Goal: Task Accomplishment & Management: Manage account settings

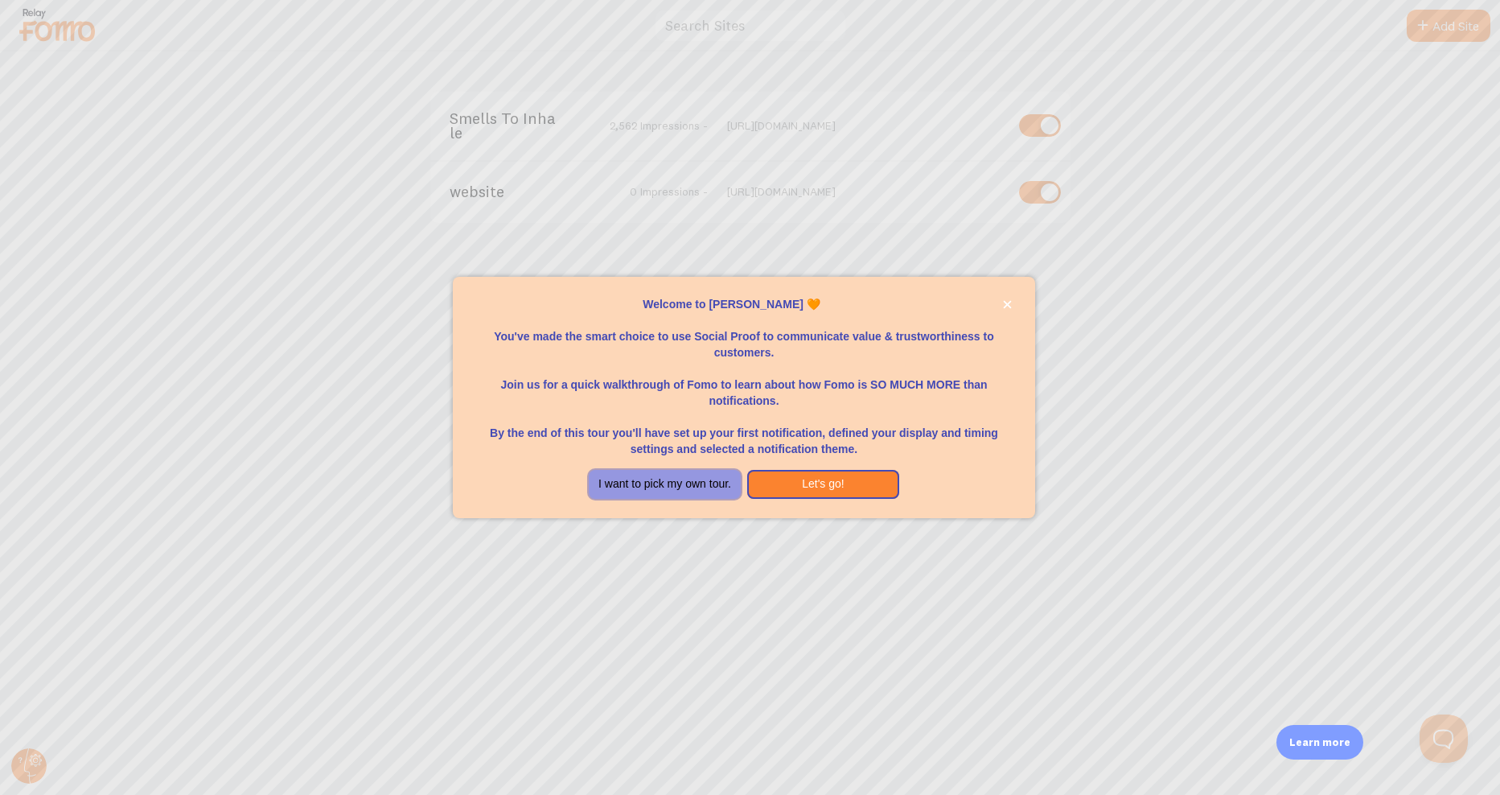
click at [603, 479] on button "I want to pick my own tour." at bounding box center [665, 484] width 152 height 29
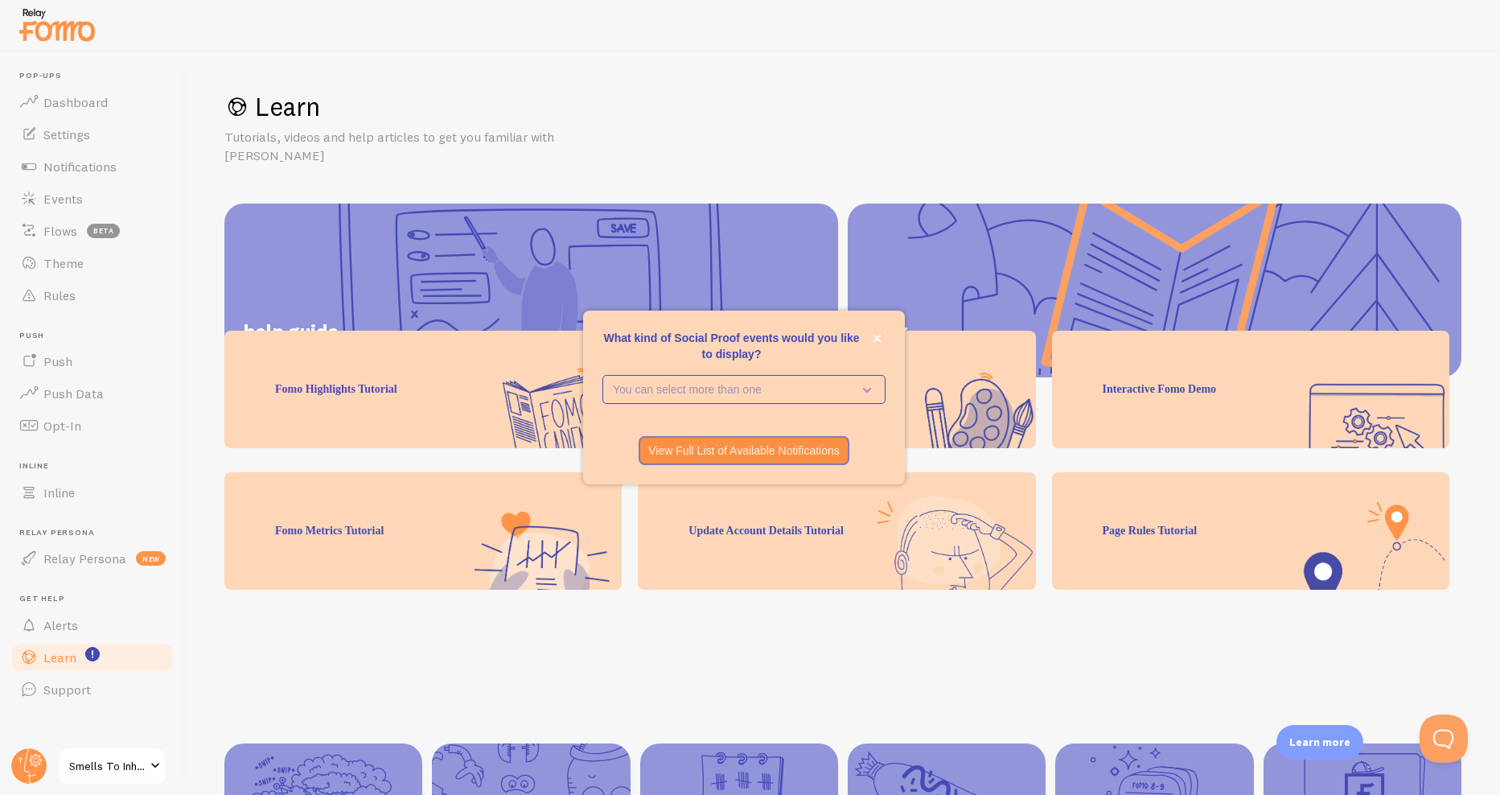
scroll to position [111, 0]
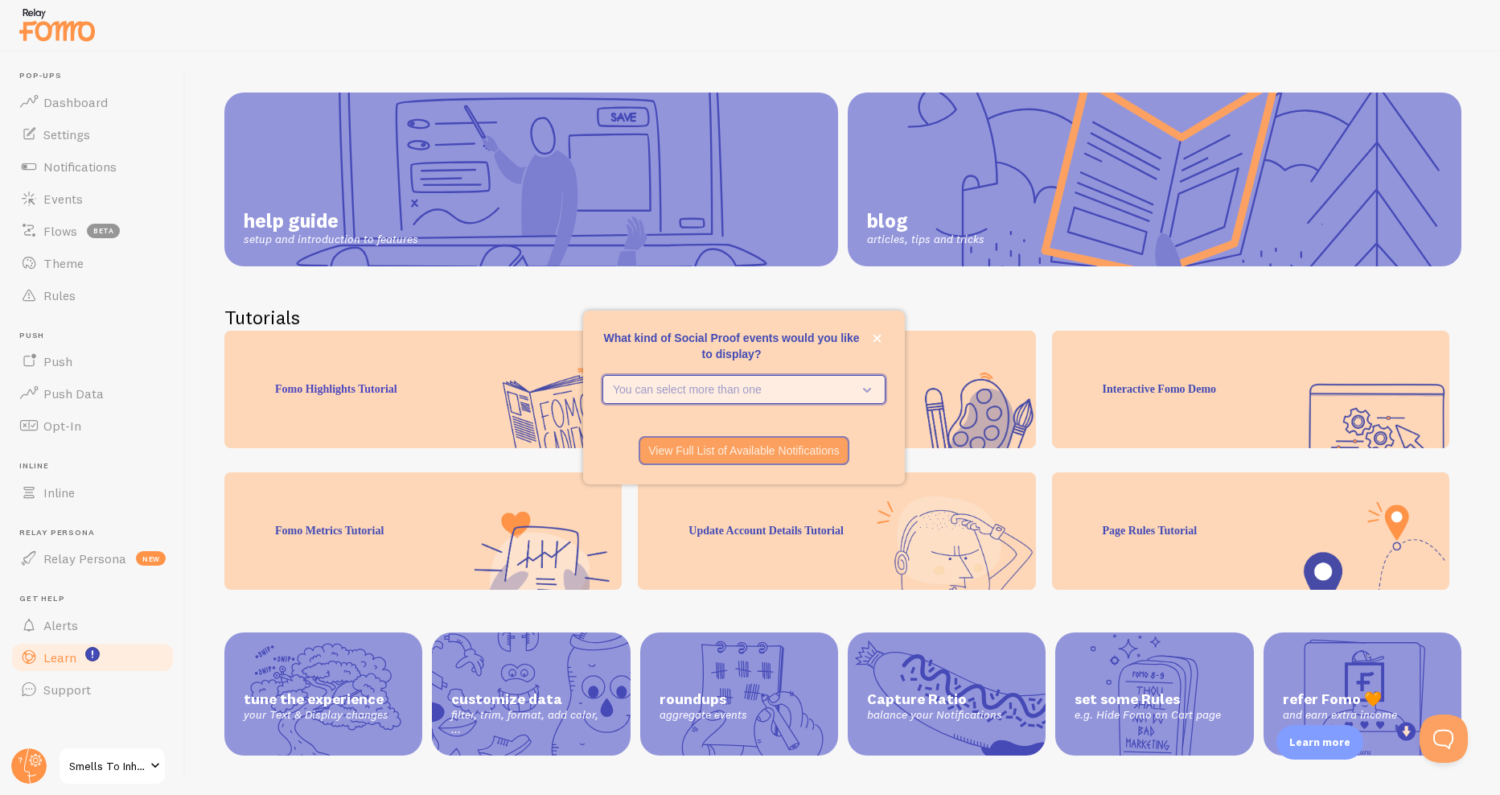
click at [864, 391] on icon "What kind of Social Proof events would you like to display?" at bounding box center [864, 390] width 23 height 18
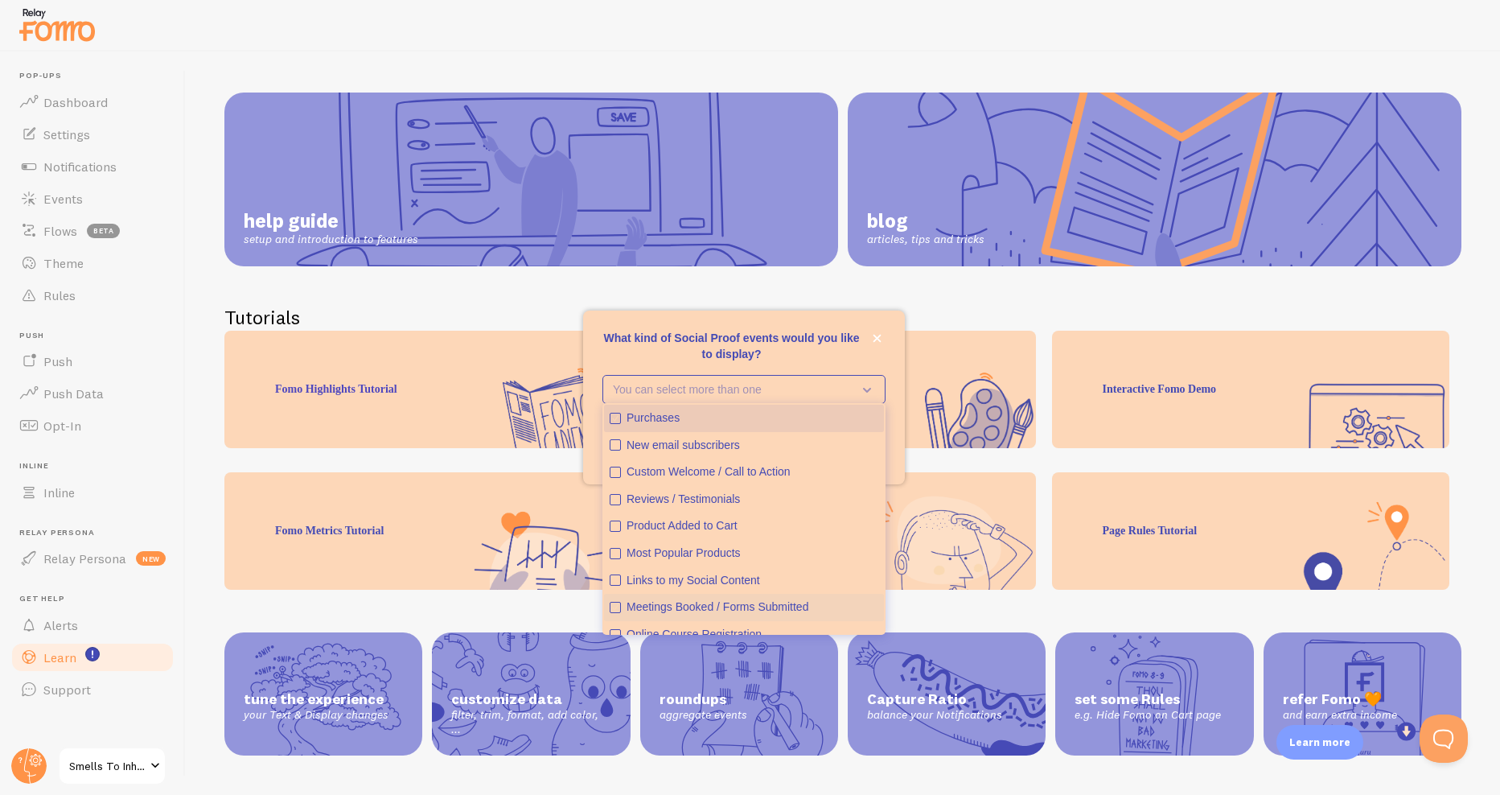
scroll to position [42, 0]
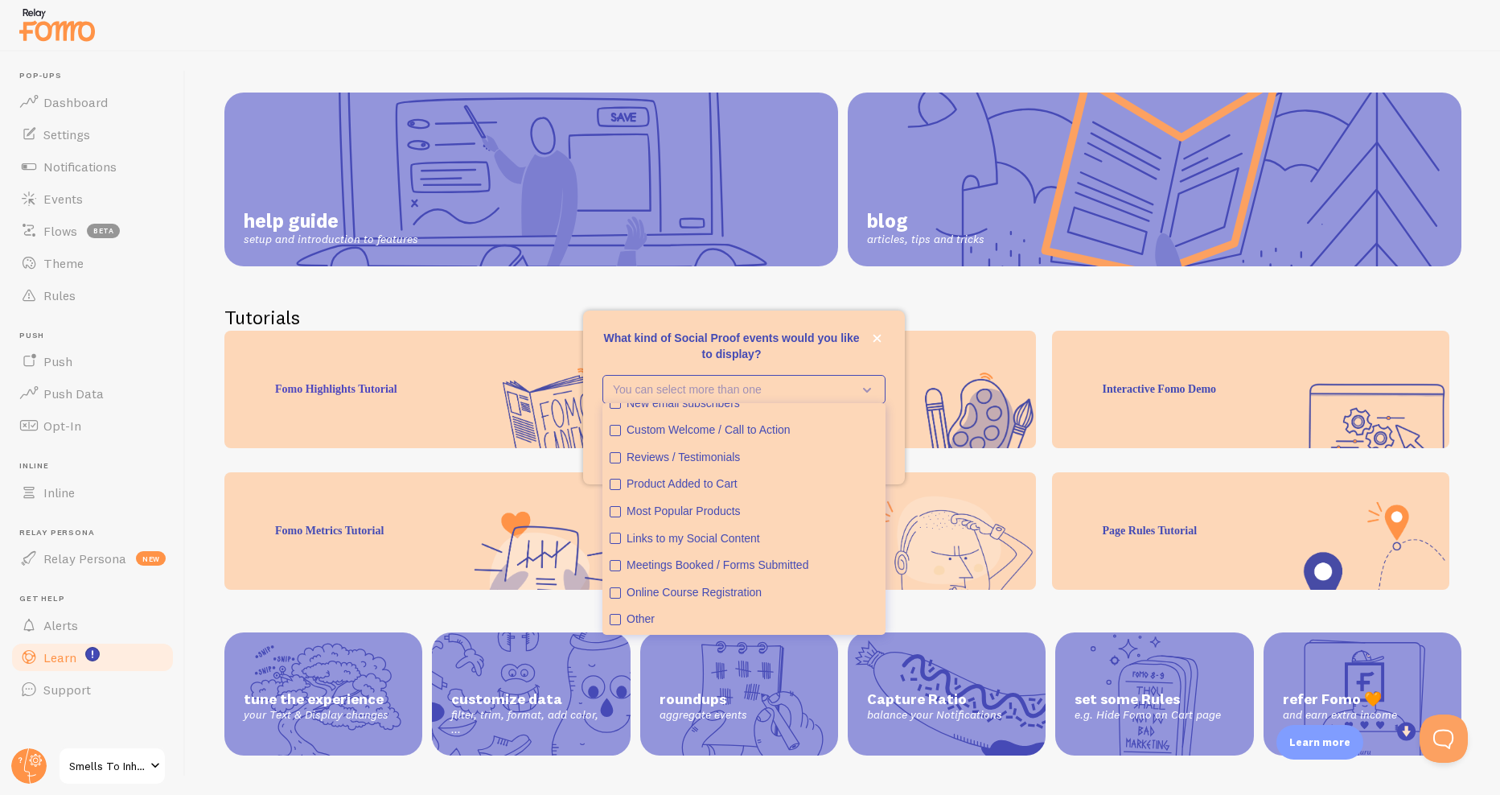
click at [185, 628] on div "Learn Tutorials, videos and help articles to get you familiar with Fomo help gu…" at bounding box center [842, 422] width 1315 height 743
click at [75, 194] on span "Events" at bounding box center [62, 199] width 39 height 16
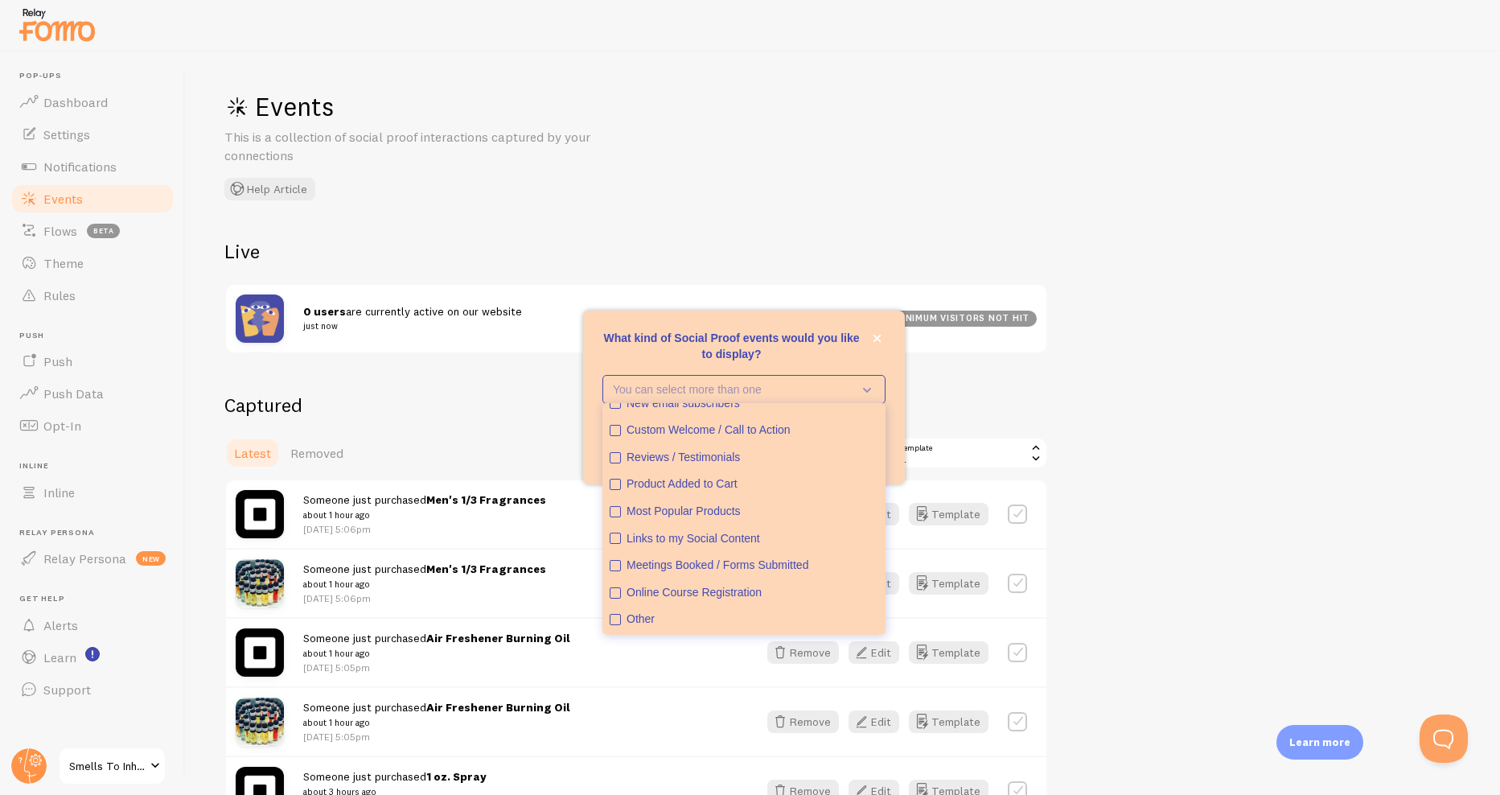
click at [1097, 357] on div "Events This is a collection of social proof interactions captured by your conne…" at bounding box center [843, 422] width 1314 height 743
click at [874, 342] on icon "close," at bounding box center [878, 339] width 8 height 8
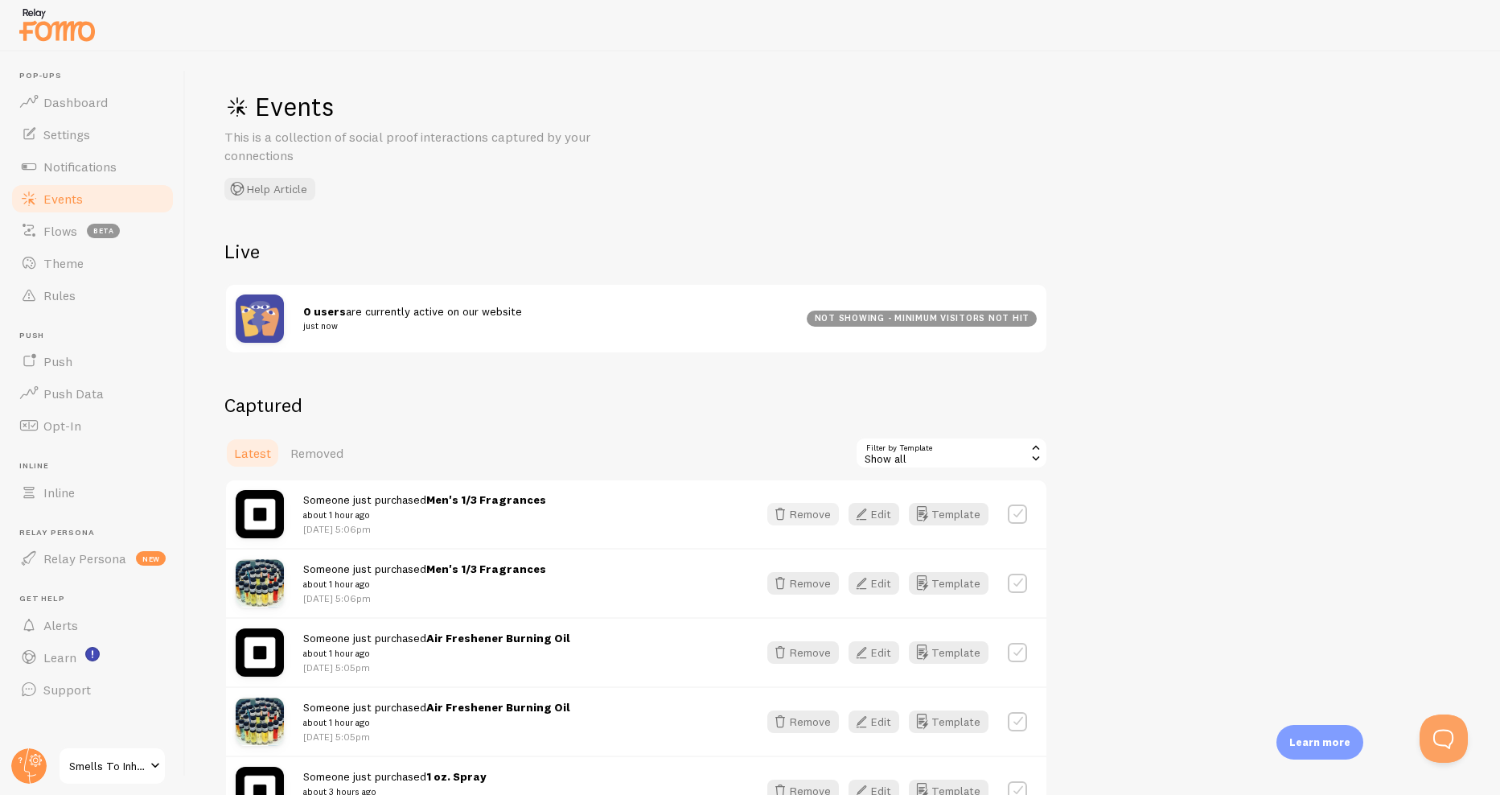
click at [800, 517] on button "Remove" at bounding box center [803, 514] width 72 height 23
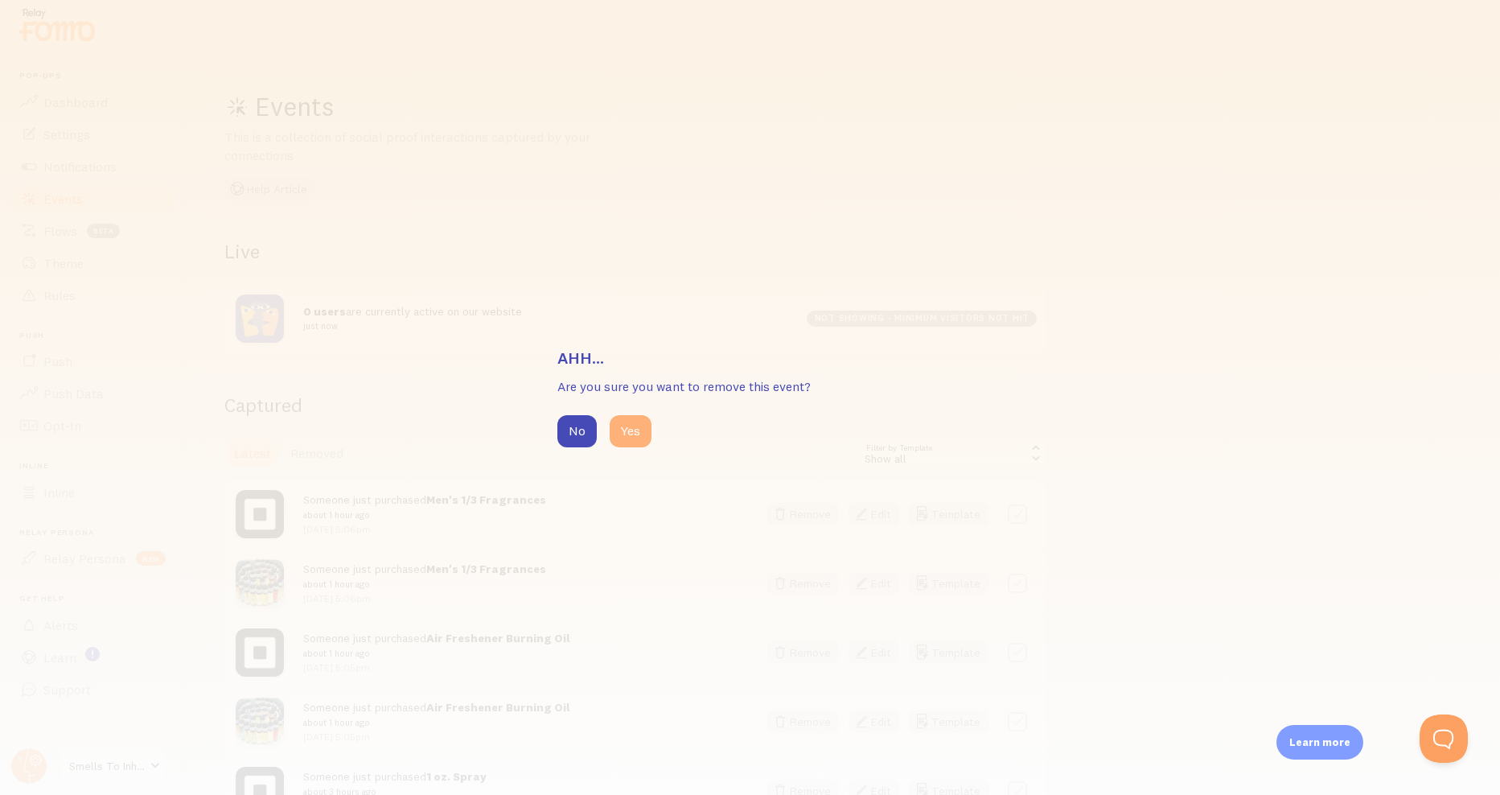
click at [624, 428] on button "Yes" at bounding box center [631, 431] width 42 height 32
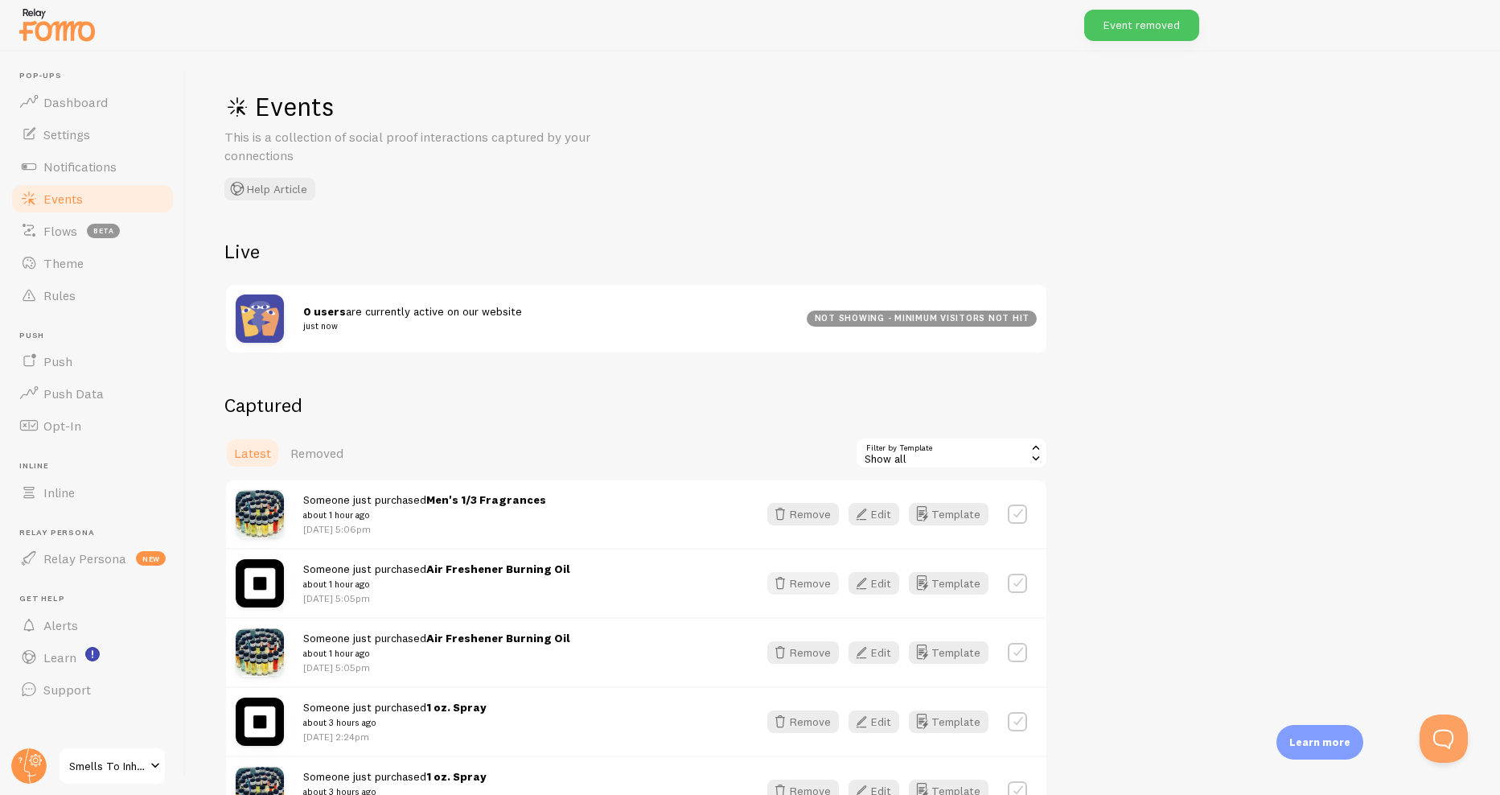
click at [801, 586] on button "Remove" at bounding box center [803, 583] width 72 height 23
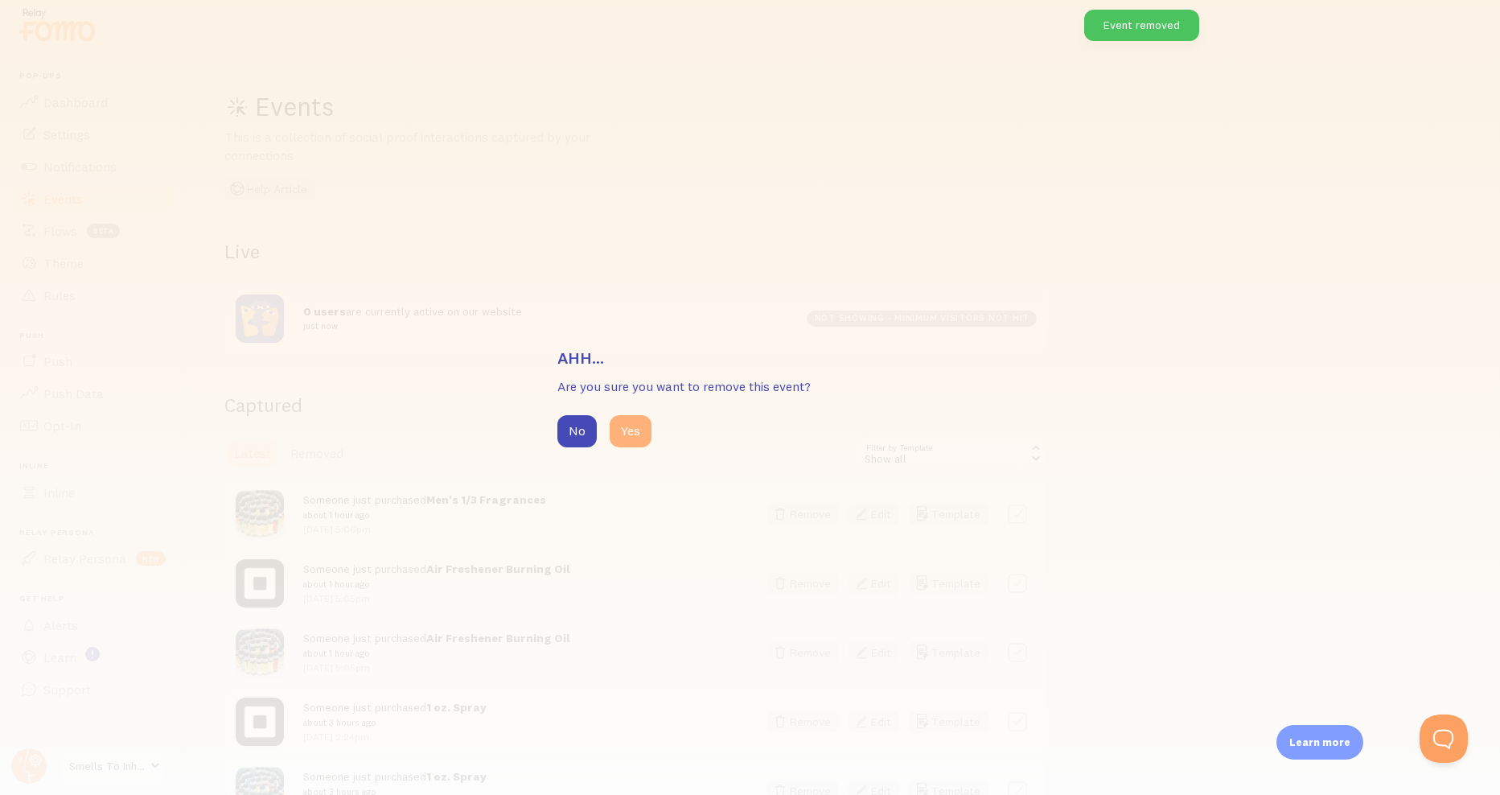
click at [640, 430] on button "Yes" at bounding box center [631, 431] width 42 height 32
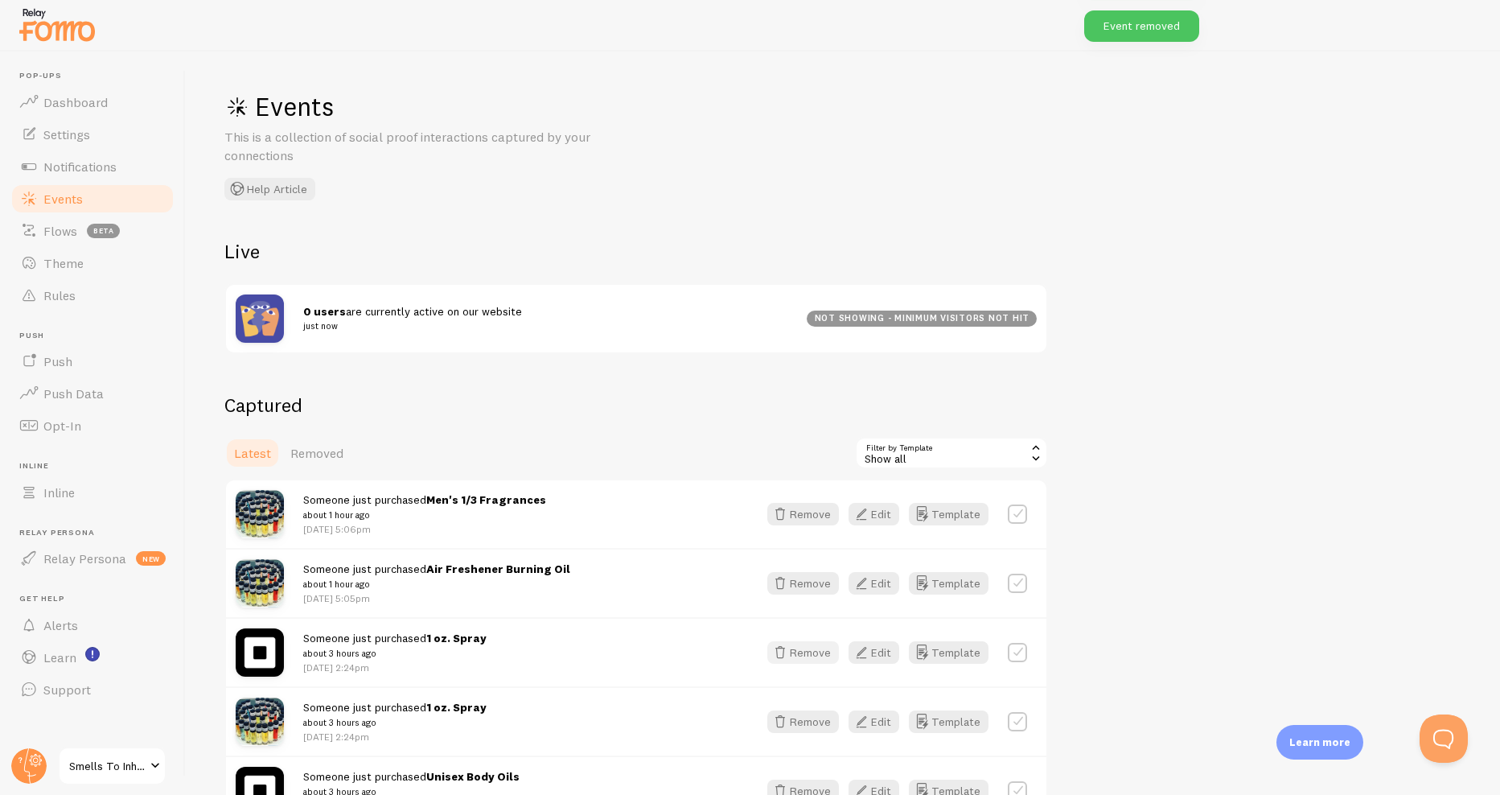
click at [817, 652] on button "Remove" at bounding box center [803, 652] width 72 height 23
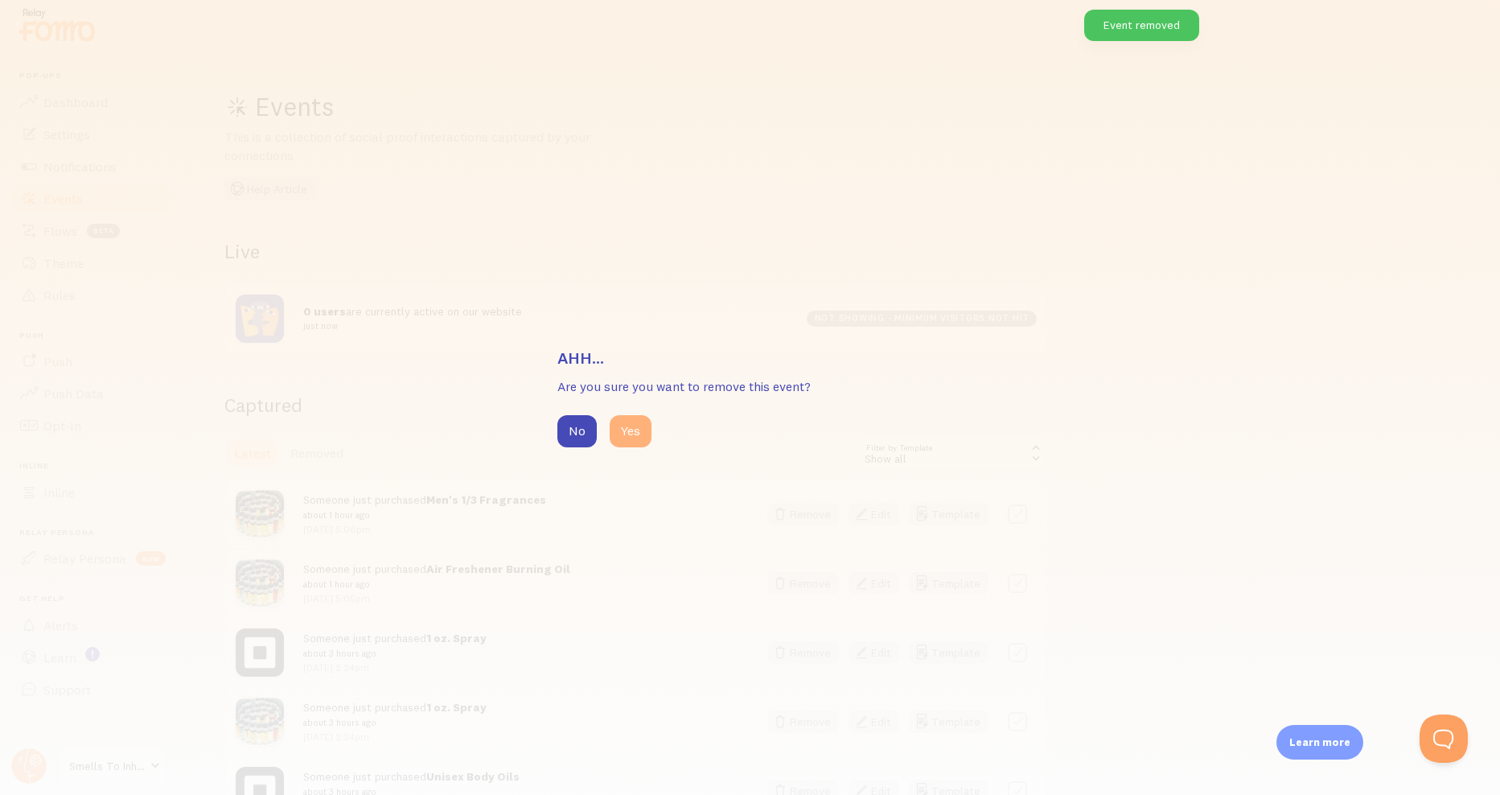
click at [648, 436] on button "Yes" at bounding box center [631, 431] width 42 height 32
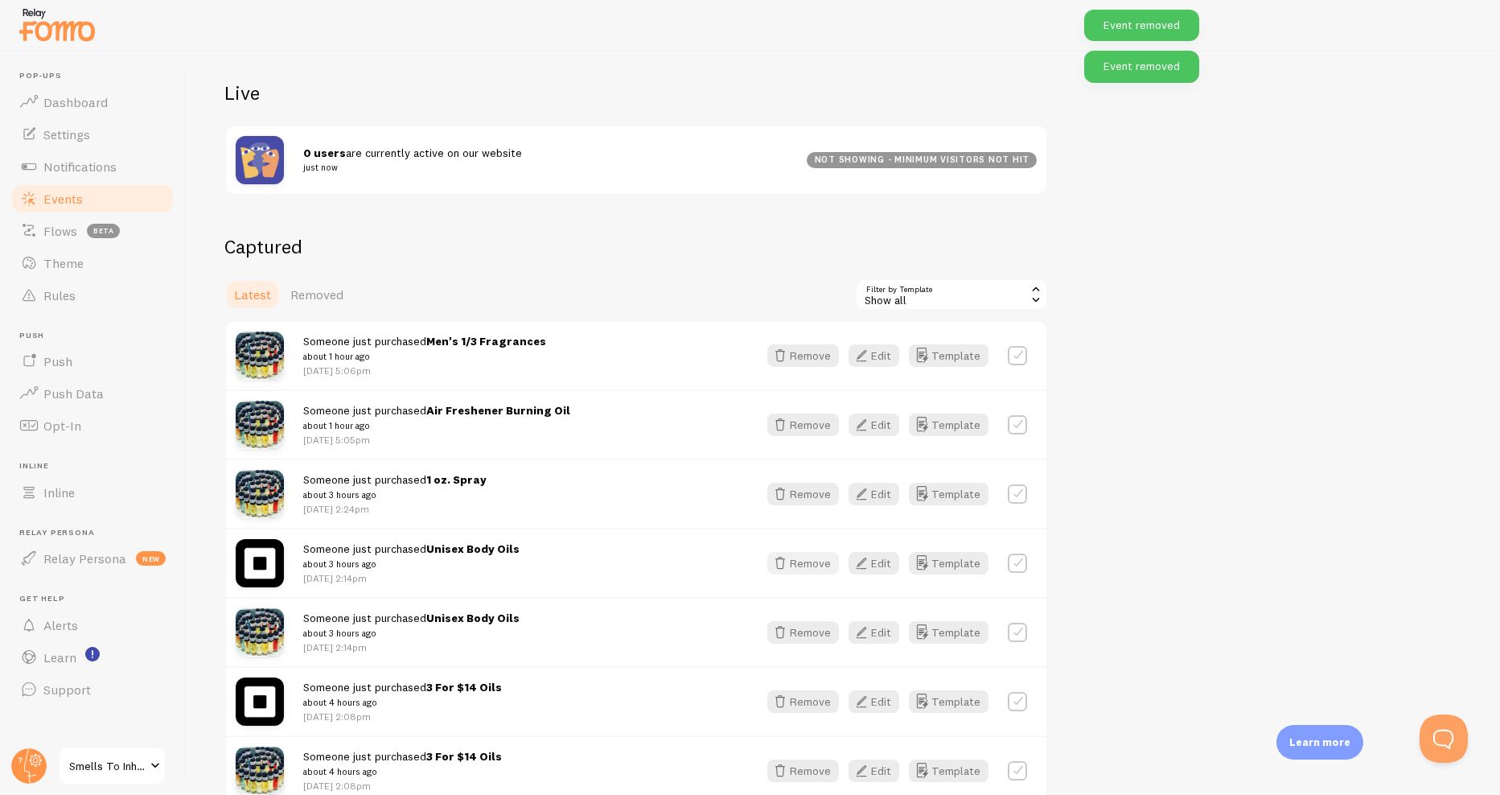
scroll to position [161, 0]
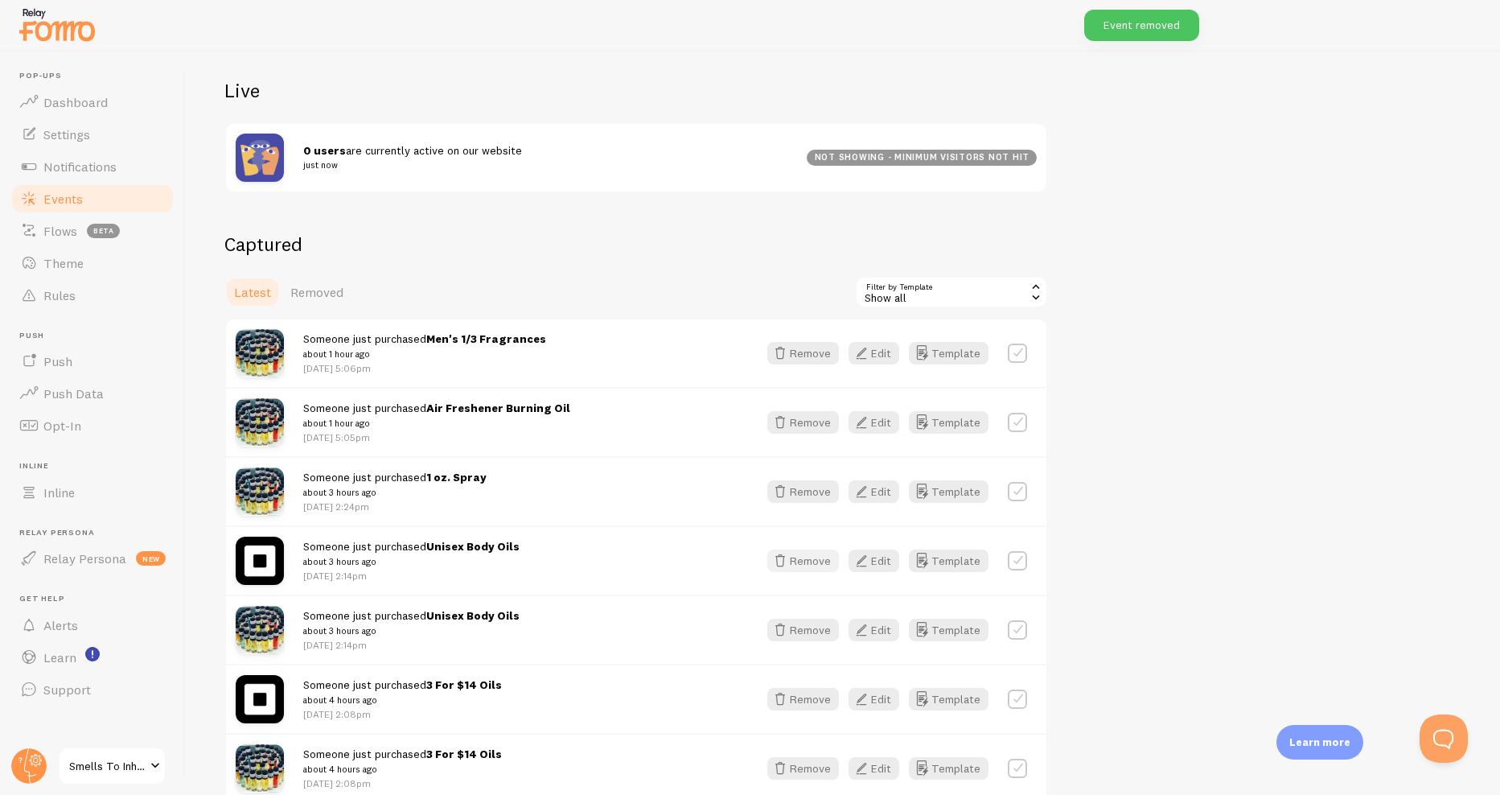
click at [814, 564] on button "Remove" at bounding box center [803, 560] width 72 height 23
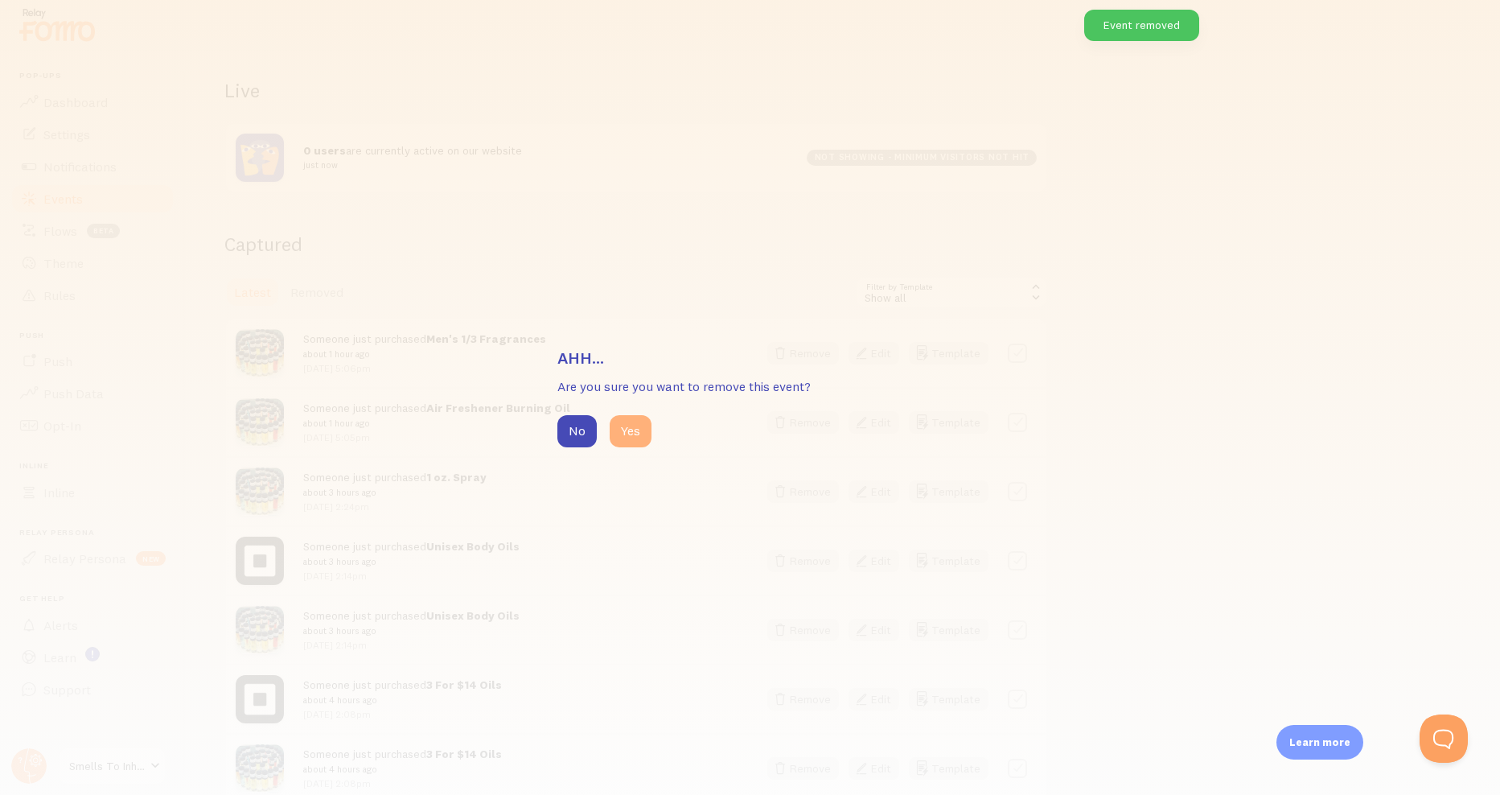
click at [632, 435] on button "Yes" at bounding box center [631, 431] width 42 height 32
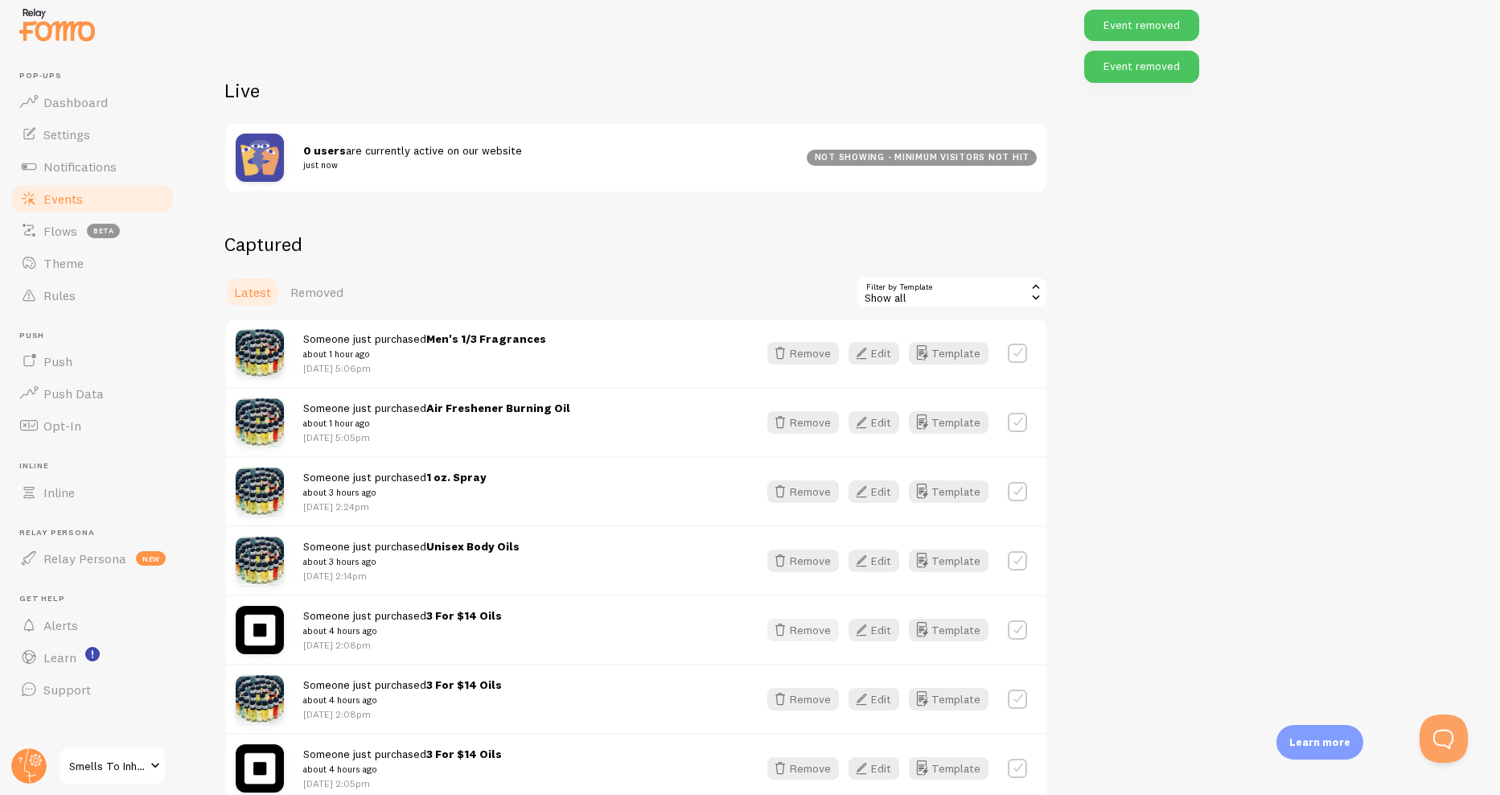
click at [802, 624] on button "Remove" at bounding box center [803, 630] width 72 height 23
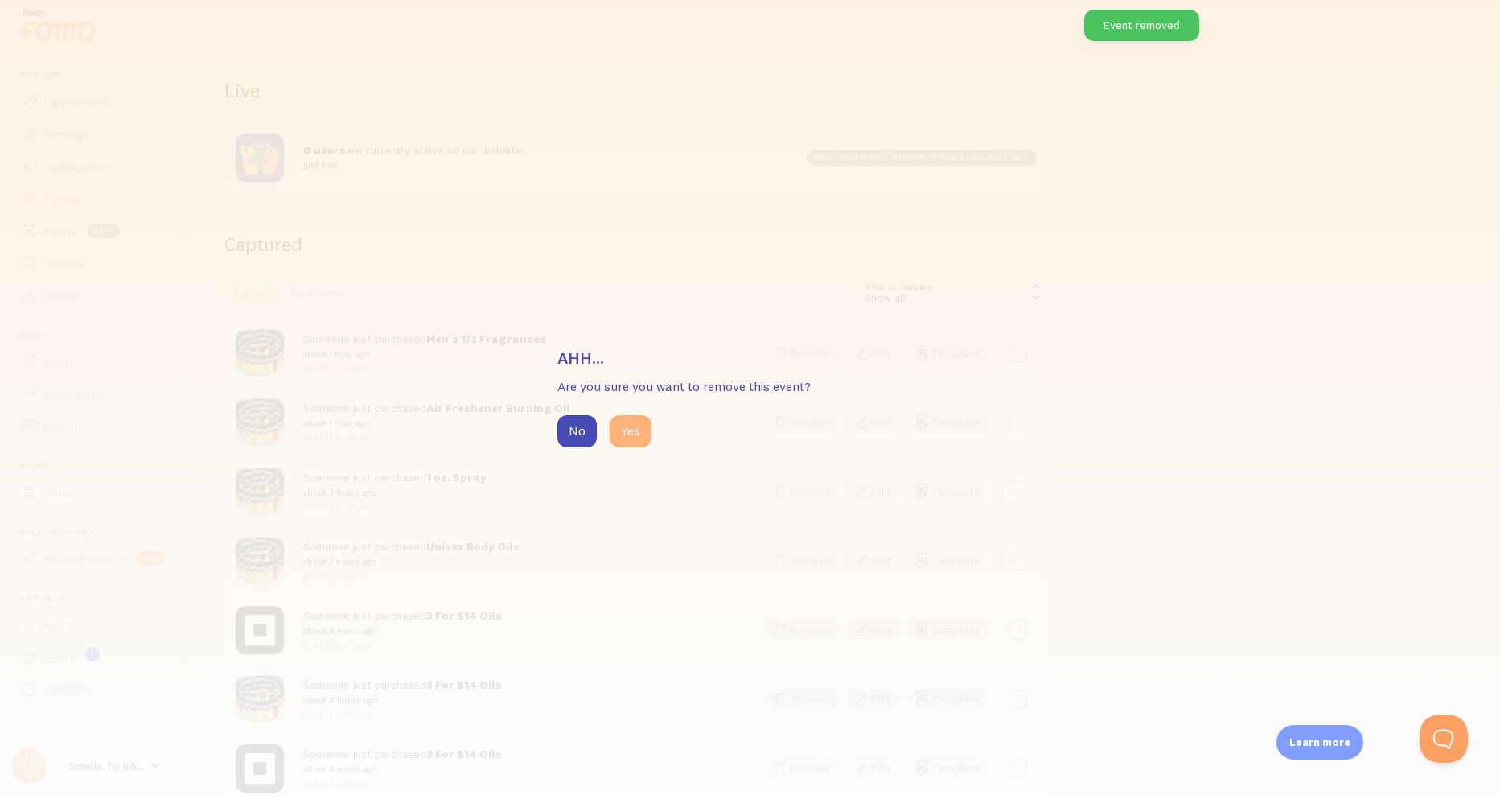
click at [639, 440] on button "Yes" at bounding box center [631, 431] width 42 height 32
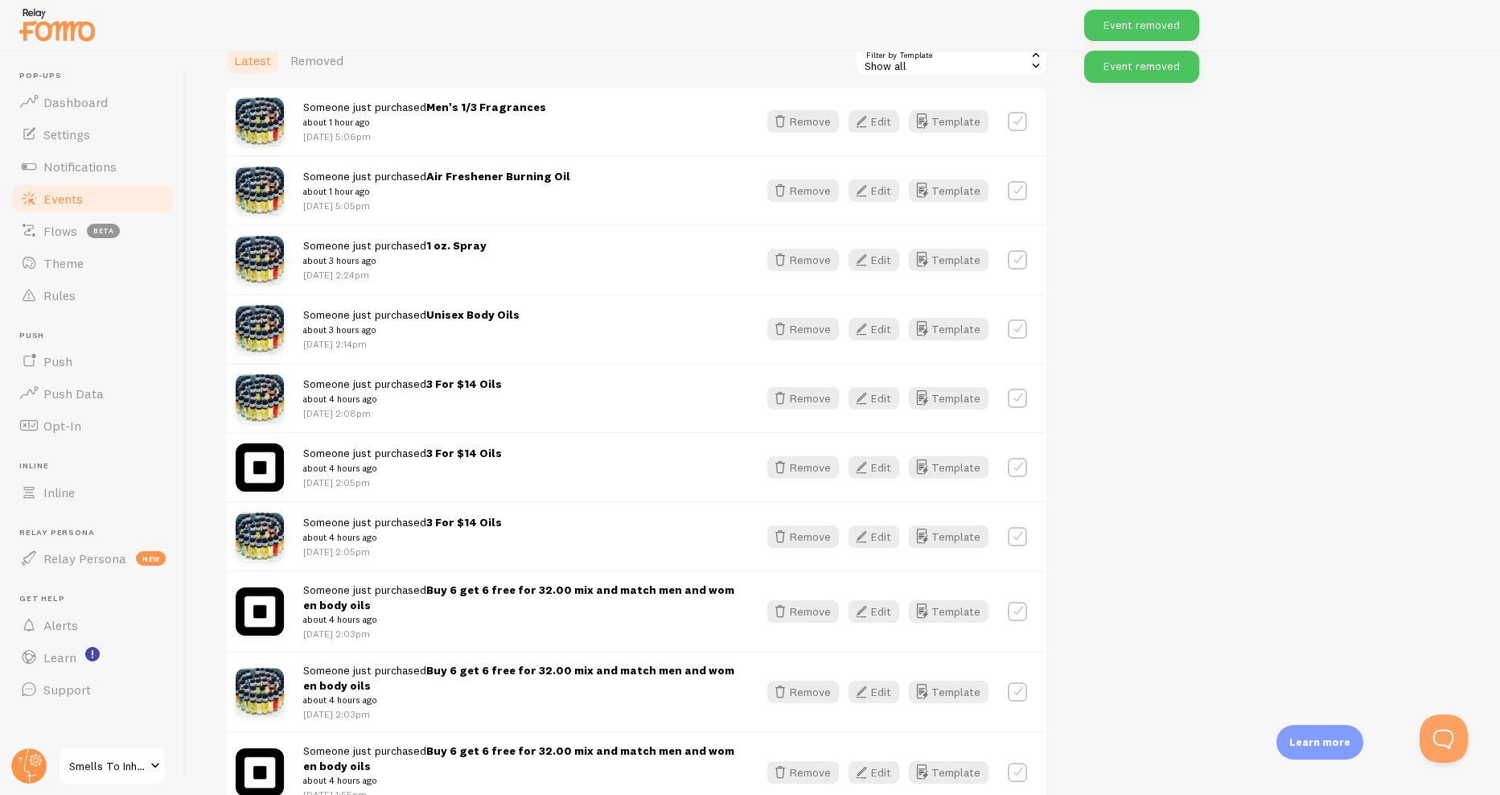
scroll to position [483, 0]
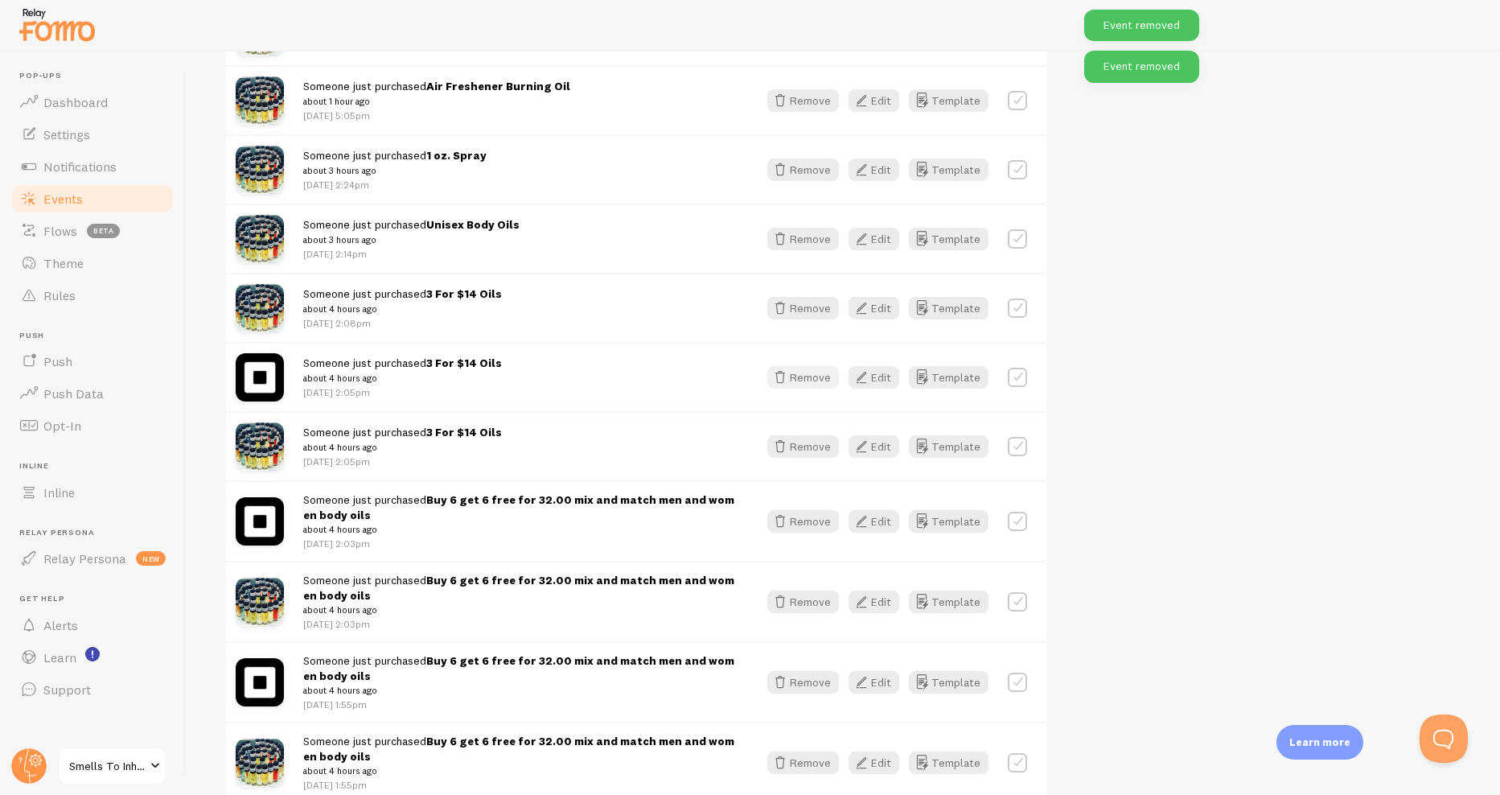
click at [804, 385] on button "Remove" at bounding box center [803, 377] width 72 height 23
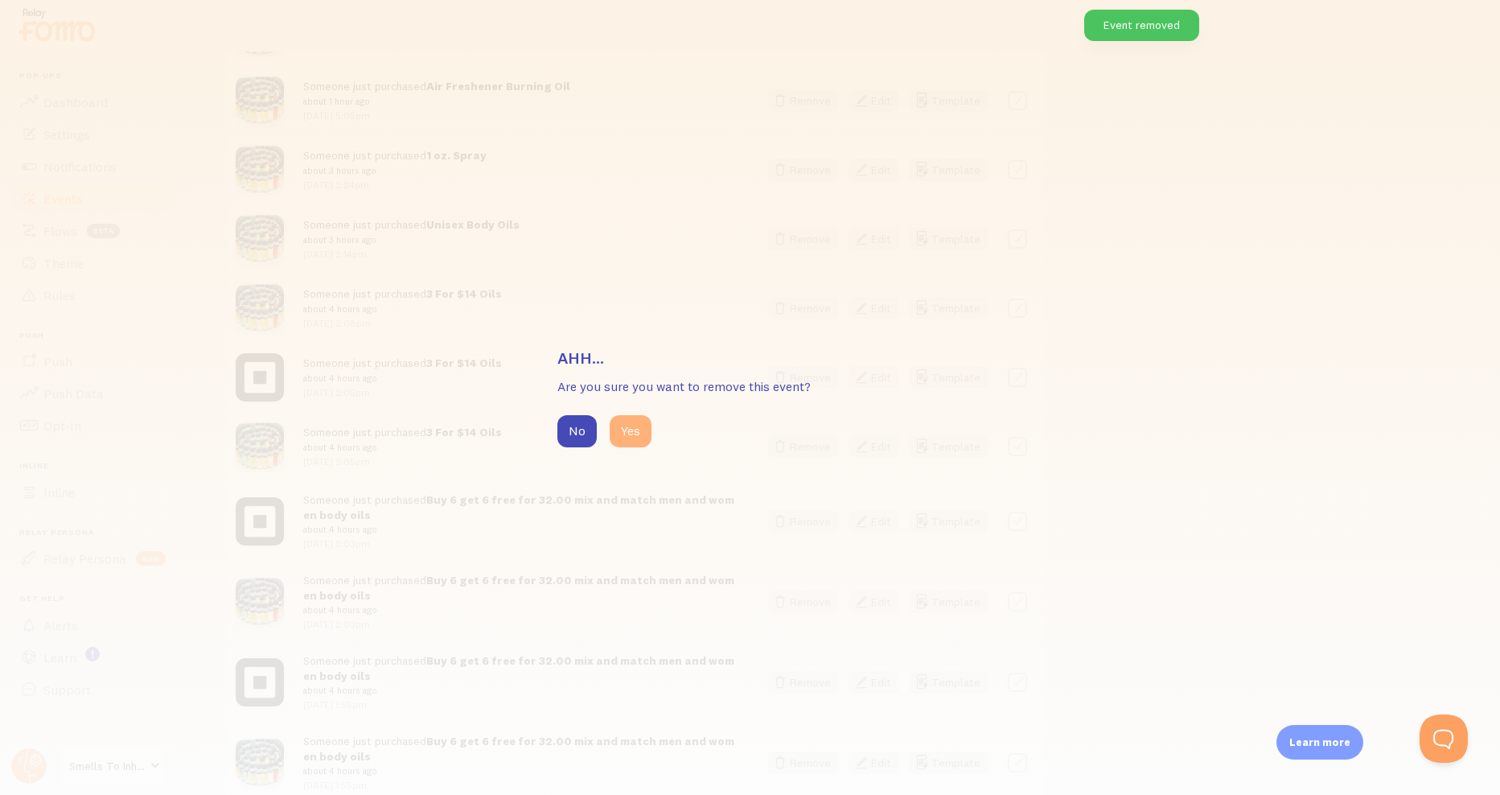
click at [631, 422] on button "Yes" at bounding box center [631, 431] width 42 height 32
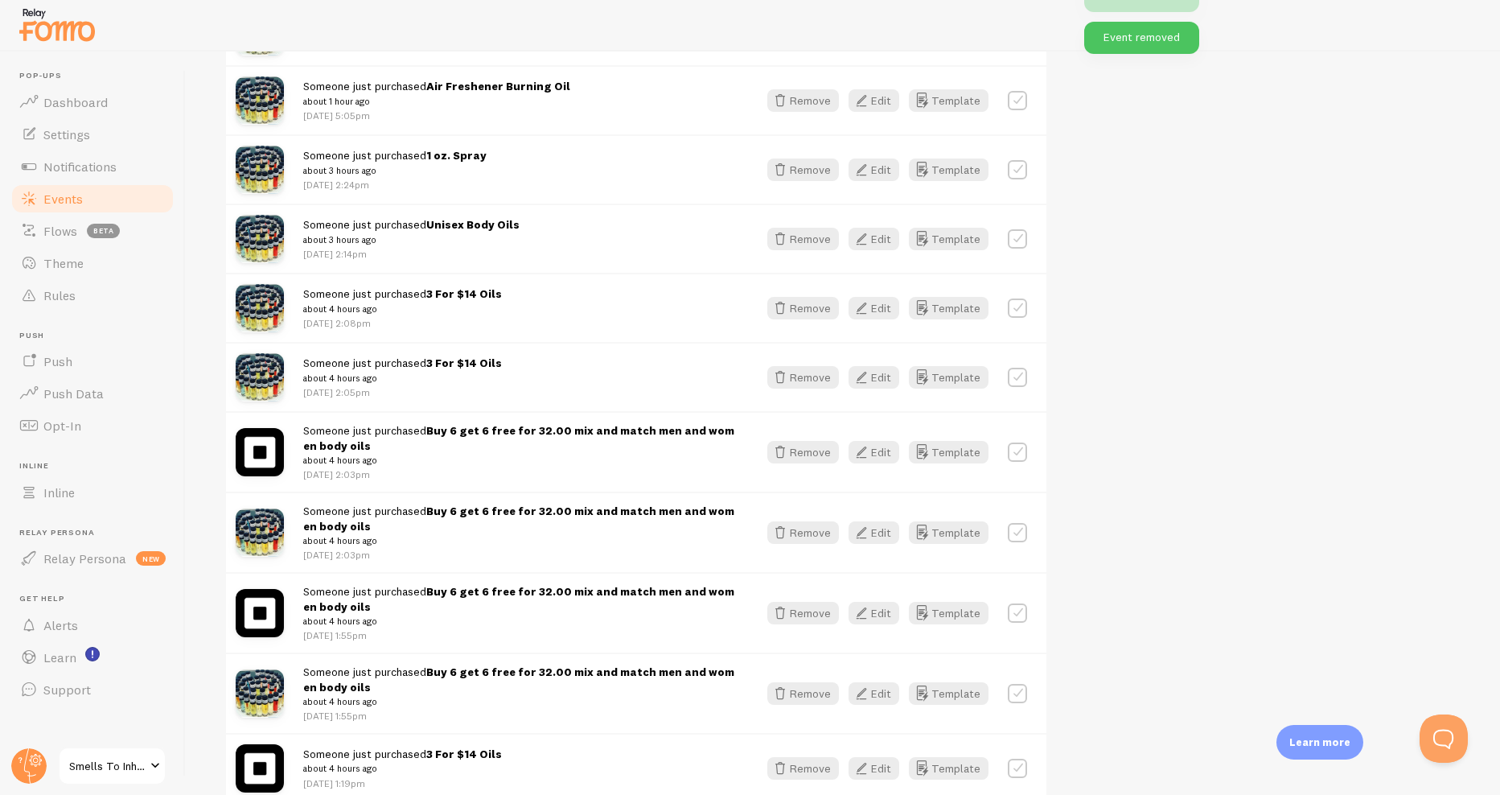
click at [801, 464] on div "Someone just purchased Buy 6 get 6 free for 32.00 mix and match men and women b…" at bounding box center [636, 451] width 821 height 80
click at [801, 459] on button "Remove" at bounding box center [803, 452] width 72 height 23
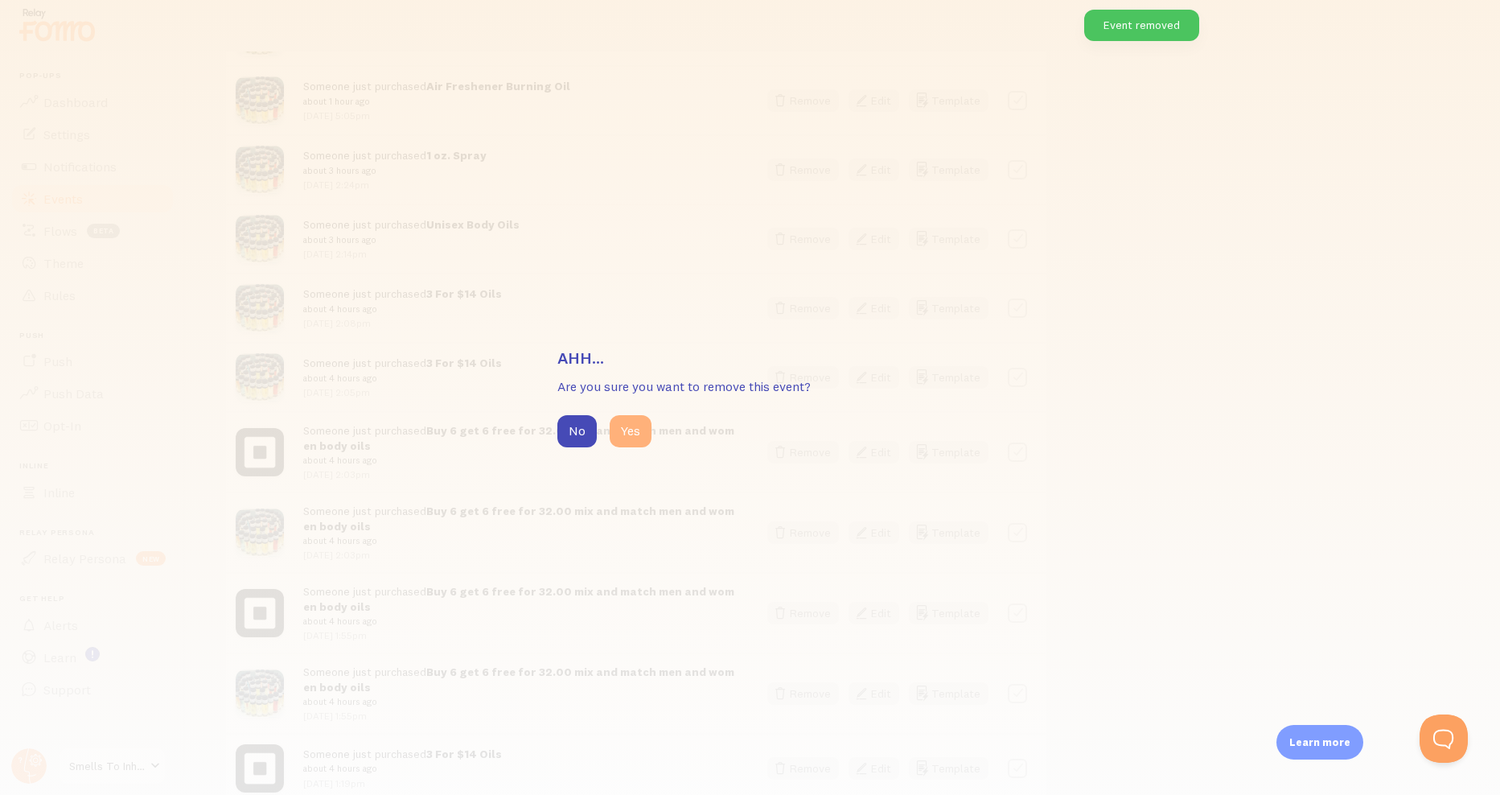
click at [641, 444] on button "Yes" at bounding box center [631, 431] width 42 height 32
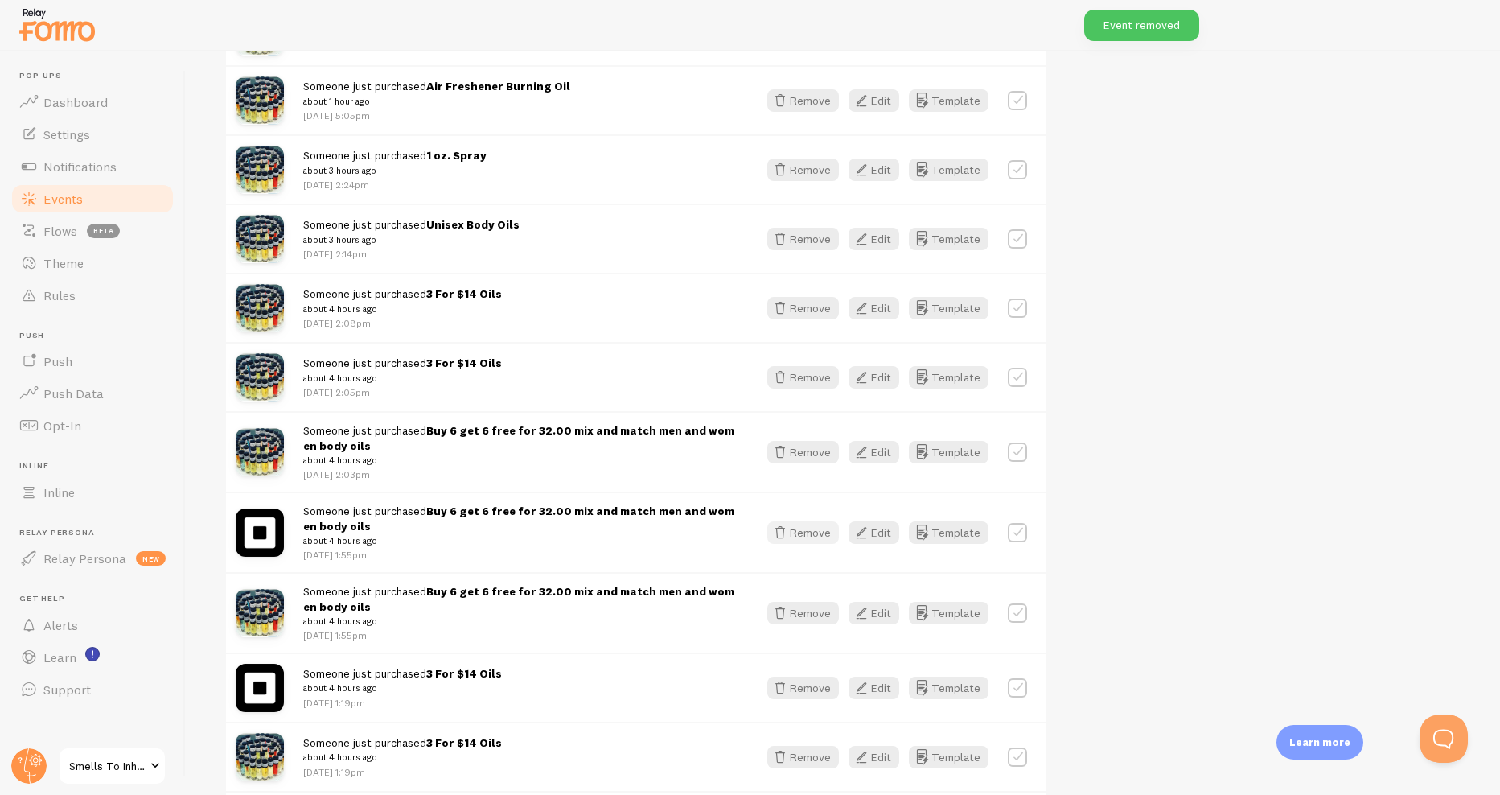
click at [796, 537] on button "Remove" at bounding box center [803, 532] width 72 height 23
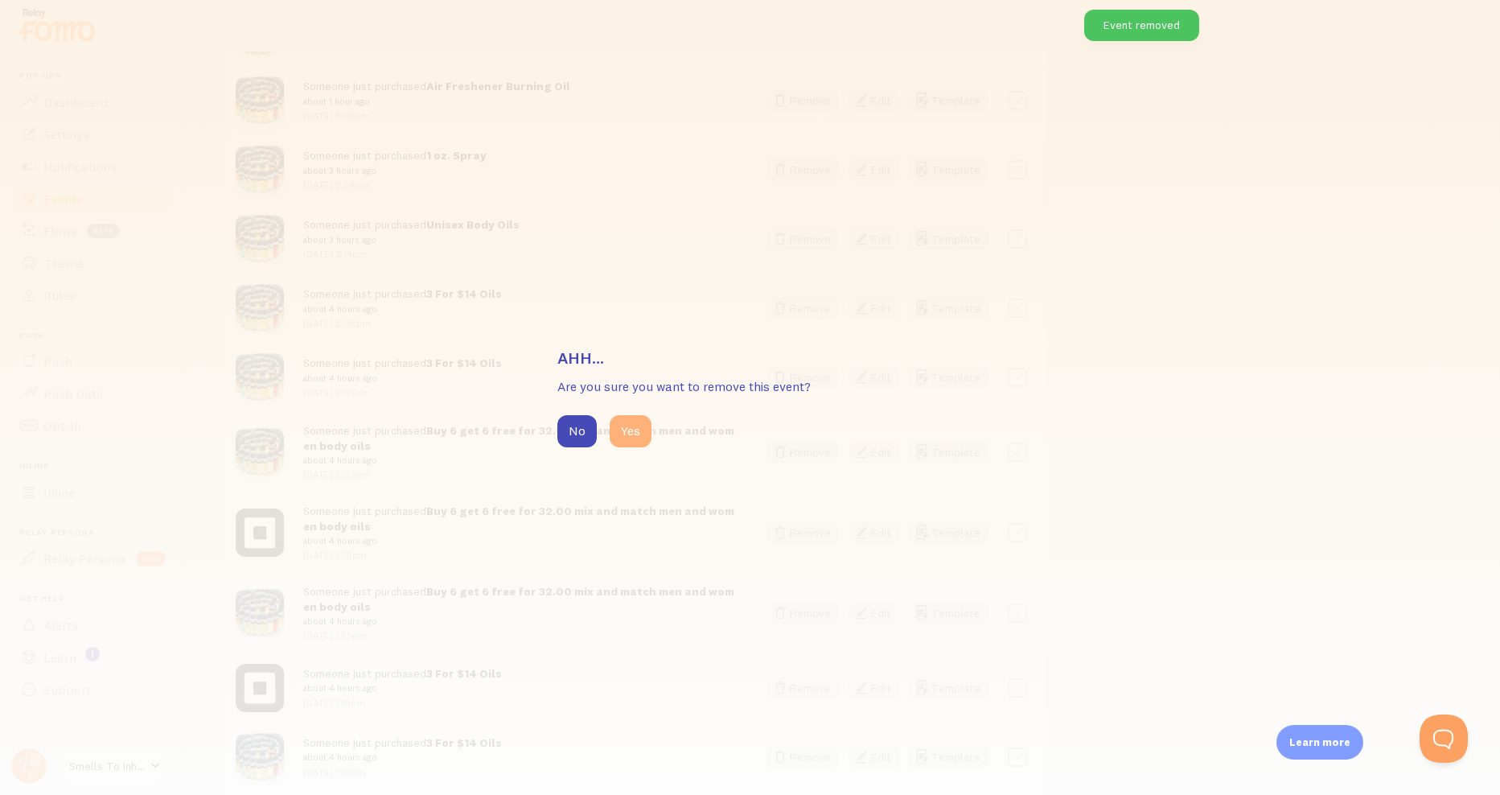
click at [627, 445] on button "Yes" at bounding box center [631, 431] width 42 height 32
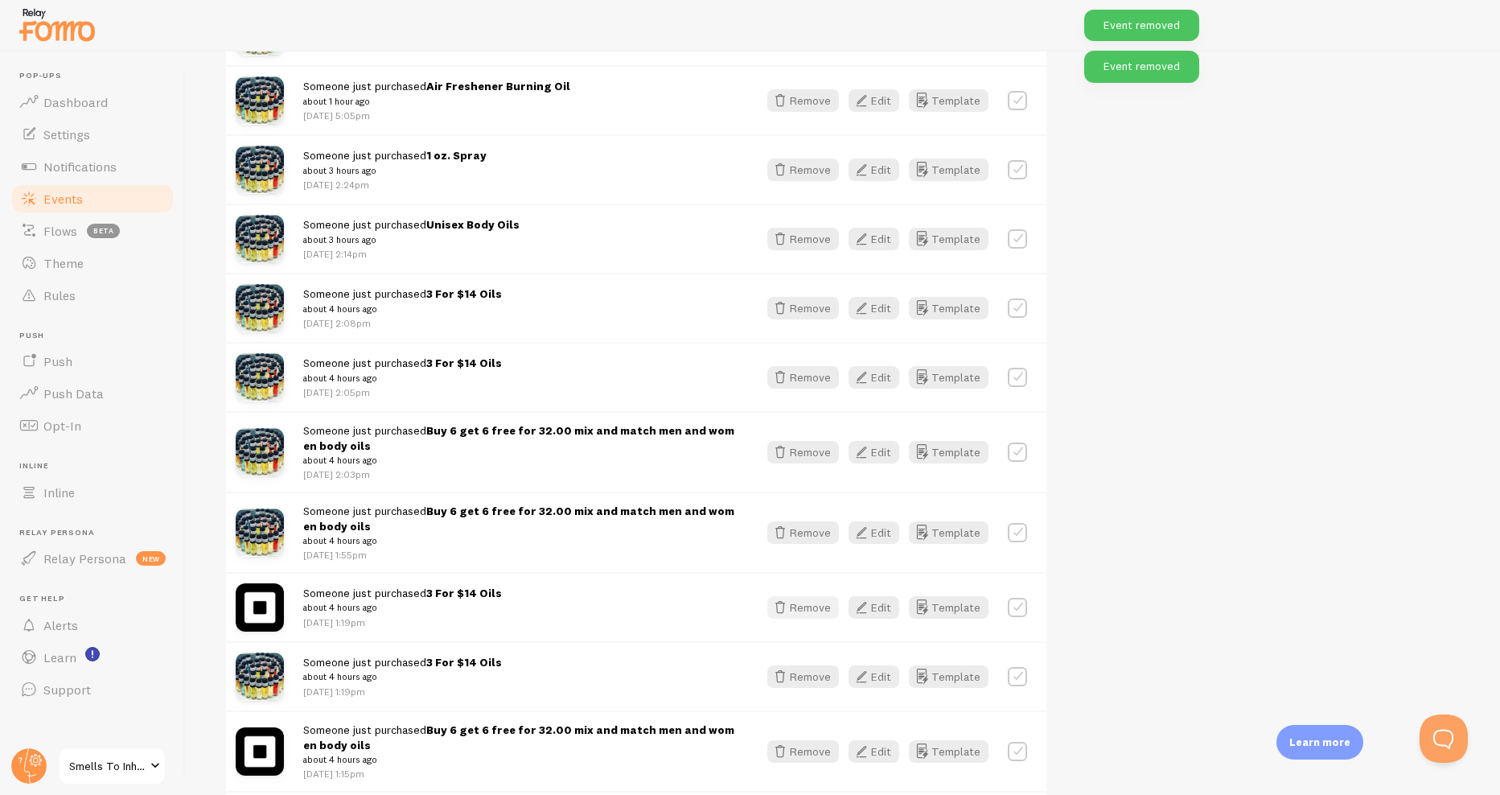
click at [800, 607] on button "Remove" at bounding box center [803, 607] width 72 height 23
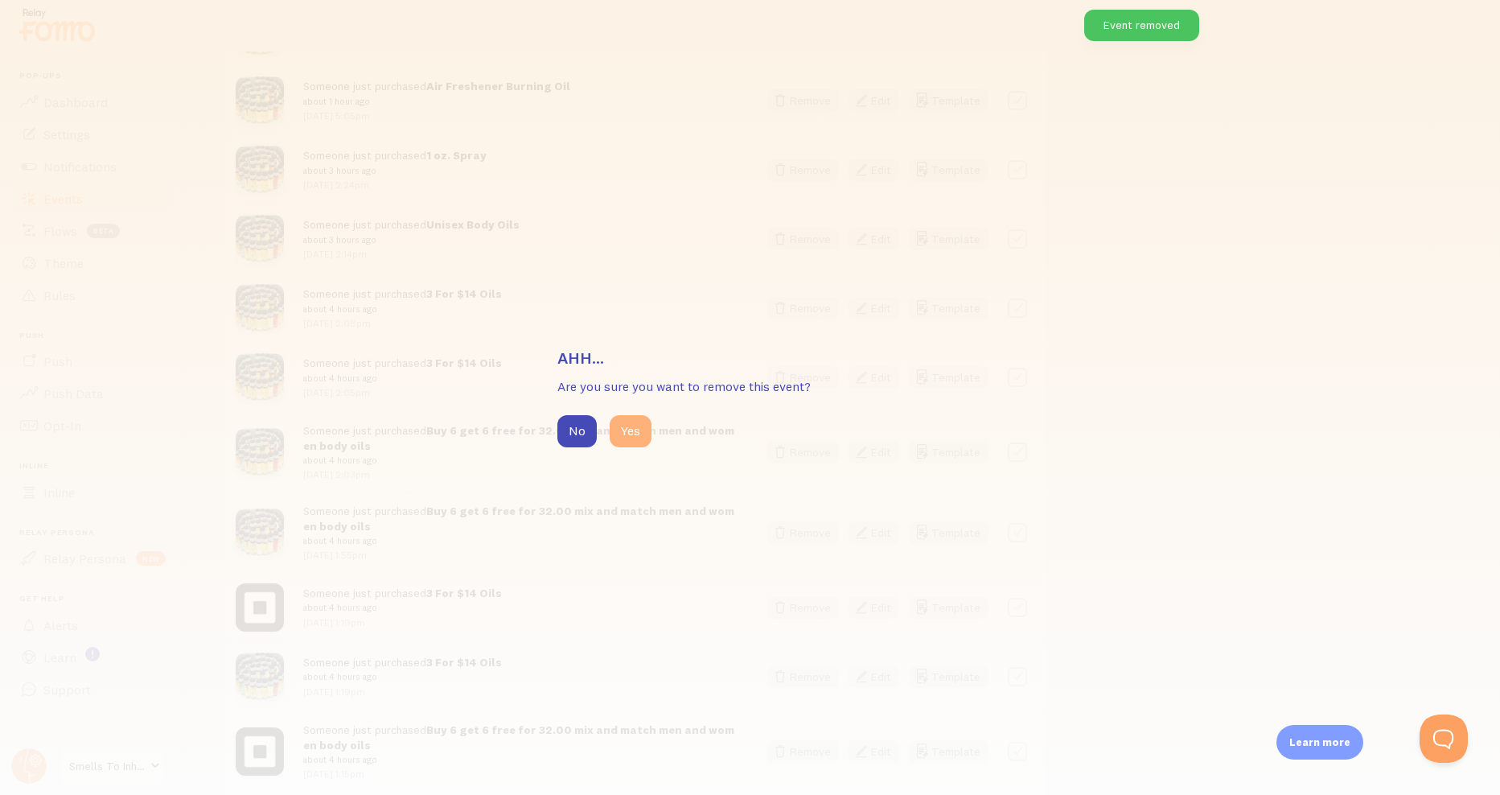
click at [640, 442] on button "Yes" at bounding box center [631, 431] width 42 height 32
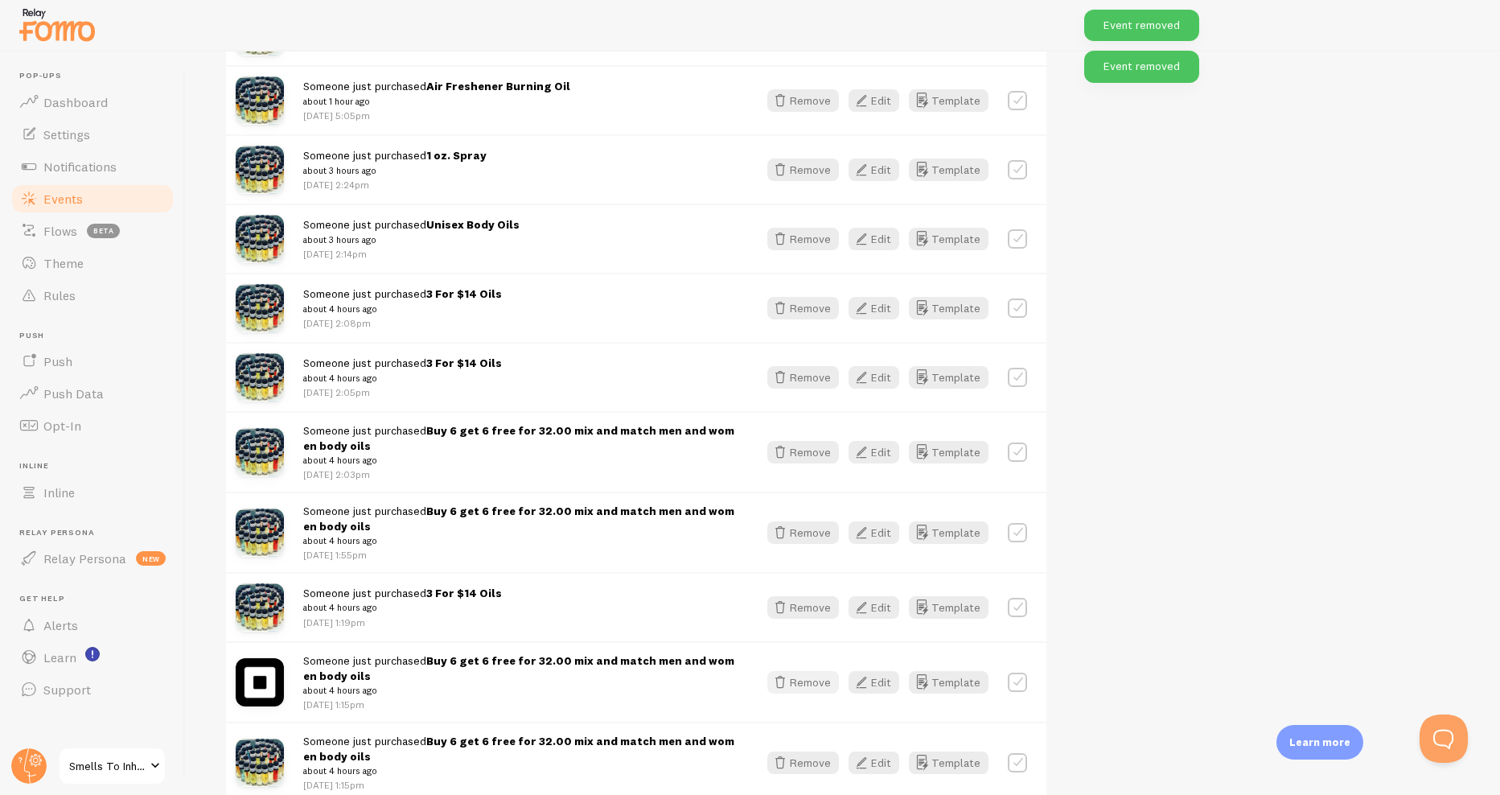
click at [777, 684] on icon "button" at bounding box center [780, 682] width 19 height 19
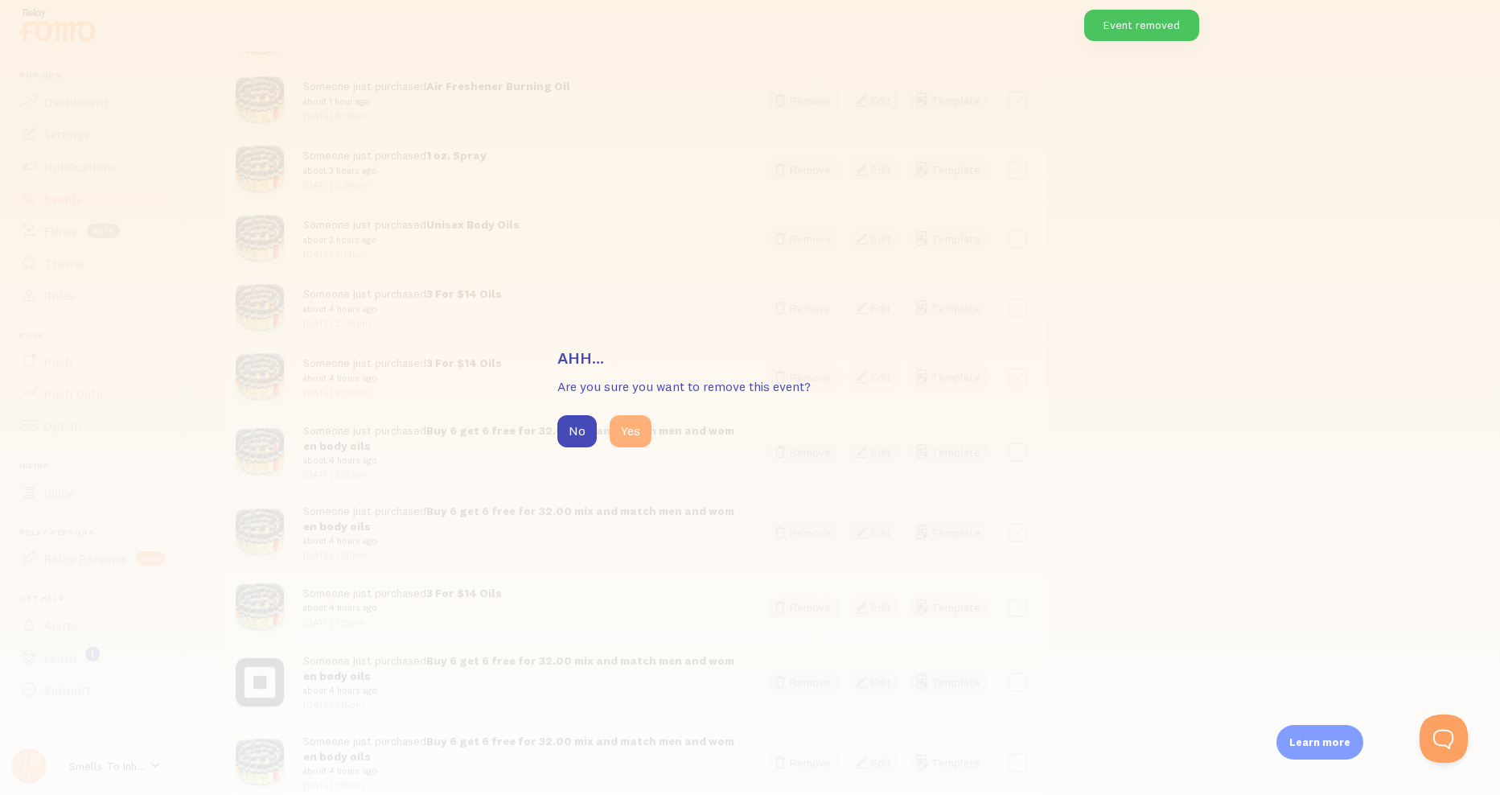
click at [647, 439] on button "Yes" at bounding box center [631, 431] width 42 height 32
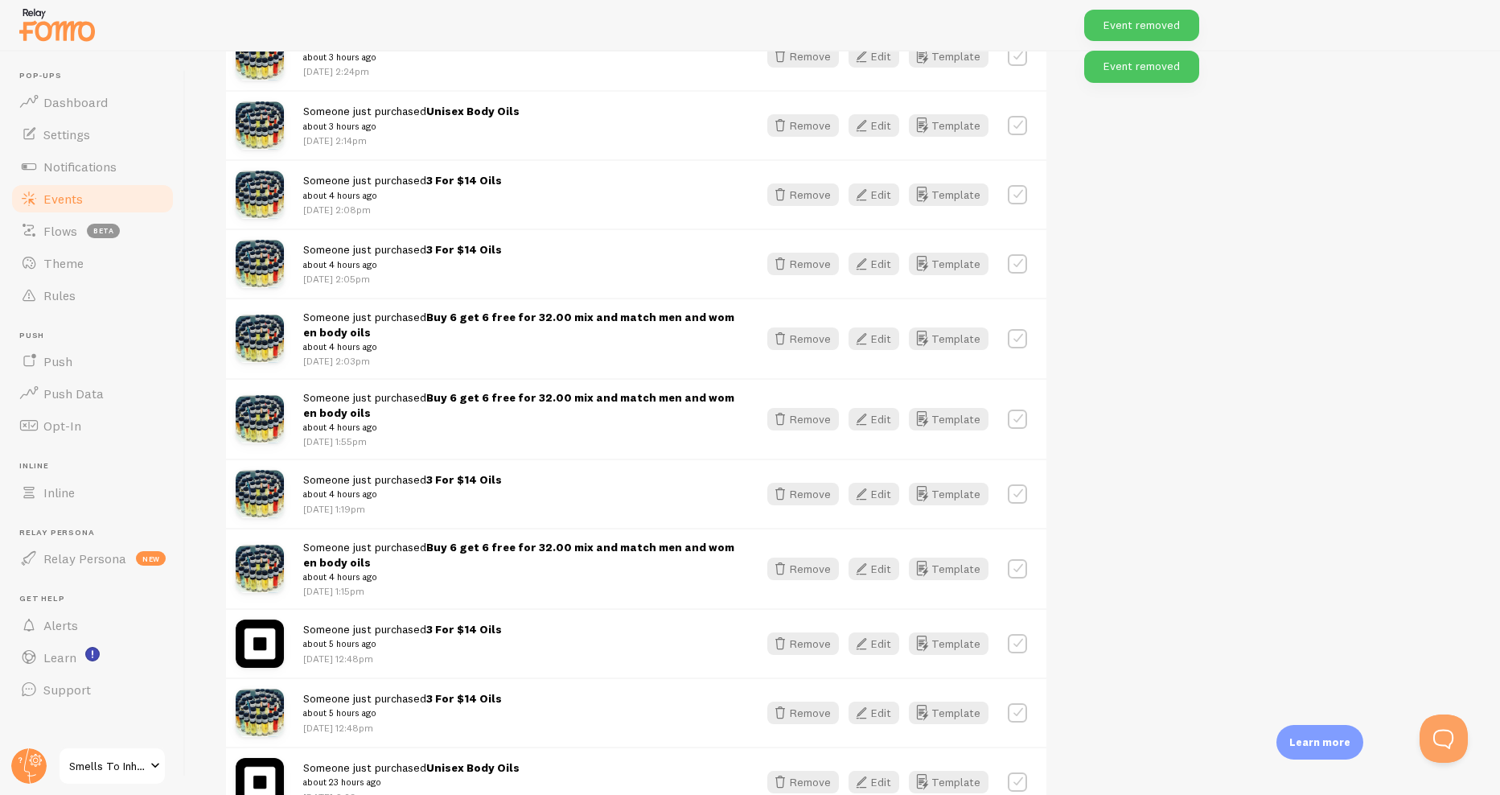
scroll to position [724, 0]
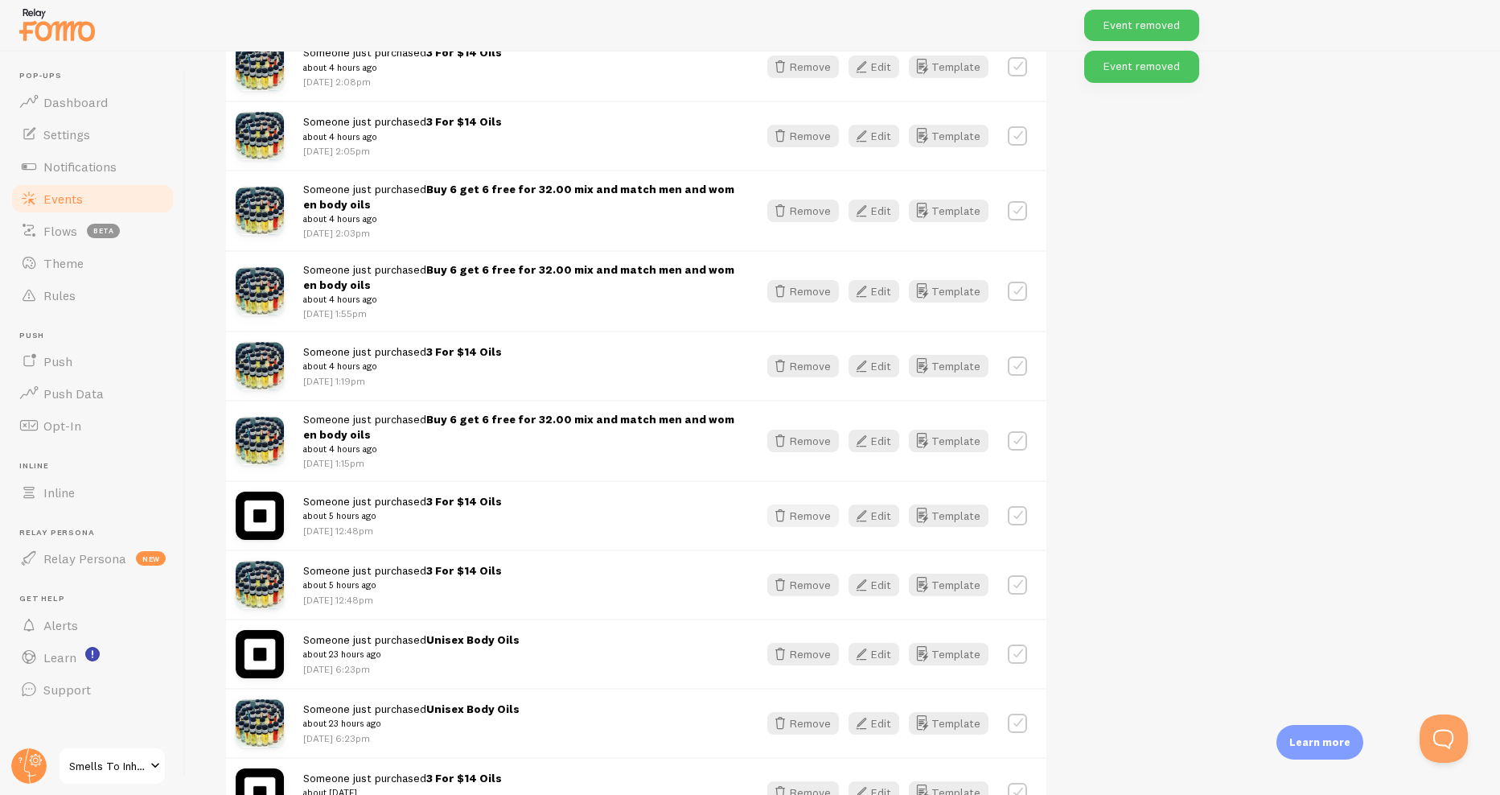
click at [820, 520] on button "Remove" at bounding box center [803, 515] width 72 height 23
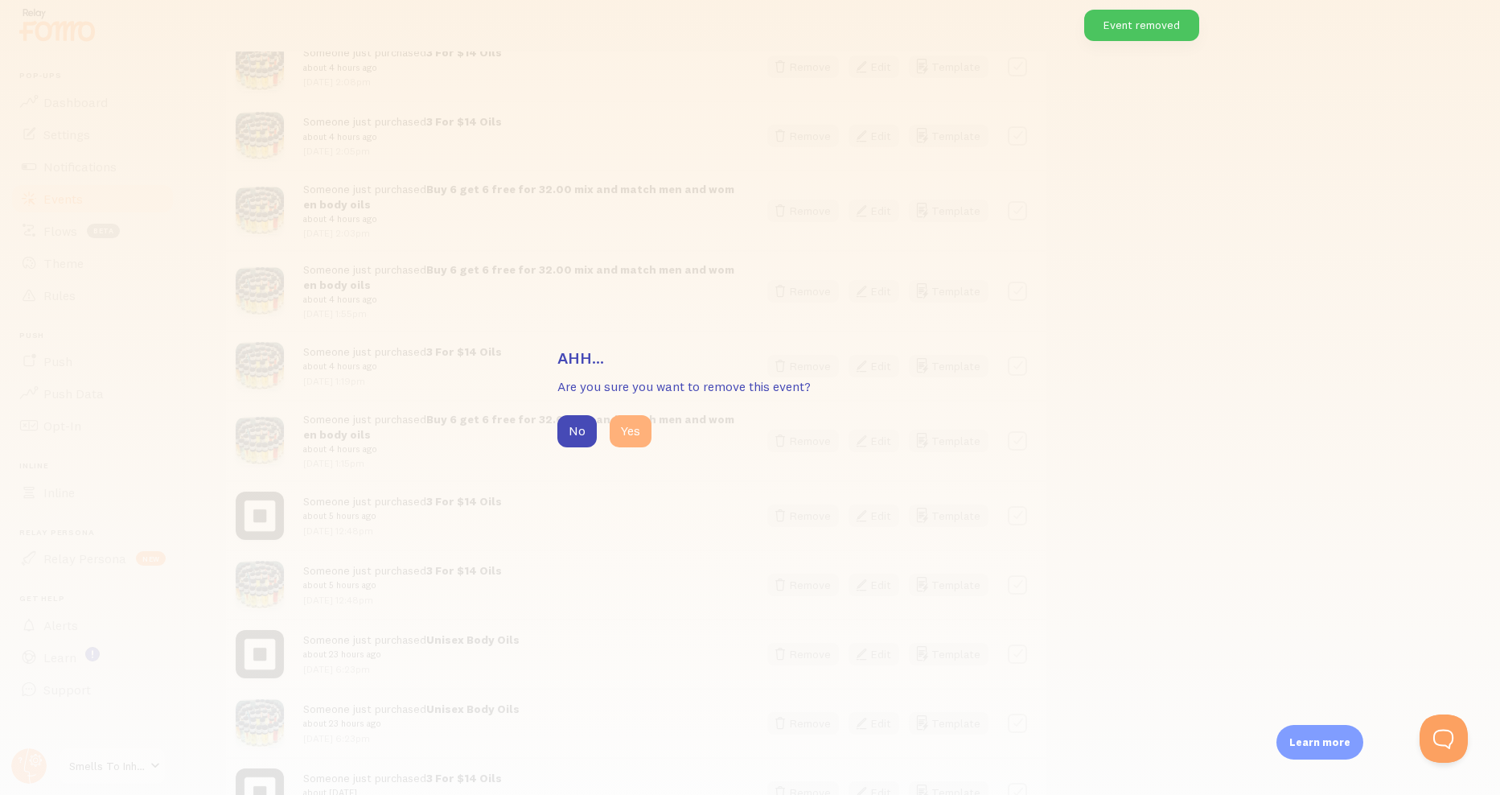
click at [642, 445] on button "Yes" at bounding box center [631, 431] width 42 height 32
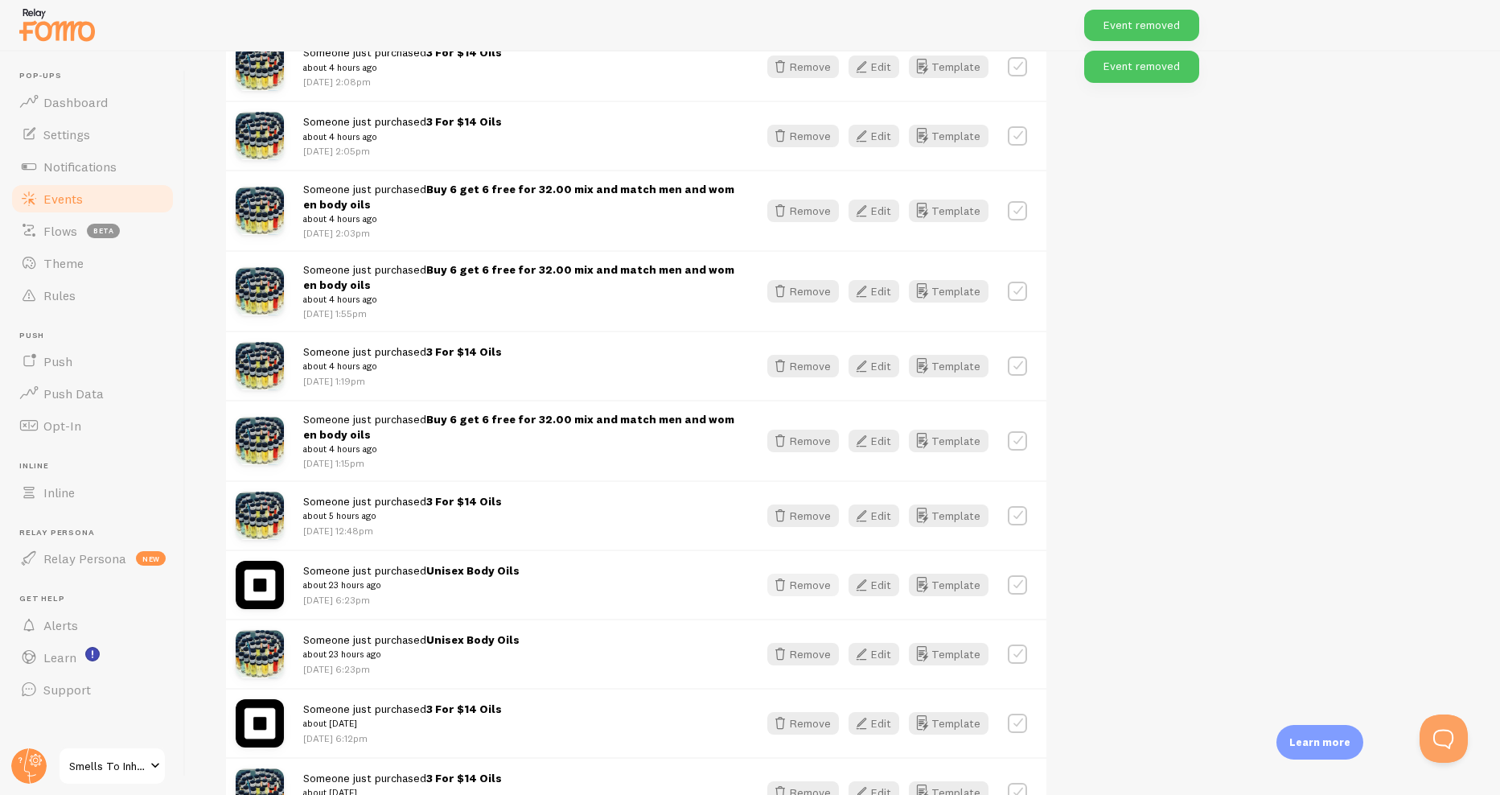
click at [807, 583] on button "Remove" at bounding box center [803, 585] width 72 height 23
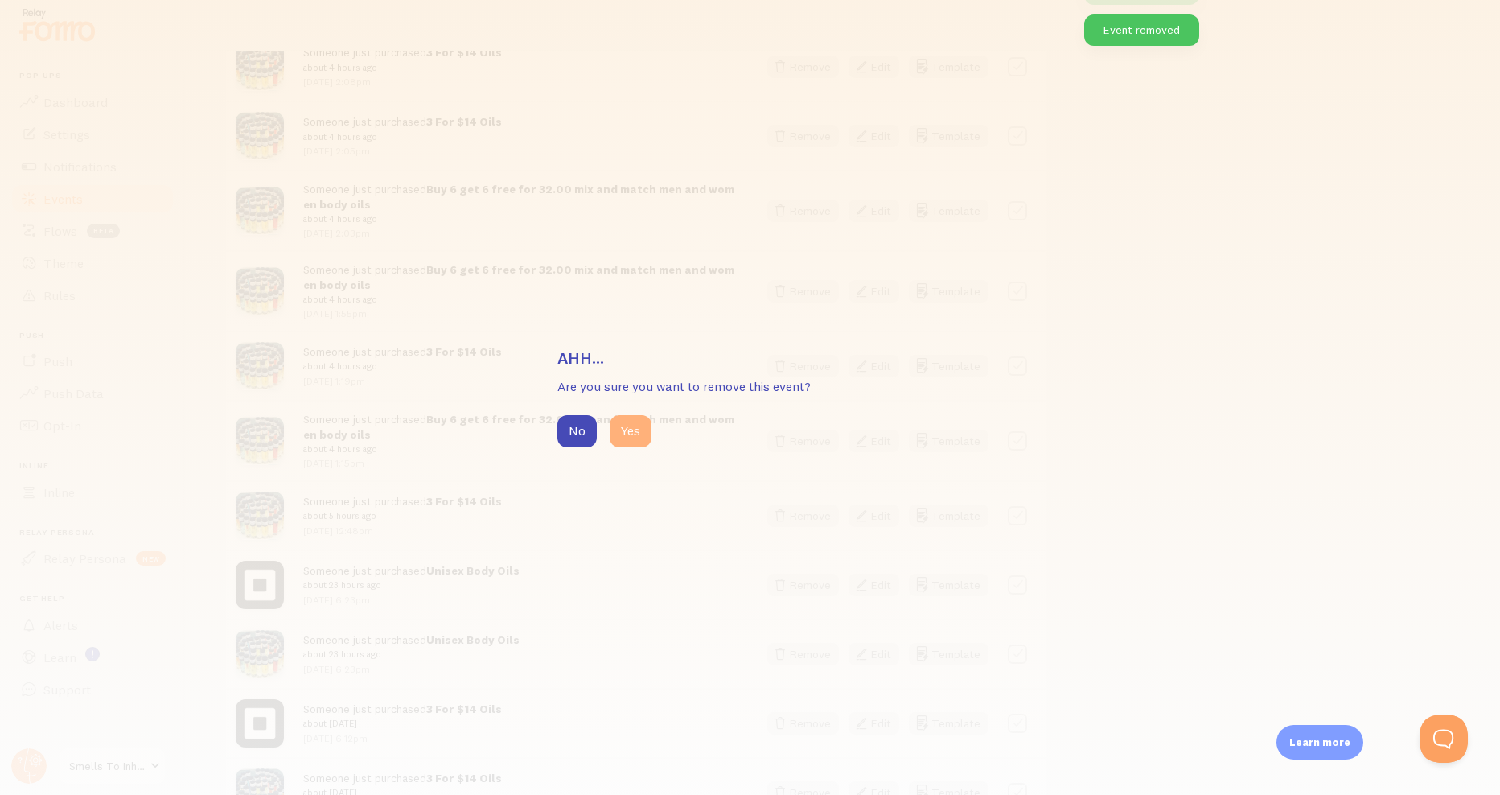
click at [642, 434] on button "Yes" at bounding box center [631, 431] width 42 height 32
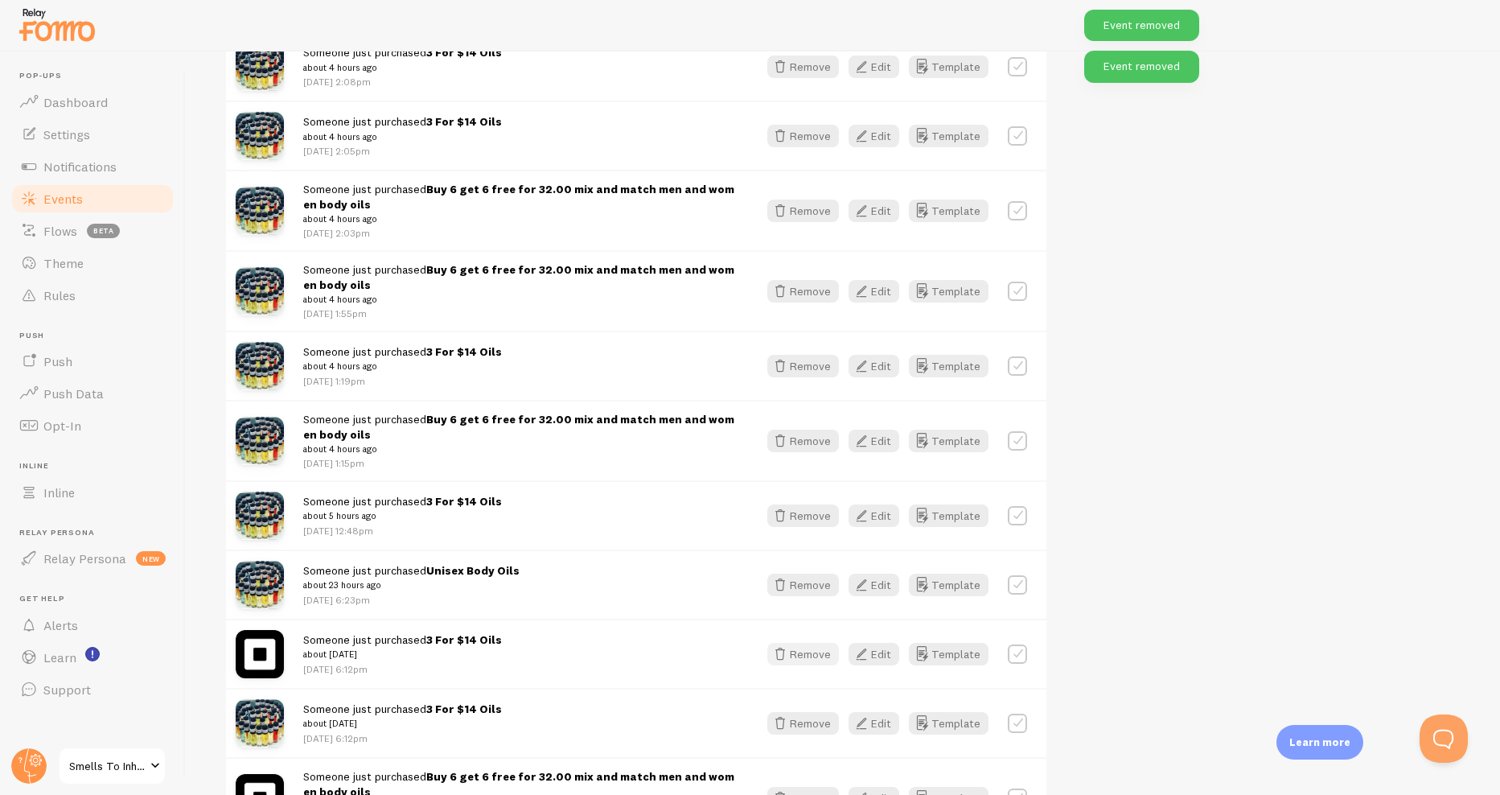
click at [812, 652] on button "Remove" at bounding box center [803, 654] width 72 height 23
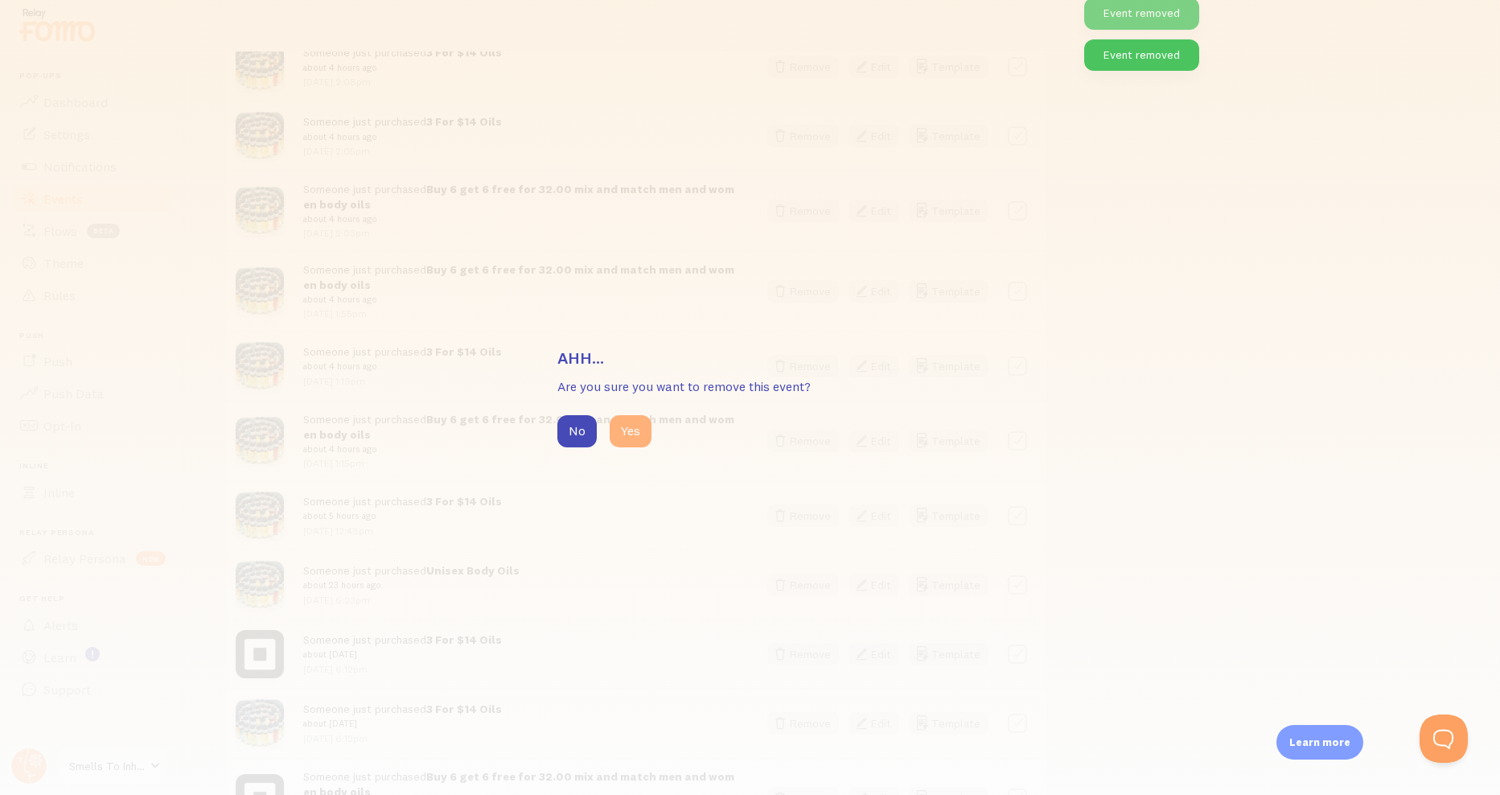
click at [626, 438] on button "Yes" at bounding box center [631, 431] width 42 height 32
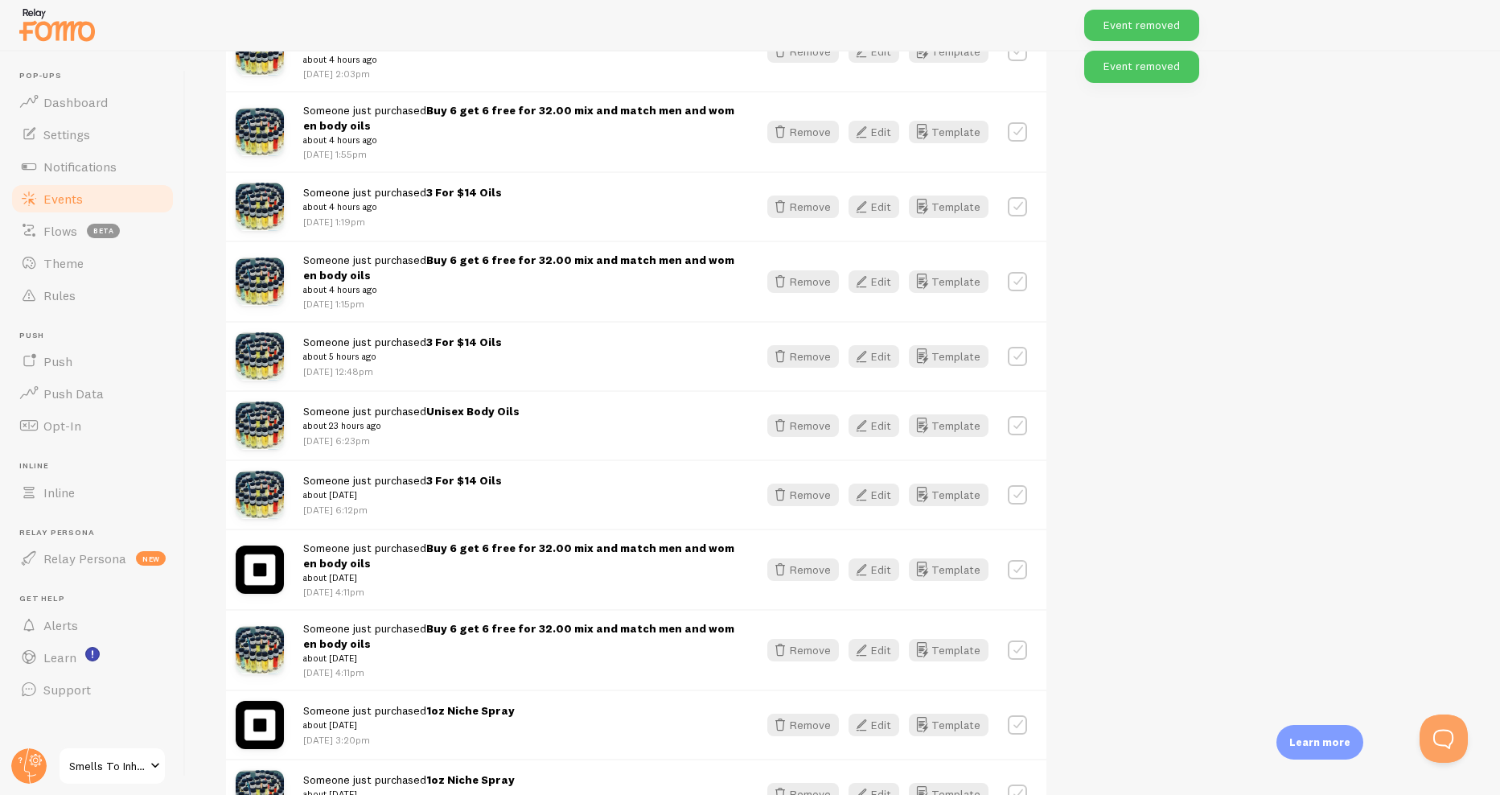
scroll to position [885, 0]
click at [816, 571] on button "Remove" at bounding box center [803, 568] width 72 height 23
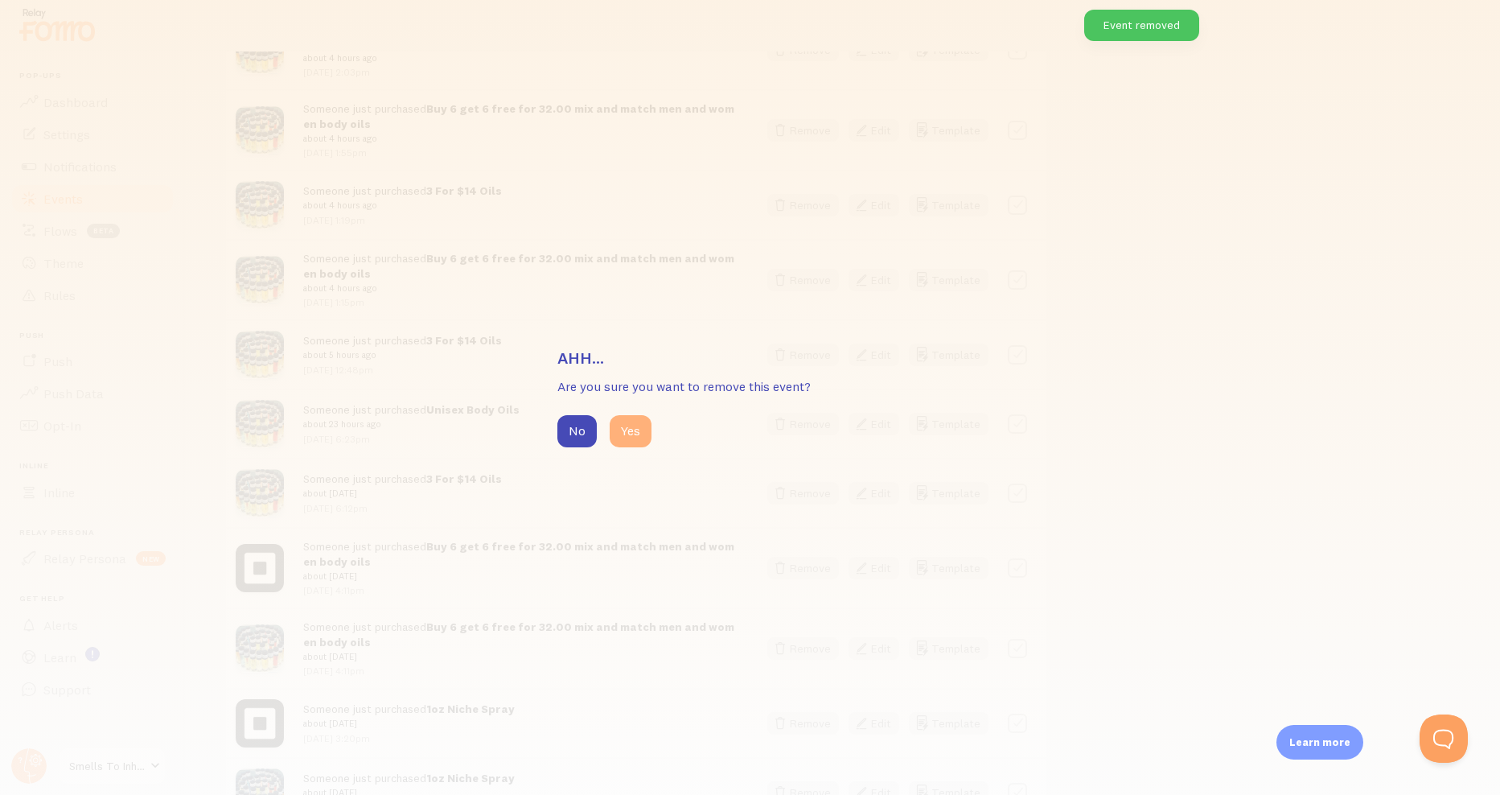
click at [628, 427] on button "Yes" at bounding box center [631, 431] width 42 height 32
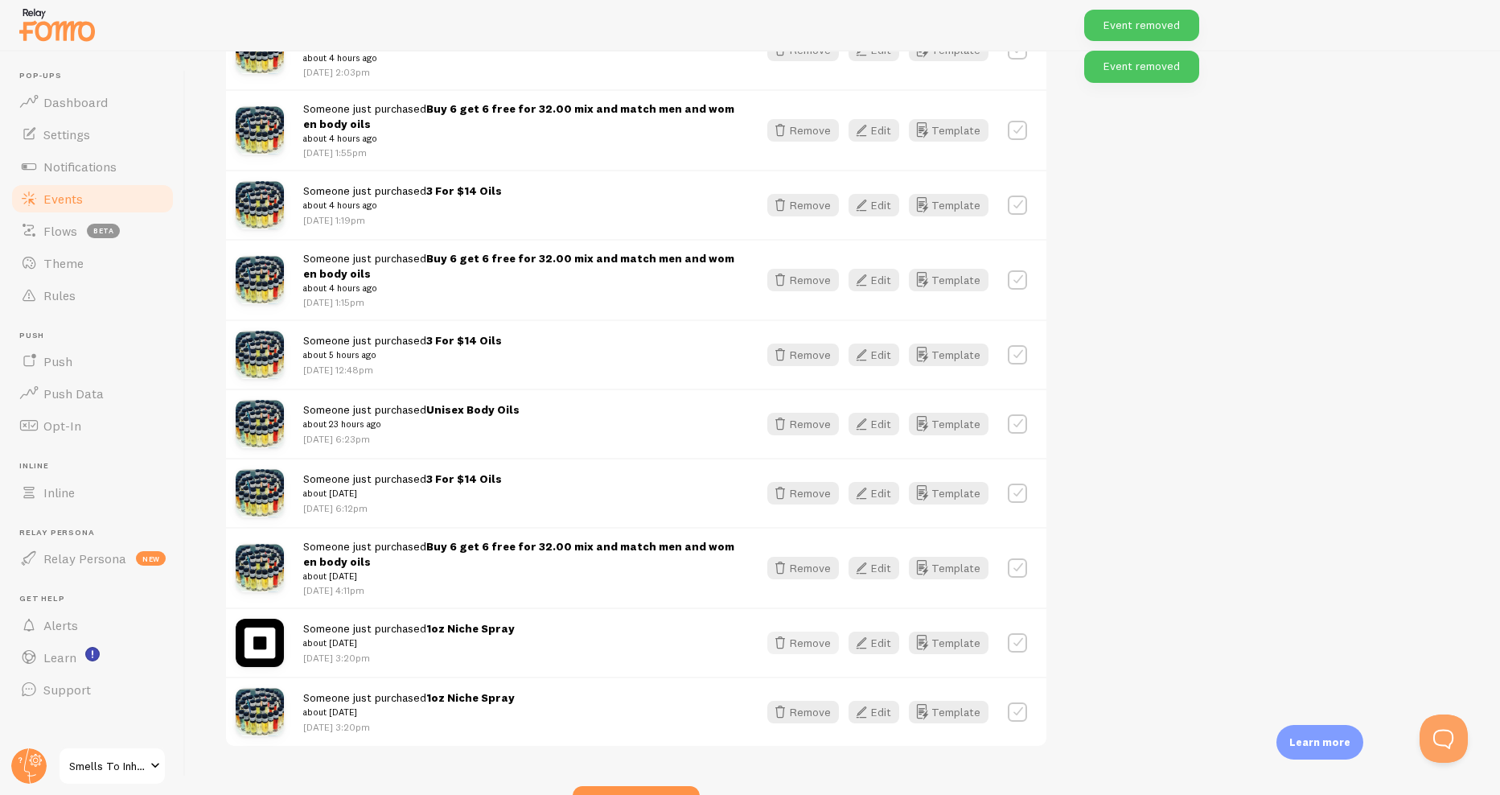
click at [806, 637] on button "Remove" at bounding box center [803, 642] width 72 height 23
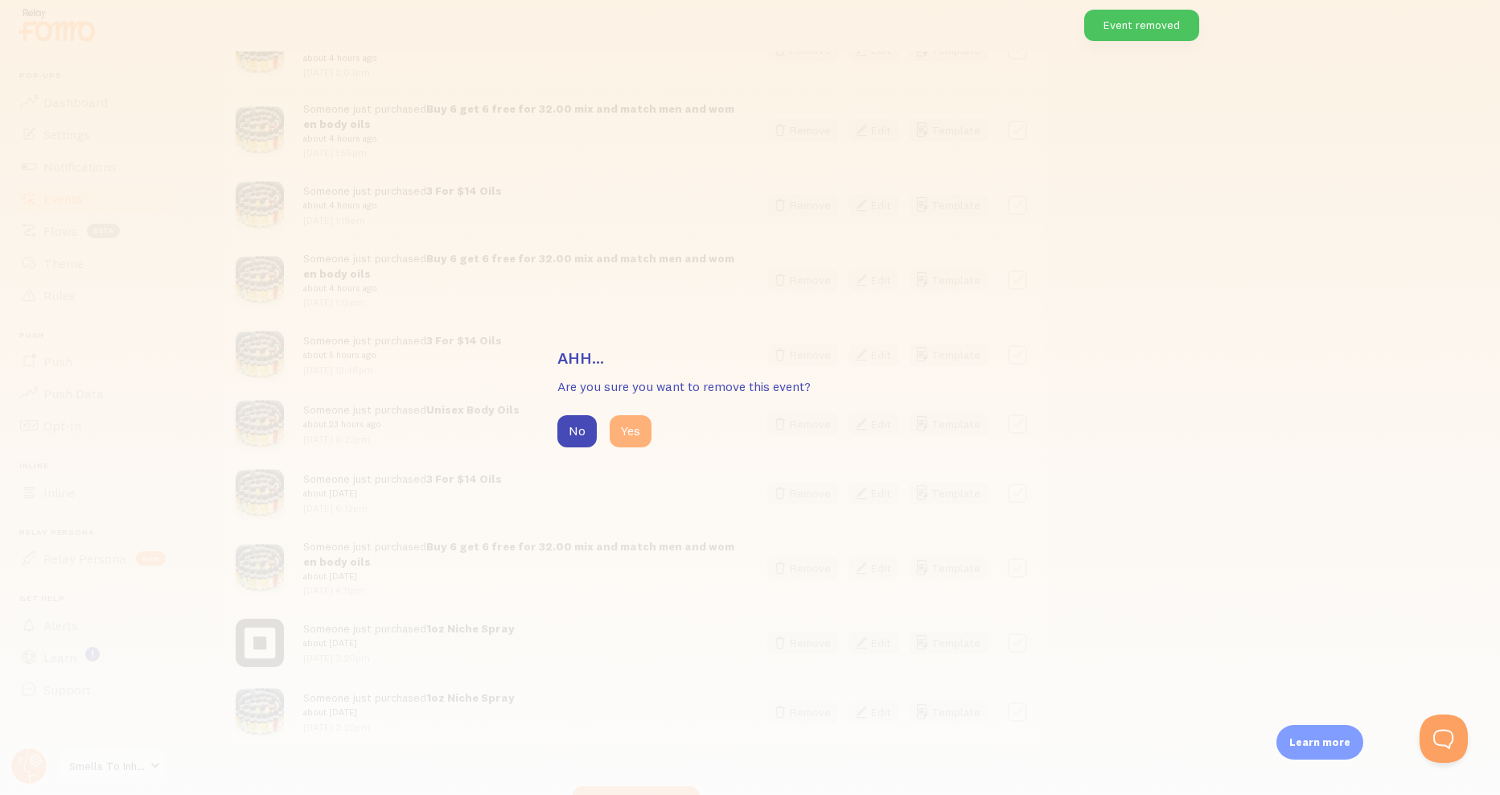
click at [629, 420] on button "Yes" at bounding box center [631, 431] width 42 height 32
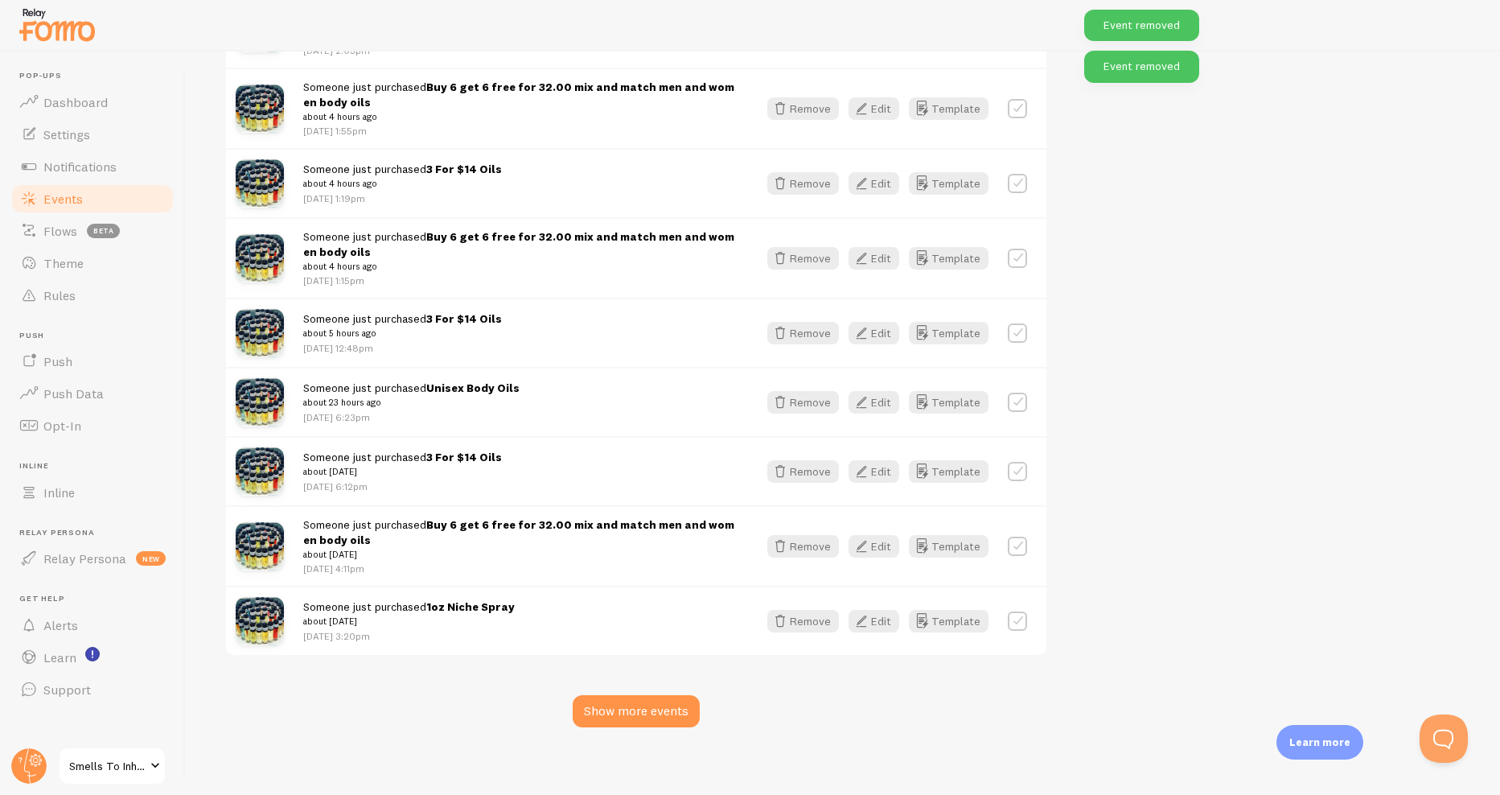
scroll to position [916, 0]
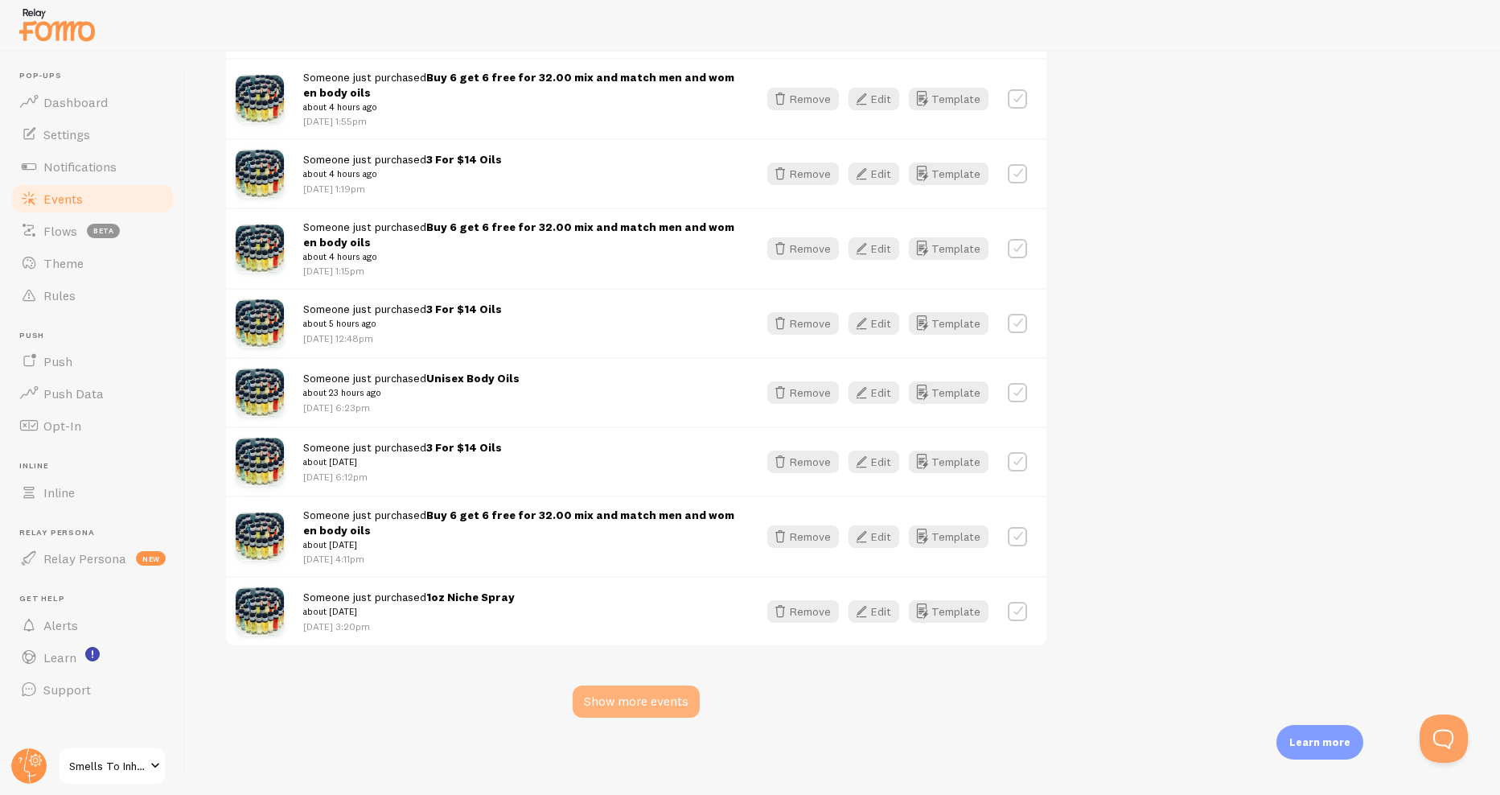
click at [637, 707] on div "Show more events" at bounding box center [636, 701] width 127 height 32
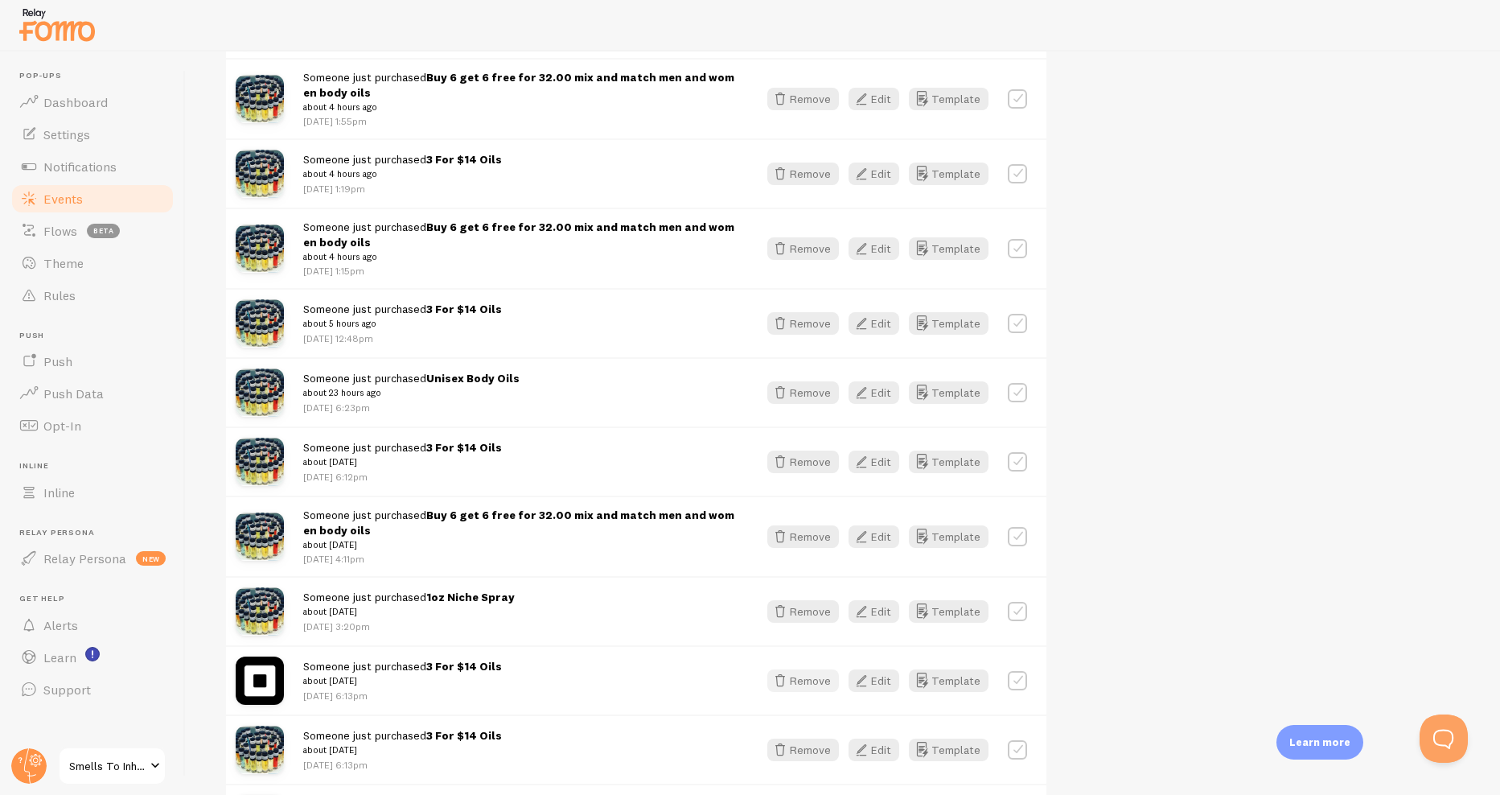
click at [778, 685] on icon "button" at bounding box center [780, 680] width 19 height 19
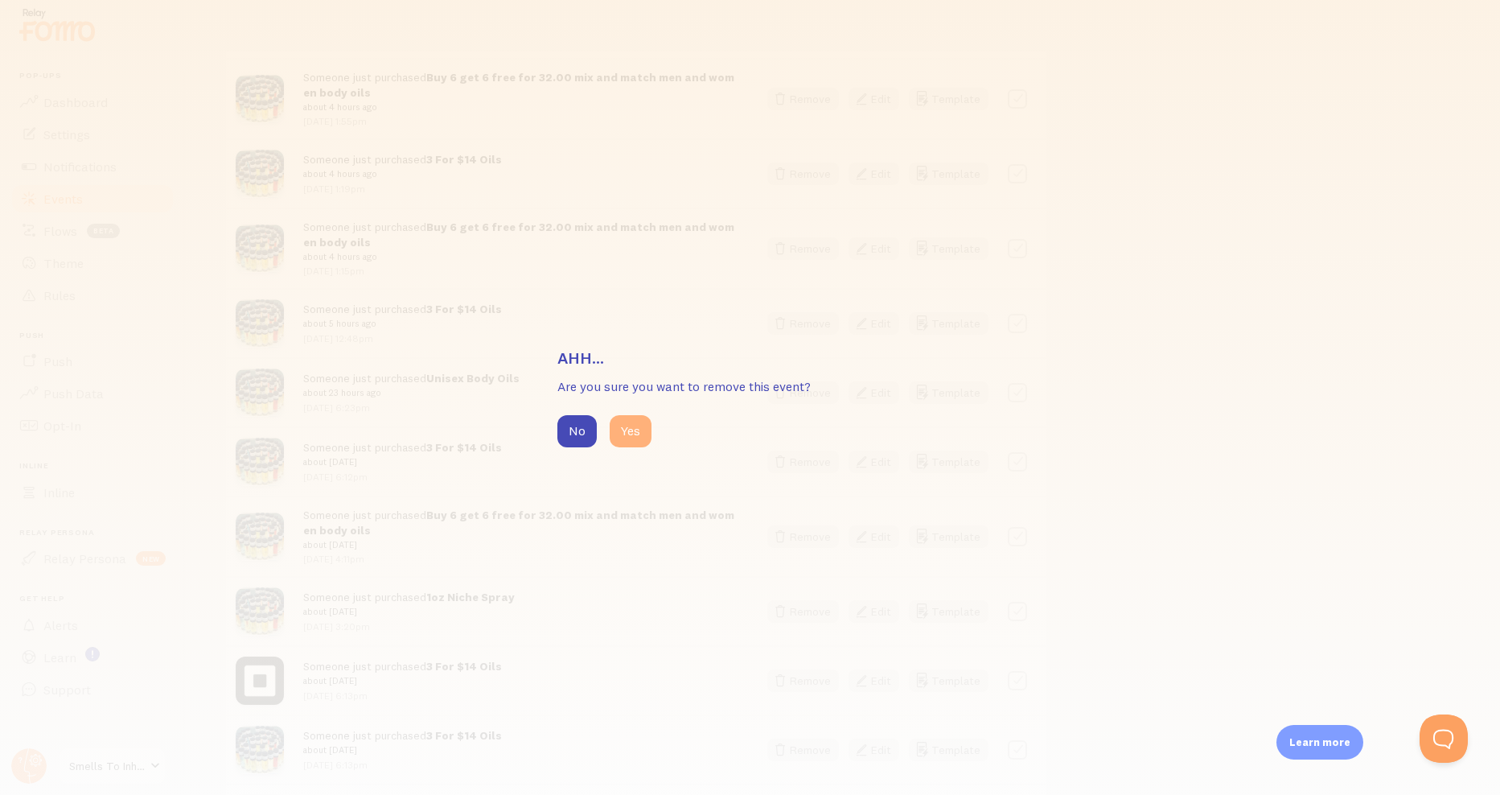
click at [648, 439] on button "Yes" at bounding box center [631, 431] width 42 height 32
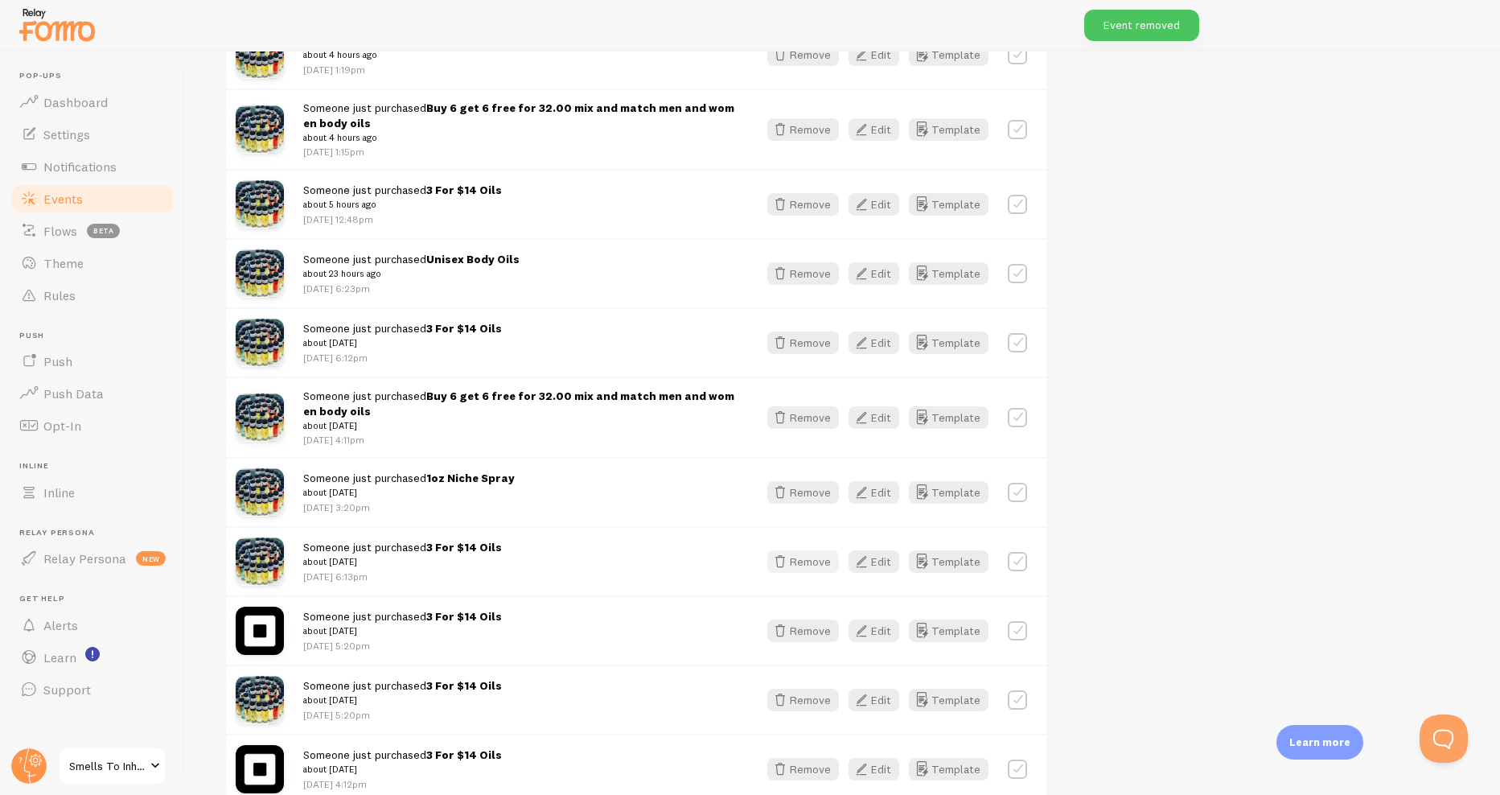
scroll to position [1077, 0]
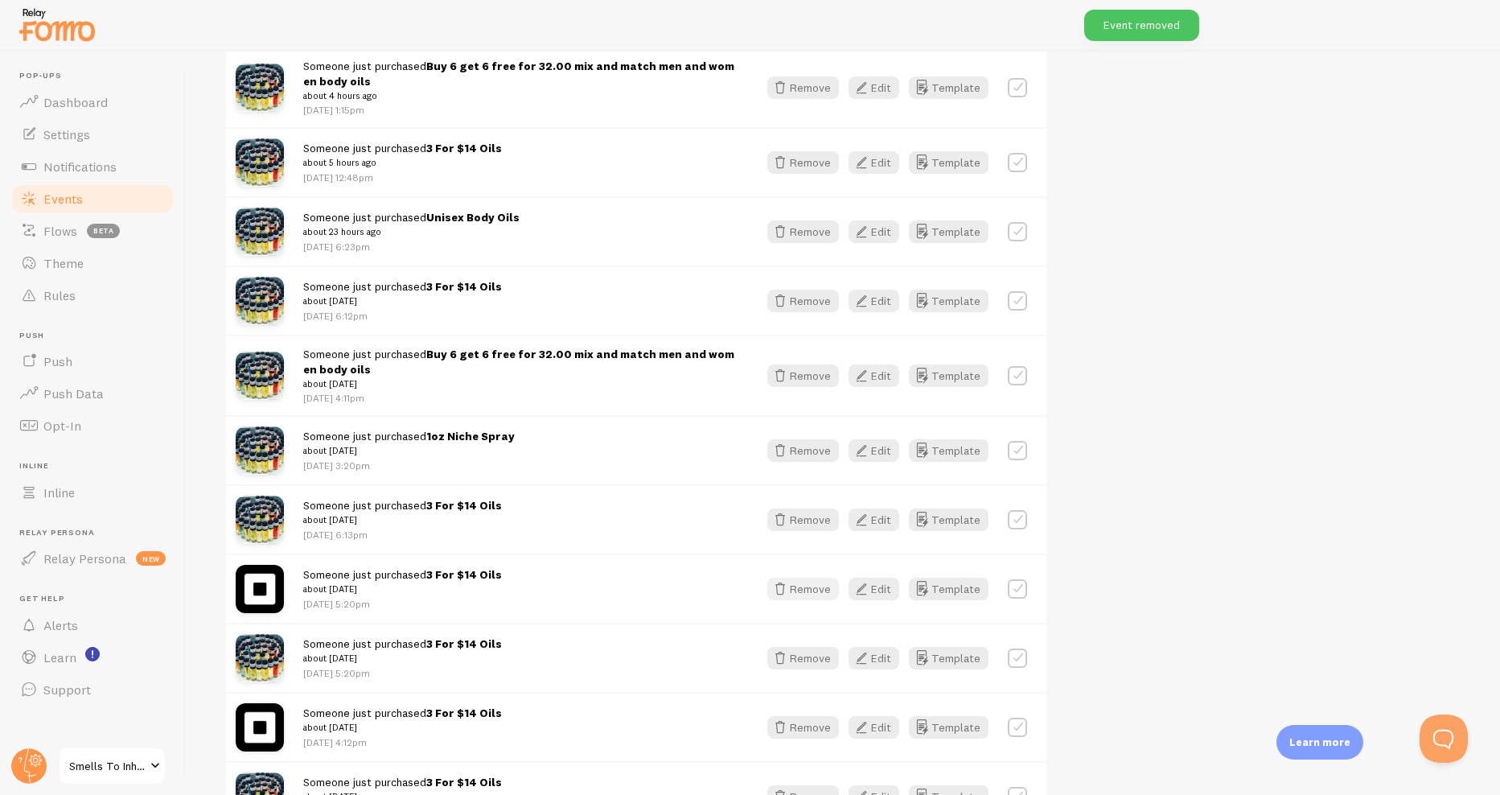
click at [814, 588] on button "Remove" at bounding box center [803, 589] width 72 height 23
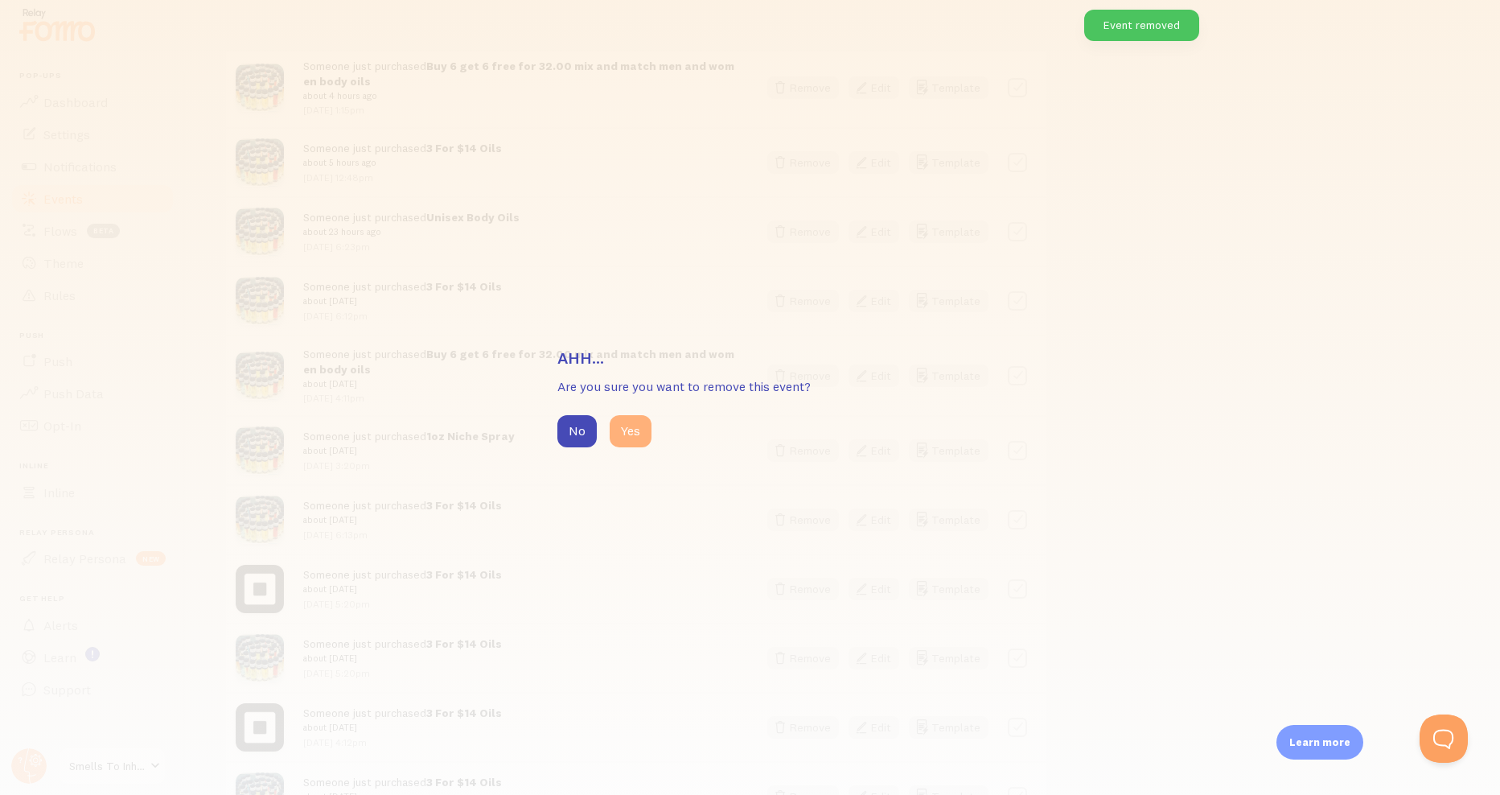
click at [634, 431] on button "Yes" at bounding box center [631, 431] width 42 height 32
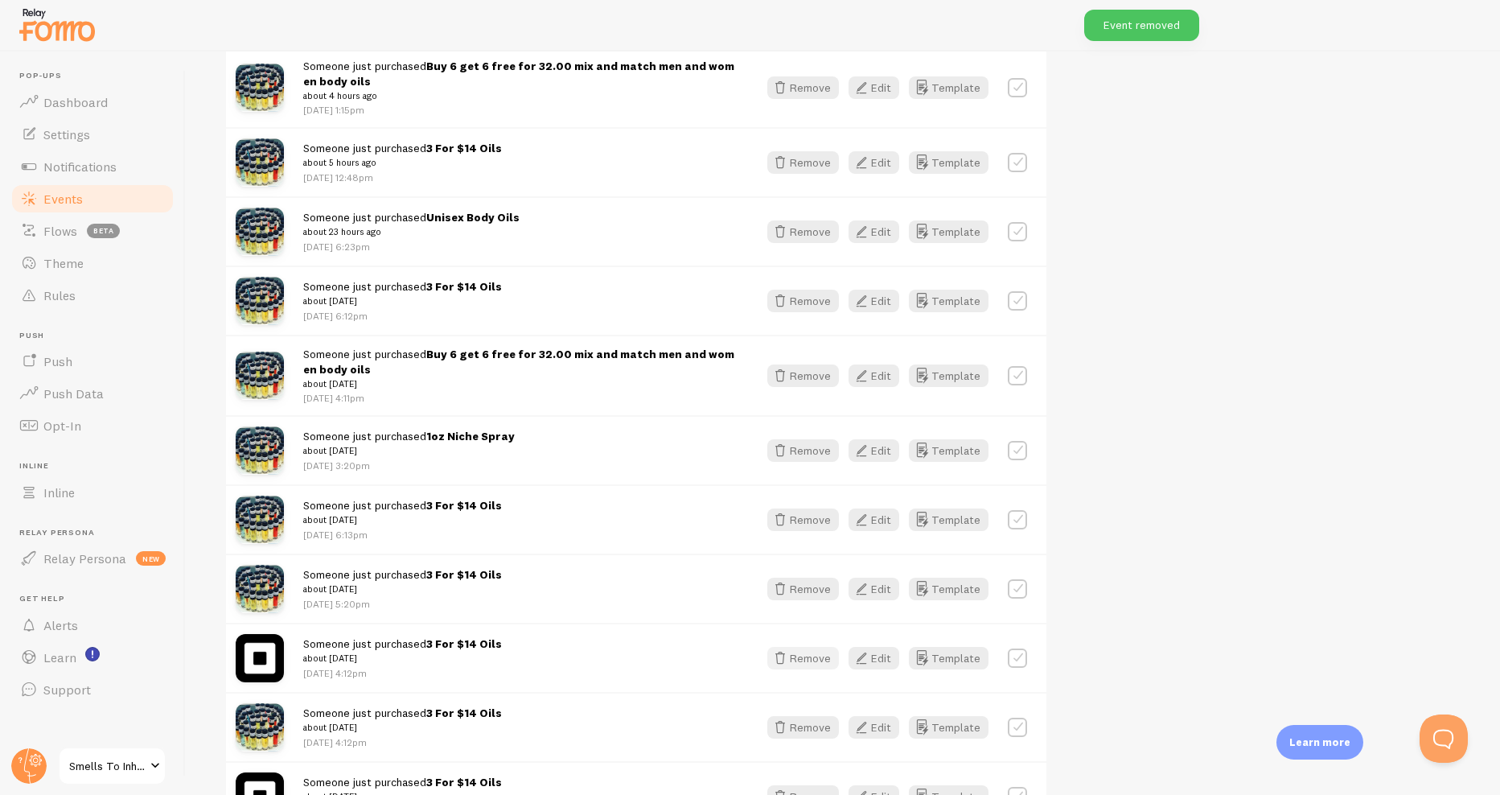
click at [817, 658] on button "Remove" at bounding box center [803, 658] width 72 height 23
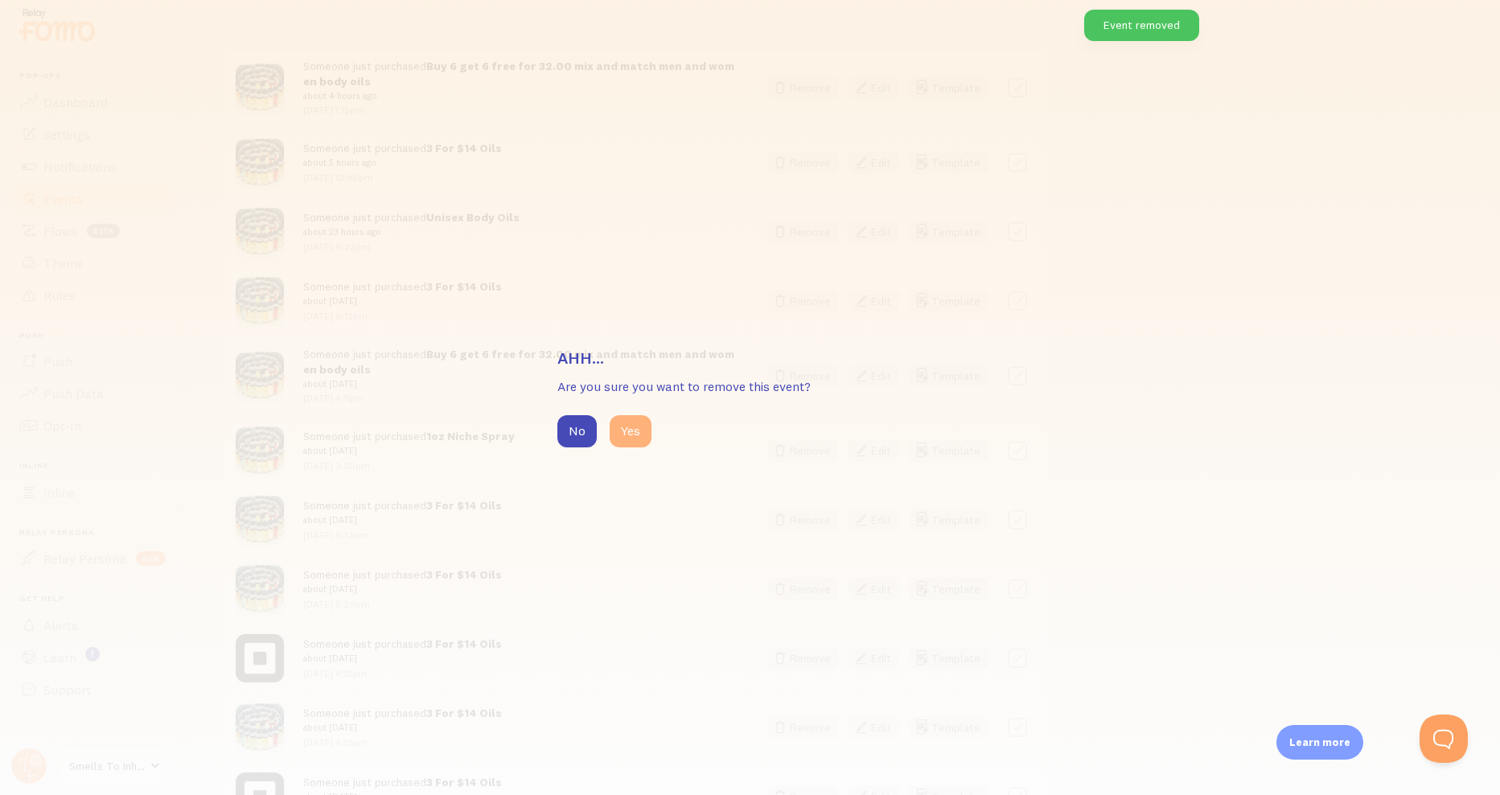
click at [622, 437] on button "Yes" at bounding box center [631, 431] width 42 height 32
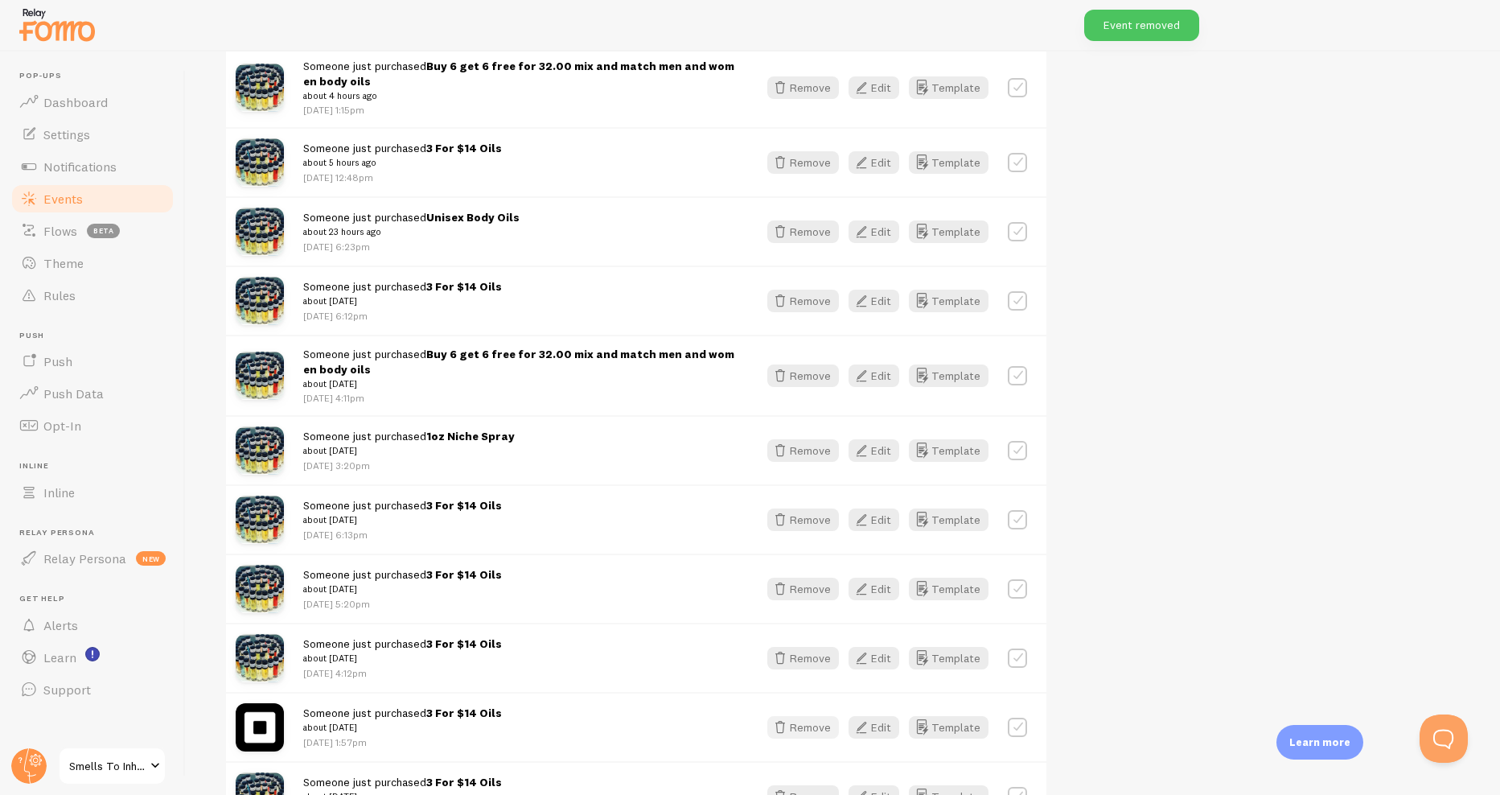
click at [804, 728] on button "Remove" at bounding box center [803, 727] width 72 height 23
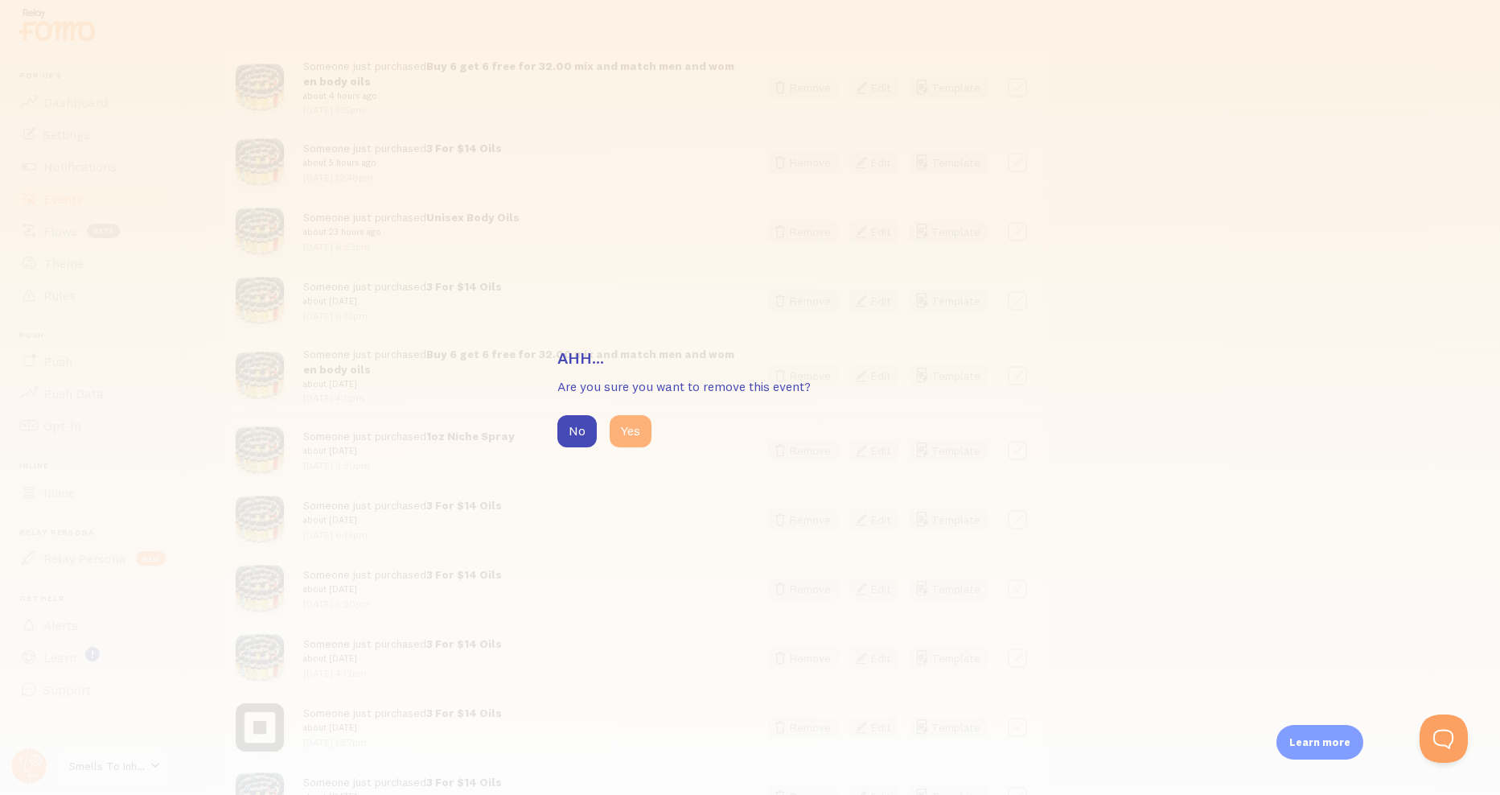
click at [626, 434] on button "Yes" at bounding box center [631, 431] width 42 height 32
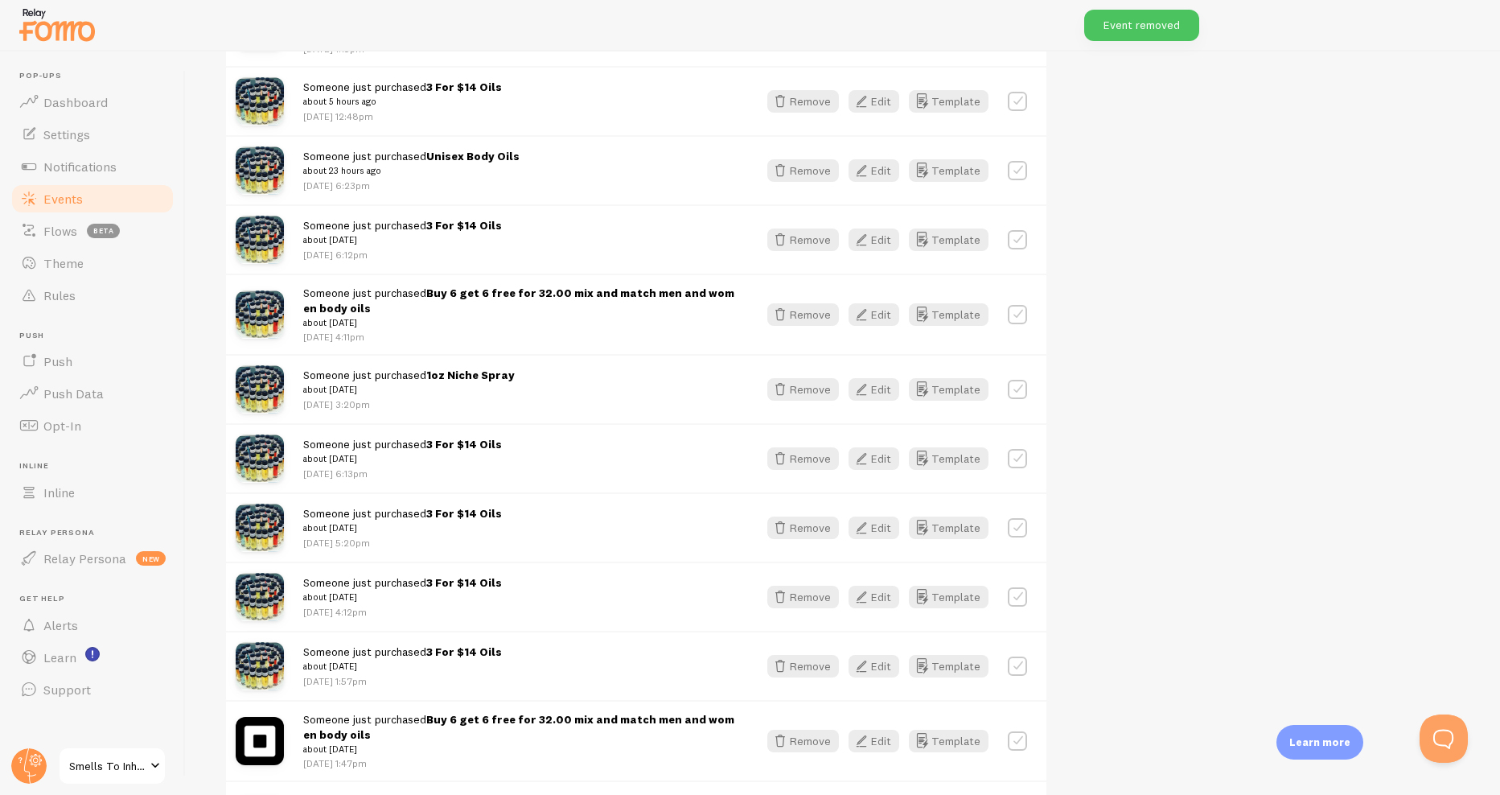
scroll to position [1238, 0]
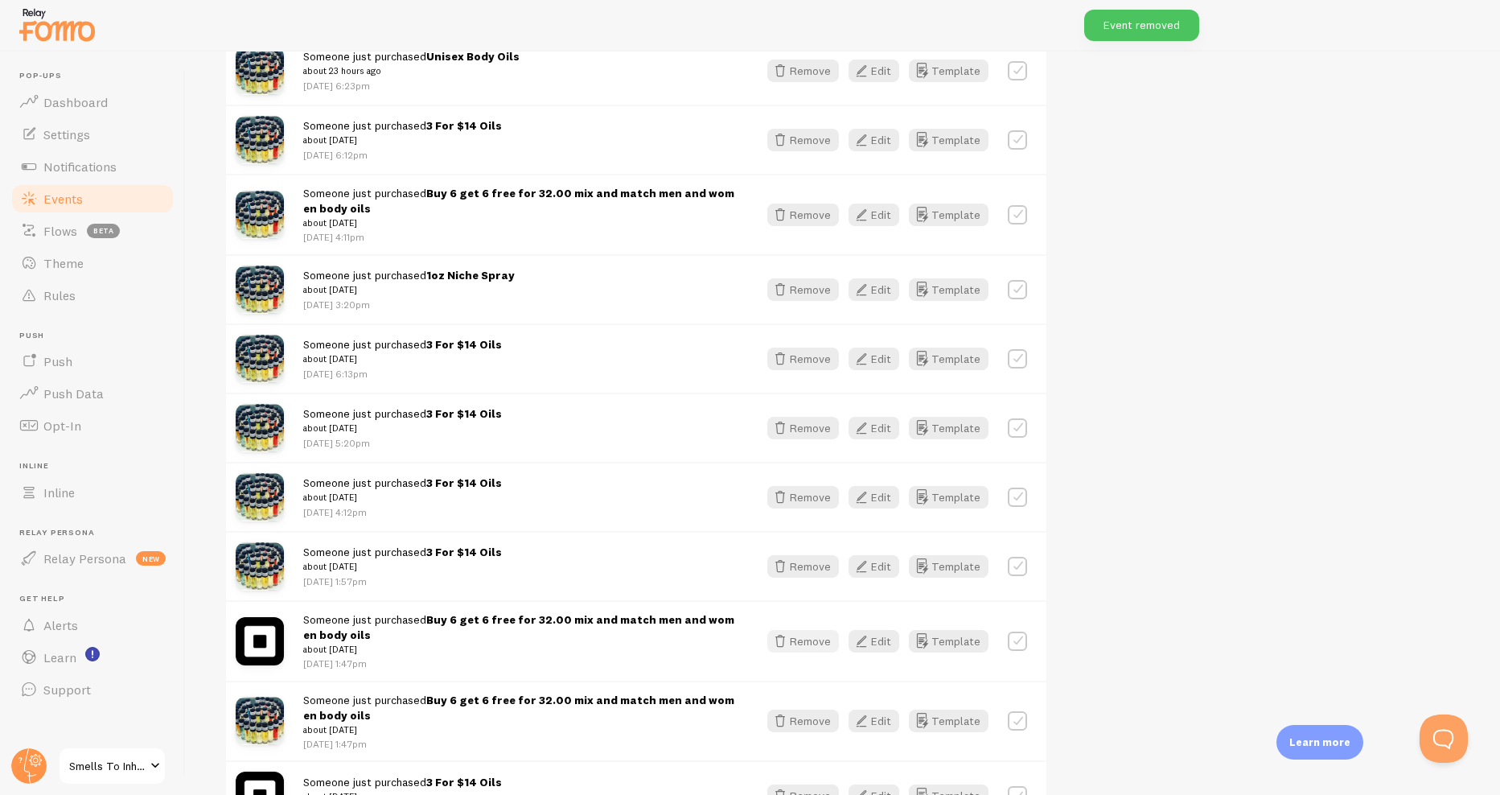
click at [793, 630] on button "Remove" at bounding box center [803, 641] width 72 height 23
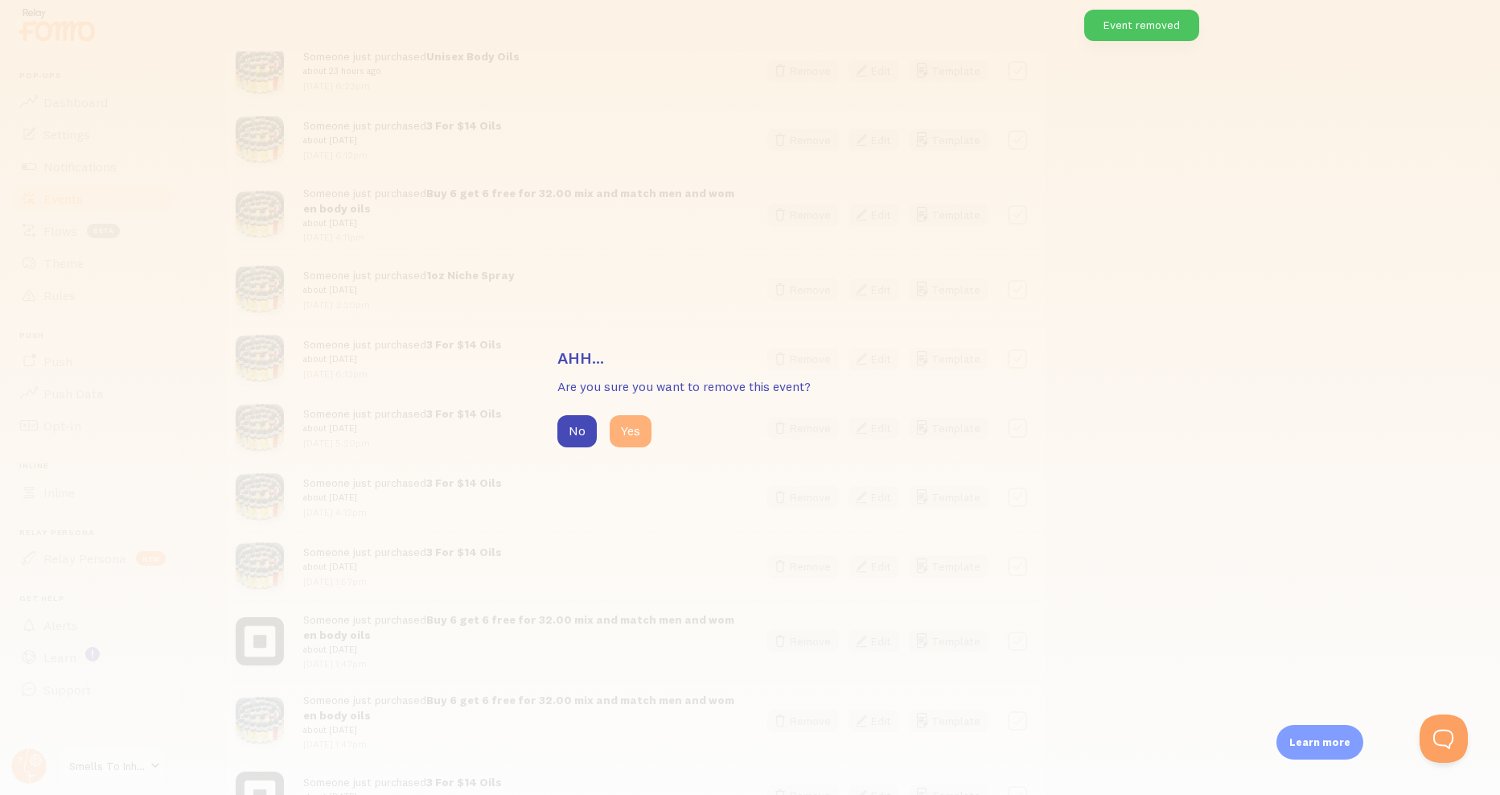
click at [632, 442] on button "Yes" at bounding box center [631, 431] width 42 height 32
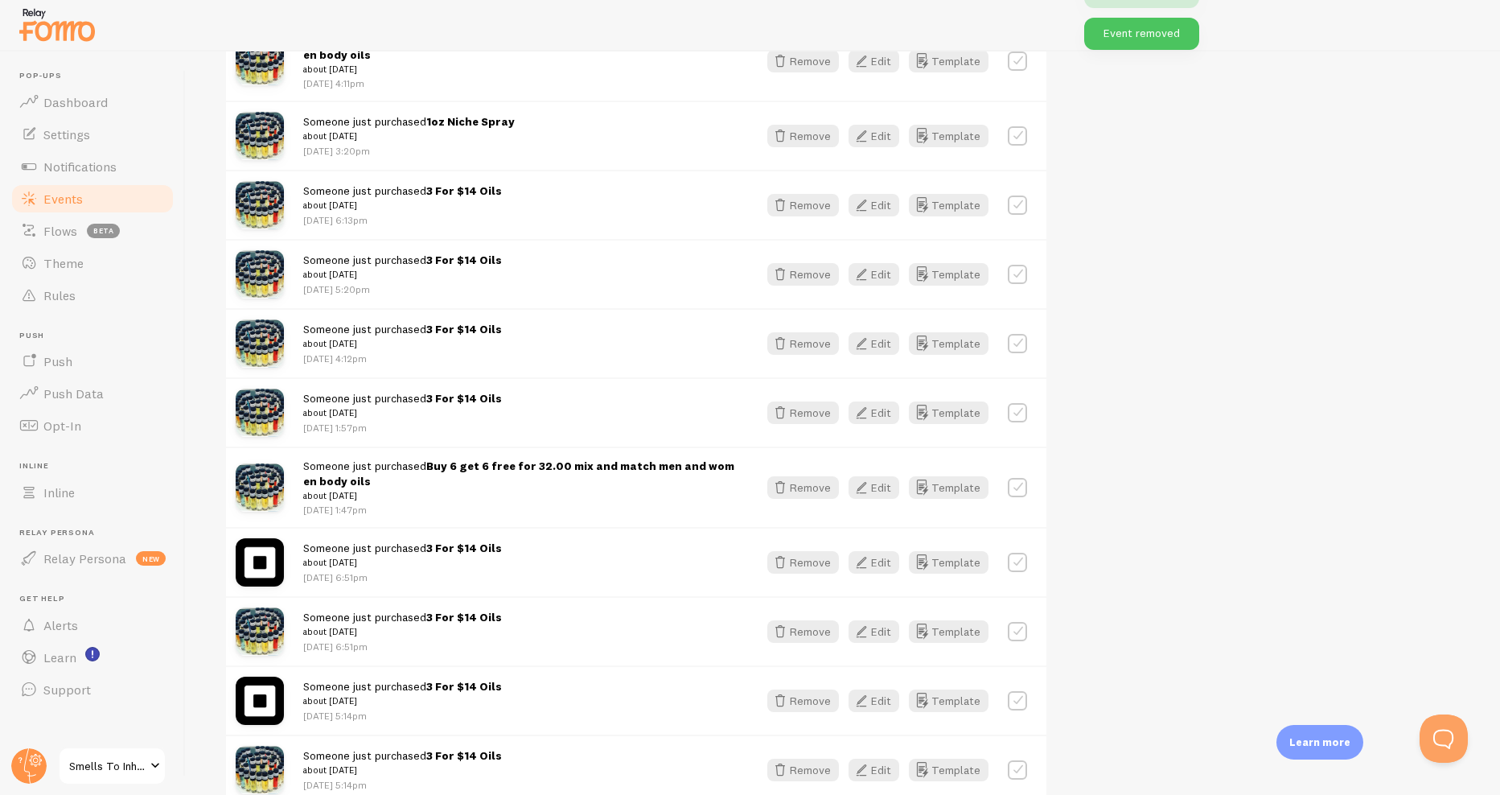
scroll to position [1399, 0]
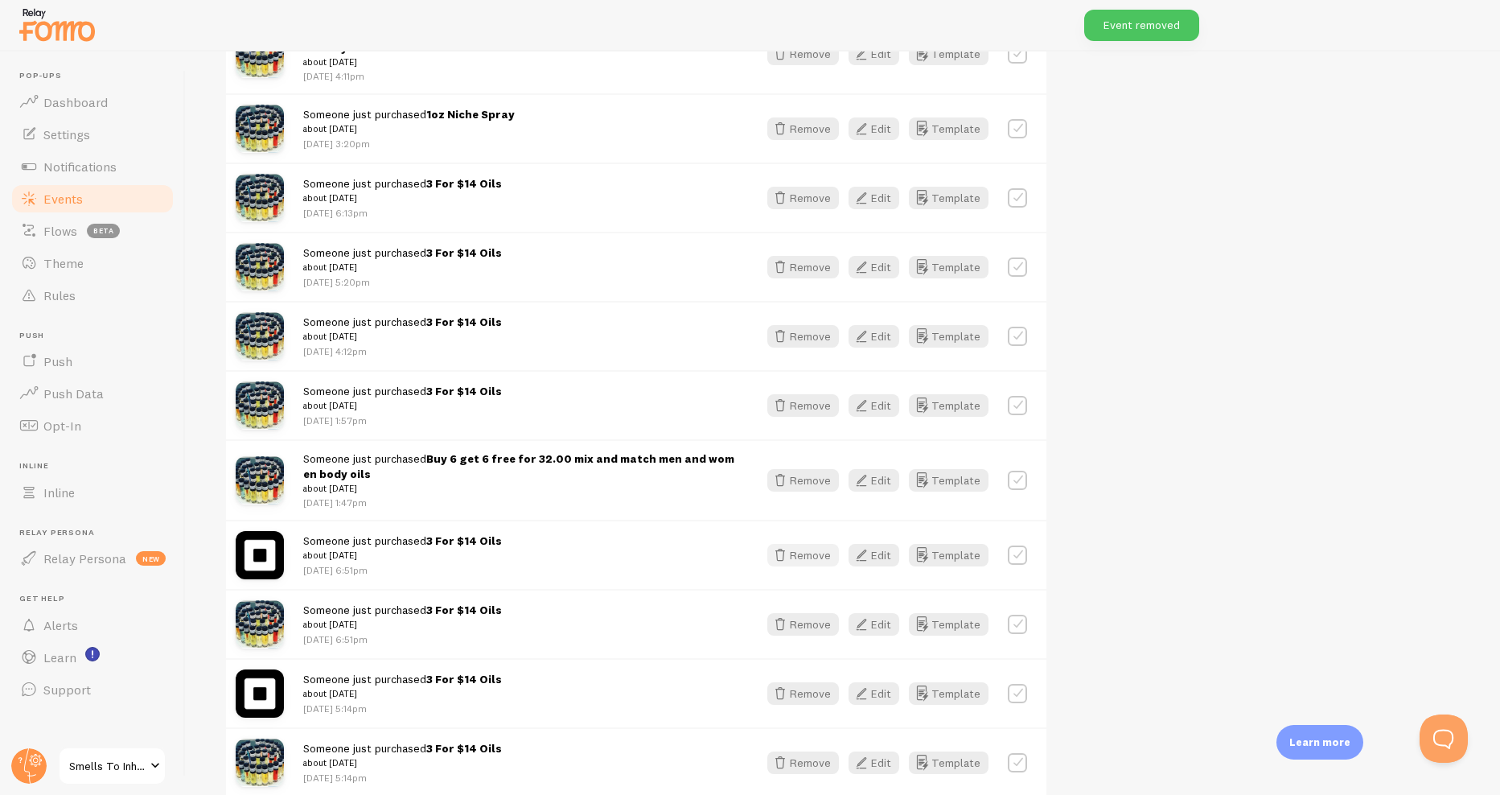
click at [807, 546] on button "Remove" at bounding box center [803, 555] width 72 height 23
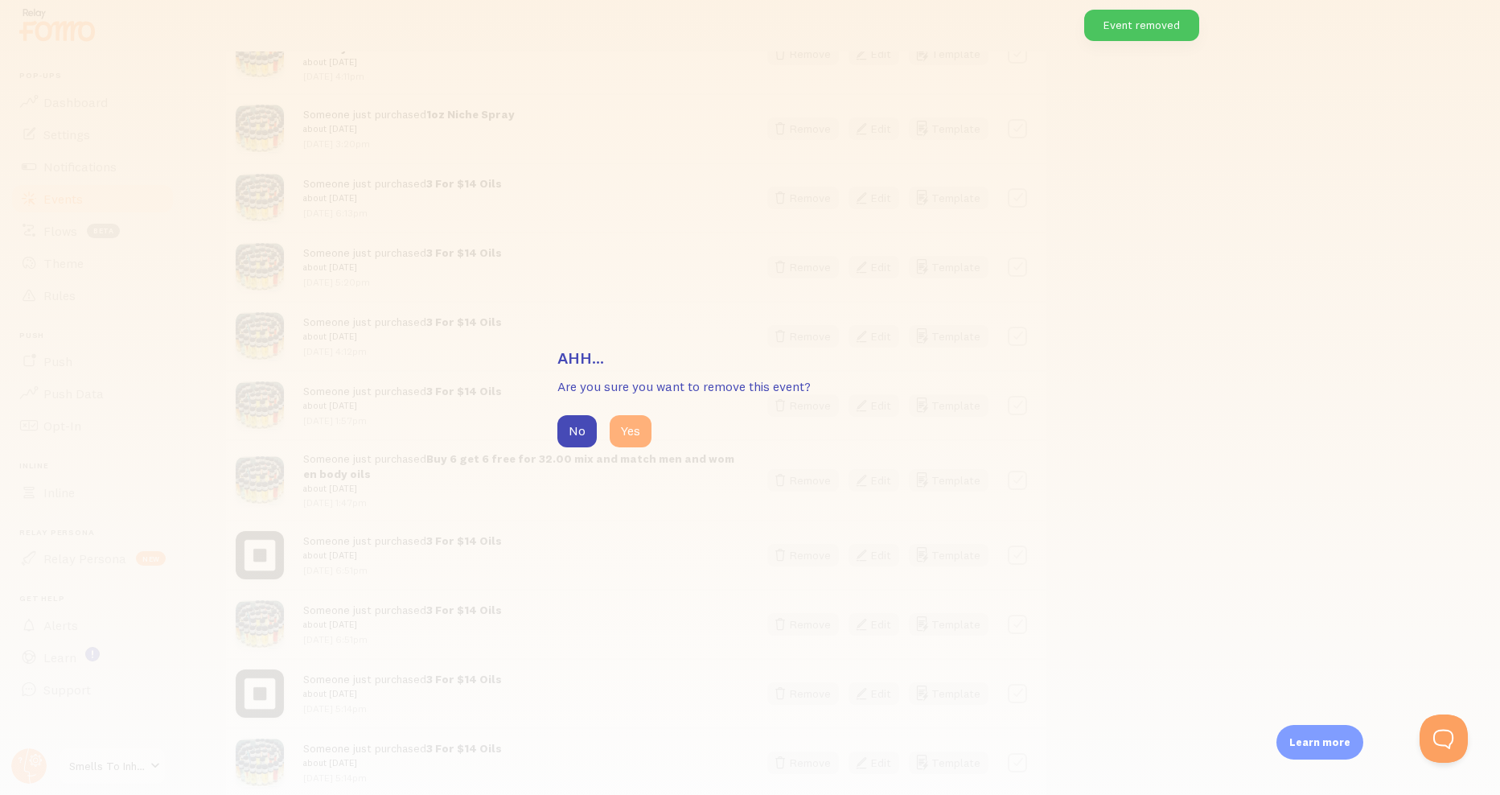
click at [622, 434] on button "Yes" at bounding box center [631, 431] width 42 height 32
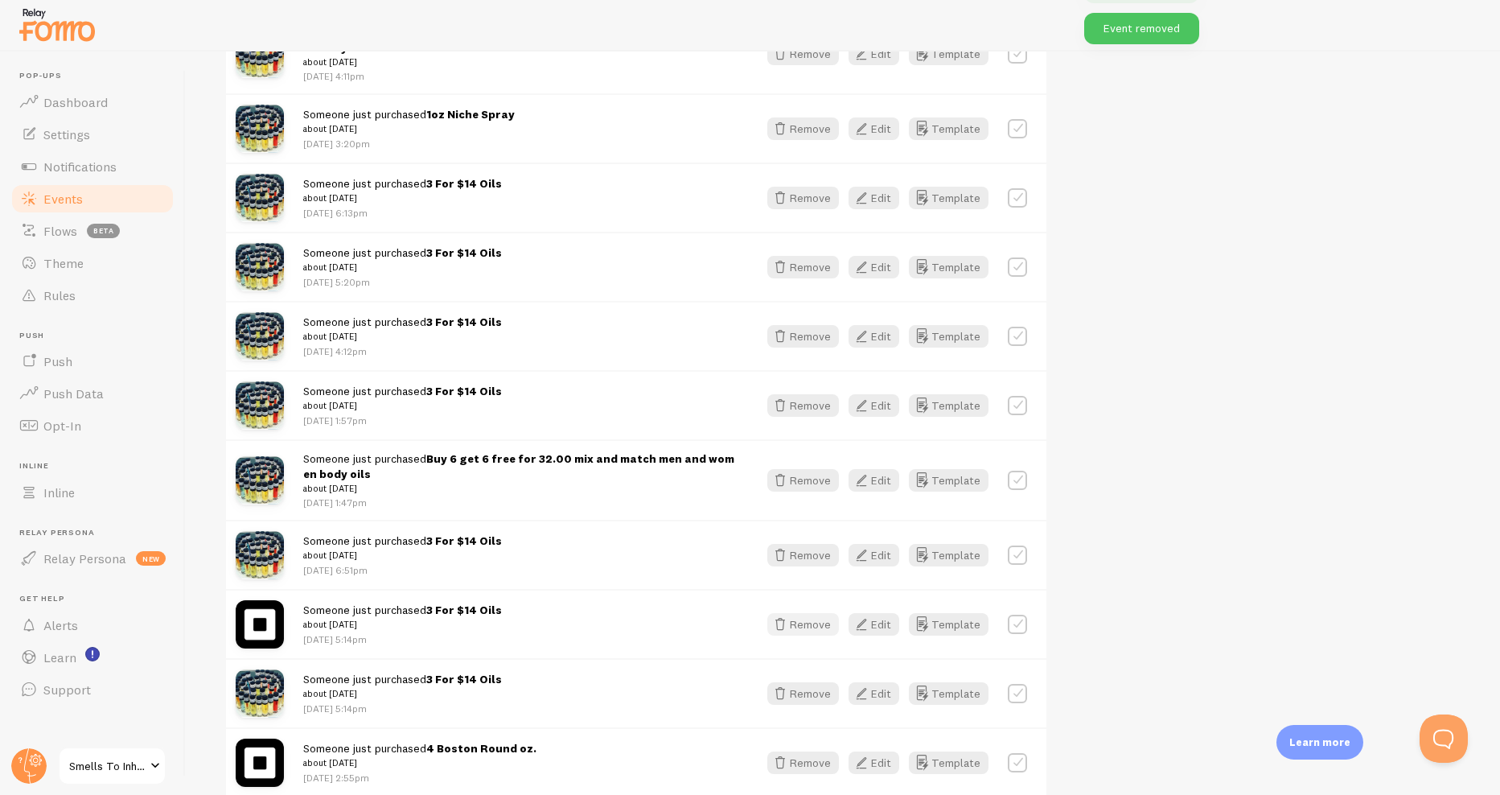
click at [805, 625] on button "Remove" at bounding box center [803, 624] width 72 height 23
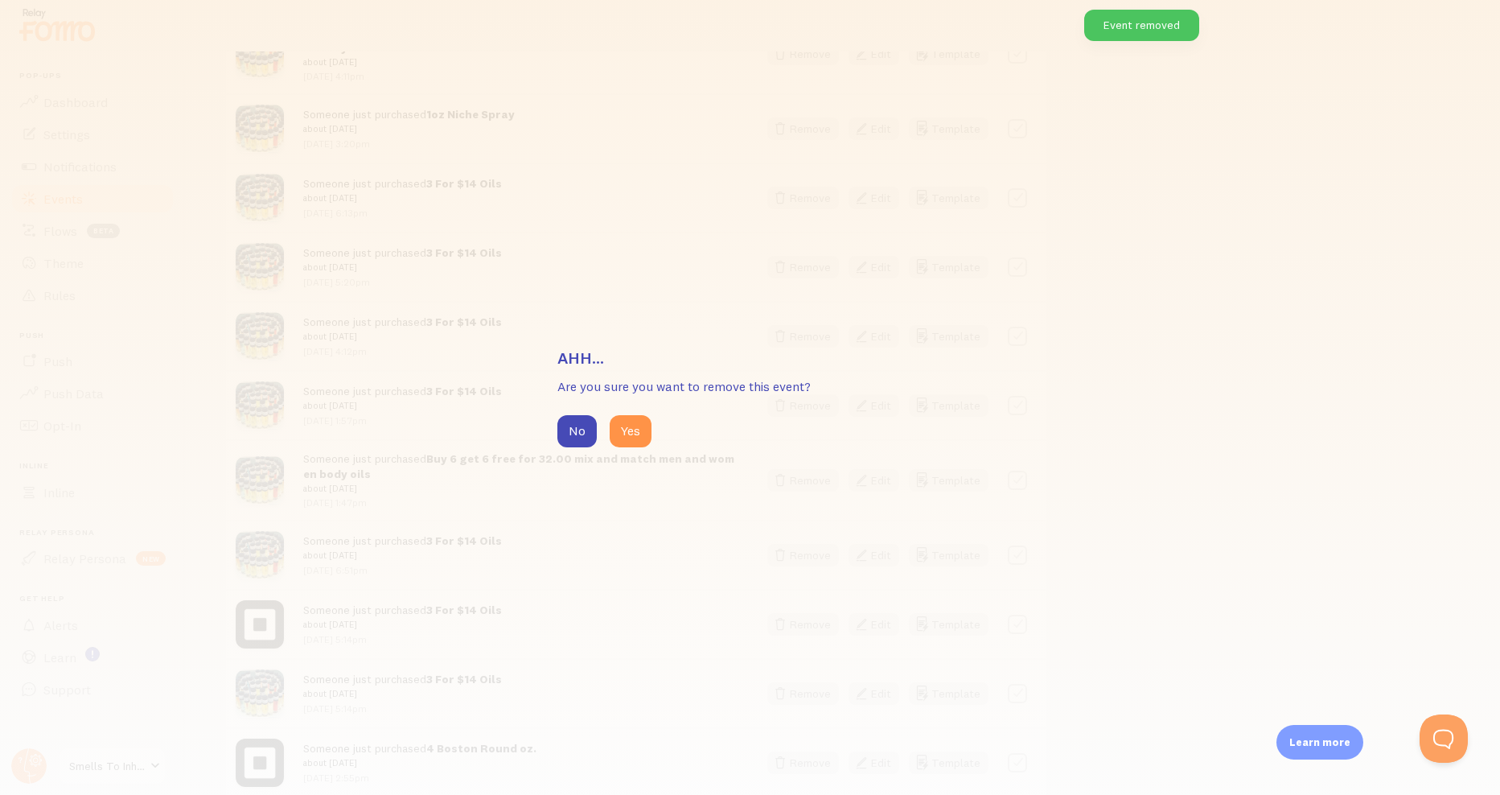
click at [652, 442] on div "No Yes" at bounding box center [750, 431] width 386 height 32
click at [640, 442] on button "Yes" at bounding box center [631, 431] width 42 height 32
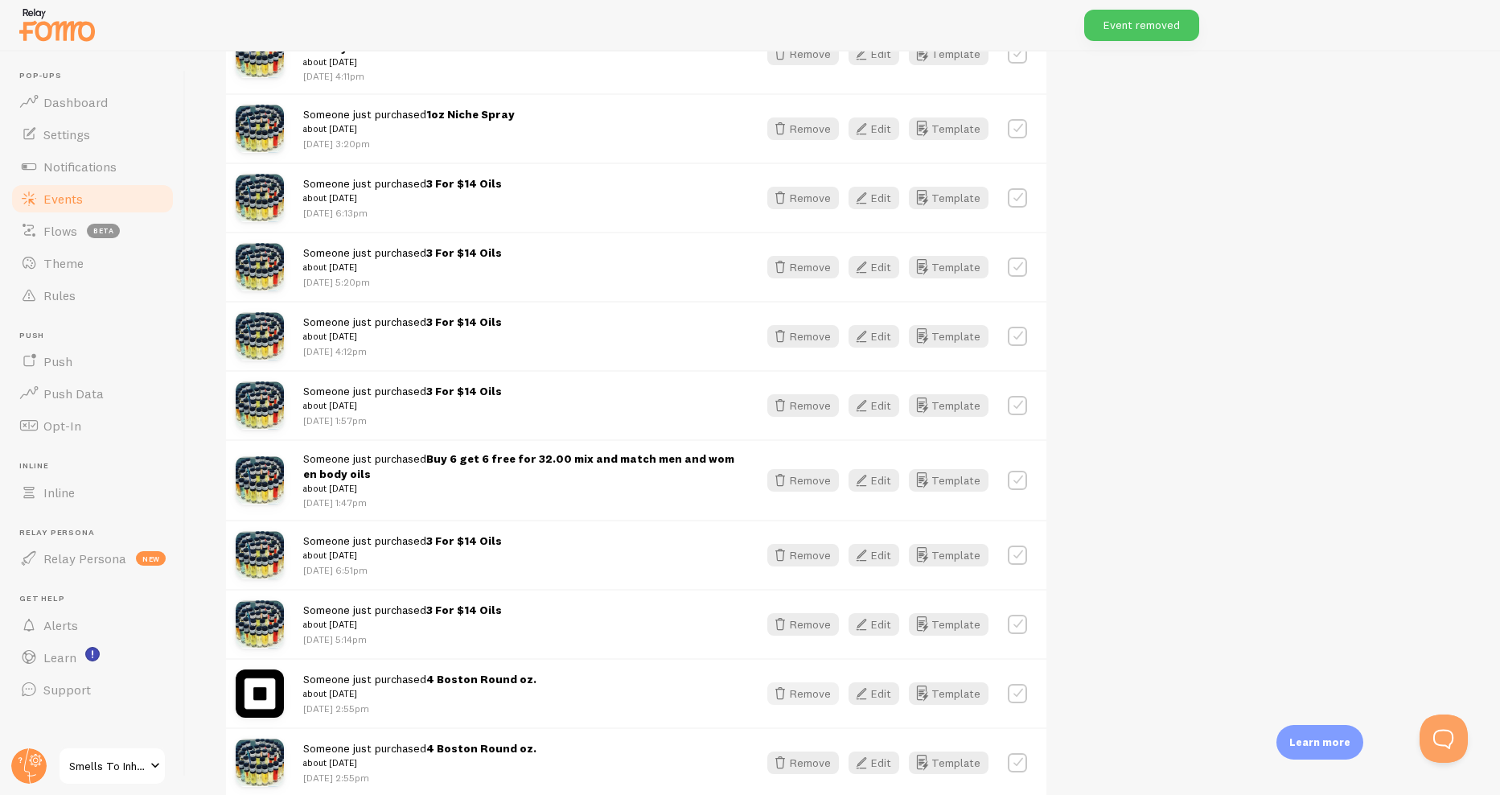
click at [800, 688] on button "Remove" at bounding box center [803, 693] width 72 height 23
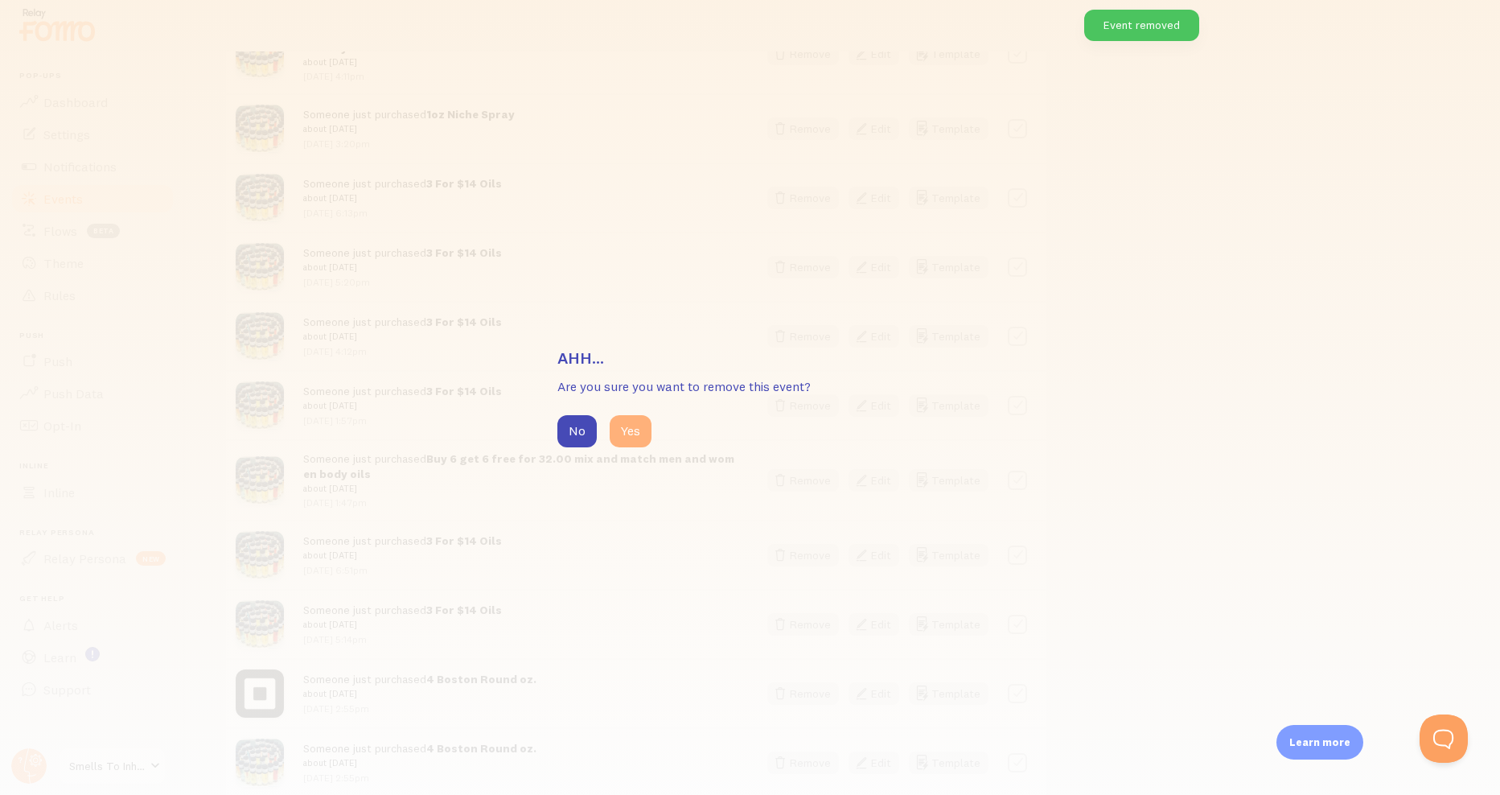
click at [635, 440] on button "Yes" at bounding box center [631, 431] width 42 height 32
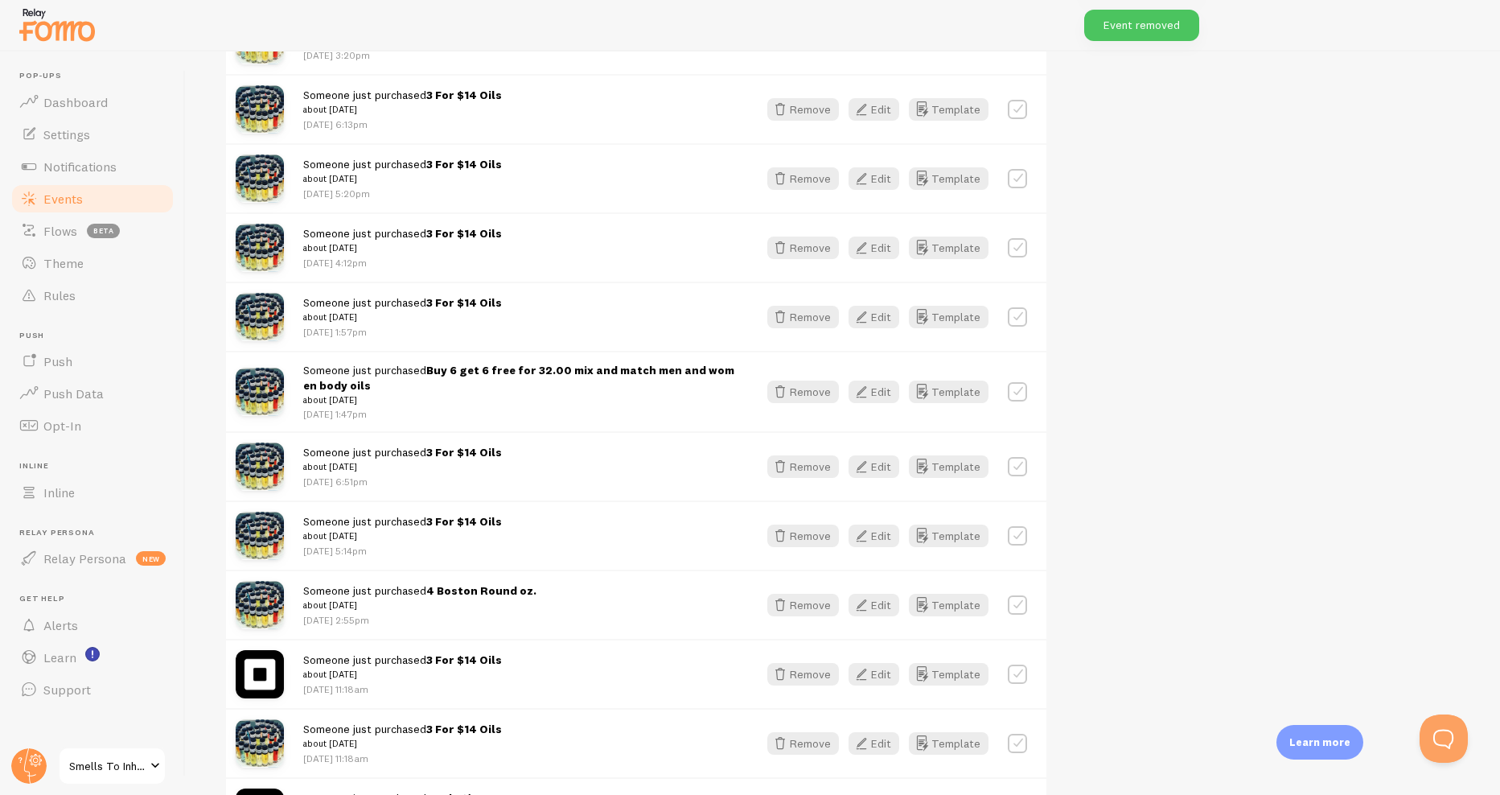
scroll to position [1560, 0]
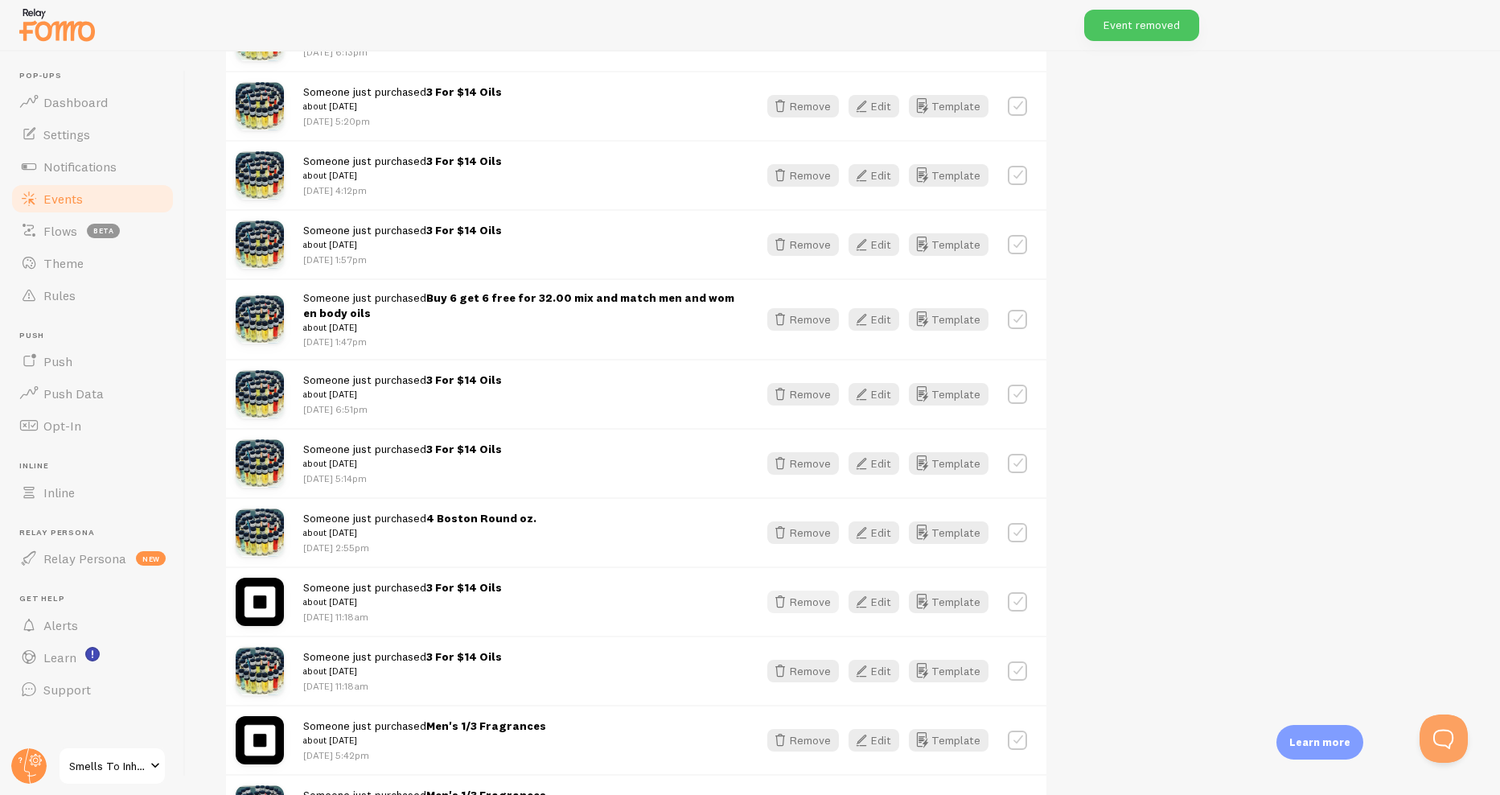
click at [777, 603] on icon "button" at bounding box center [780, 601] width 19 height 19
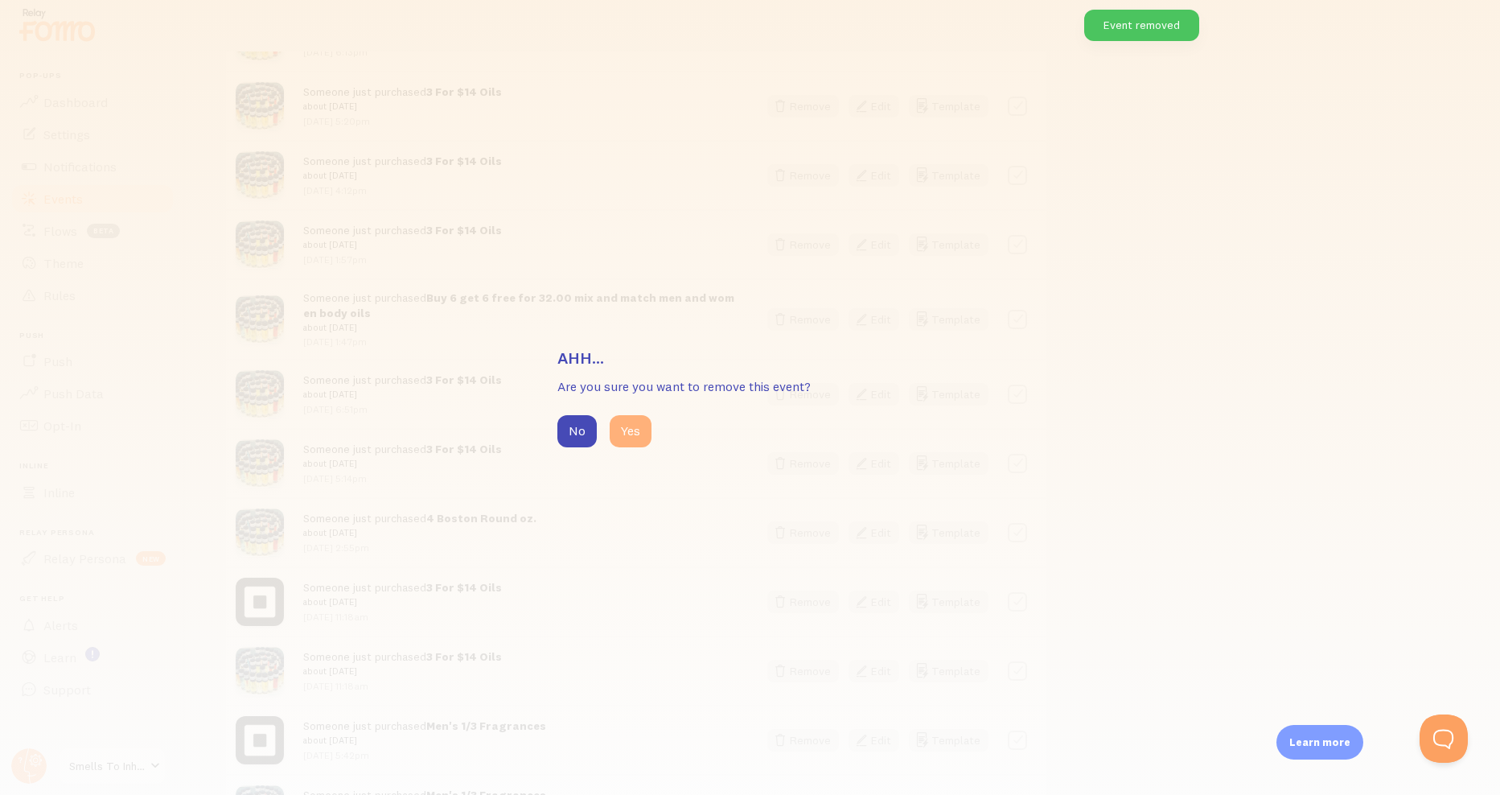
click at [627, 431] on button "Yes" at bounding box center [631, 431] width 42 height 32
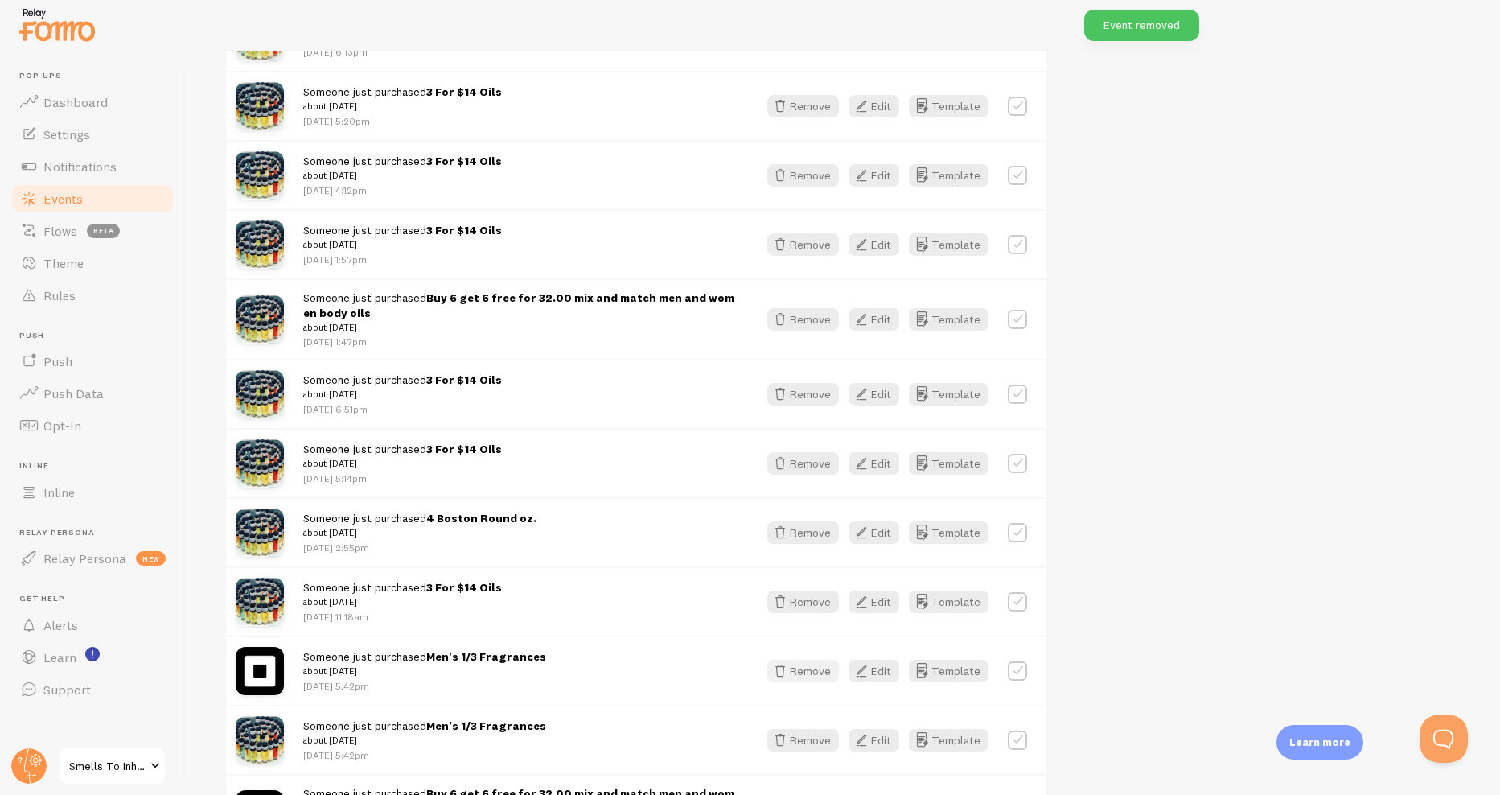
click at [801, 669] on button "Remove" at bounding box center [803, 671] width 72 height 23
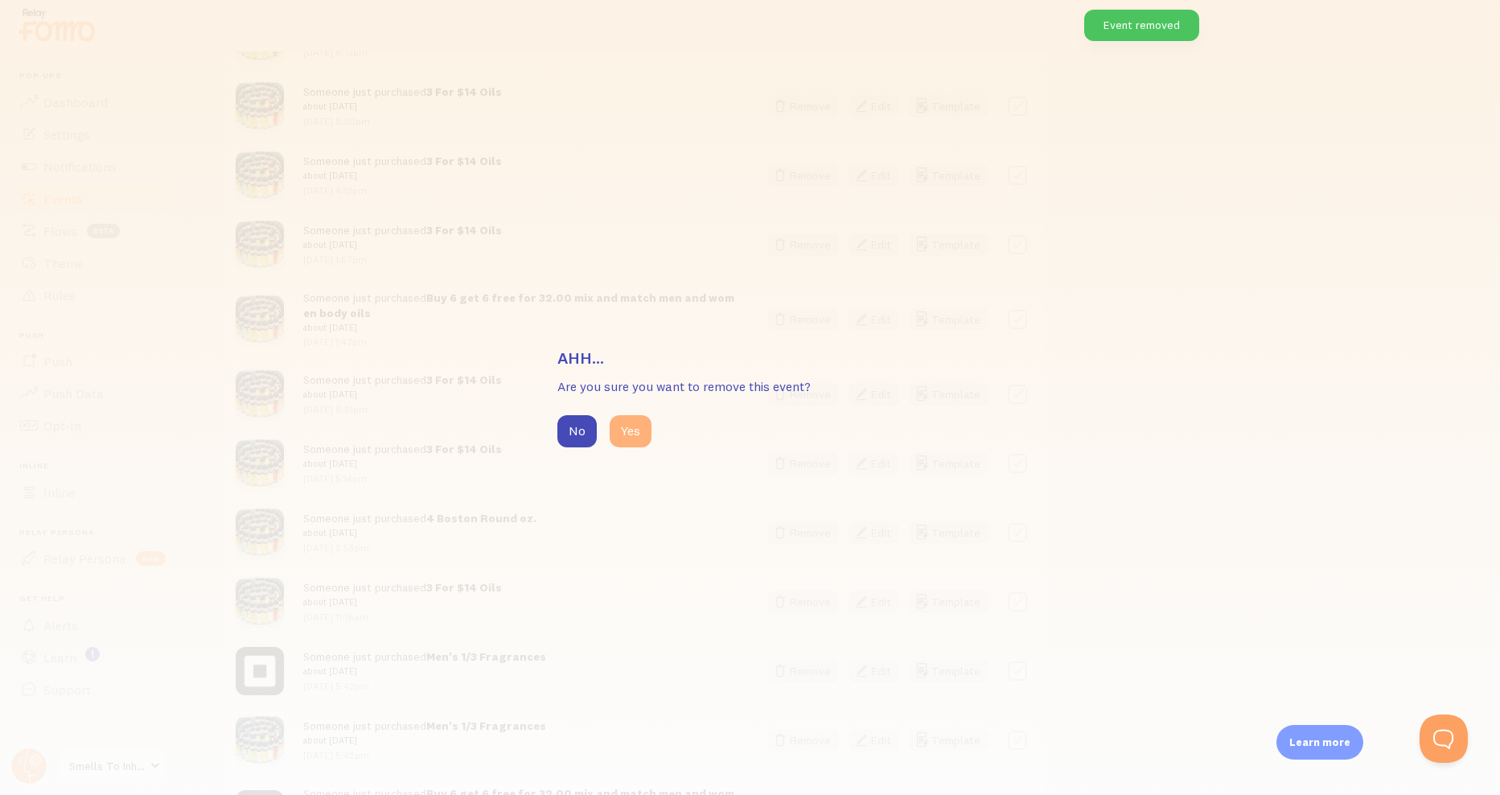
click at [625, 438] on button "Yes" at bounding box center [631, 431] width 42 height 32
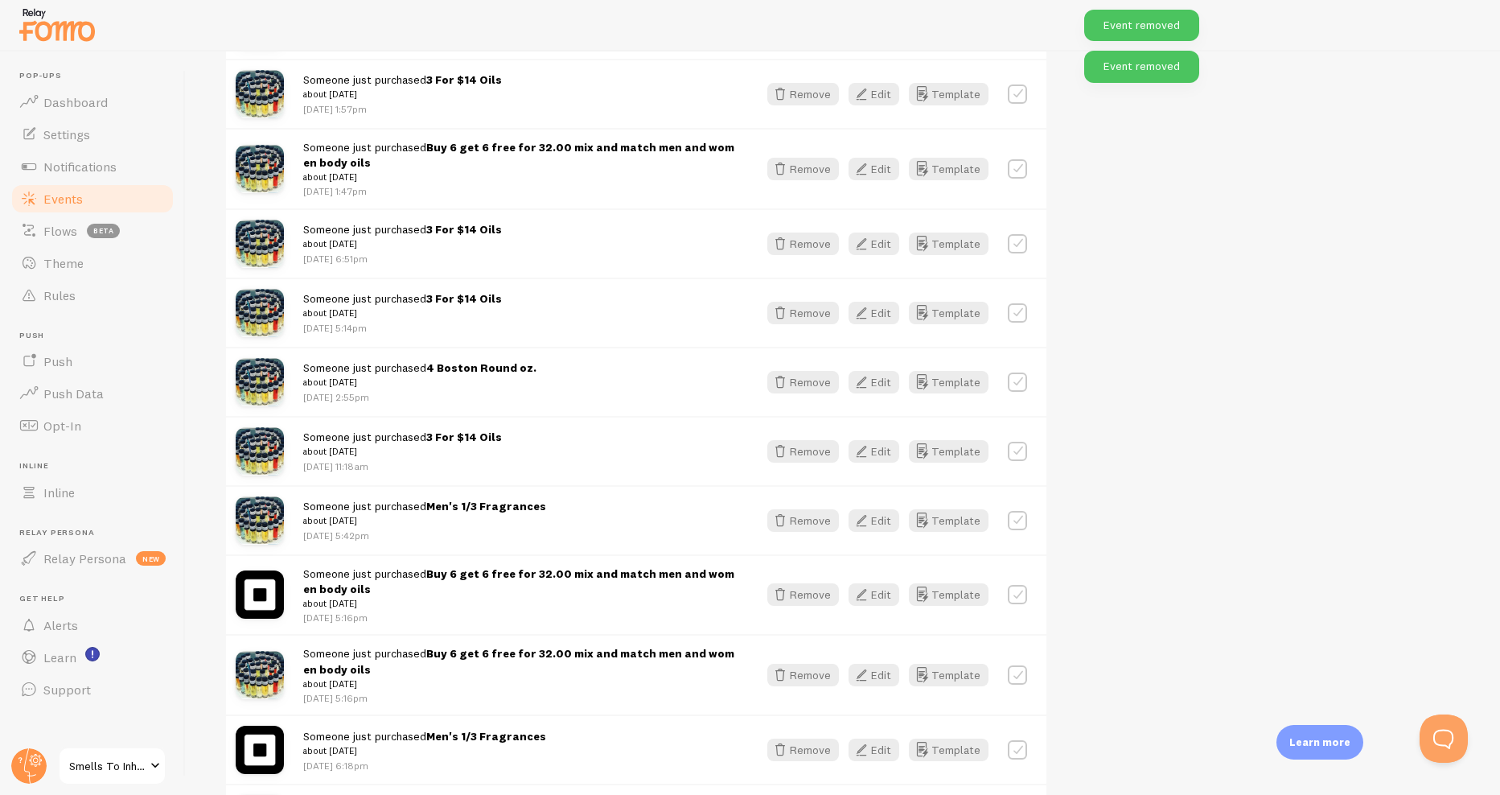
scroll to position [1882, 0]
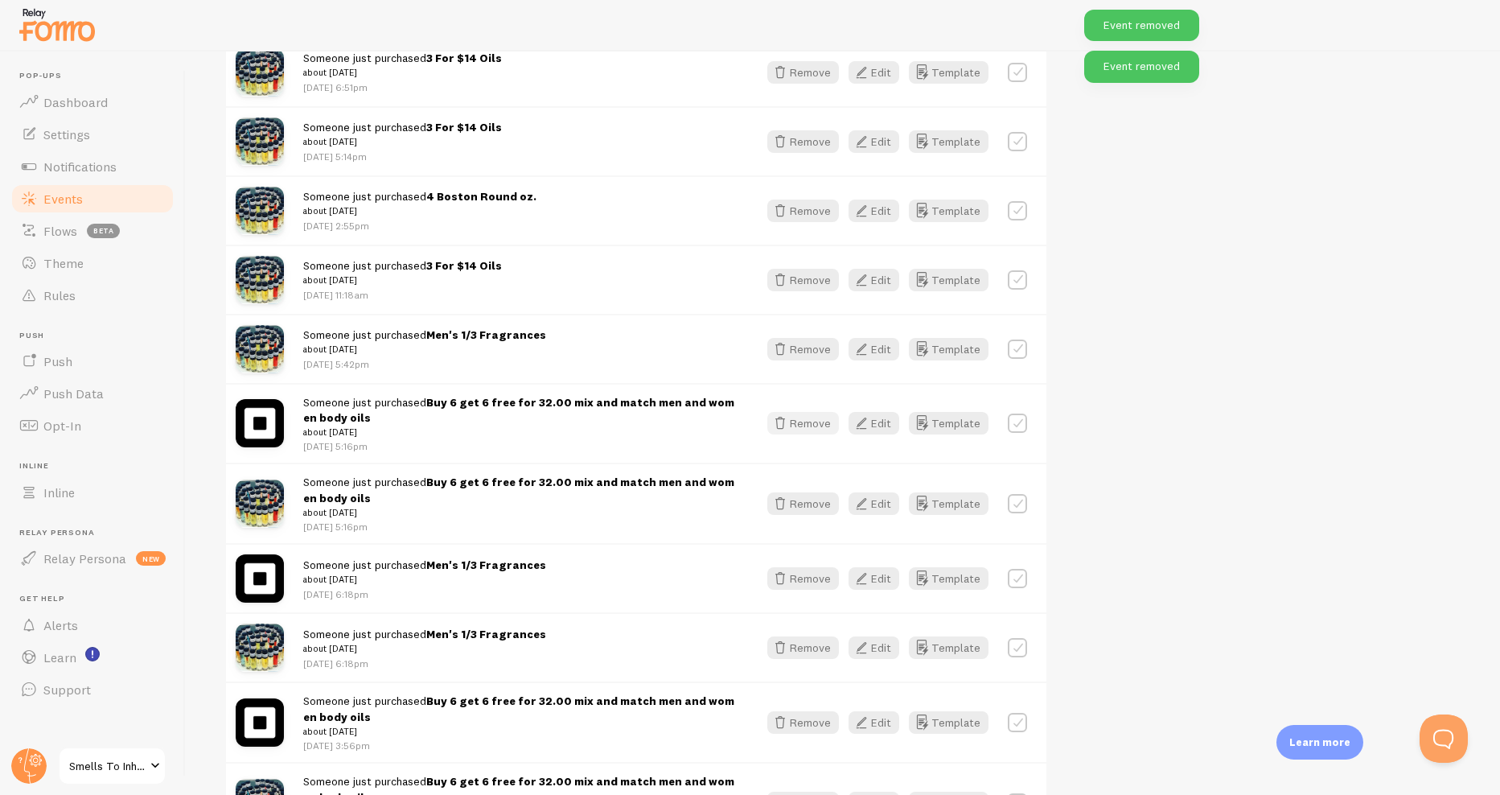
click at [804, 424] on button "Remove" at bounding box center [803, 423] width 72 height 23
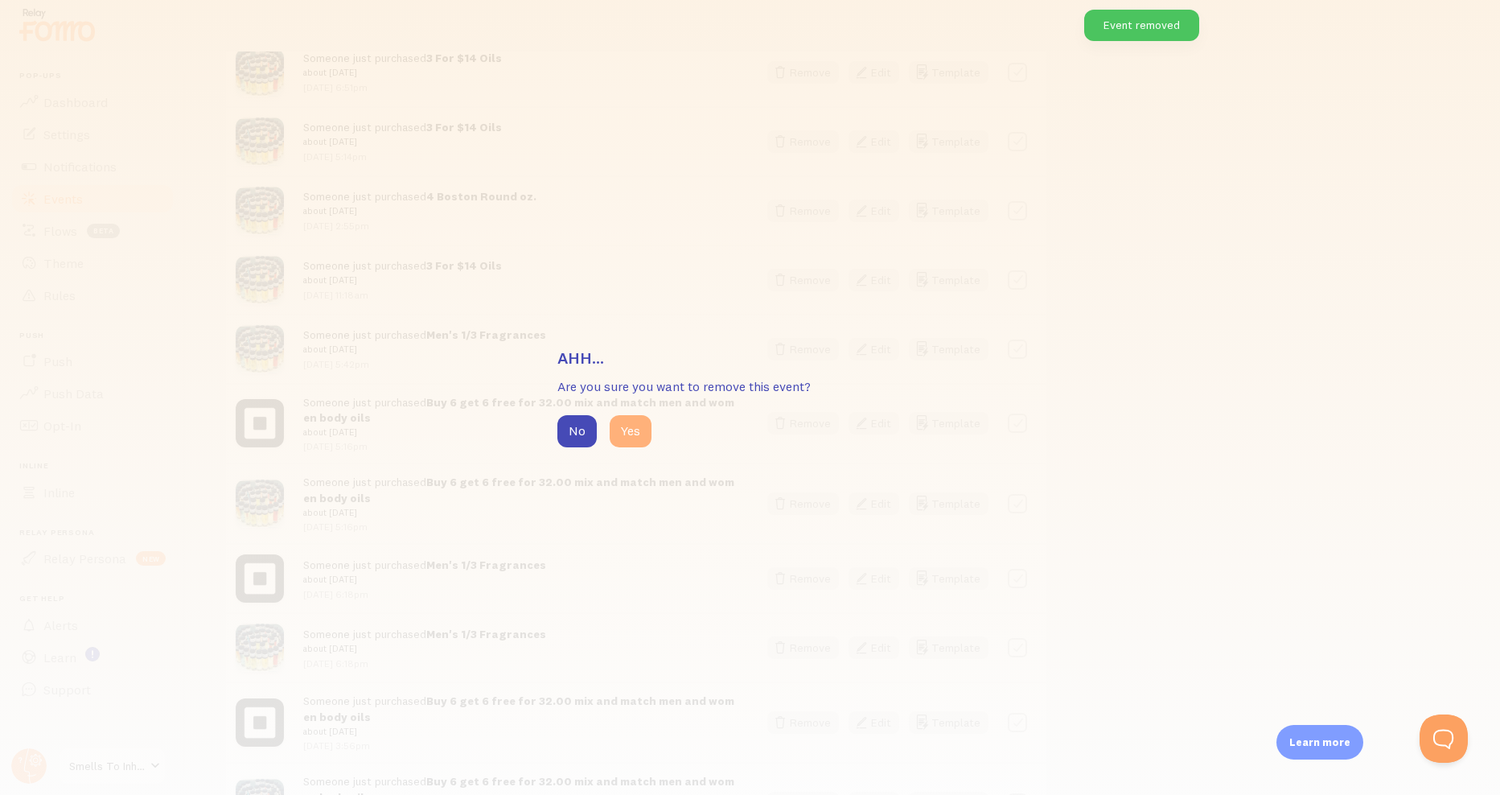
click at [641, 424] on button "Yes" at bounding box center [631, 431] width 42 height 32
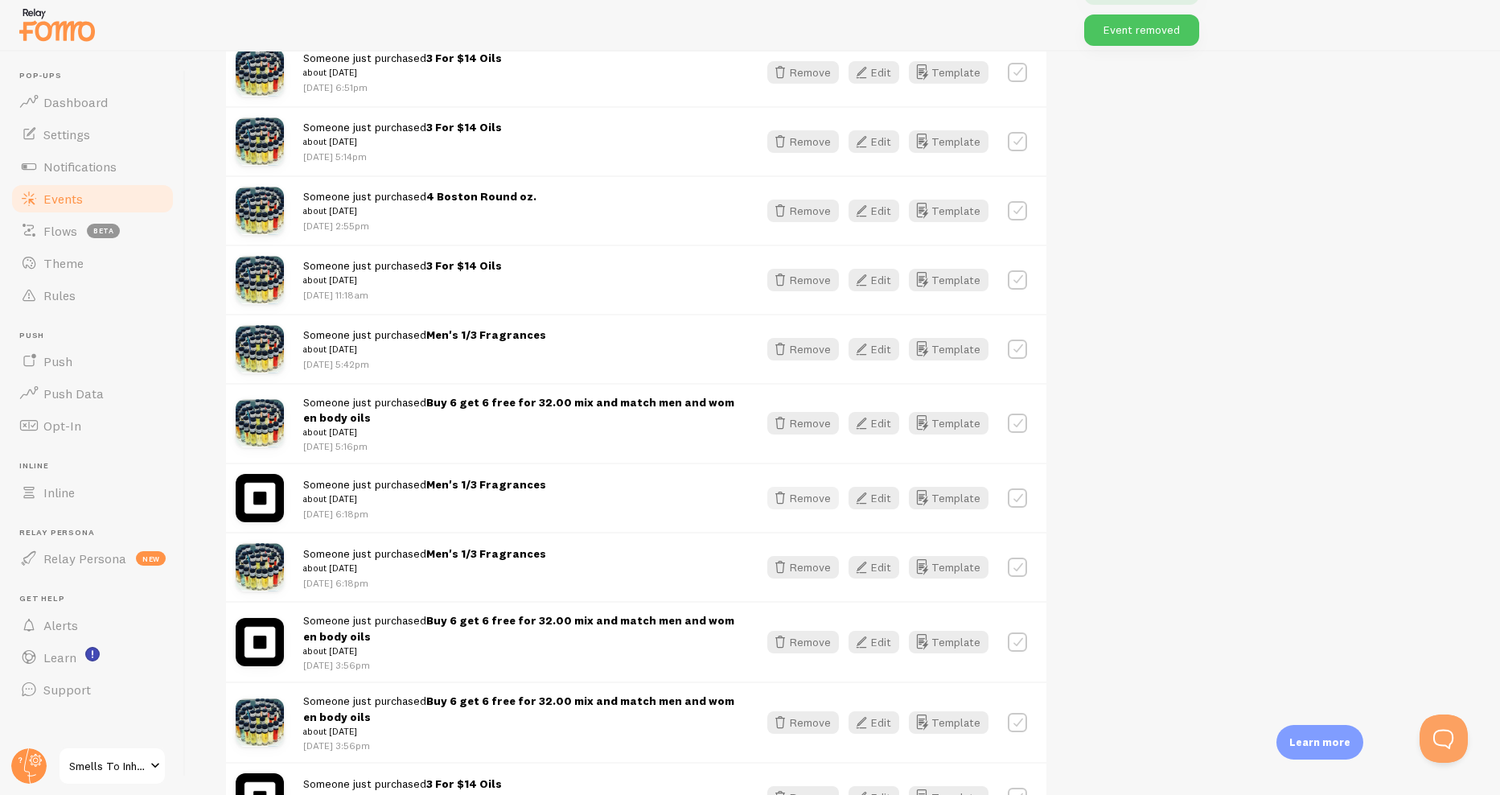
click at [824, 494] on button "Remove" at bounding box center [803, 498] width 72 height 23
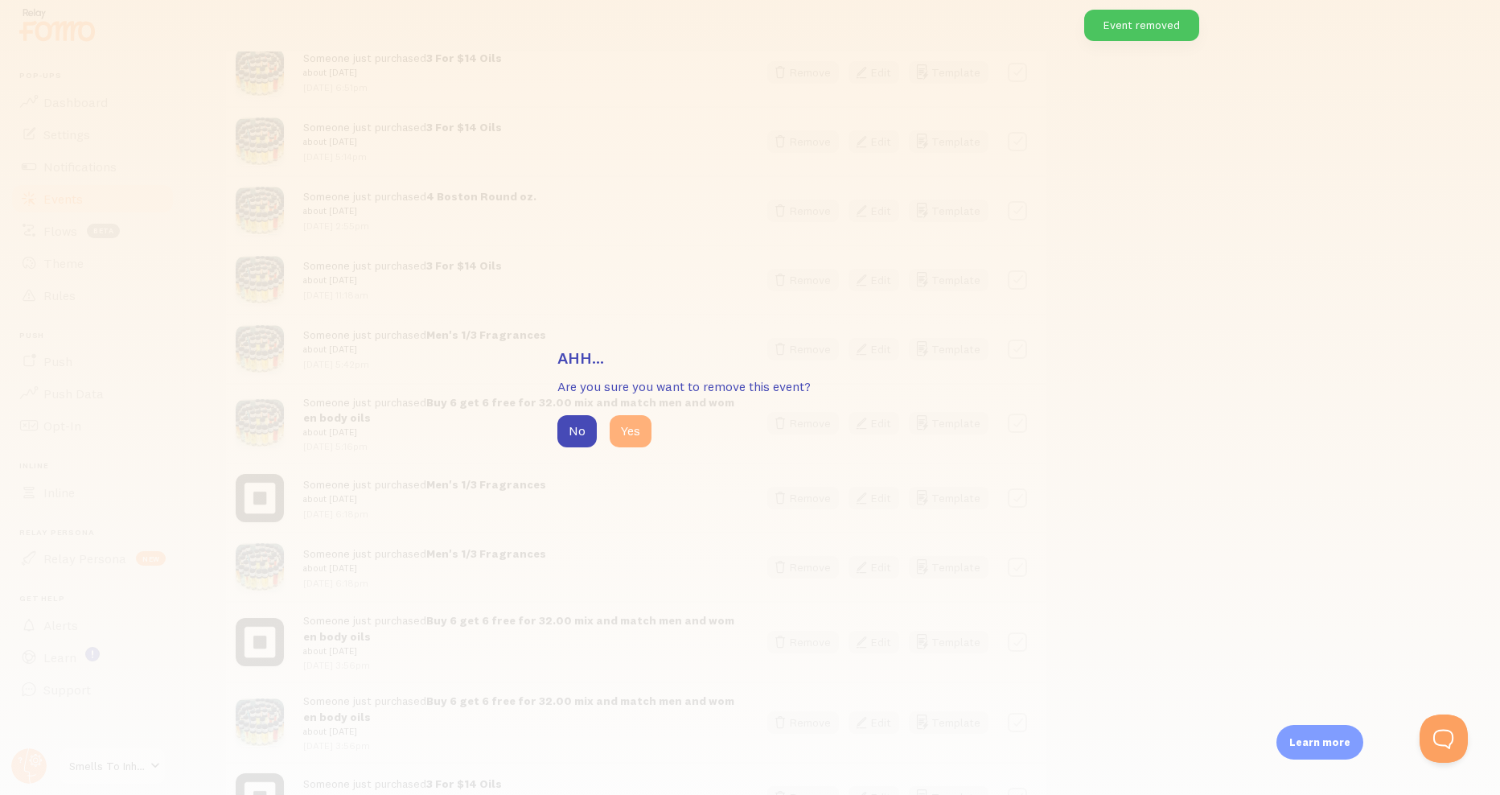
click at [624, 430] on button "Yes" at bounding box center [631, 431] width 42 height 32
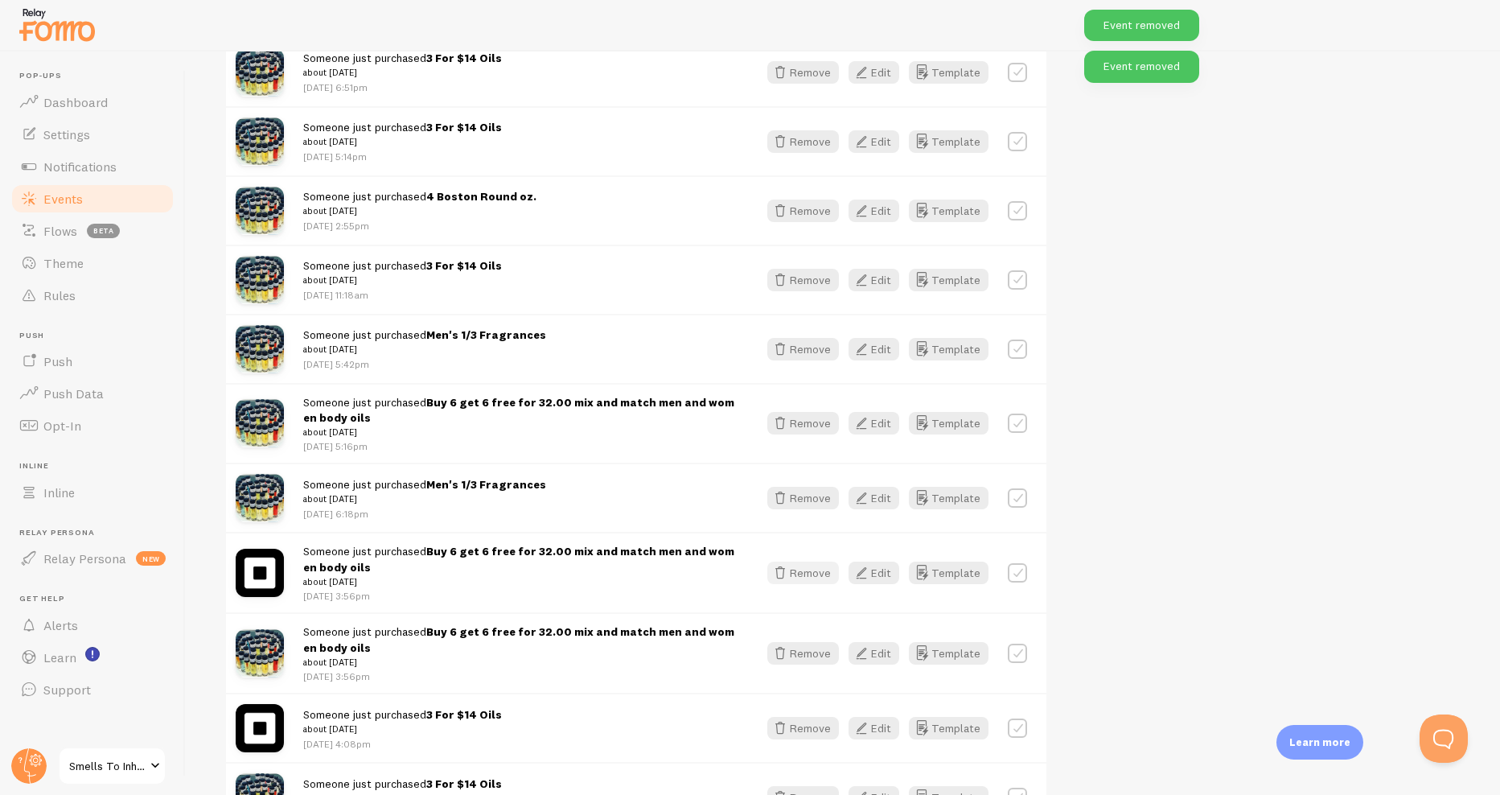
click at [800, 566] on button "Remove" at bounding box center [803, 572] width 72 height 23
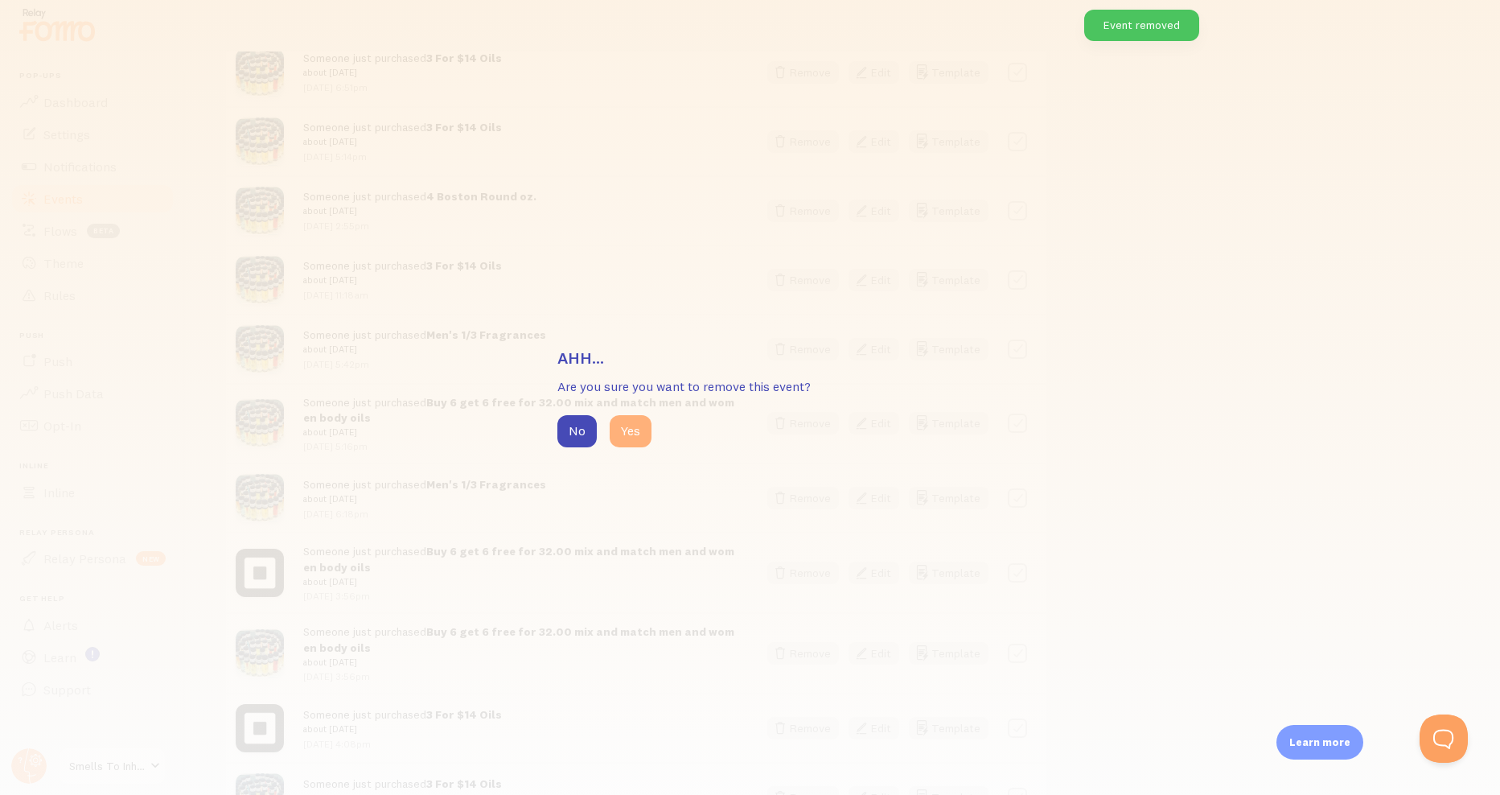
click at [633, 438] on button "Yes" at bounding box center [631, 431] width 42 height 32
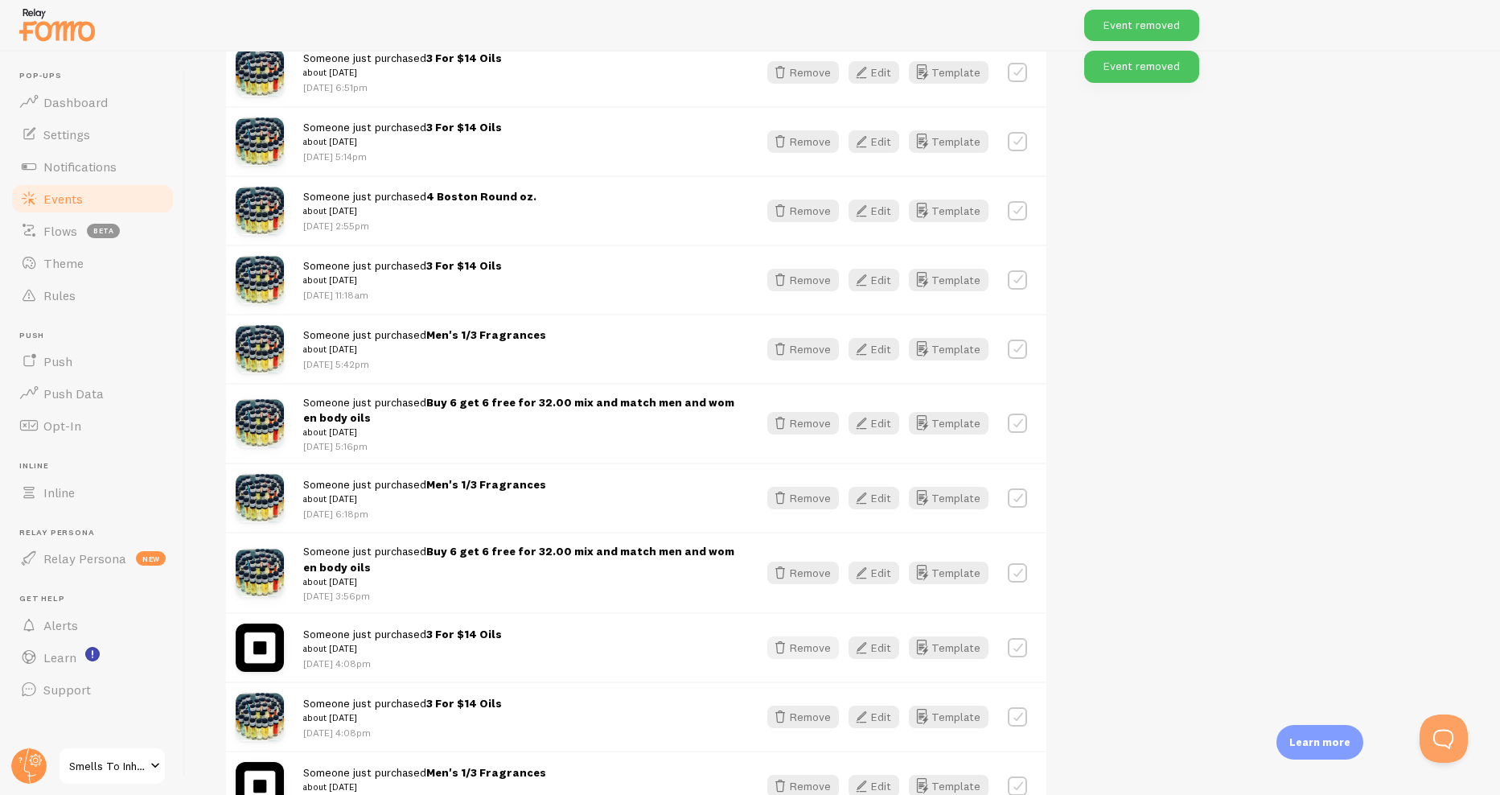
click at [790, 644] on icon "button" at bounding box center [780, 647] width 19 height 19
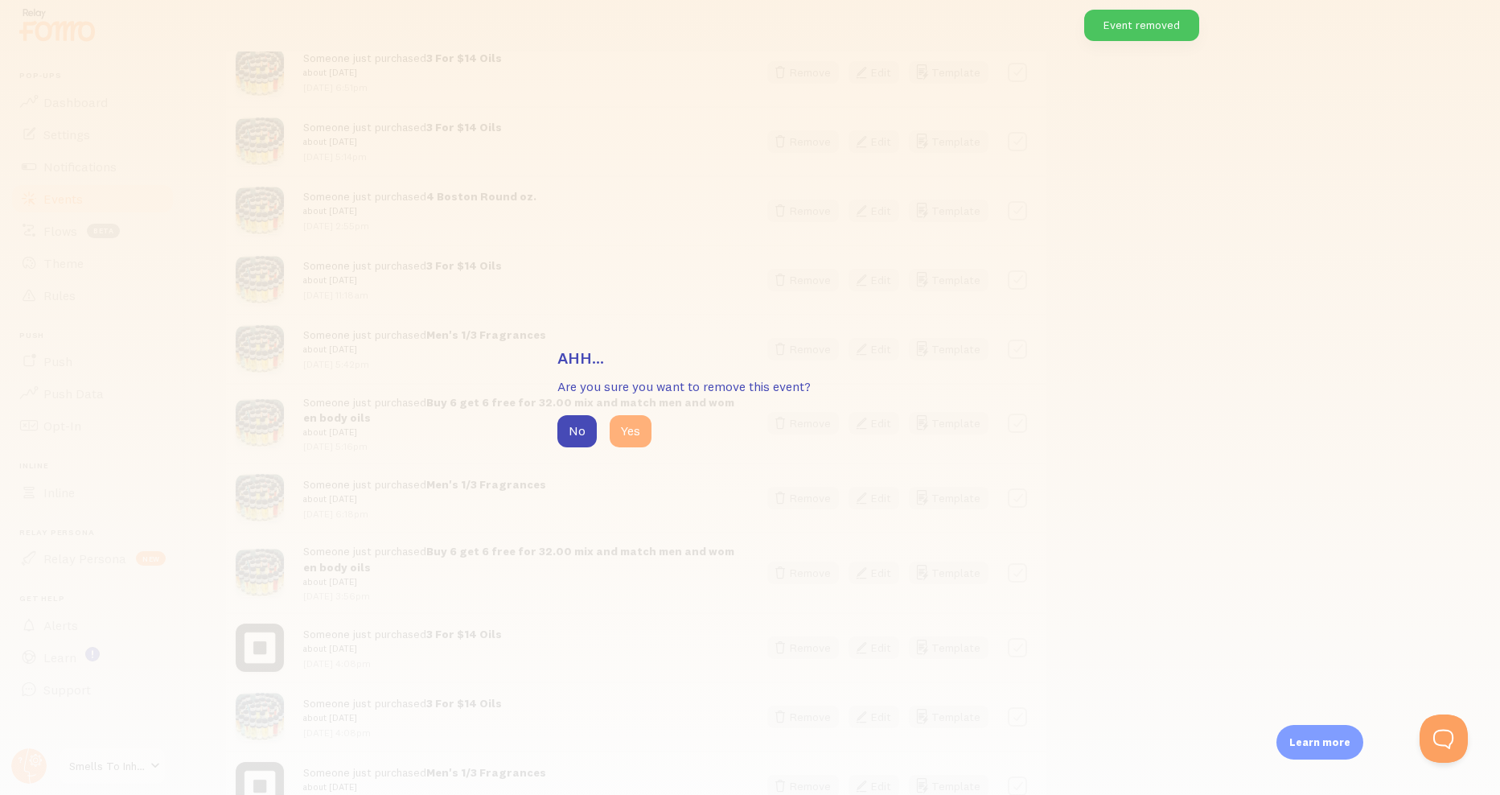
click at [638, 446] on button "Yes" at bounding box center [631, 431] width 42 height 32
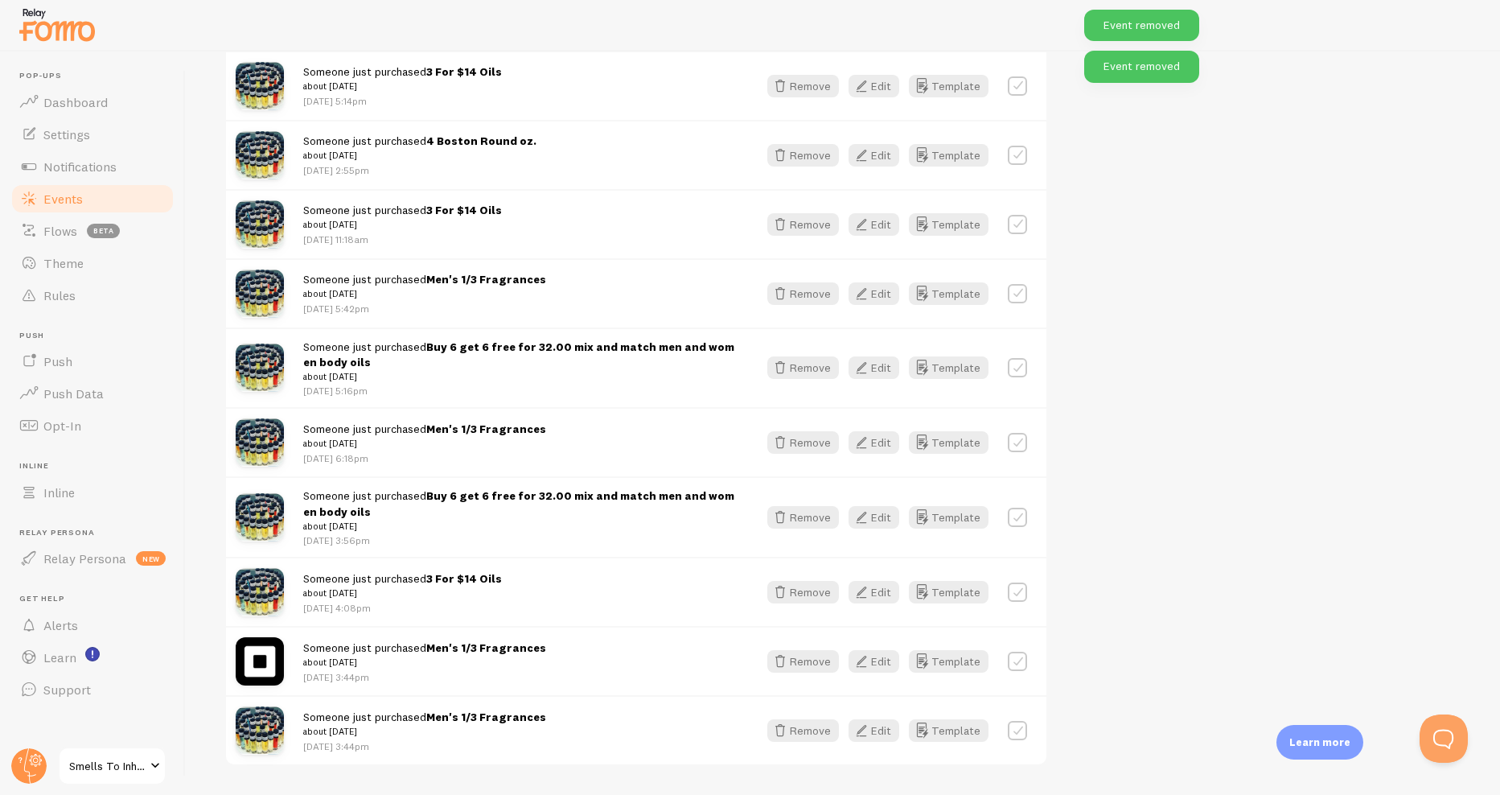
scroll to position [1962, 0]
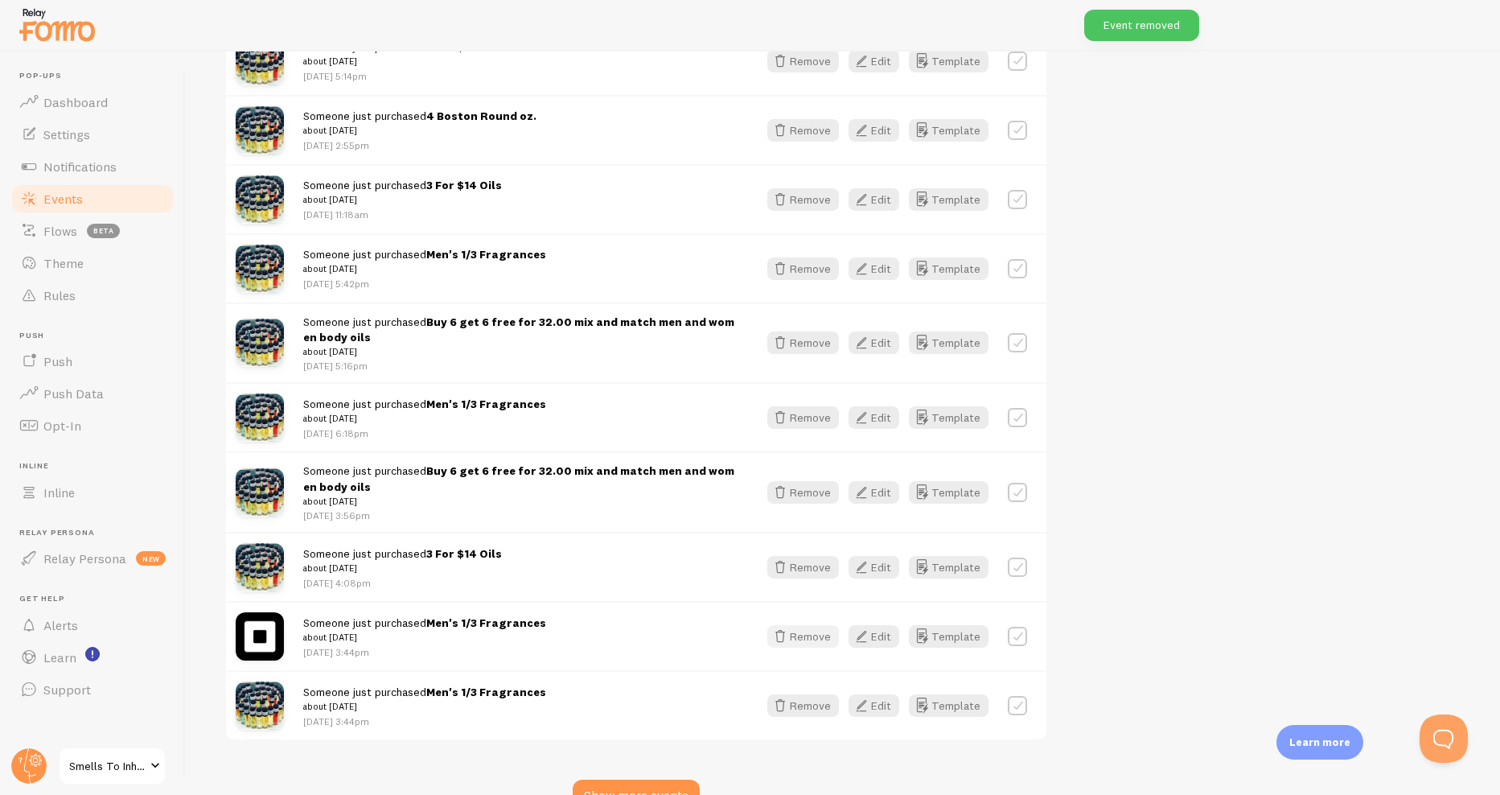
click at [807, 632] on button "Remove" at bounding box center [803, 636] width 72 height 23
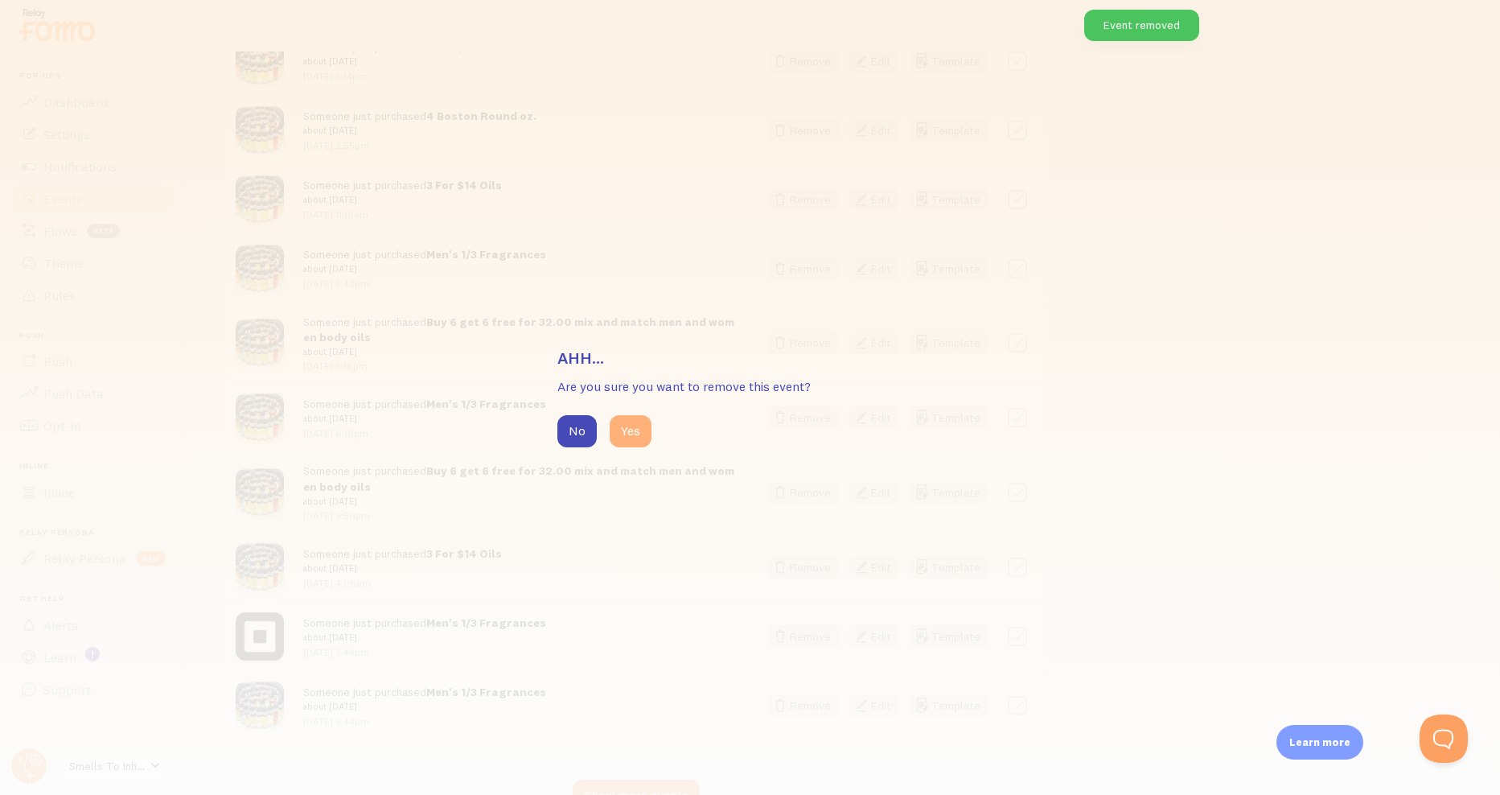
click at [634, 430] on button "Yes" at bounding box center [631, 431] width 42 height 32
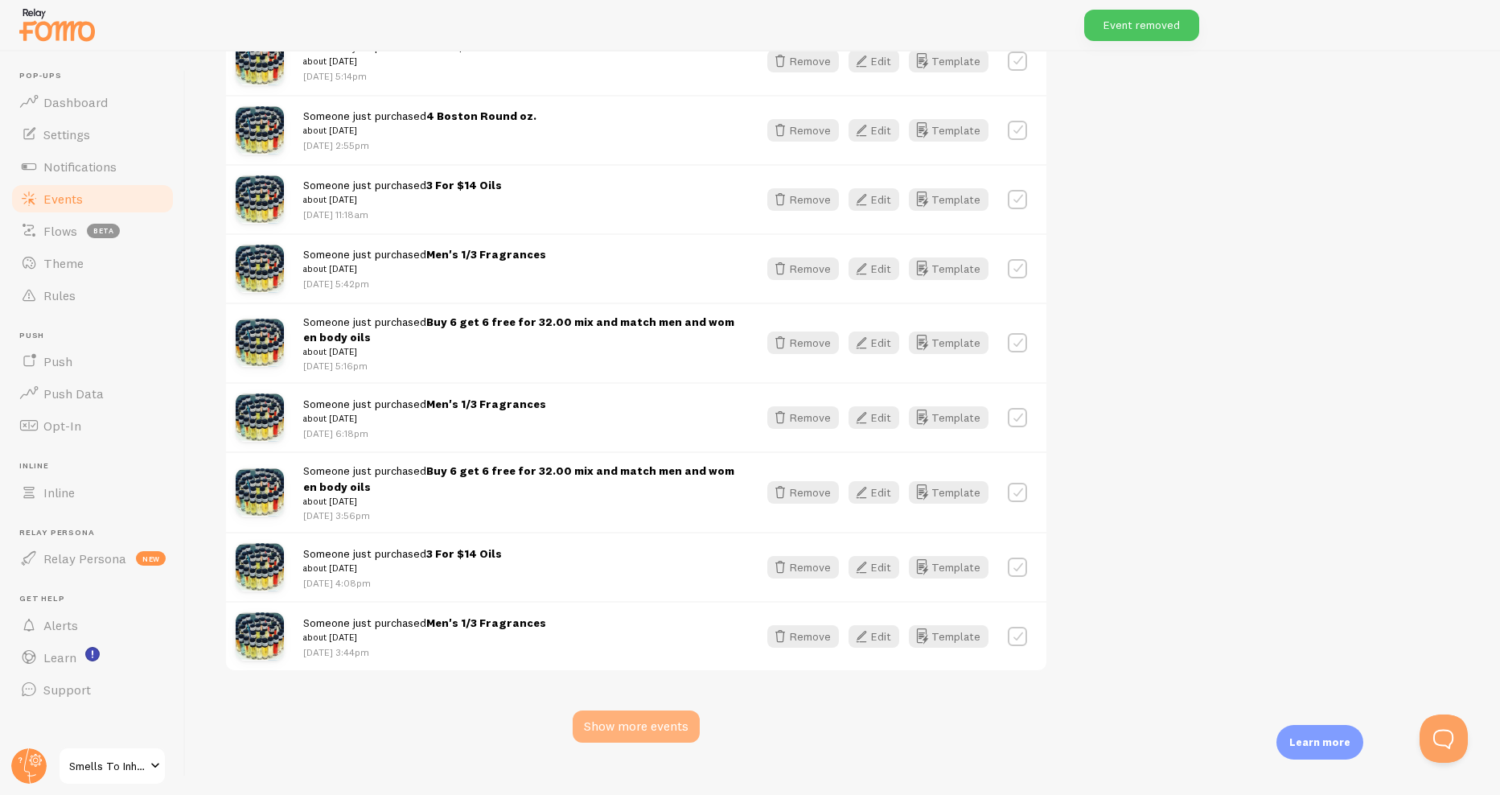
click at [680, 729] on div "Show more events" at bounding box center [636, 726] width 127 height 32
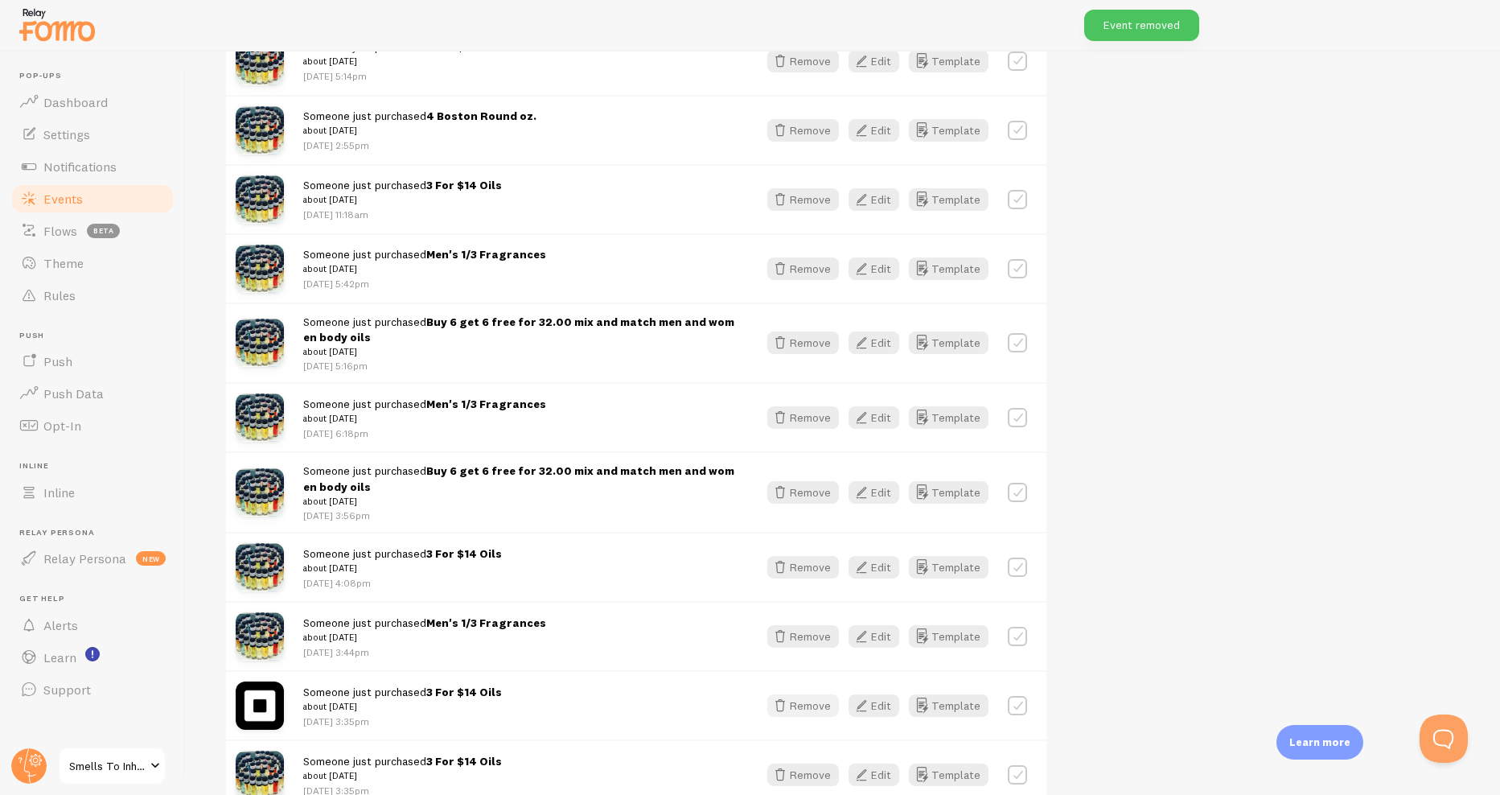
click at [816, 703] on button "Remove" at bounding box center [803, 705] width 72 height 23
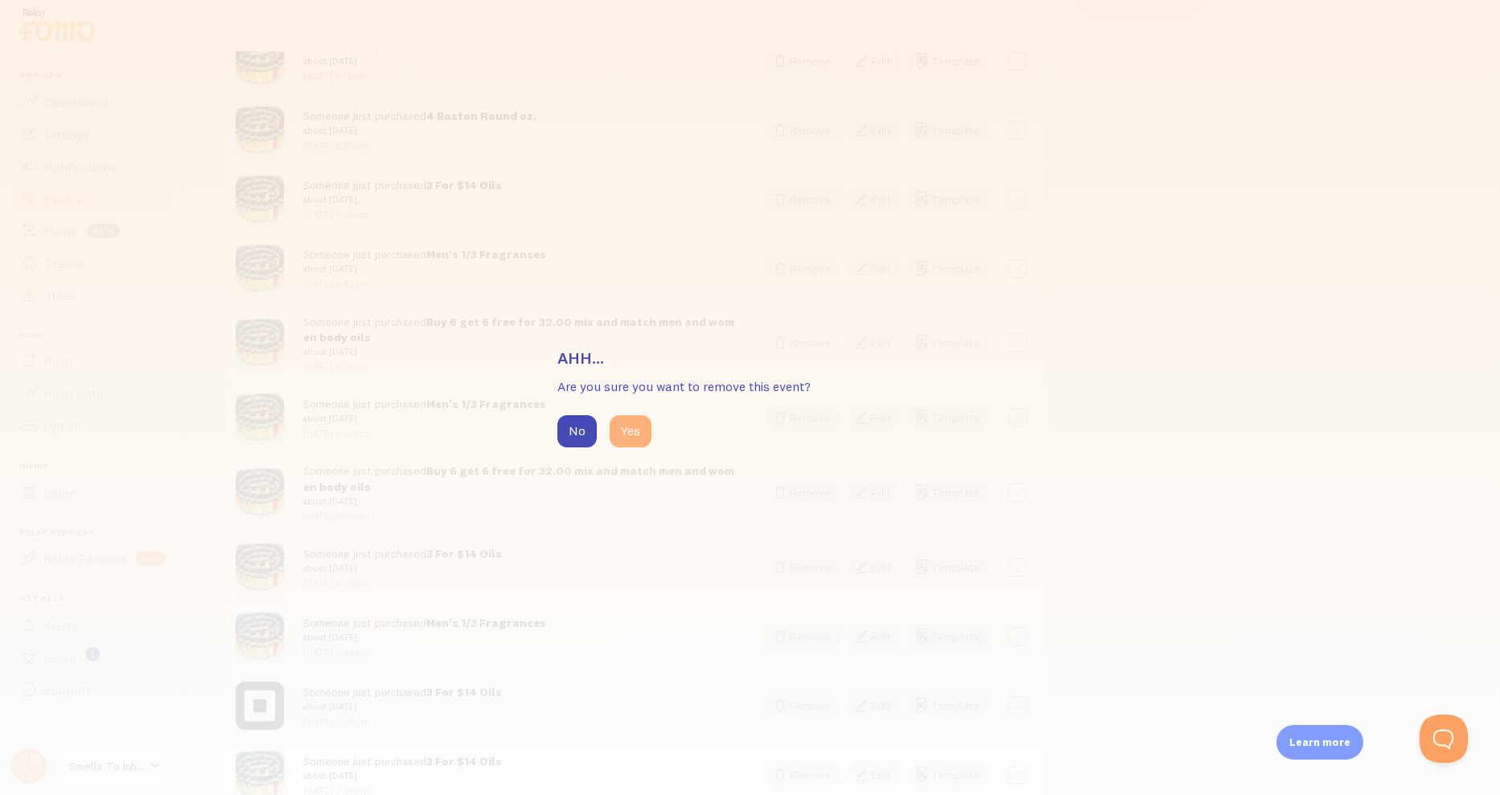
click at [622, 444] on button "Yes" at bounding box center [631, 431] width 42 height 32
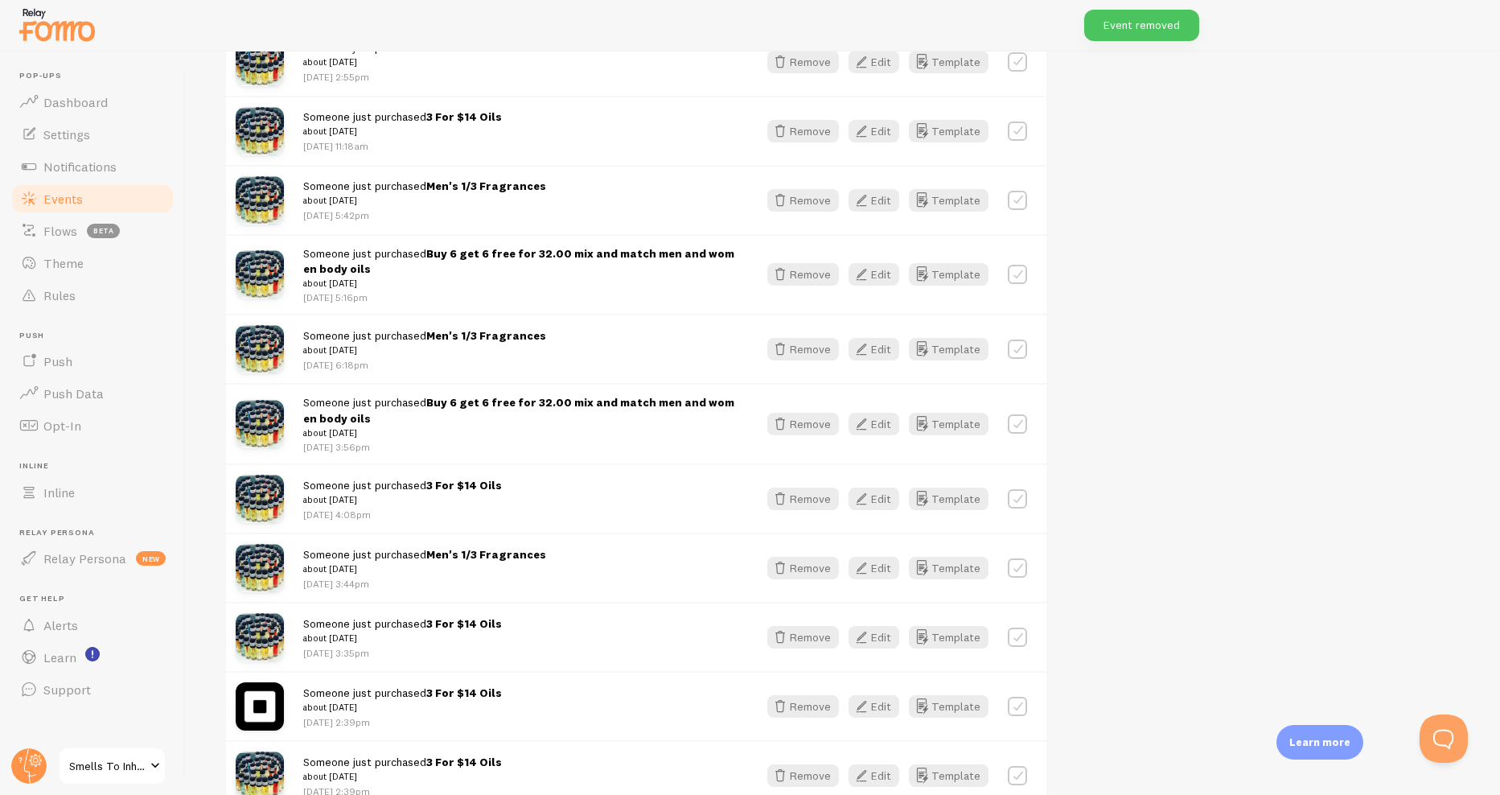
scroll to position [2203, 0]
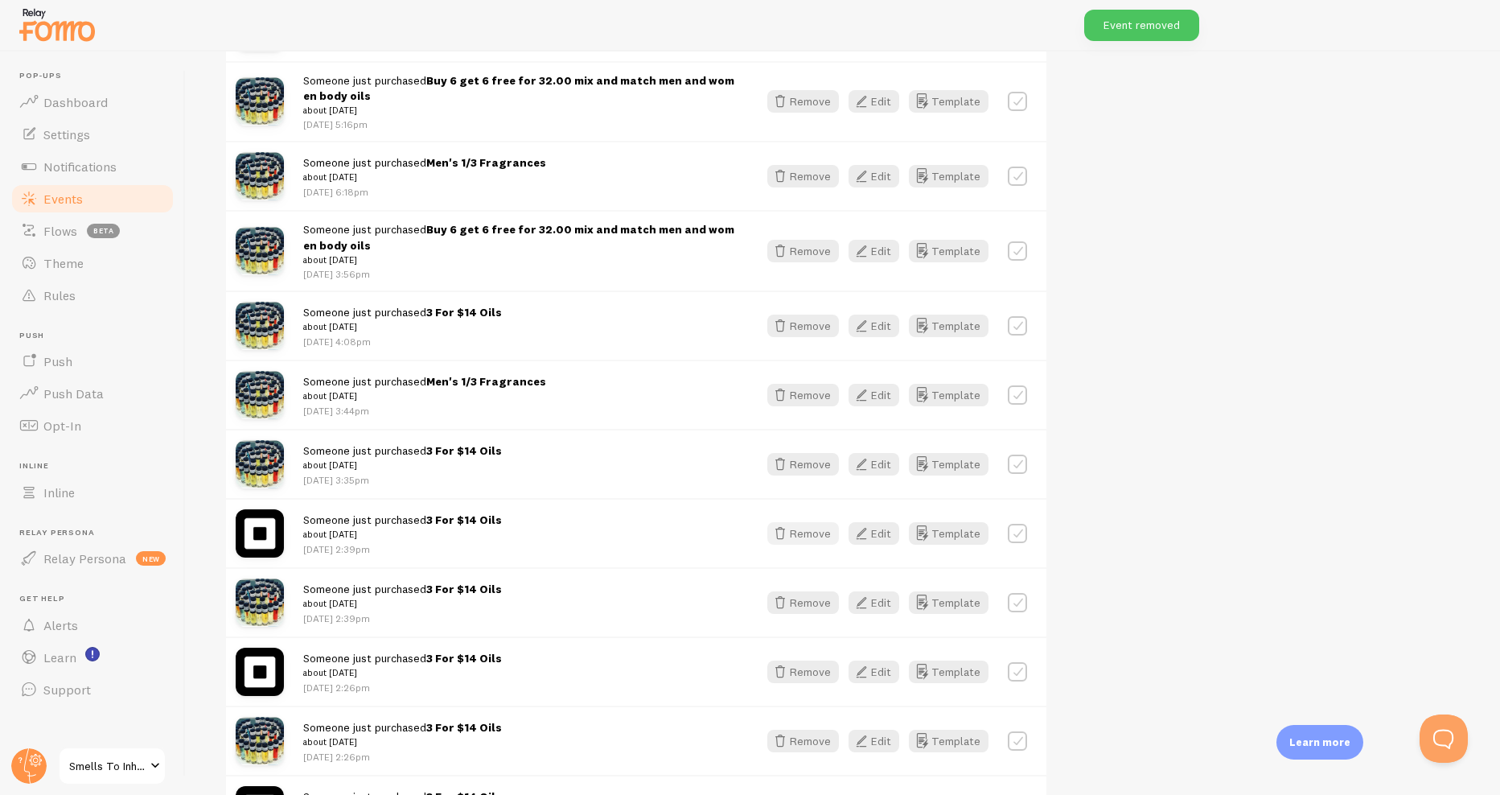
click at [785, 541] on icon "button" at bounding box center [780, 533] width 19 height 19
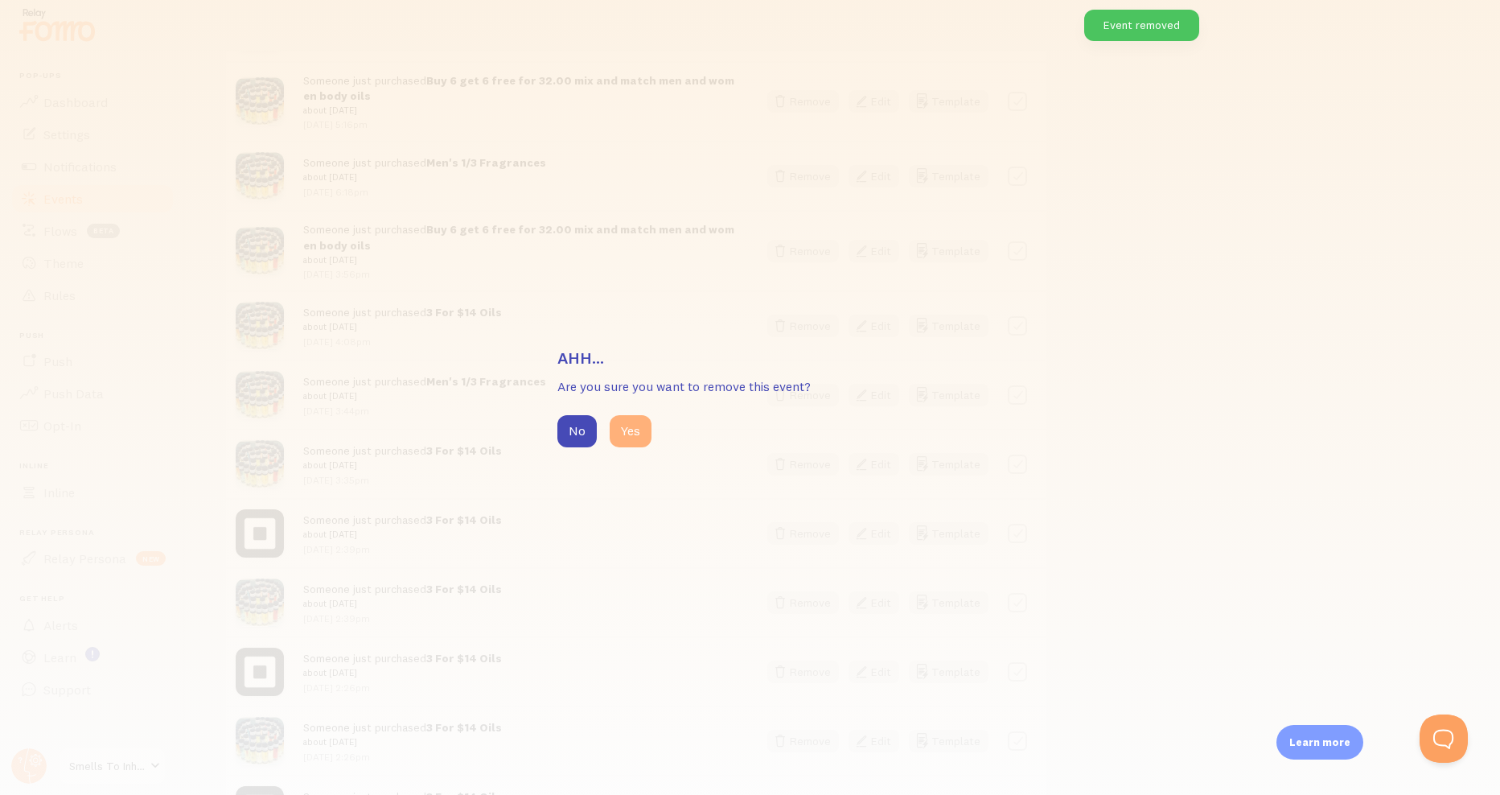
click at [636, 437] on button "Yes" at bounding box center [631, 431] width 42 height 32
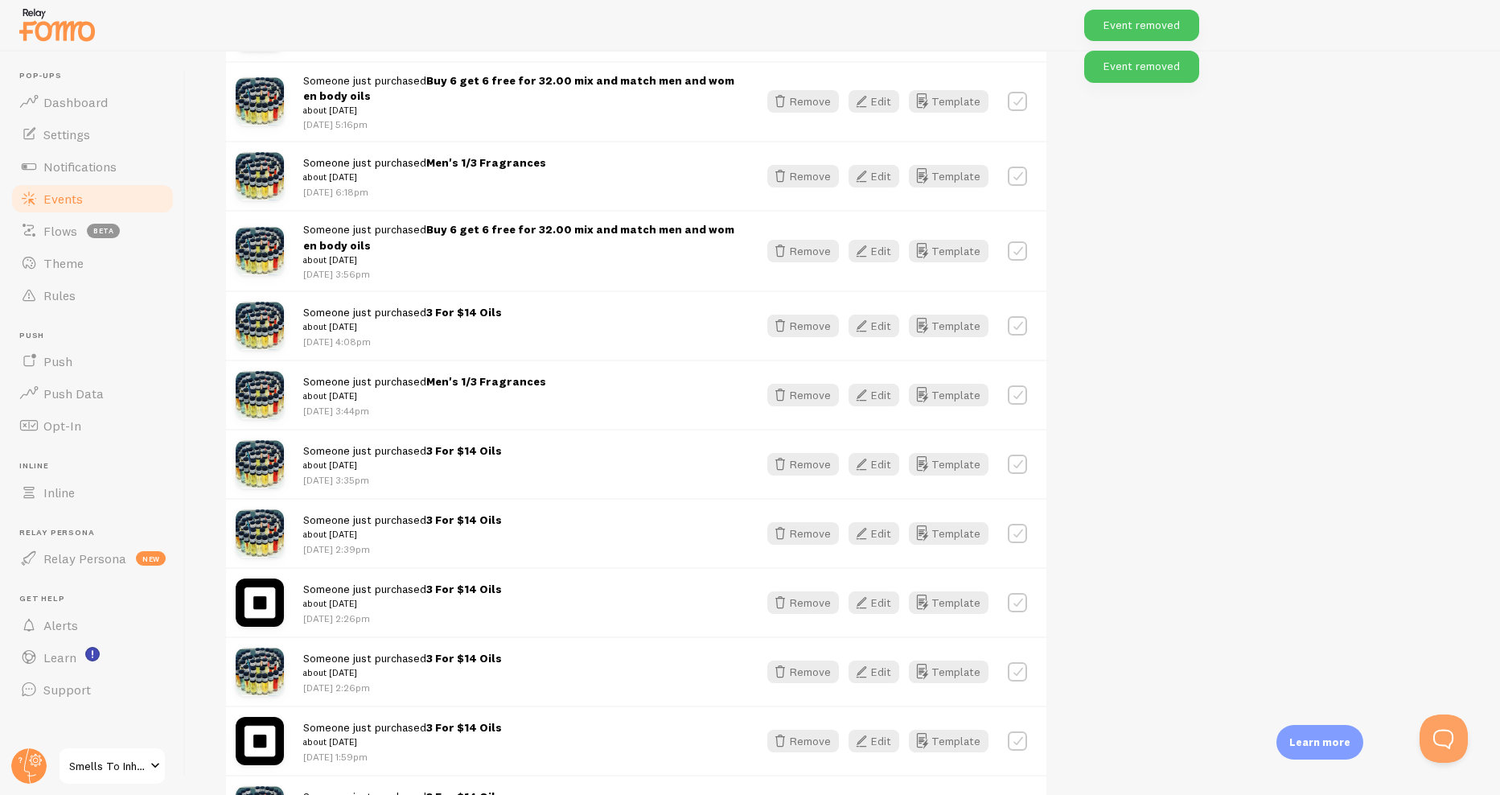
click at [817, 590] on div "Someone just purchased 3 For $14 Oils about [DATE] [DATE] 2:26pm Remove Edit Te…" at bounding box center [636, 601] width 821 height 69
click at [813, 605] on button "Remove" at bounding box center [803, 602] width 72 height 23
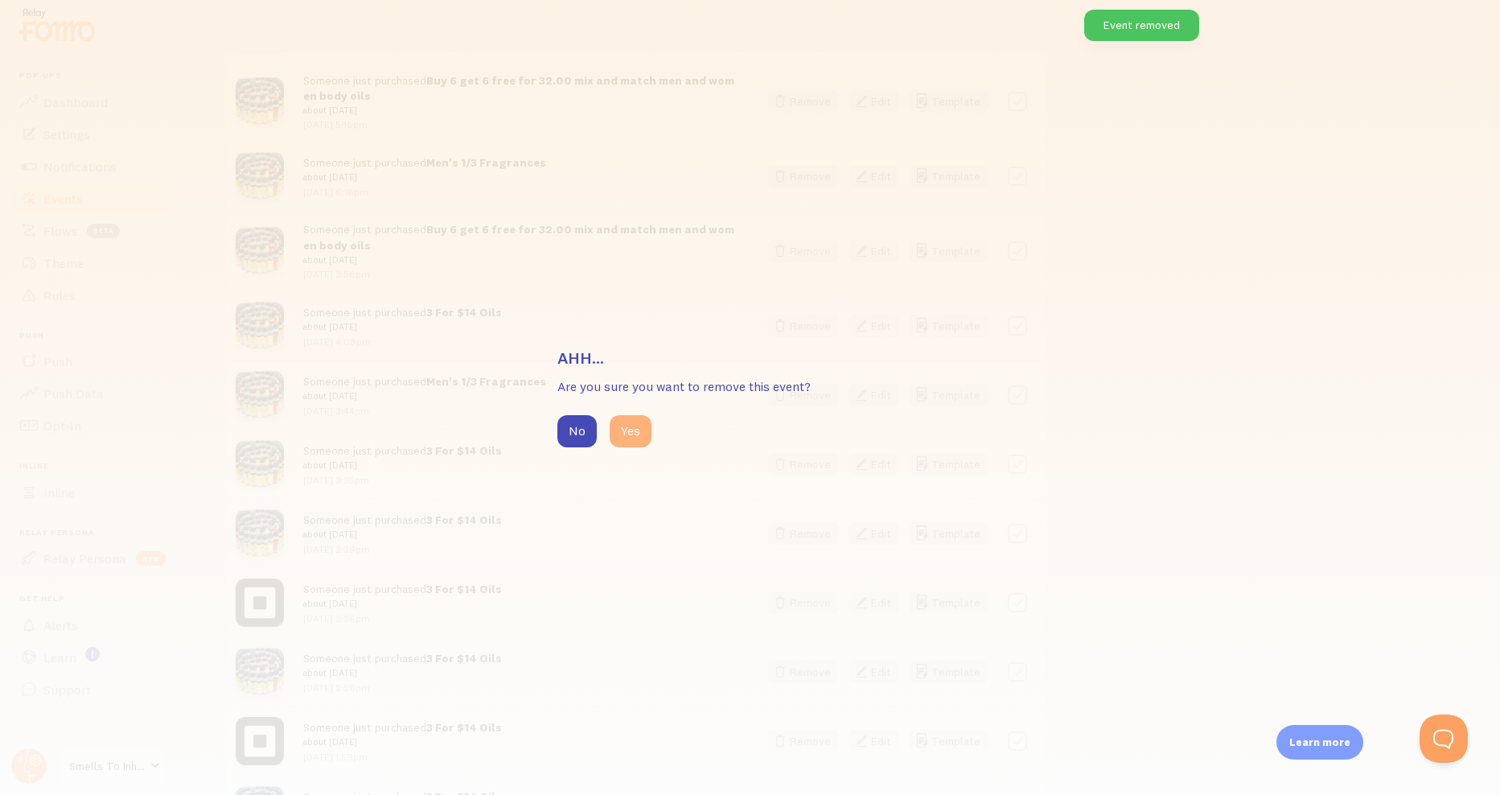
click at [632, 438] on button "Yes" at bounding box center [631, 431] width 42 height 32
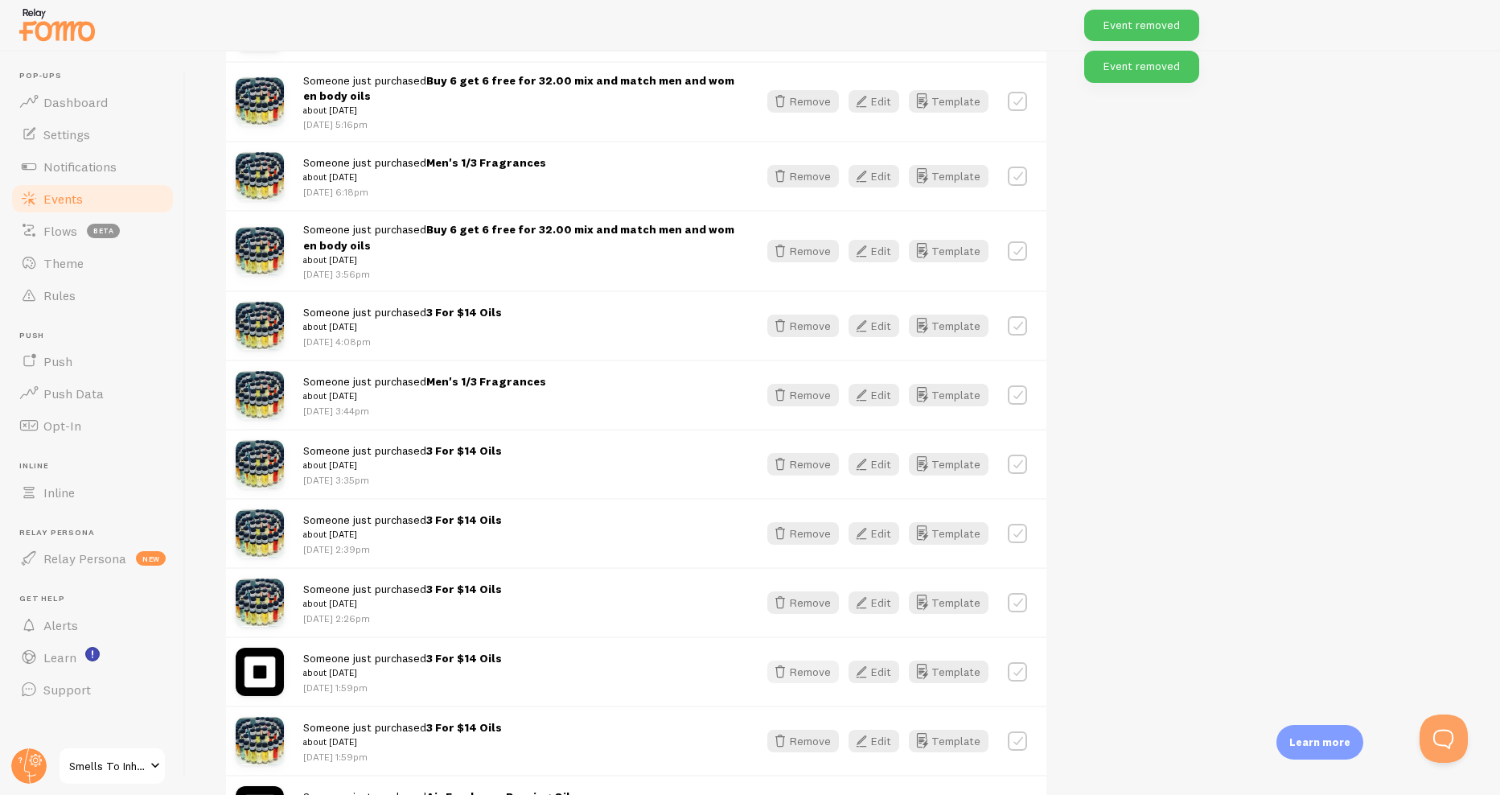
click at [808, 667] on button "Remove" at bounding box center [803, 671] width 72 height 23
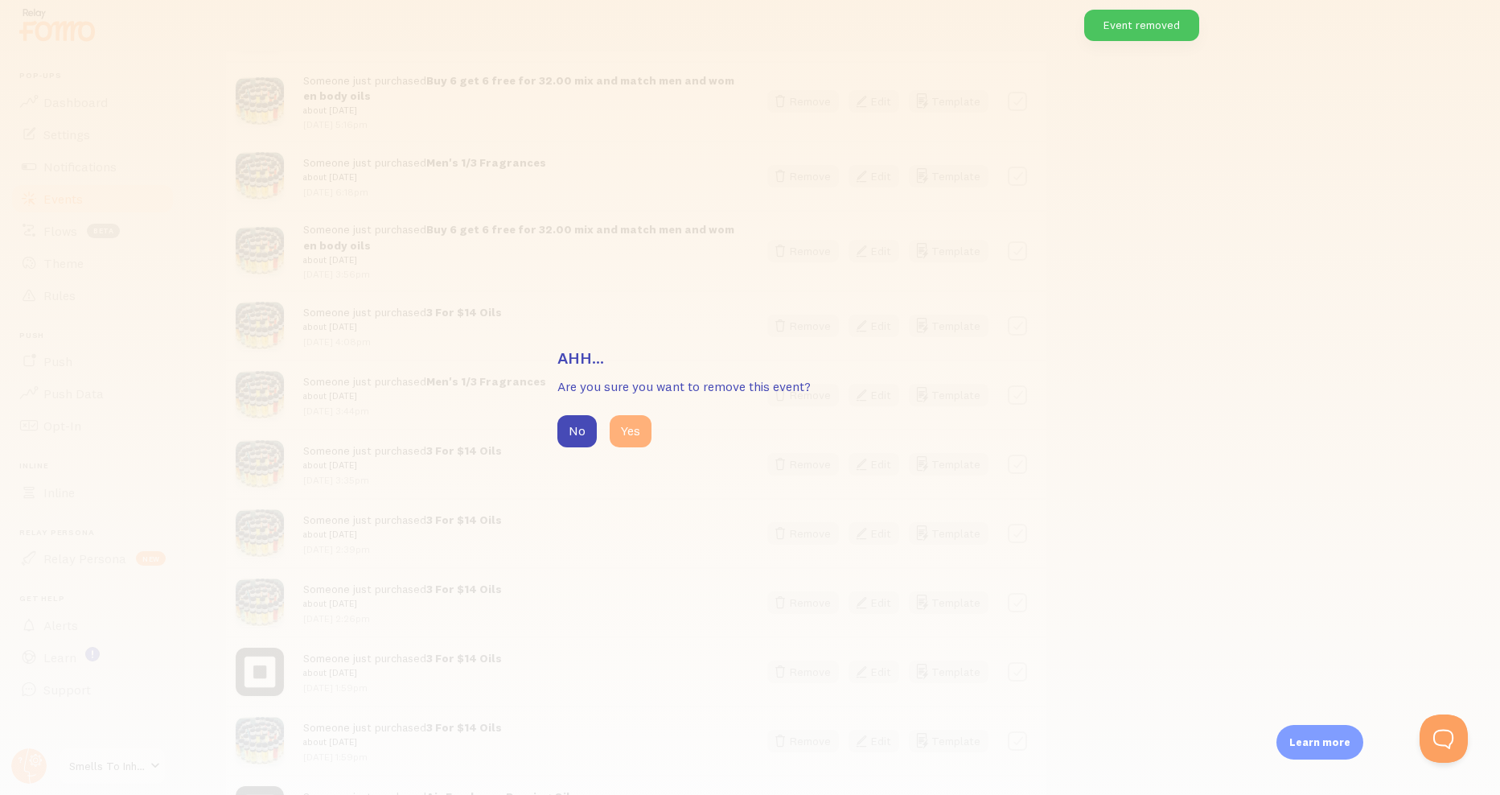
click at [636, 426] on button "Yes" at bounding box center [631, 431] width 42 height 32
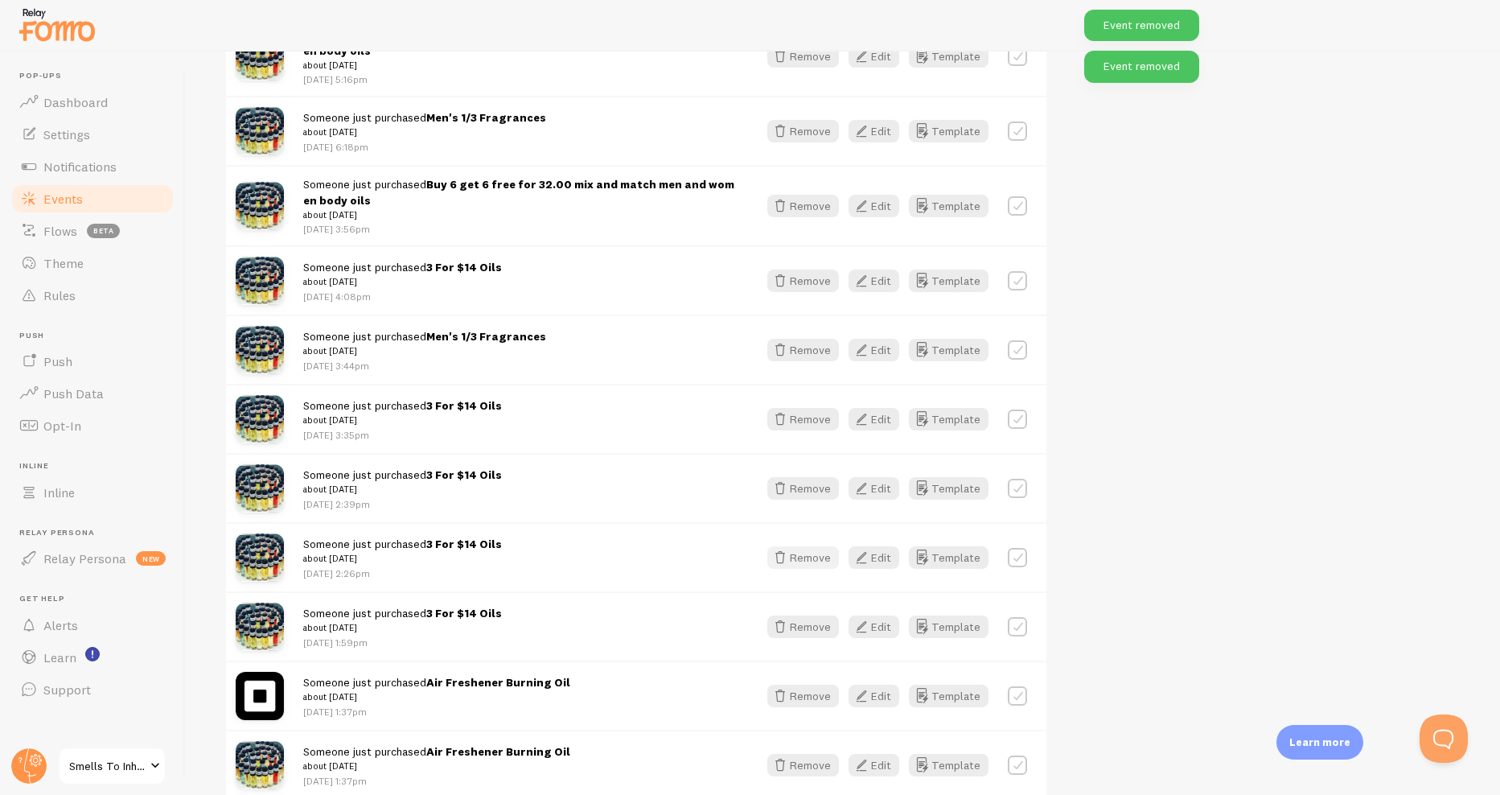
scroll to position [2364, 0]
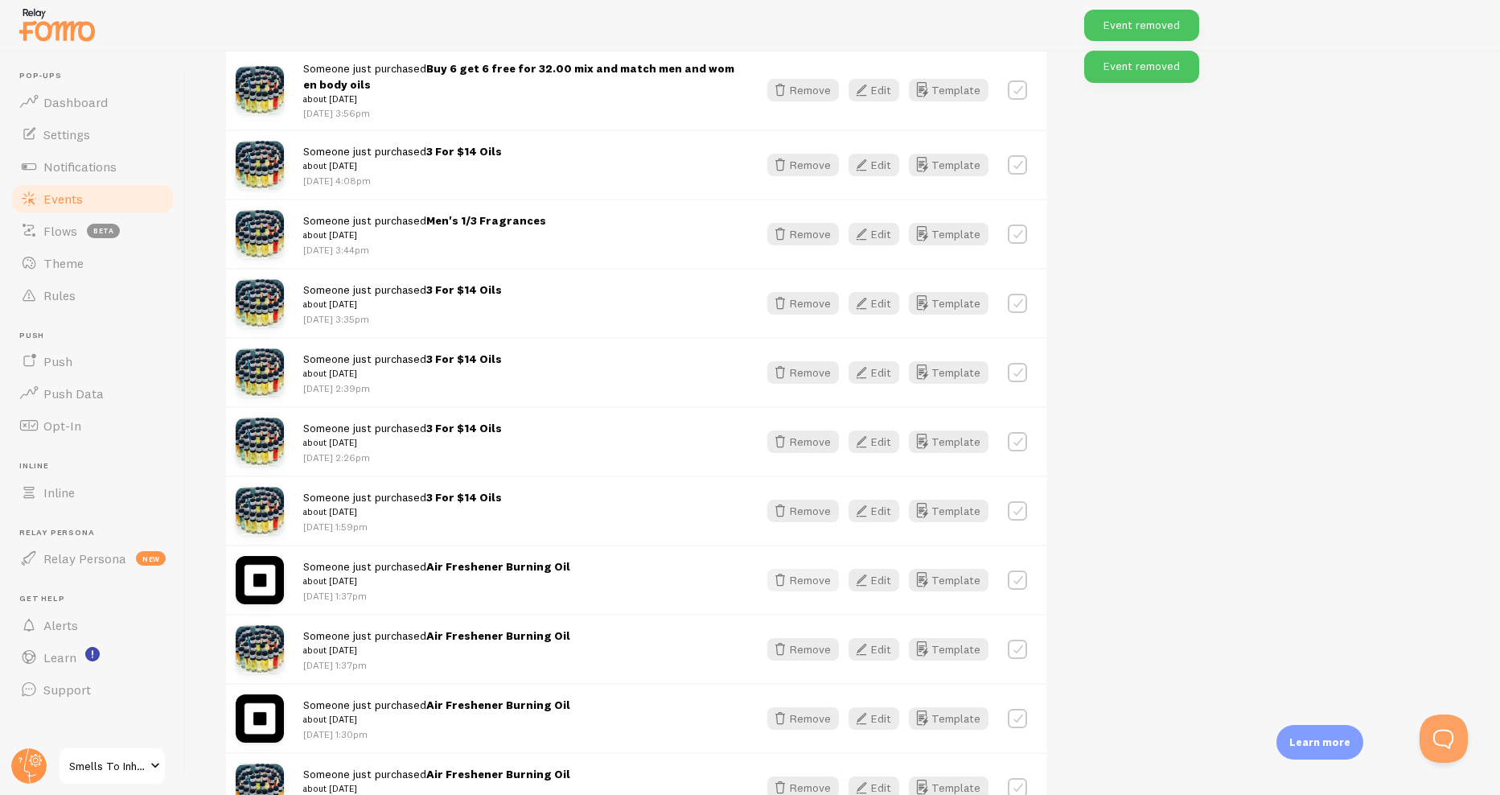
click at [813, 570] on button "Remove" at bounding box center [803, 580] width 72 height 23
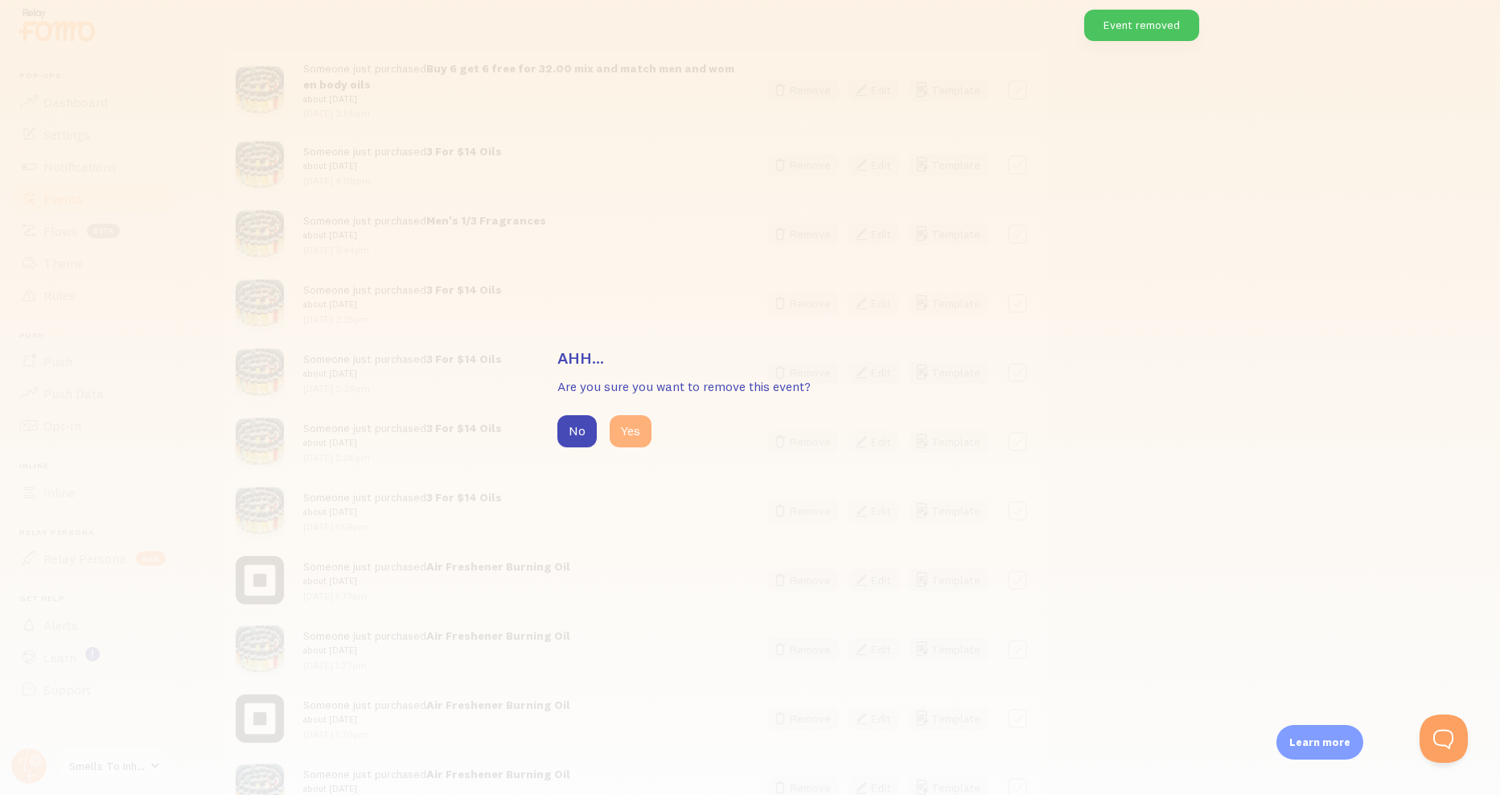
click at [628, 446] on button "Yes" at bounding box center [631, 431] width 42 height 32
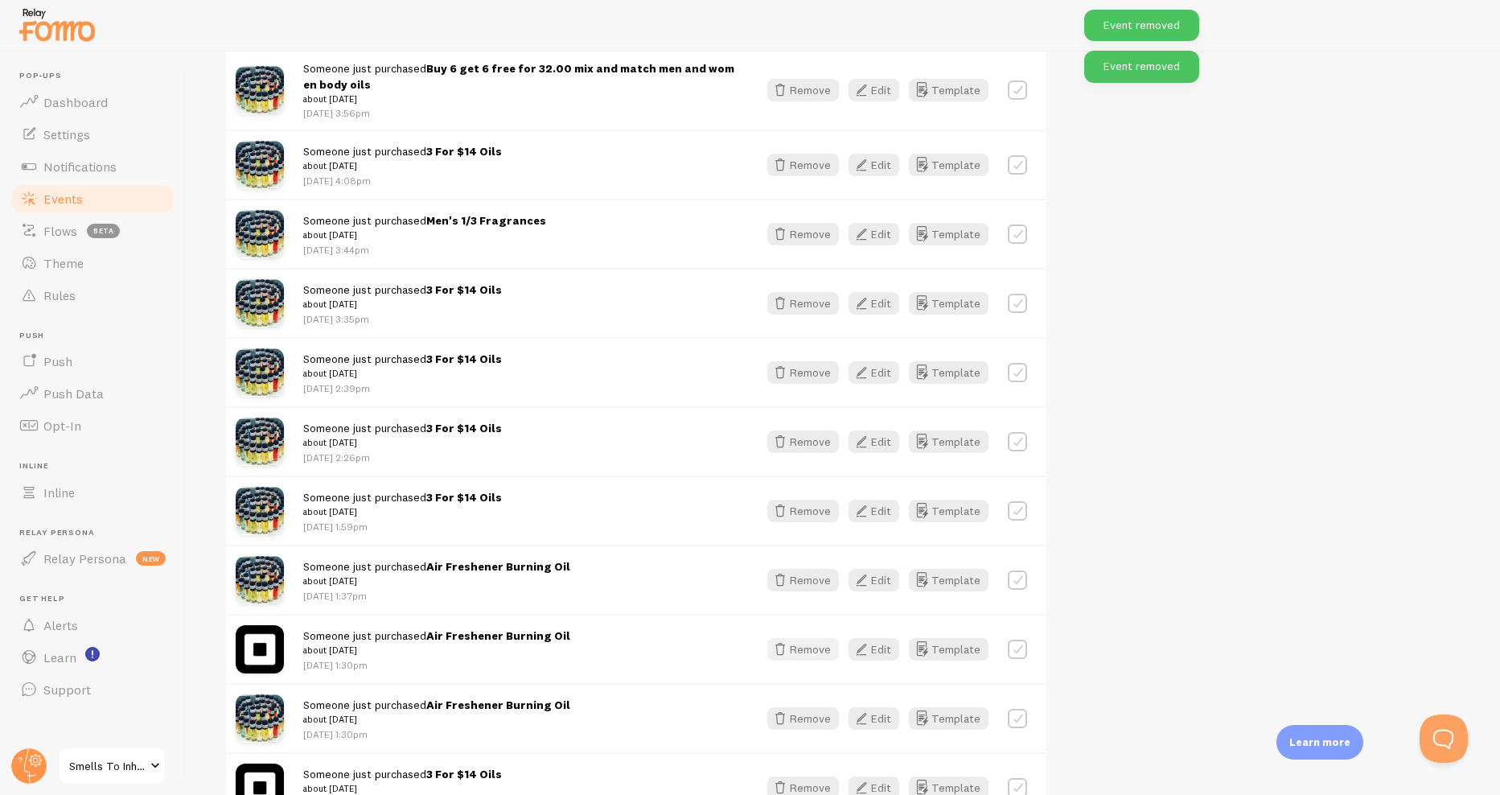
click at [794, 644] on button "Remove" at bounding box center [803, 649] width 72 height 23
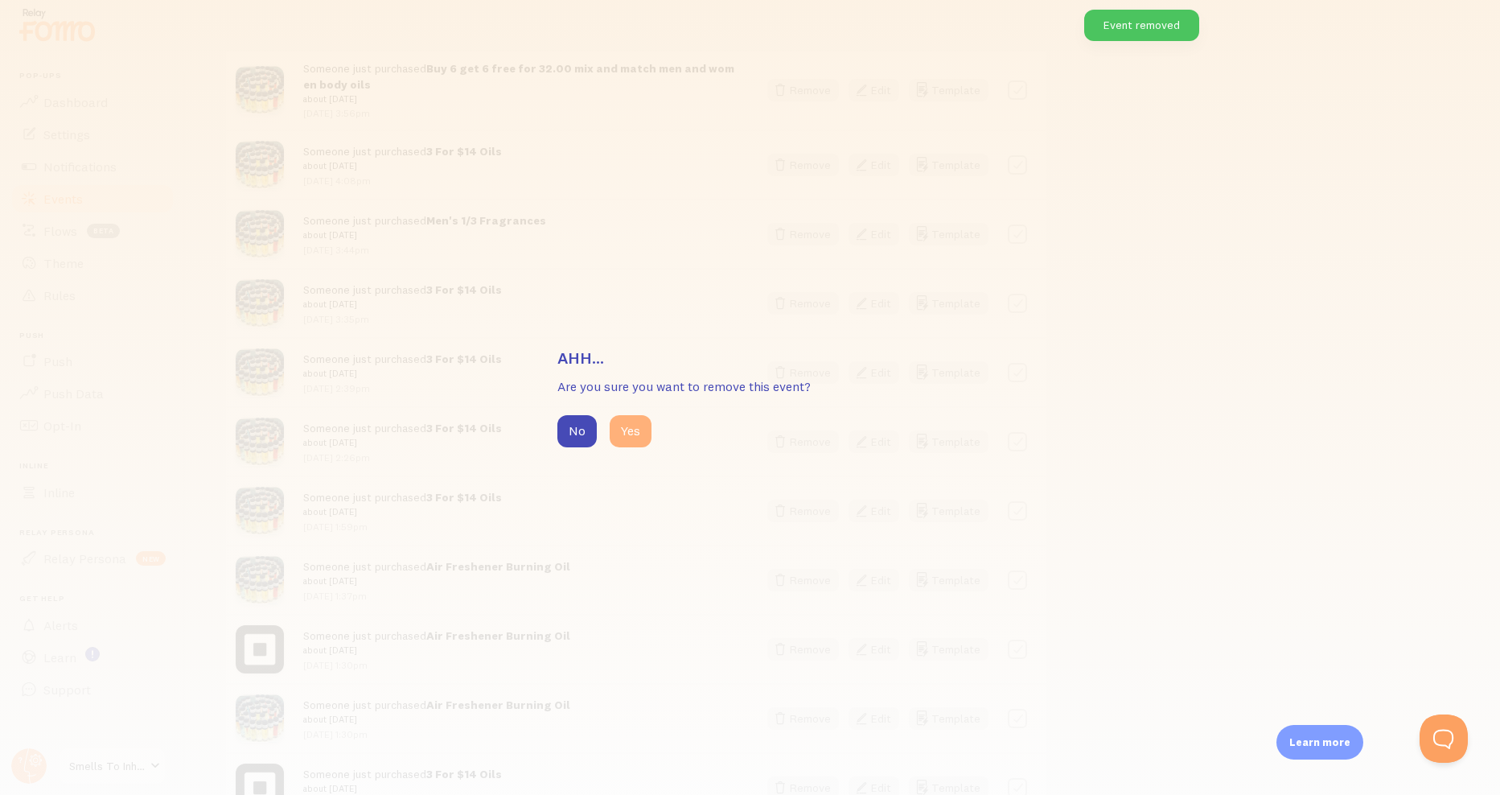
click at [621, 443] on button "Yes" at bounding box center [631, 431] width 42 height 32
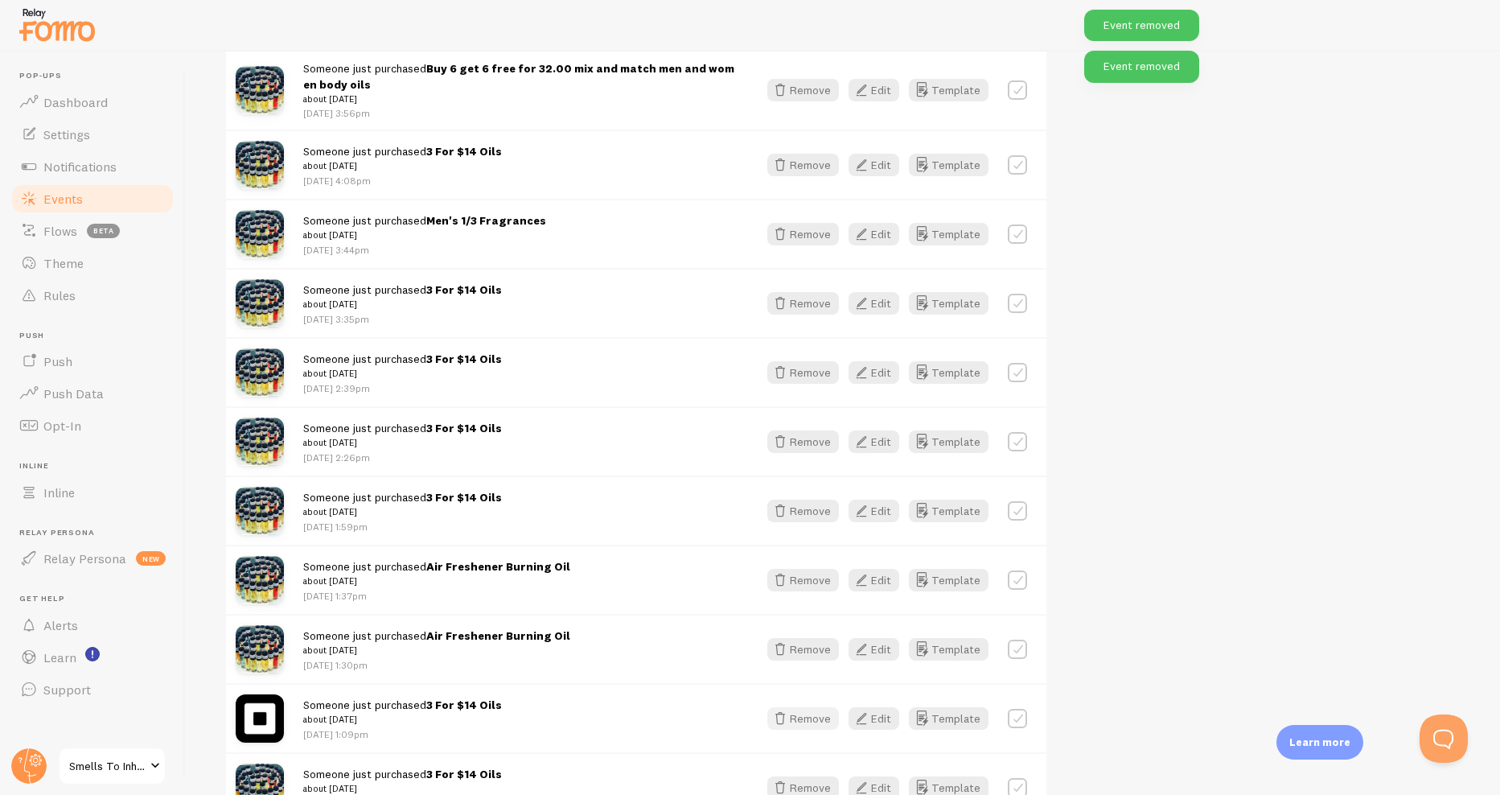
click at [833, 721] on button "Remove" at bounding box center [803, 718] width 72 height 23
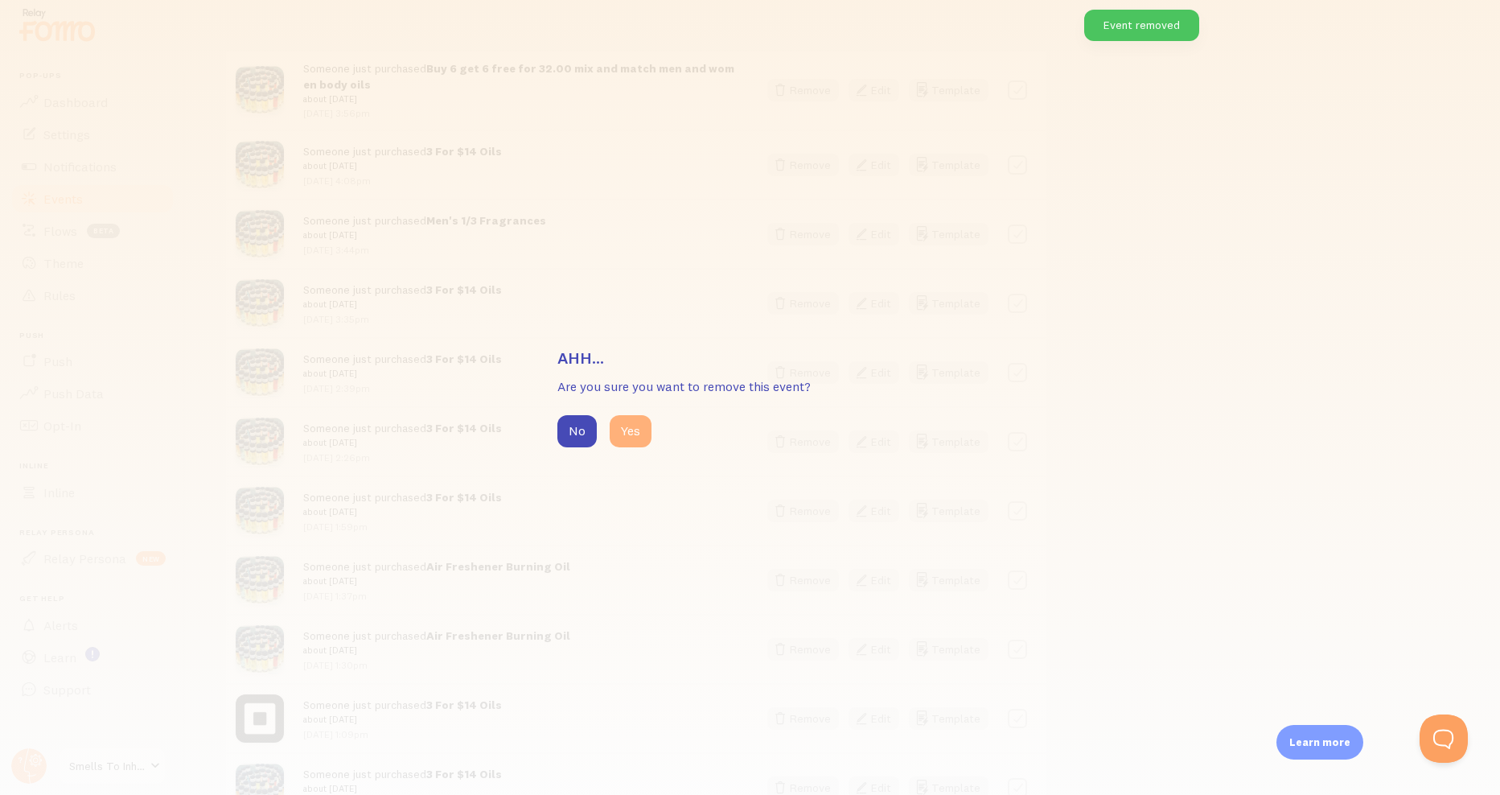
click at [626, 446] on button "Yes" at bounding box center [631, 431] width 42 height 32
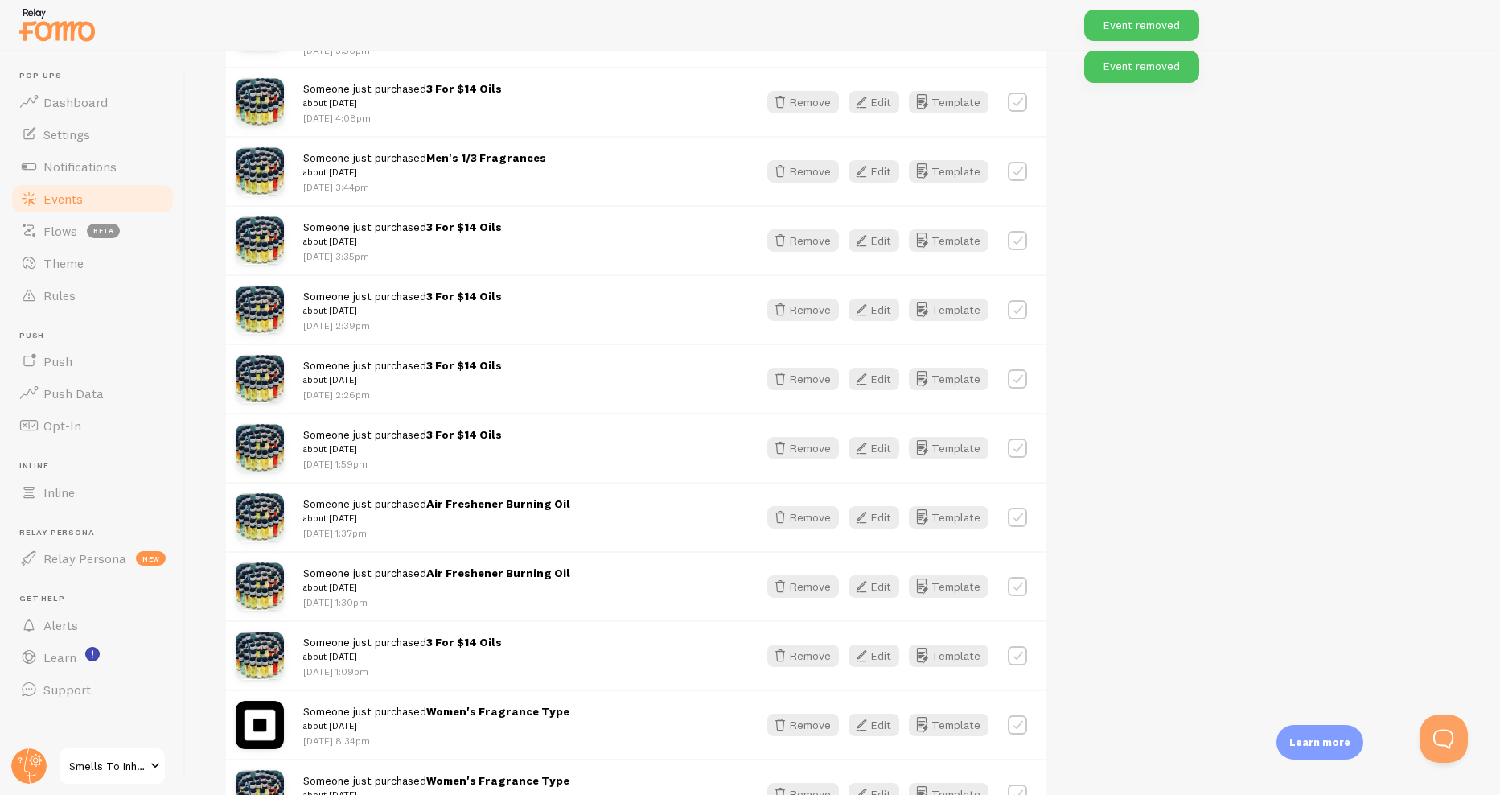
scroll to position [2525, 0]
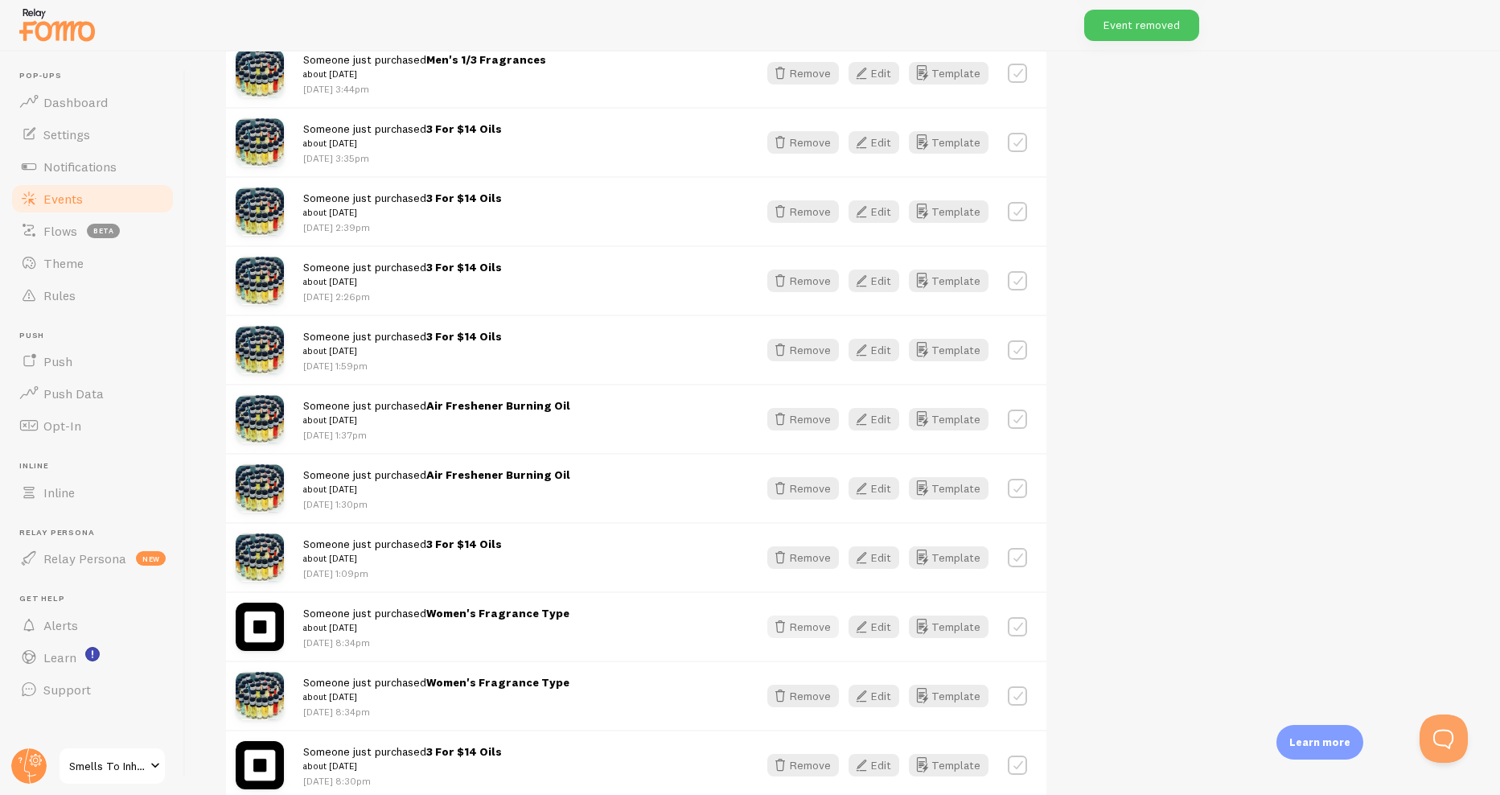
click at [799, 629] on button "Remove" at bounding box center [803, 626] width 72 height 23
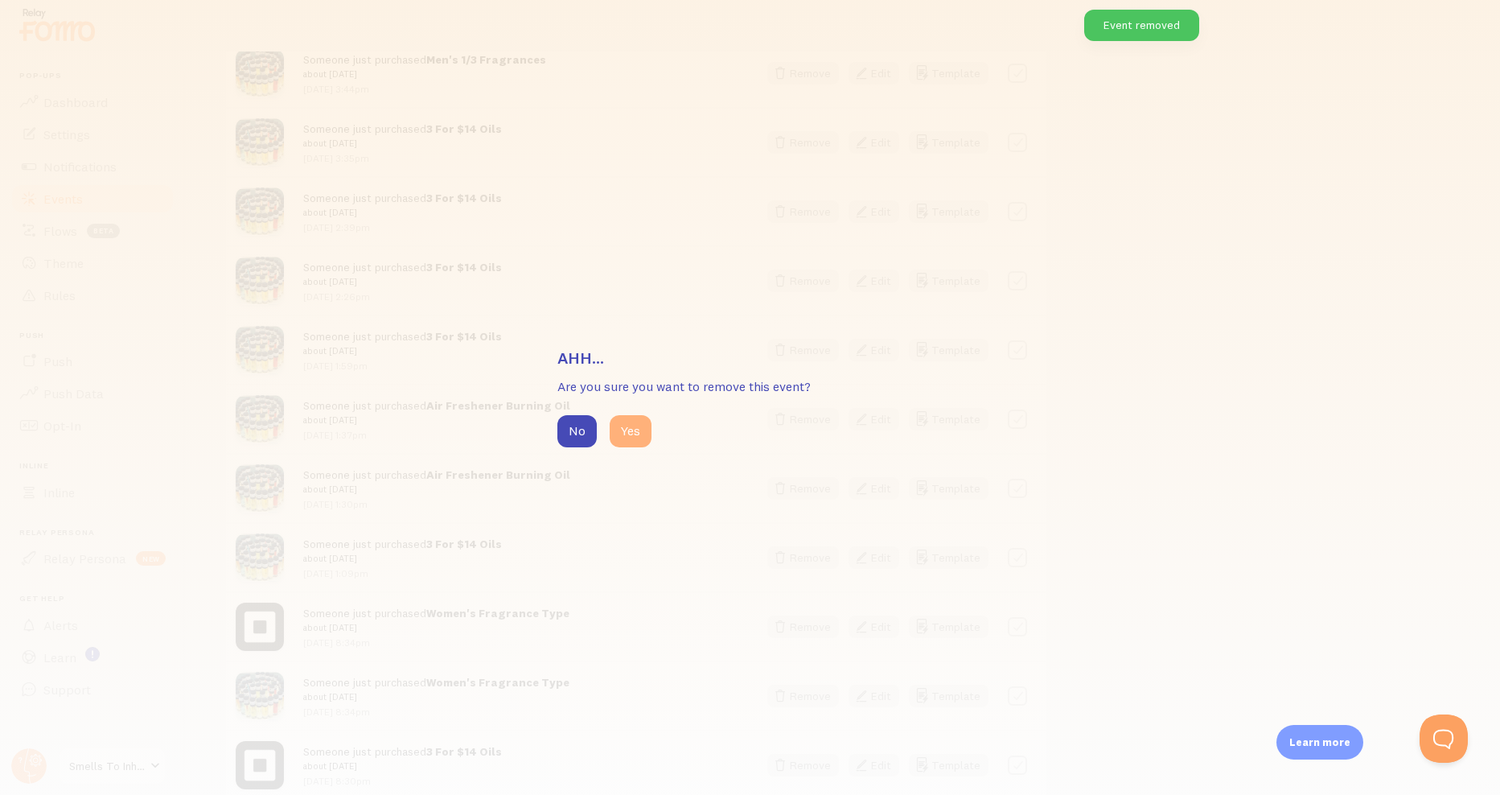
click at [624, 444] on button "Yes" at bounding box center [631, 431] width 42 height 32
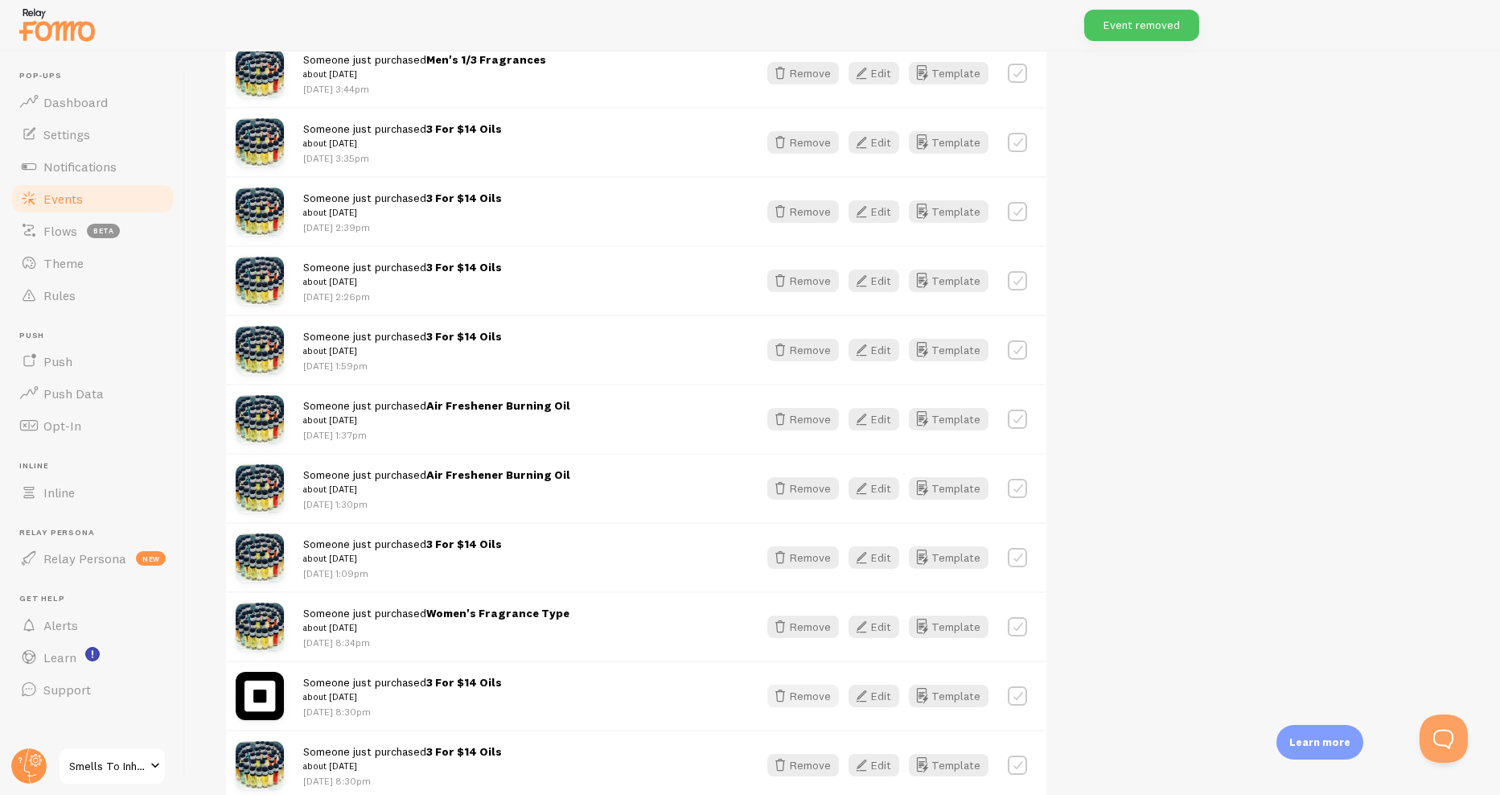
click at [802, 693] on button "Remove" at bounding box center [803, 696] width 72 height 23
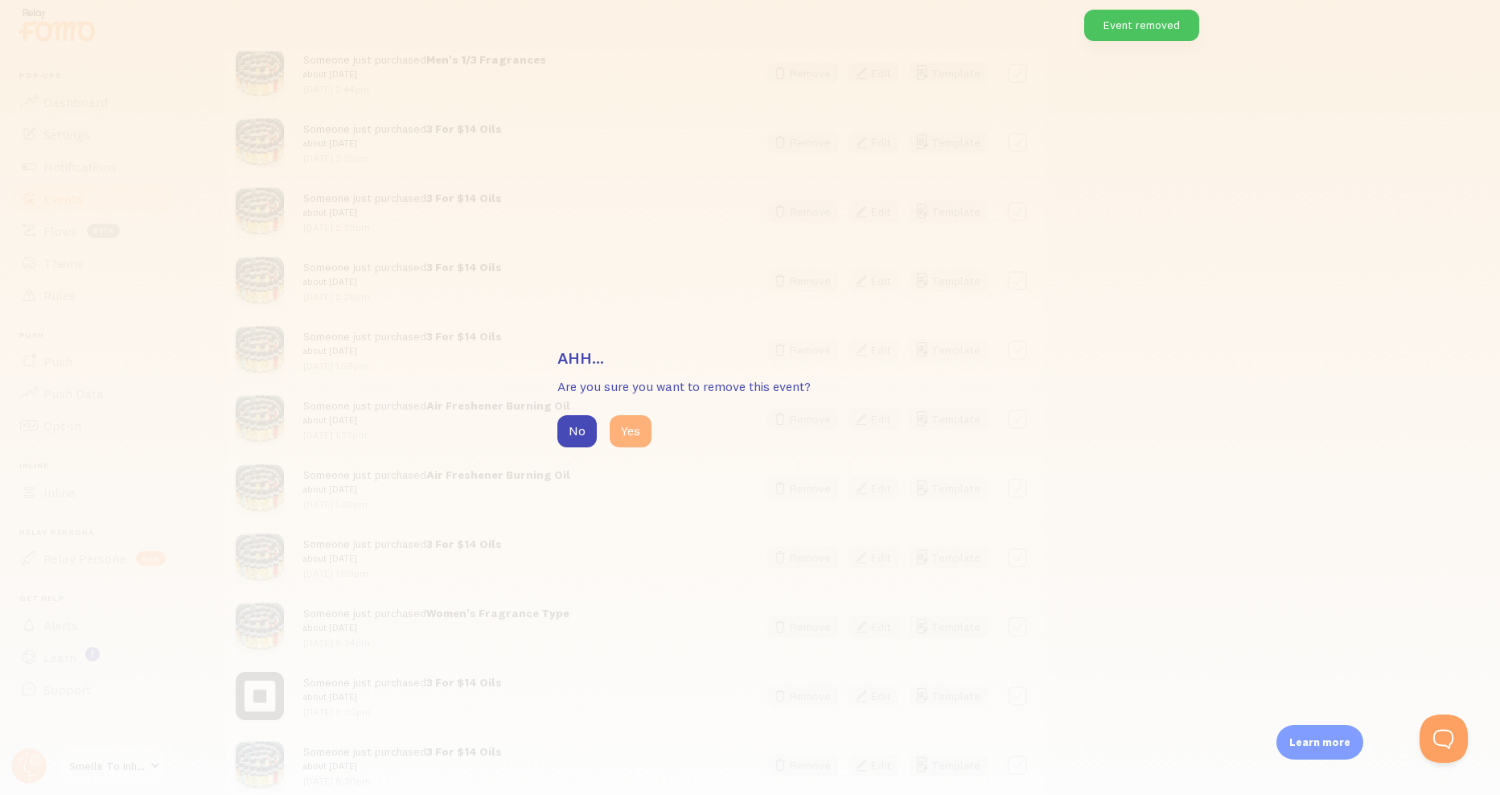
click at [621, 445] on button "Yes" at bounding box center [631, 431] width 42 height 32
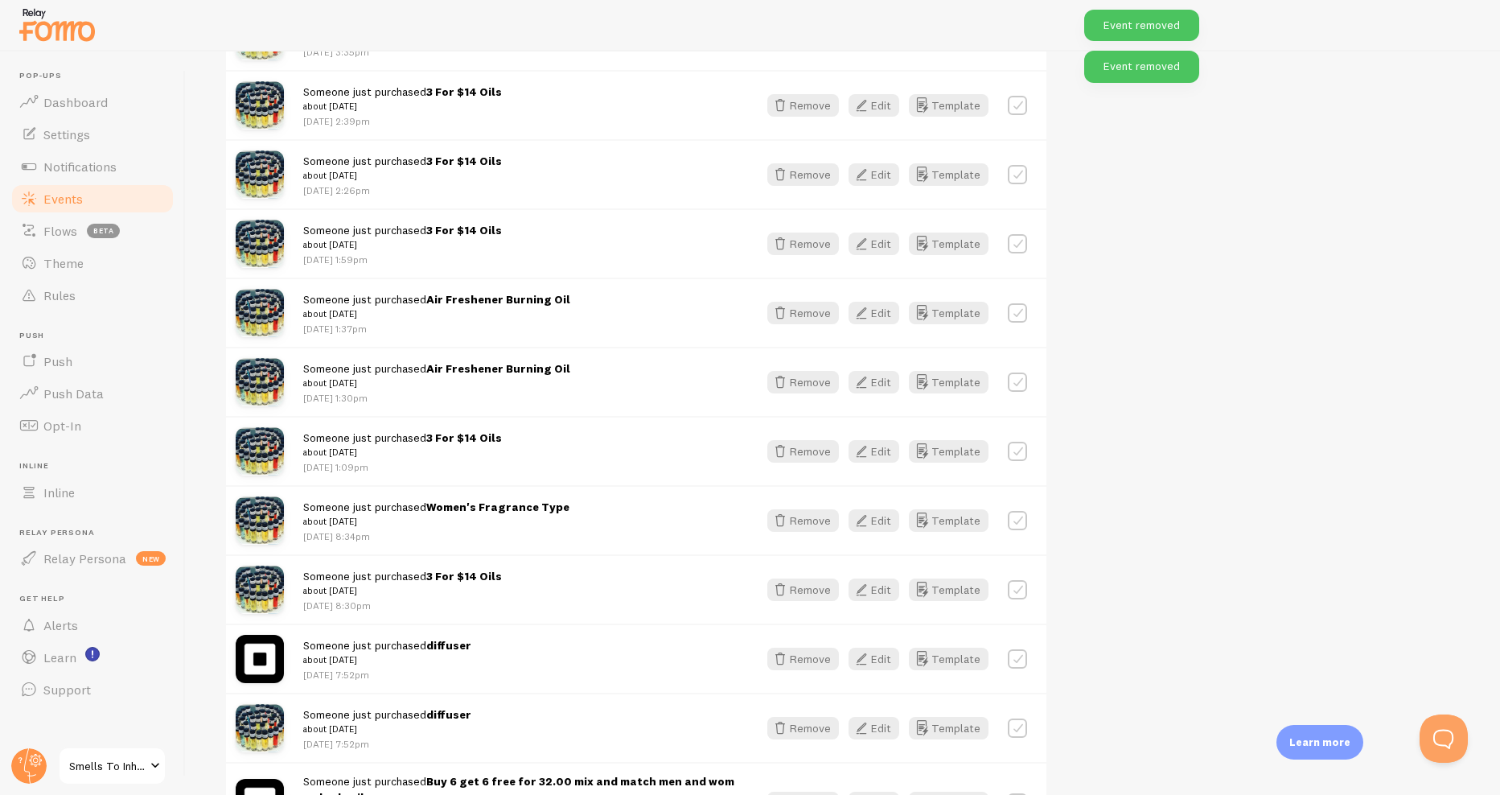
scroll to position [2686, 0]
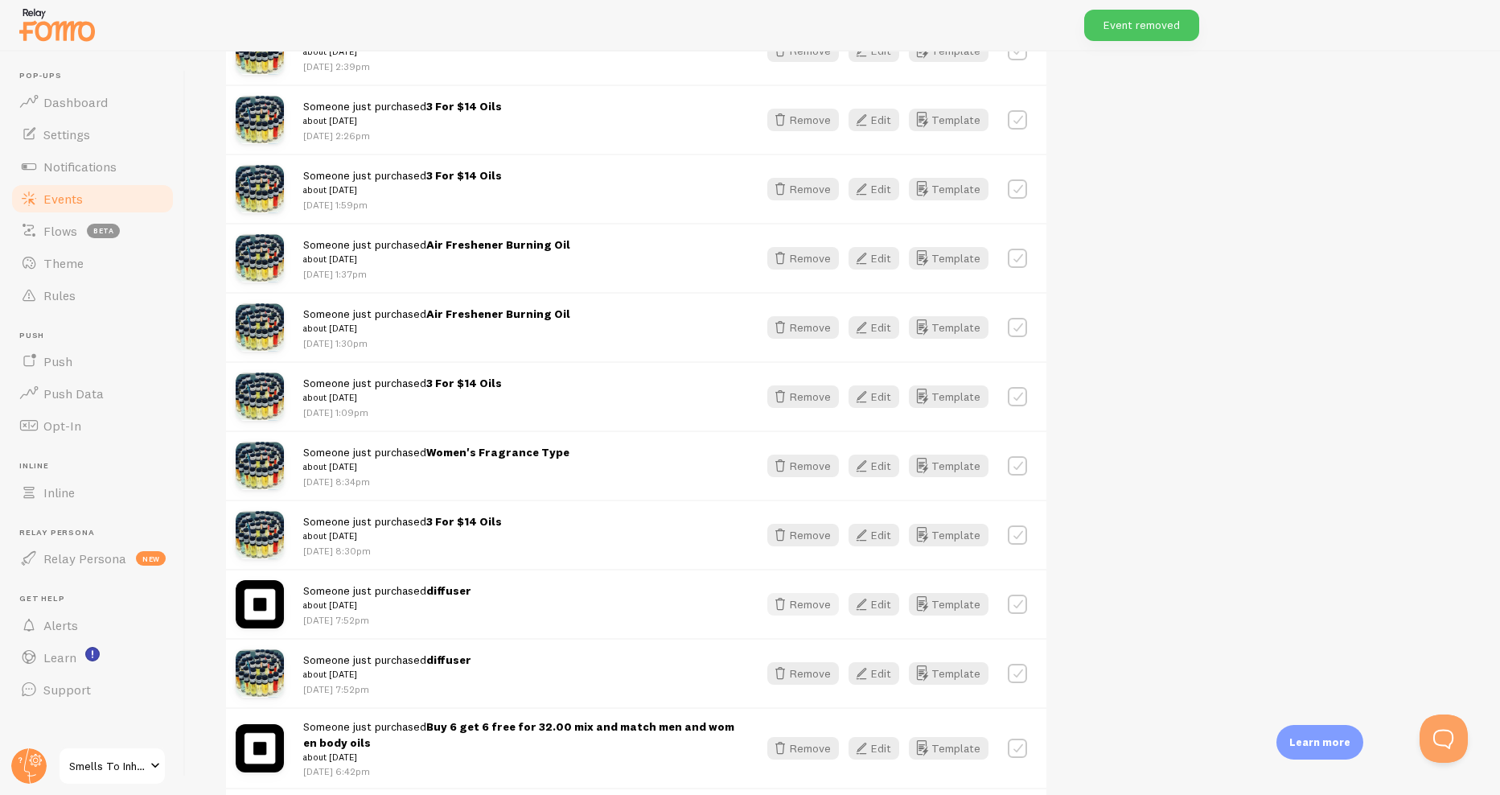
click at [792, 608] on button "Remove" at bounding box center [803, 604] width 72 height 23
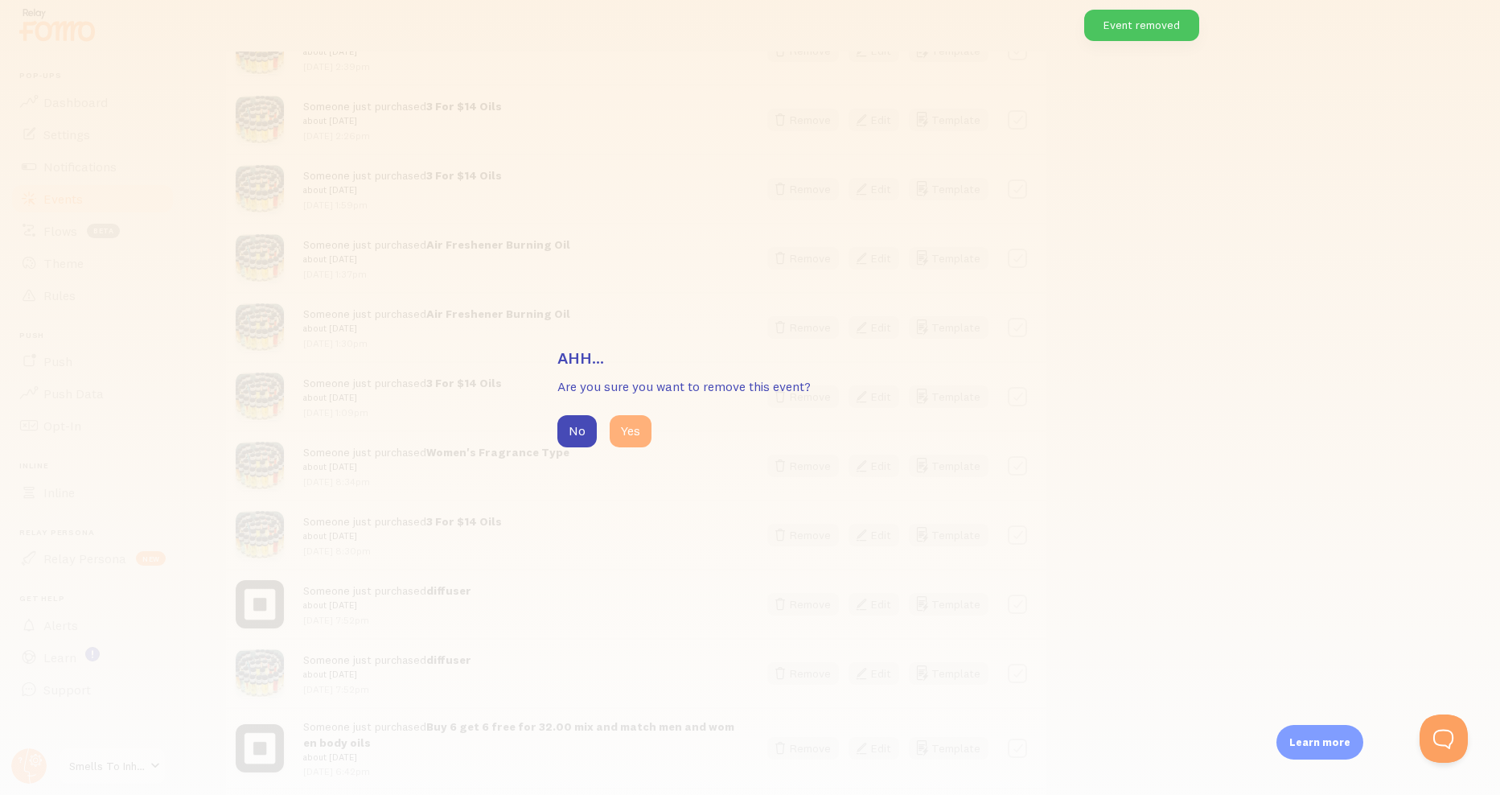
click at [643, 433] on button "Yes" at bounding box center [631, 431] width 42 height 32
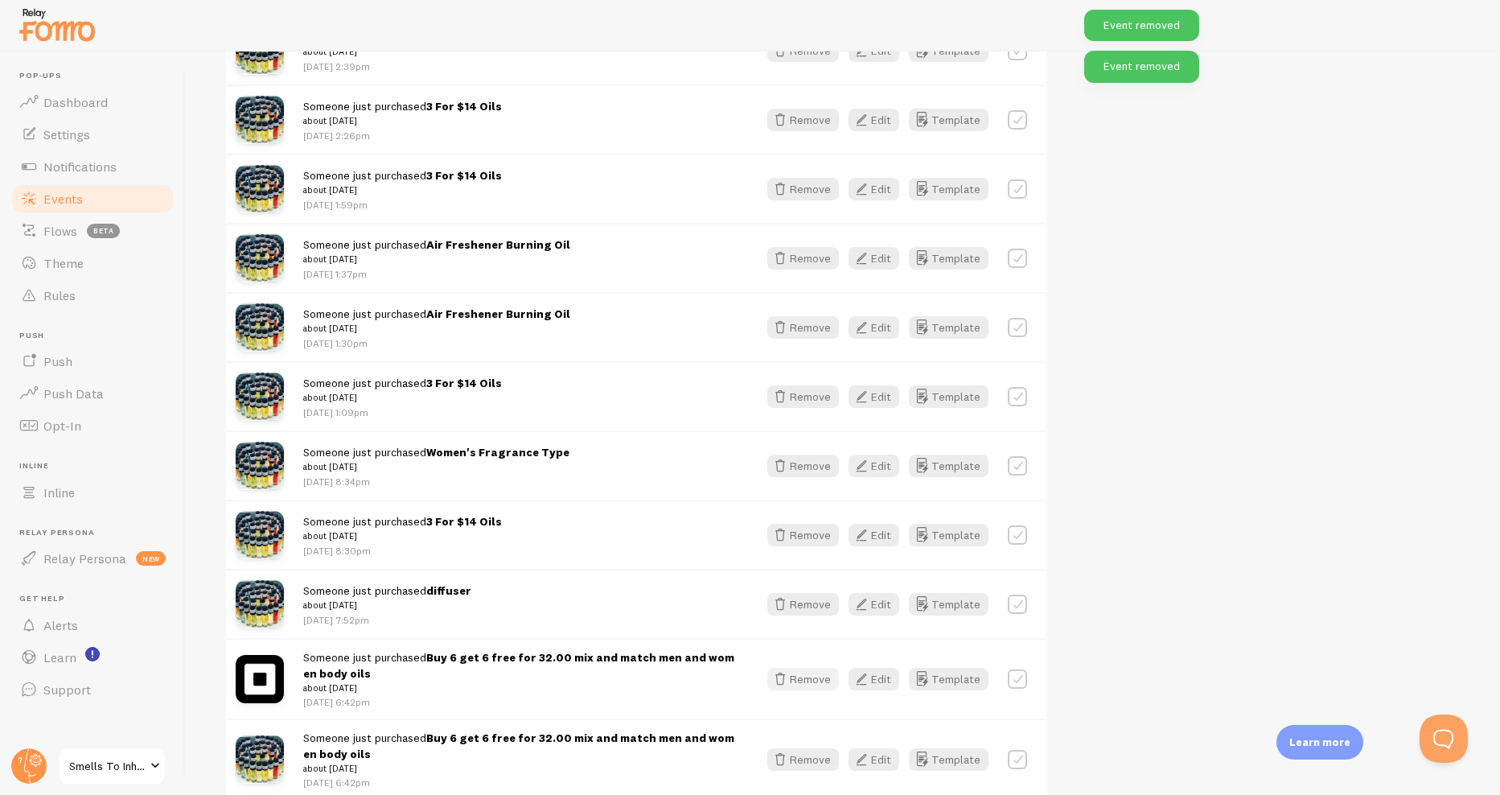
click at [809, 679] on button "Remove" at bounding box center [803, 679] width 72 height 23
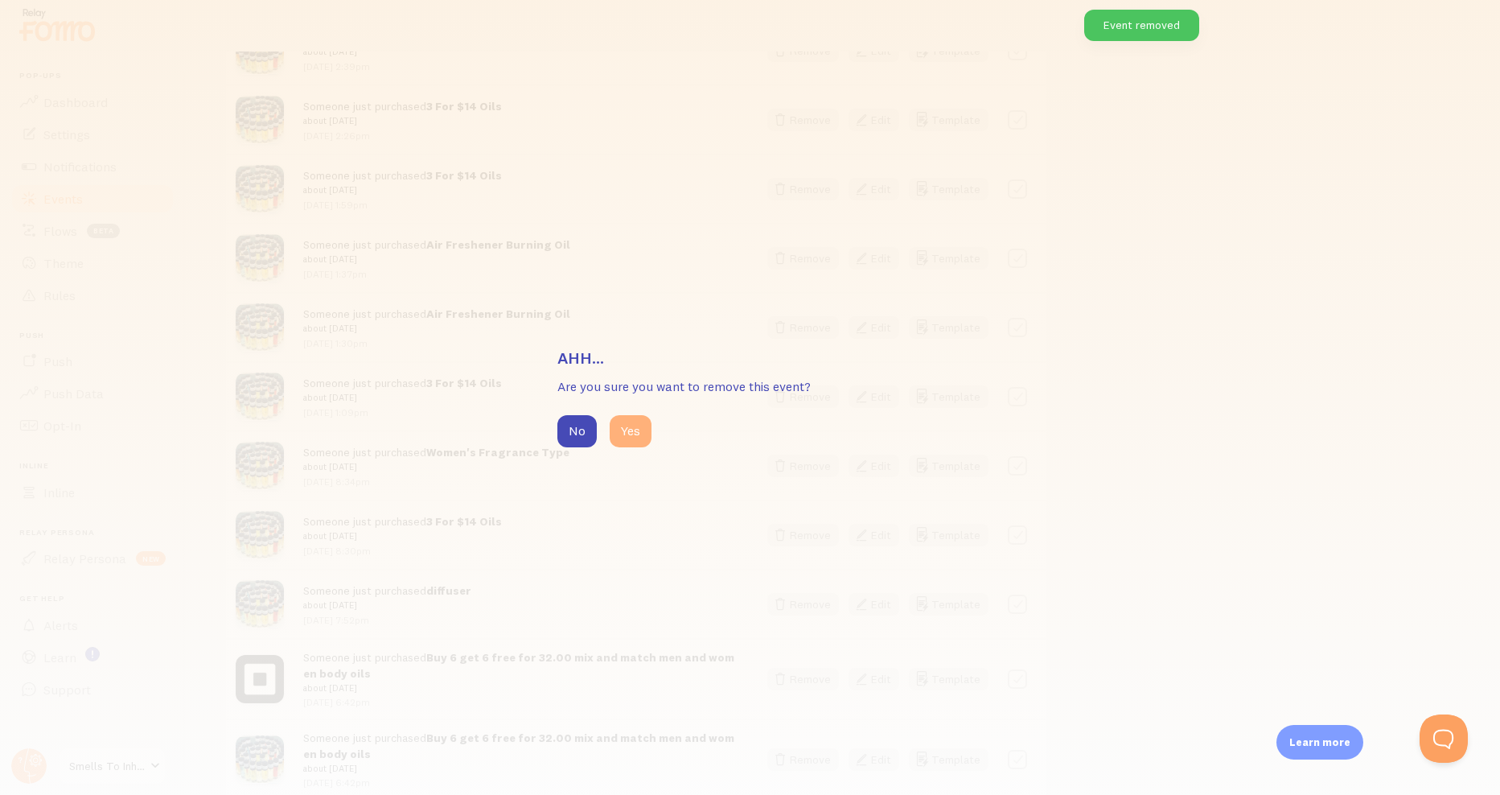
click at [640, 434] on button "Yes" at bounding box center [631, 431] width 42 height 32
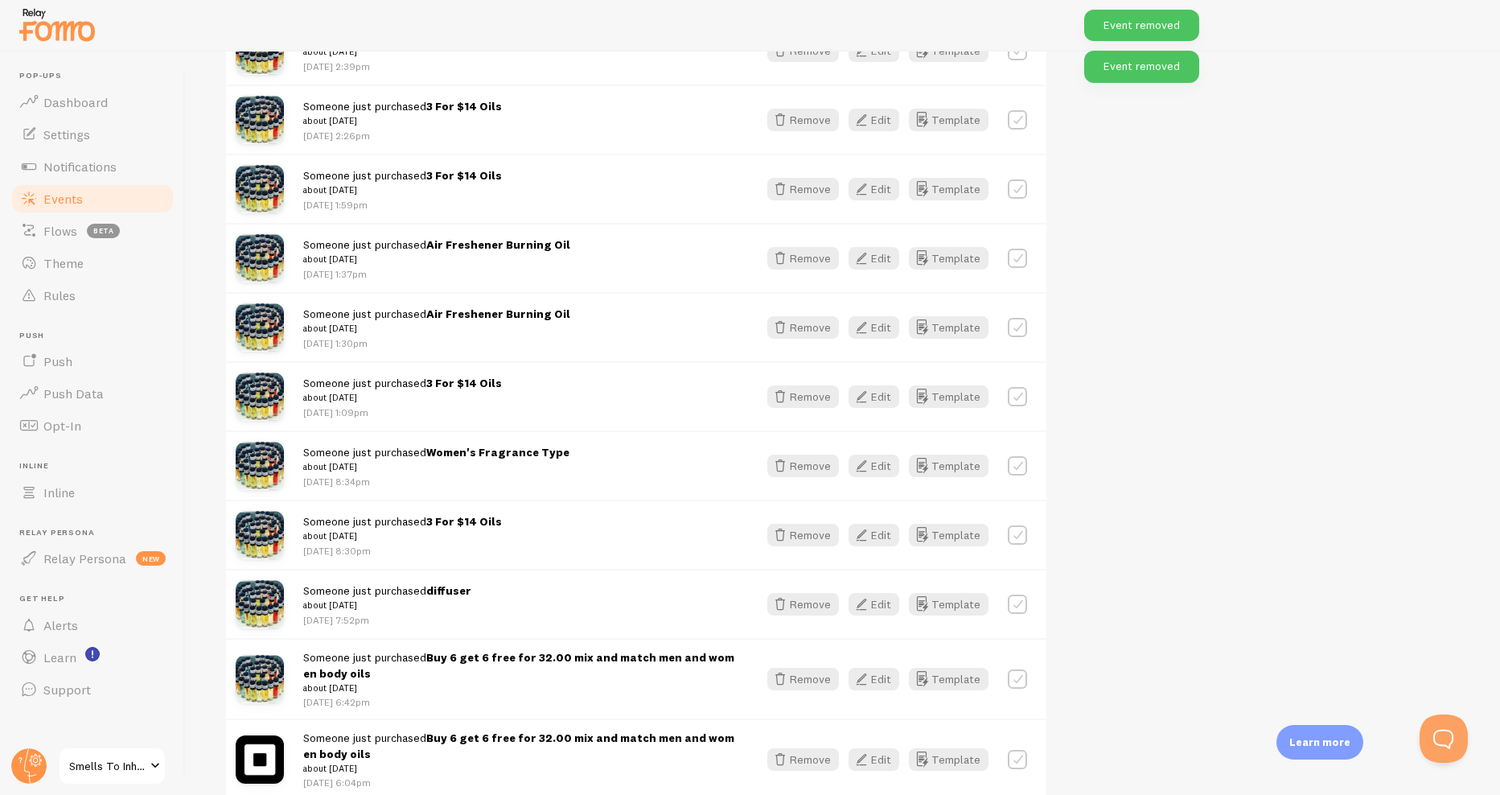
scroll to position [2847, 0]
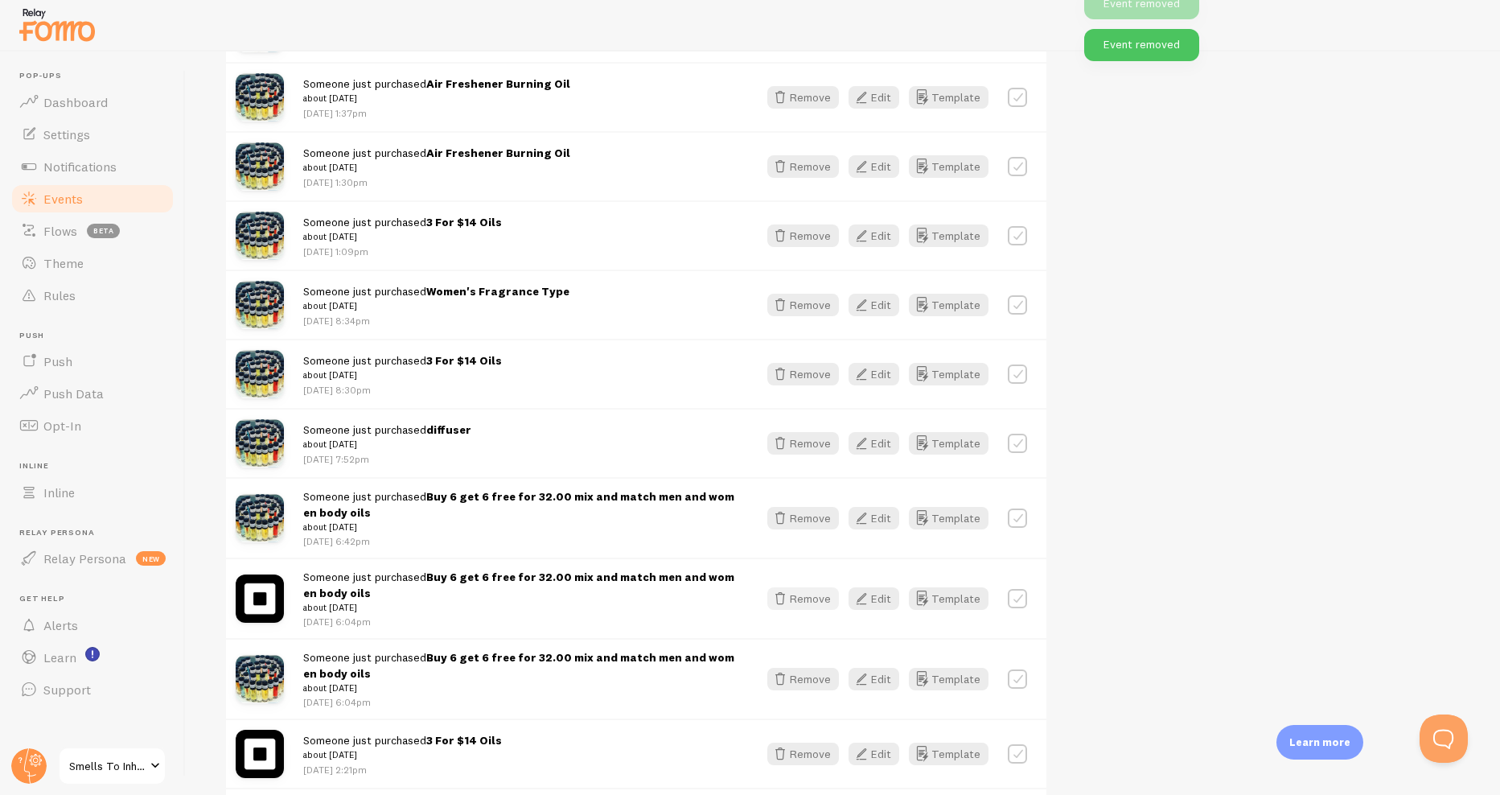
click at [830, 599] on button "Remove" at bounding box center [803, 598] width 72 height 23
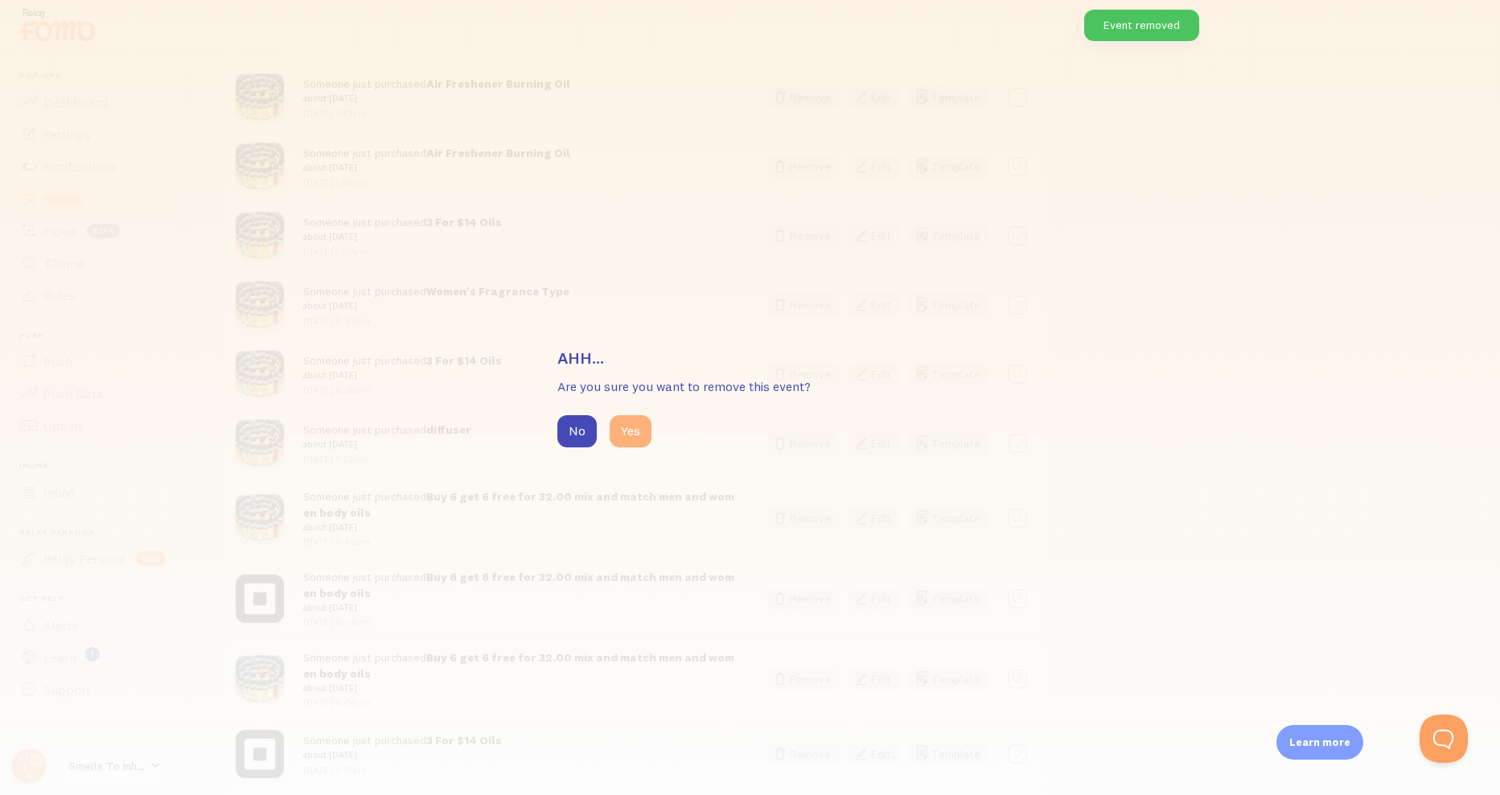
click at [635, 443] on button "Yes" at bounding box center [631, 431] width 42 height 32
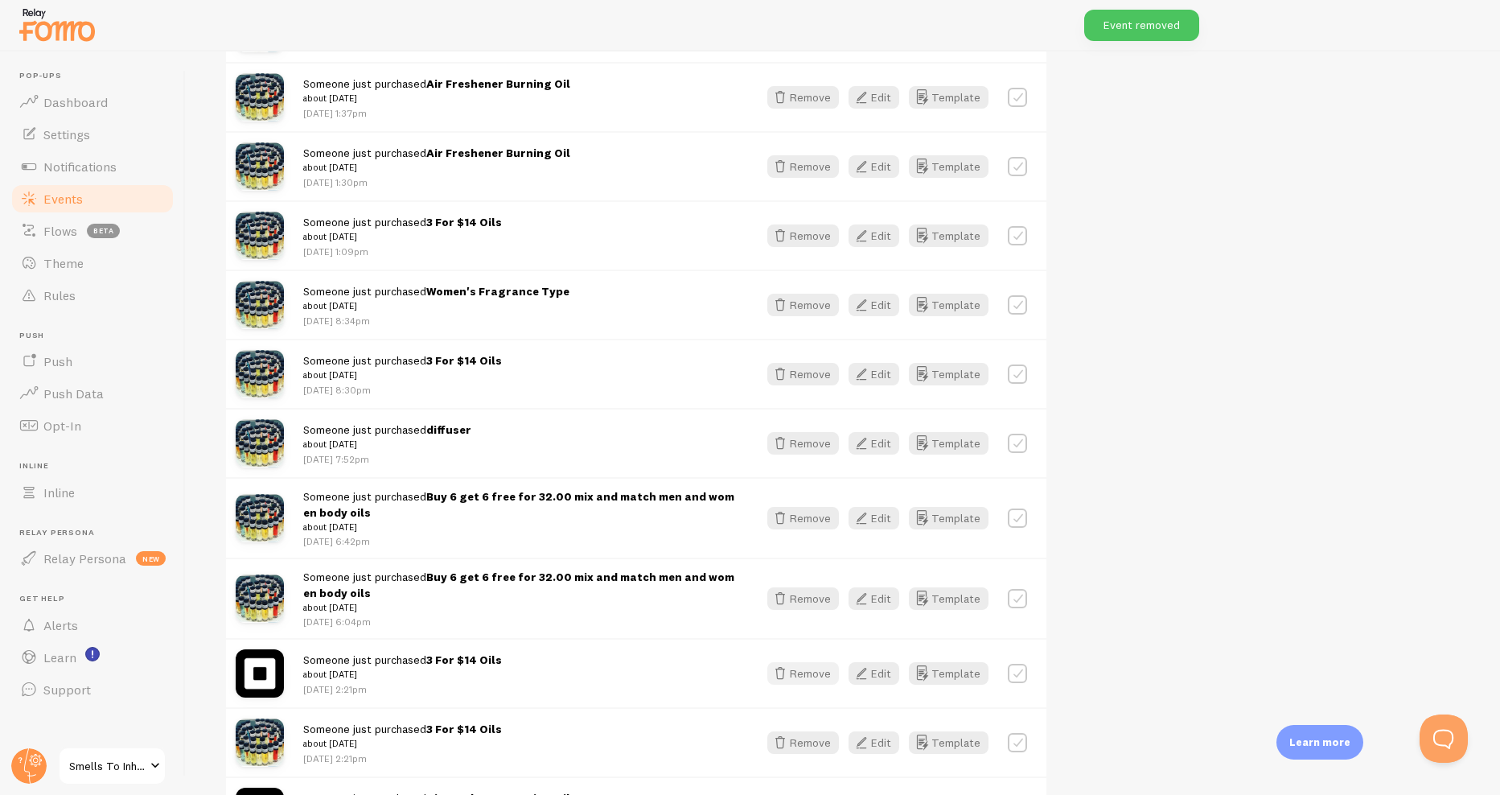
click at [804, 668] on button "Remove" at bounding box center [803, 673] width 72 height 23
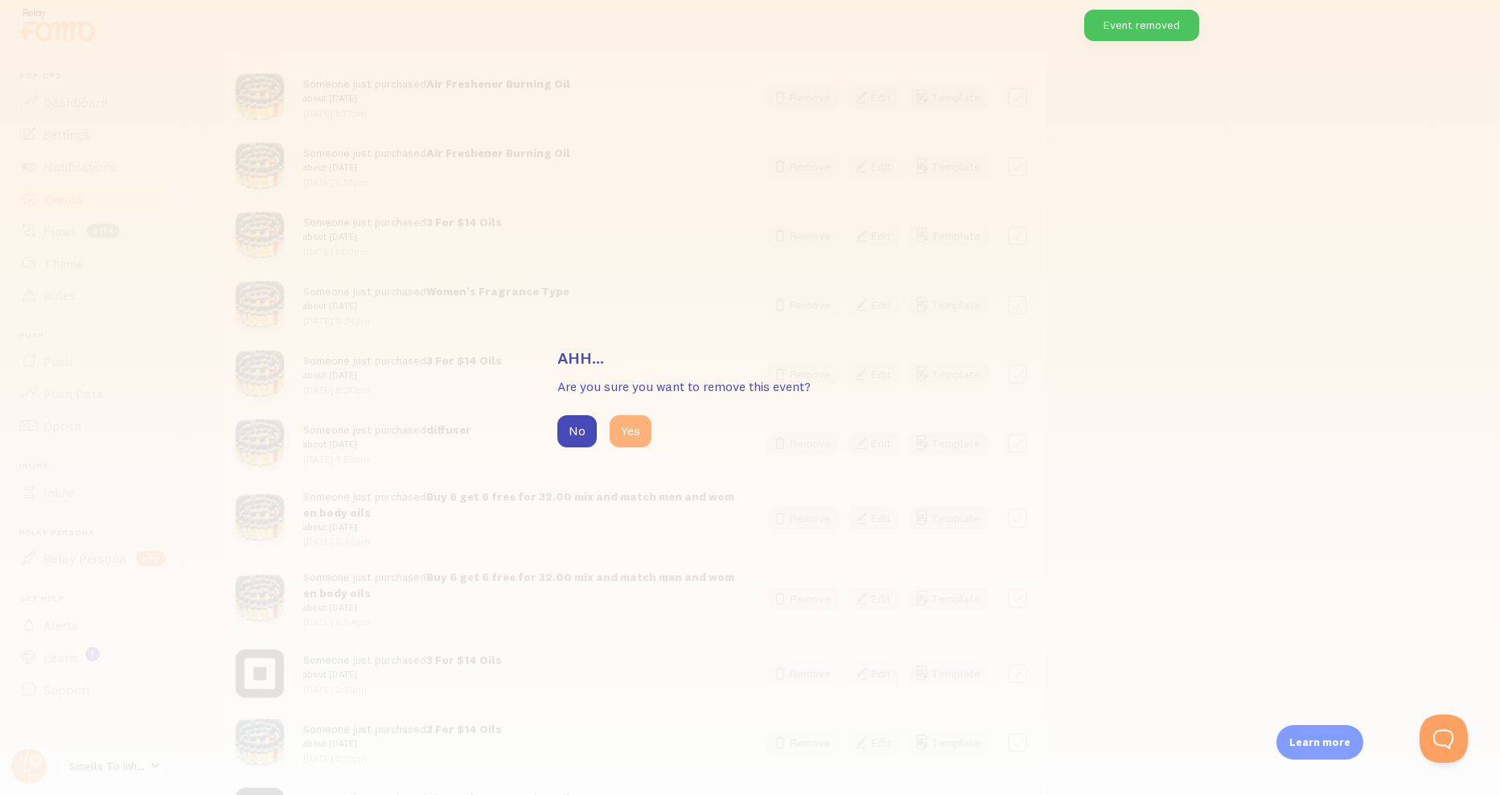
click at [617, 430] on button "Yes" at bounding box center [631, 431] width 42 height 32
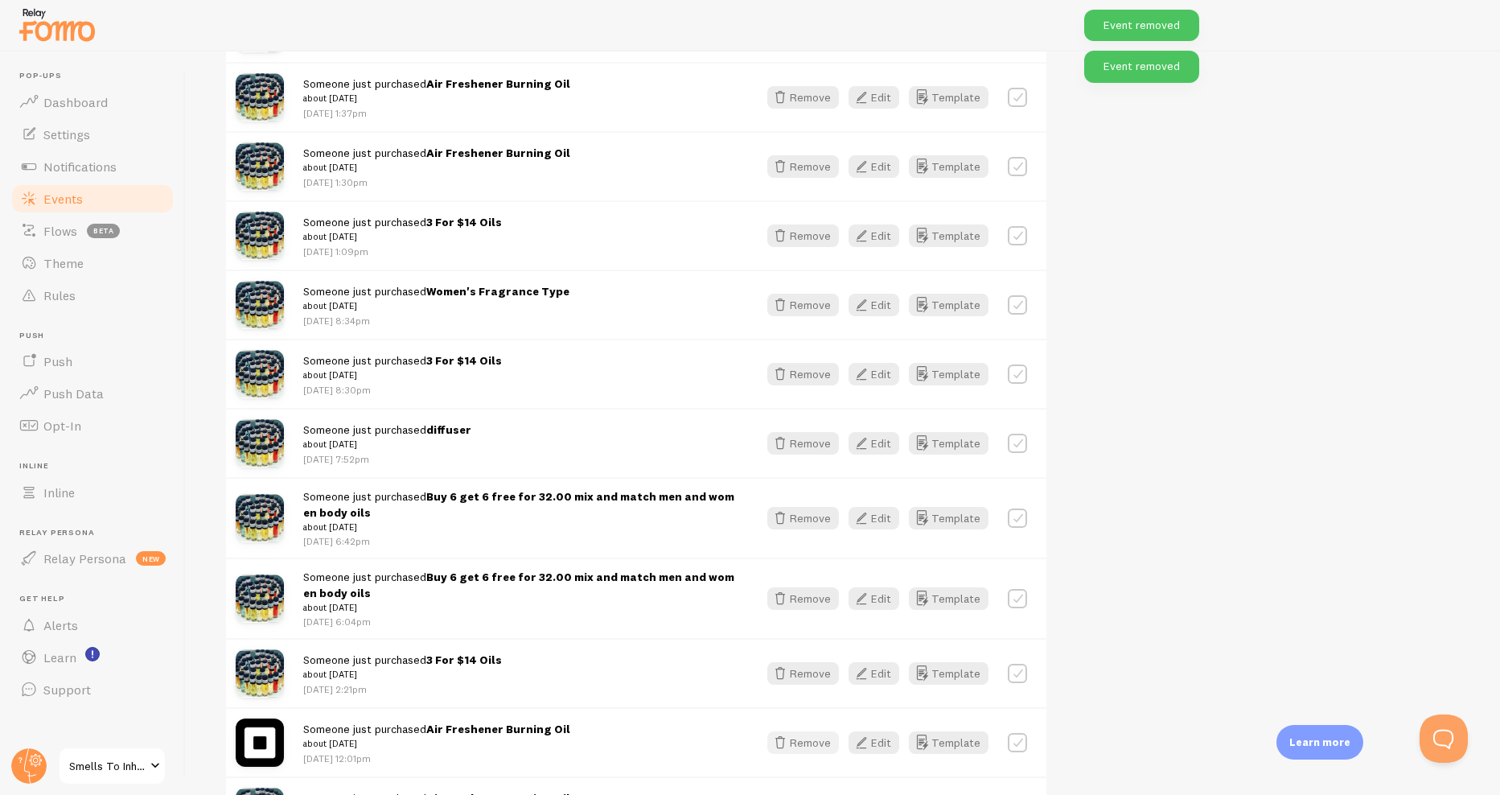
click at [782, 737] on icon "button" at bounding box center [780, 742] width 19 height 19
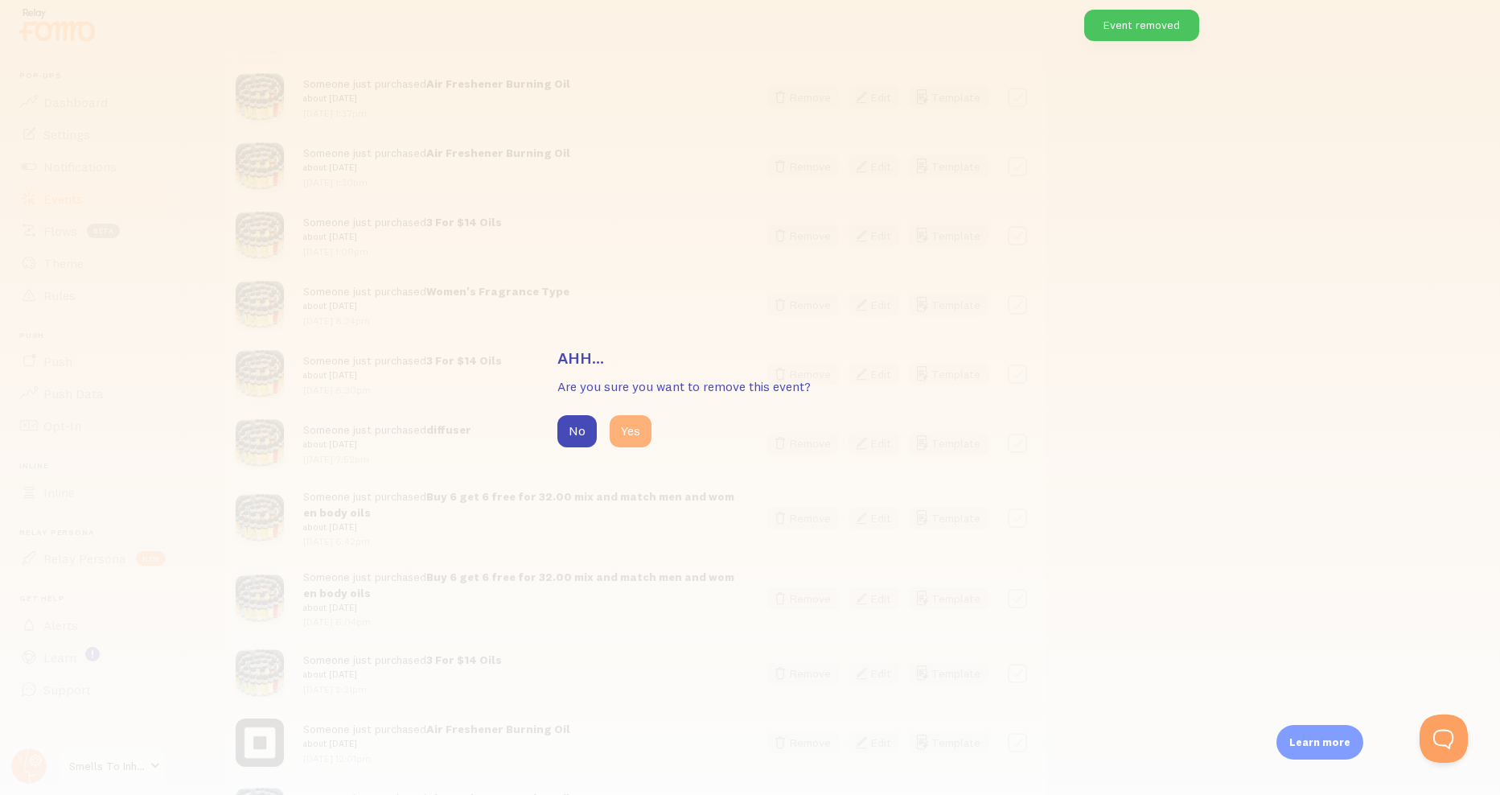
click at [642, 442] on button "Yes" at bounding box center [631, 431] width 42 height 32
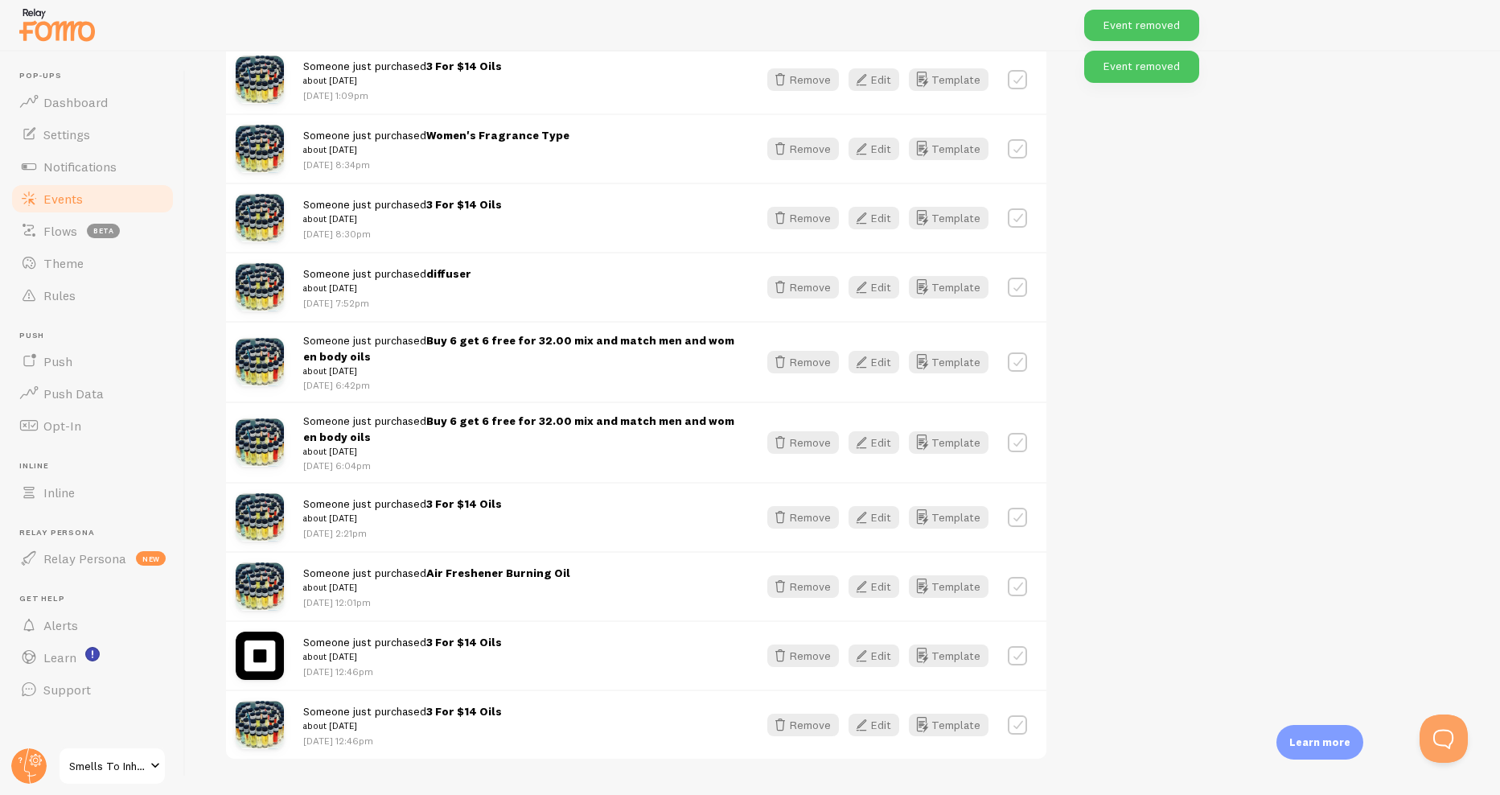
scroll to position [3008, 0]
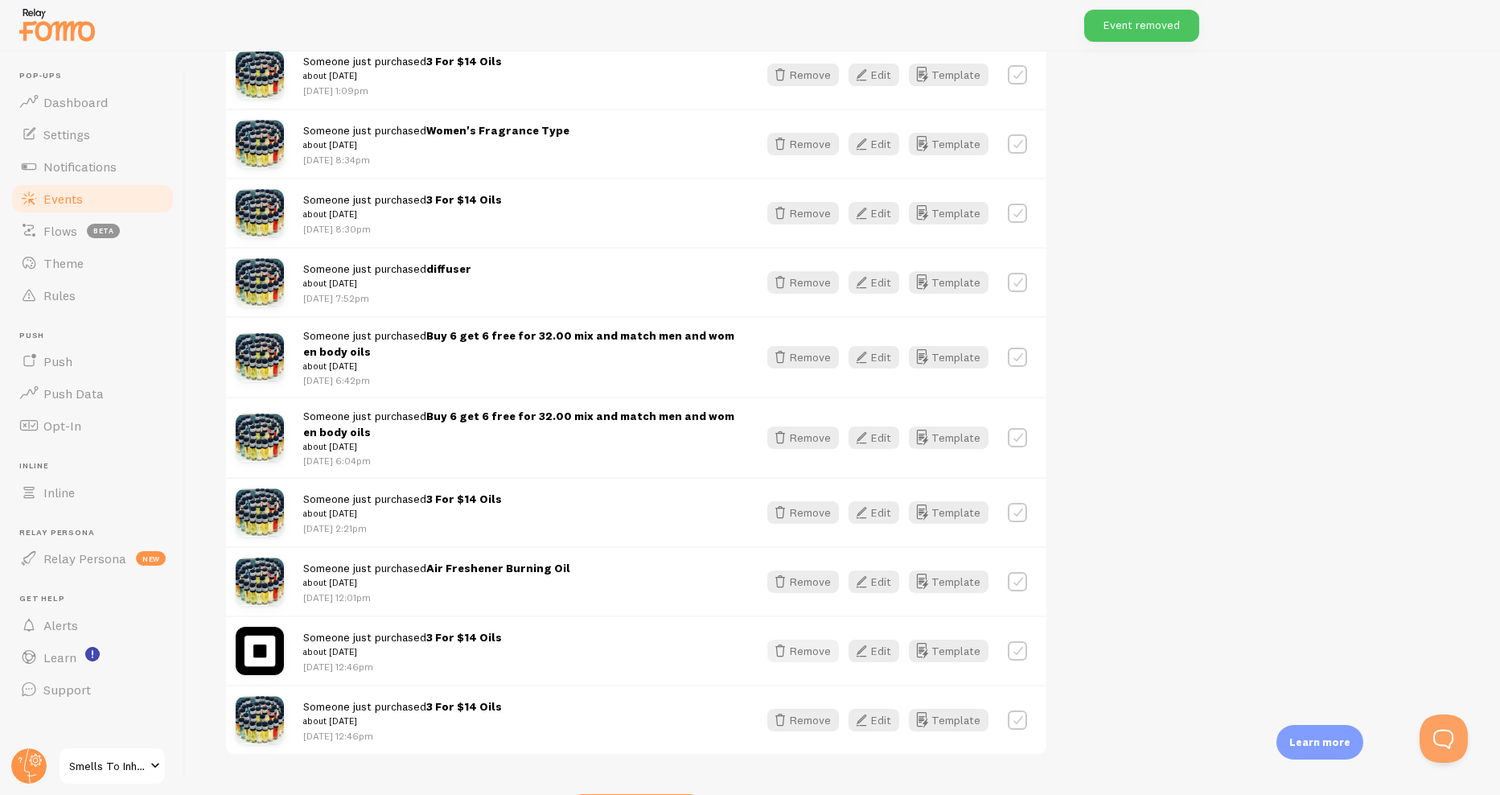
click at [800, 648] on button "Remove" at bounding box center [803, 651] width 72 height 23
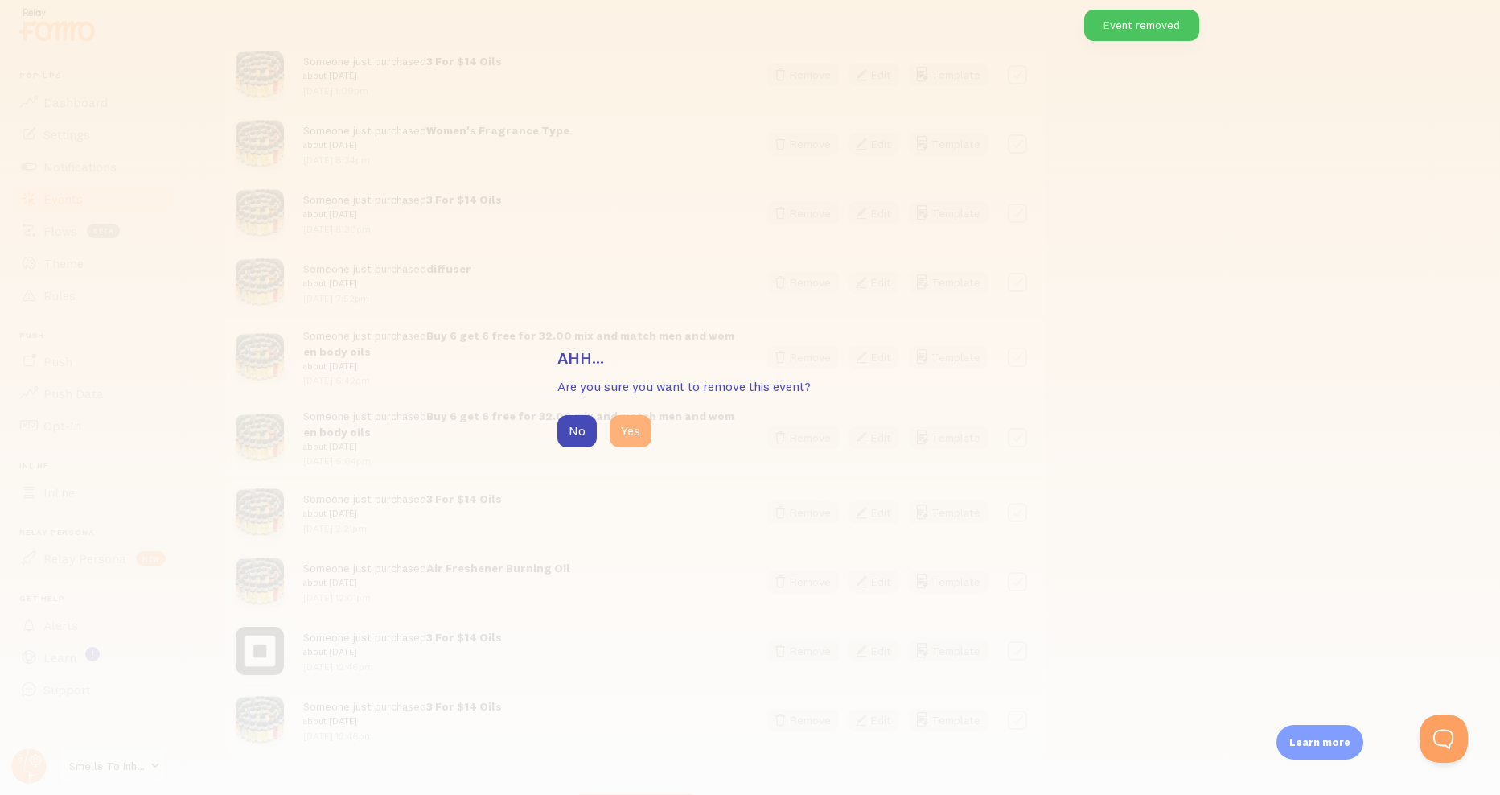
click at [642, 429] on button "Yes" at bounding box center [631, 431] width 42 height 32
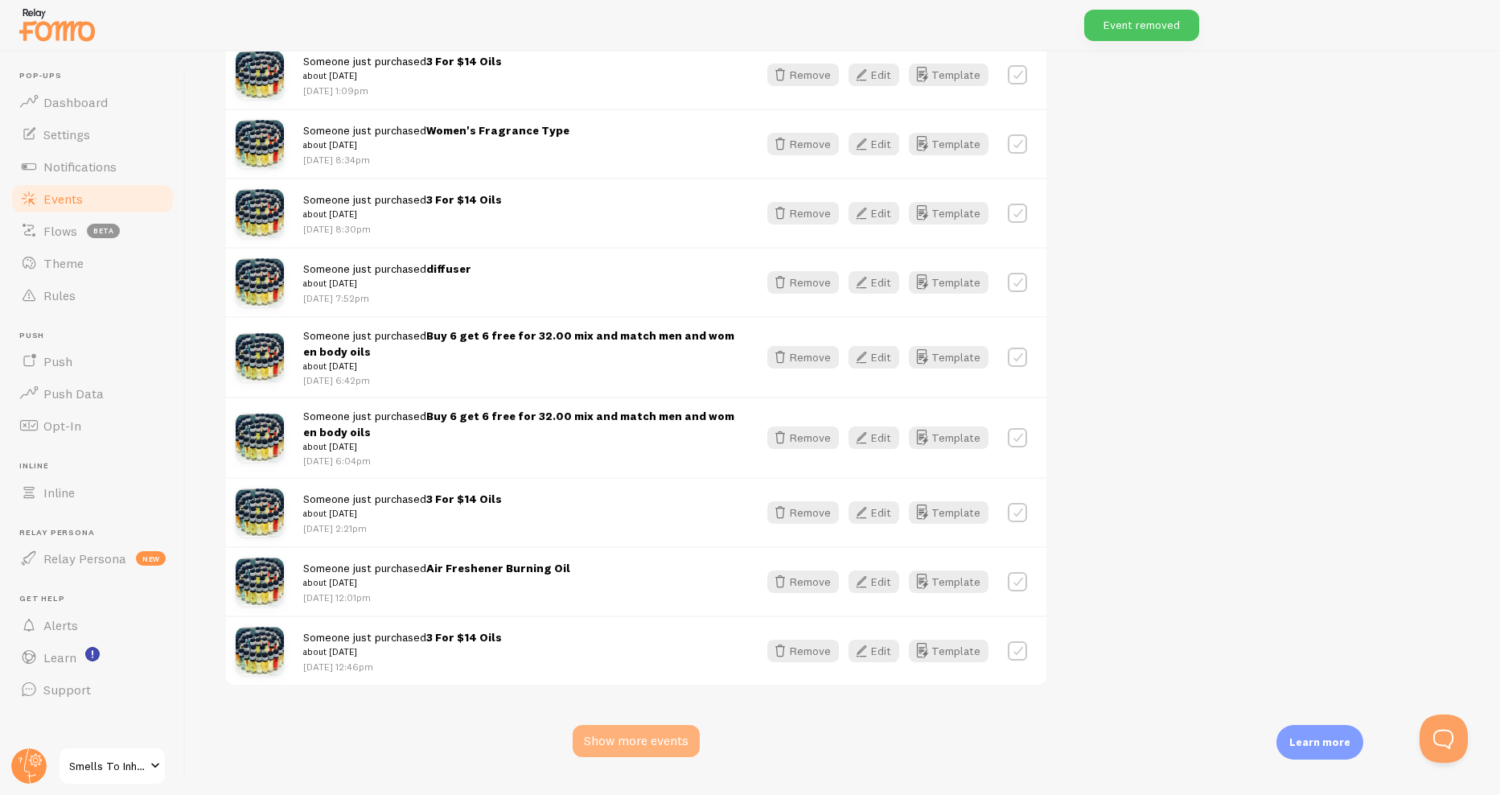
click at [643, 741] on div "Show more events" at bounding box center [636, 741] width 127 height 32
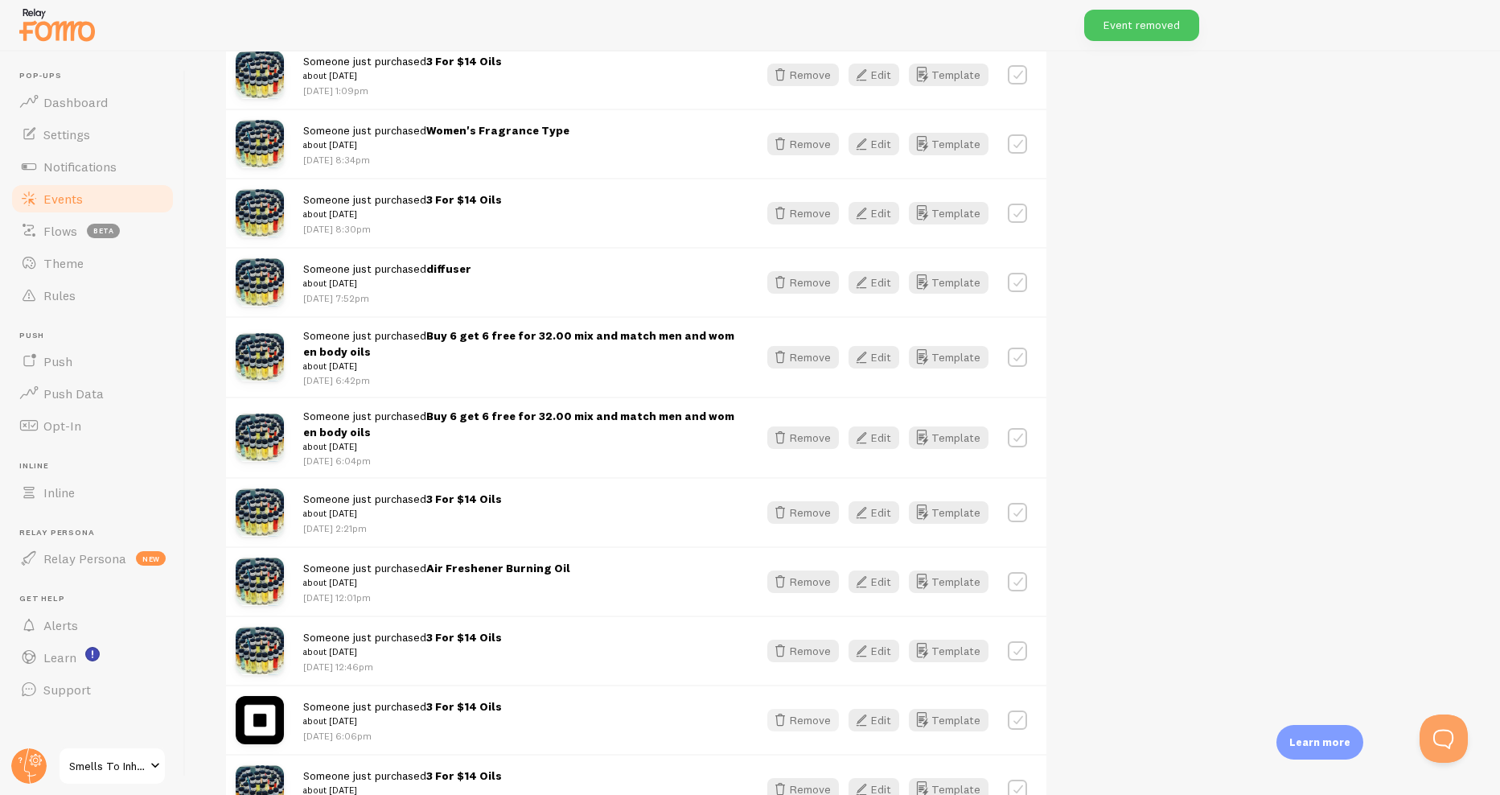
click at [780, 717] on icon "button" at bounding box center [780, 719] width 19 height 19
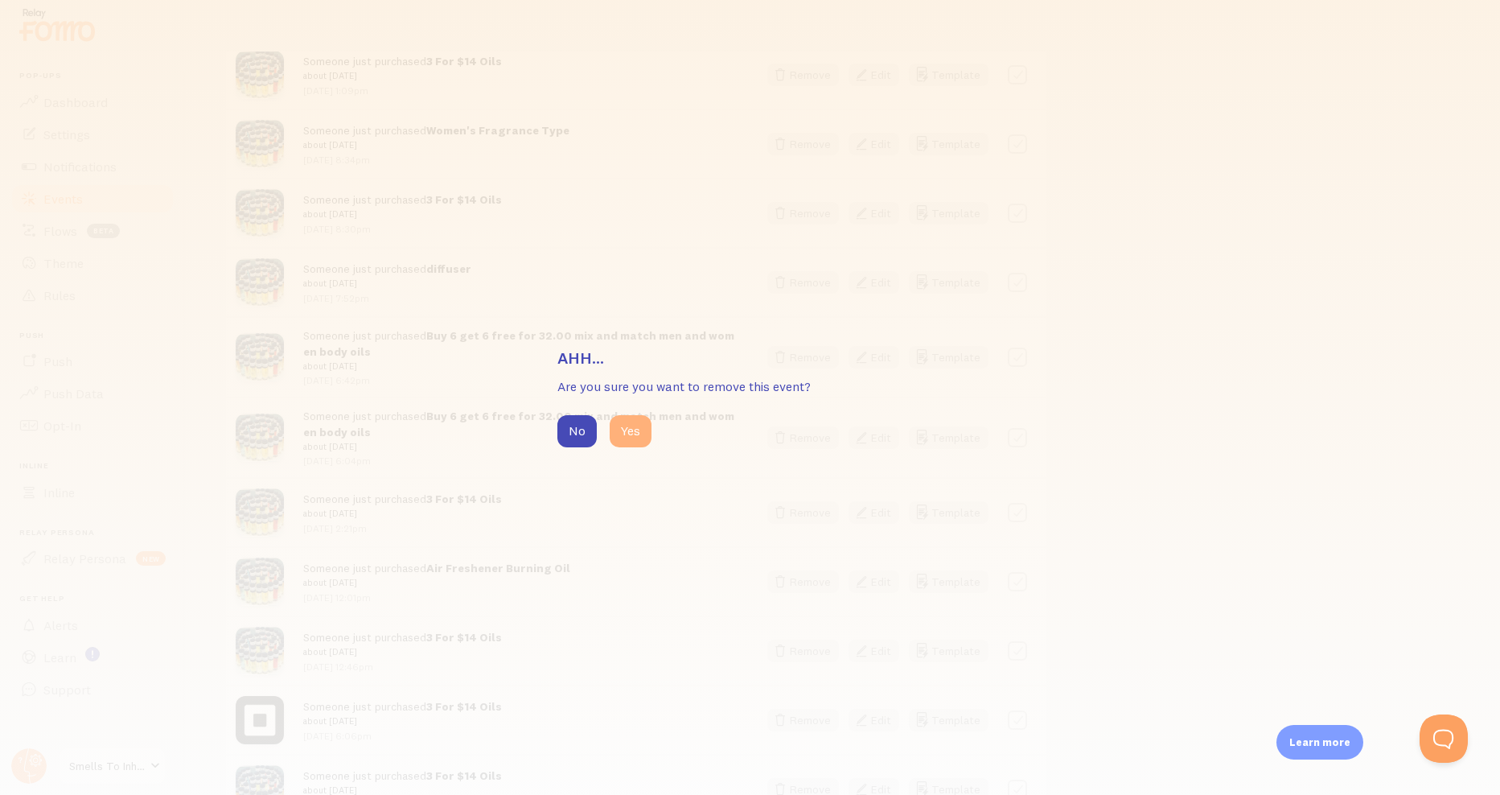
click at [614, 435] on button "Yes" at bounding box center [631, 431] width 42 height 32
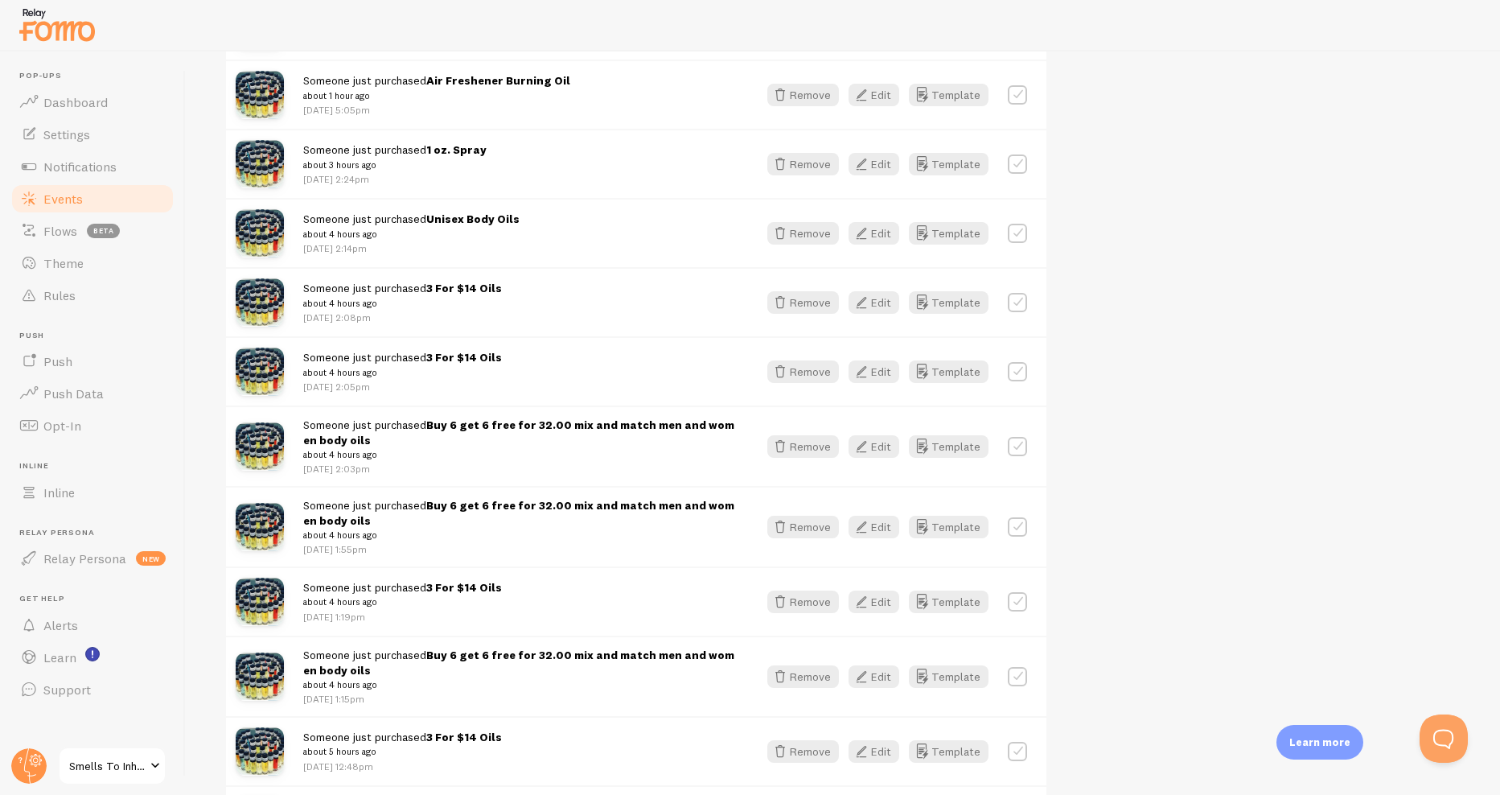
scroll to position [338, 0]
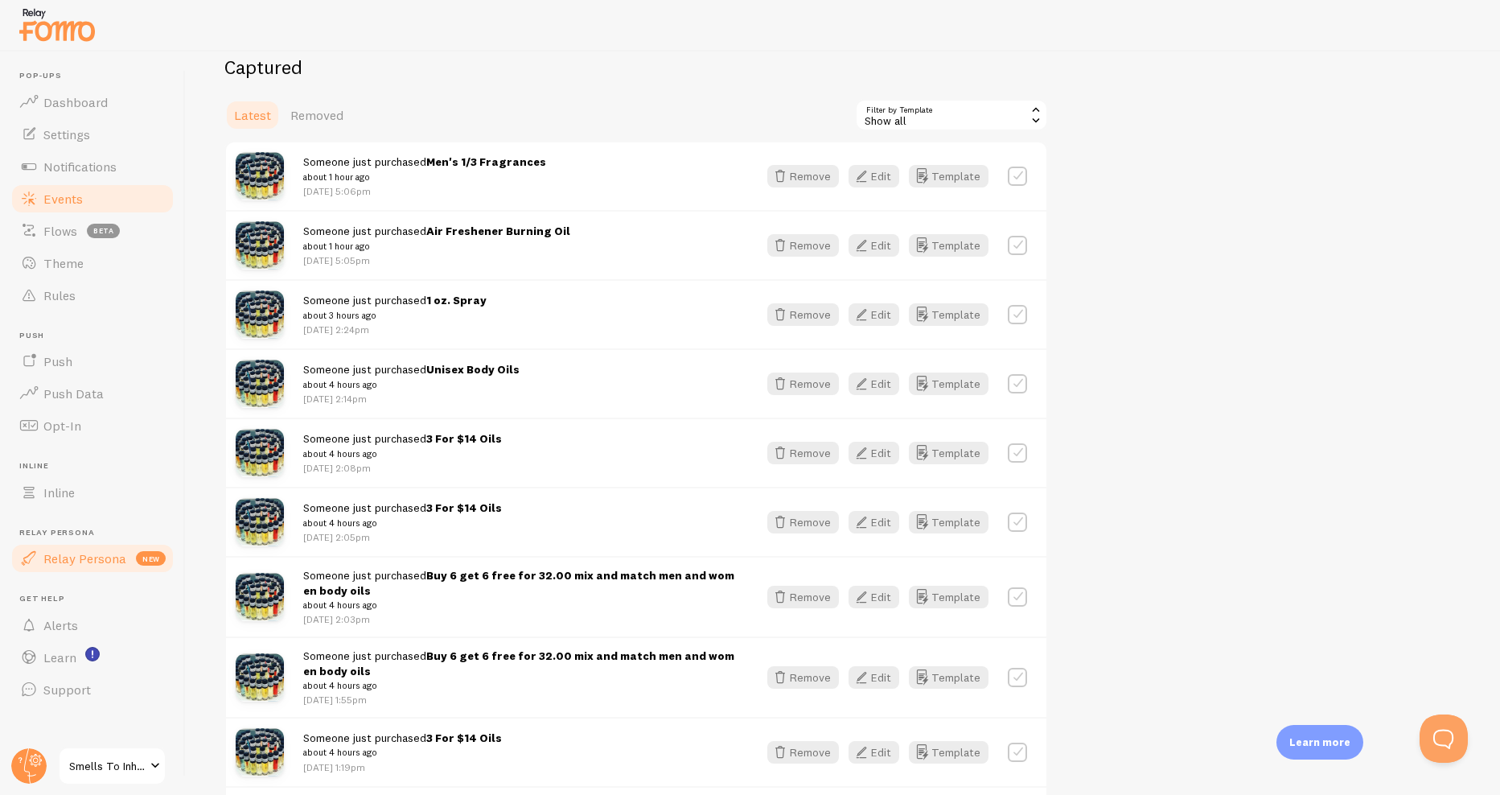
click at [67, 559] on span "Relay Persona" at bounding box center [84, 558] width 83 height 16
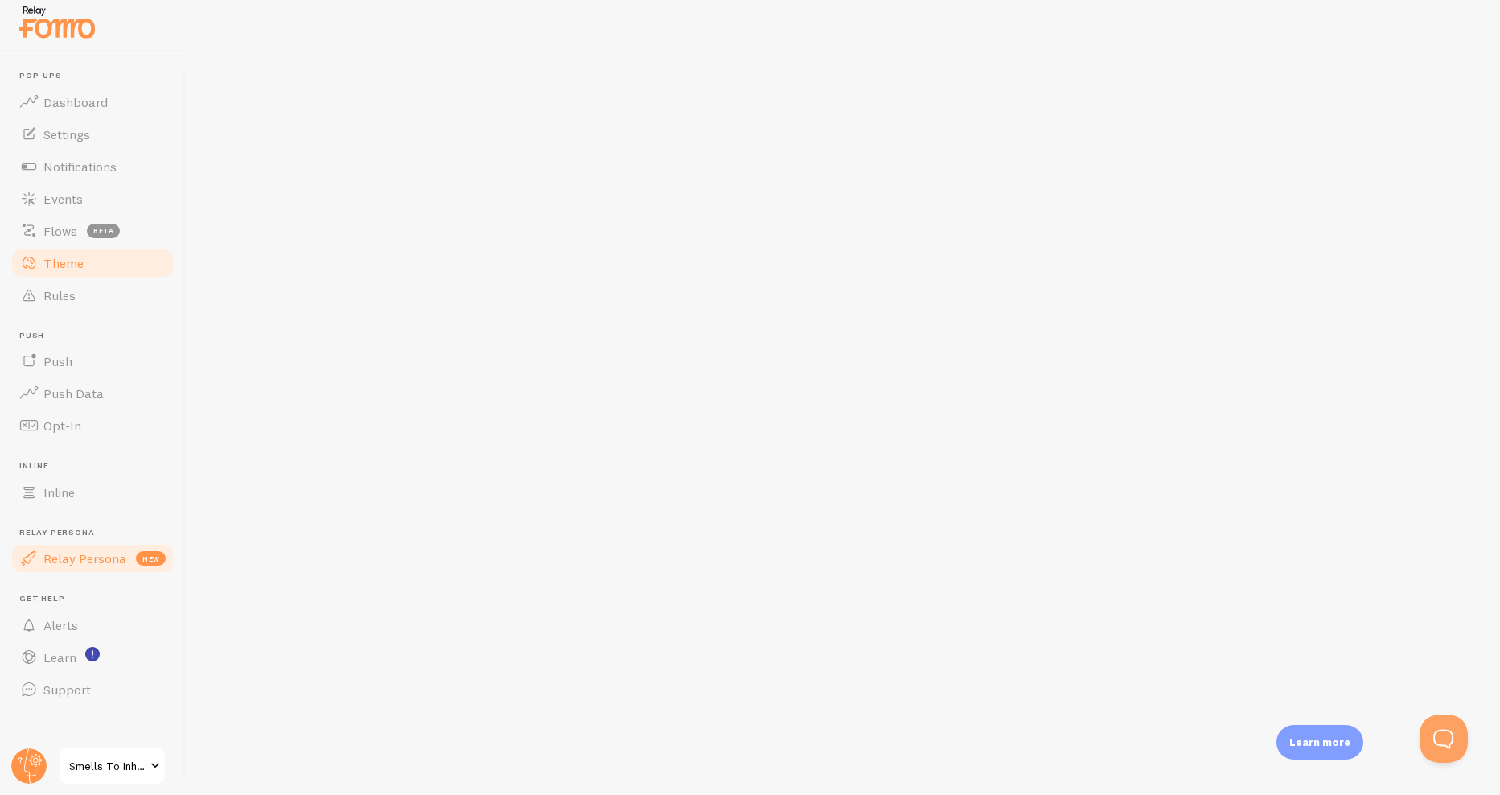
click at [70, 264] on span "Theme" at bounding box center [63, 263] width 40 height 16
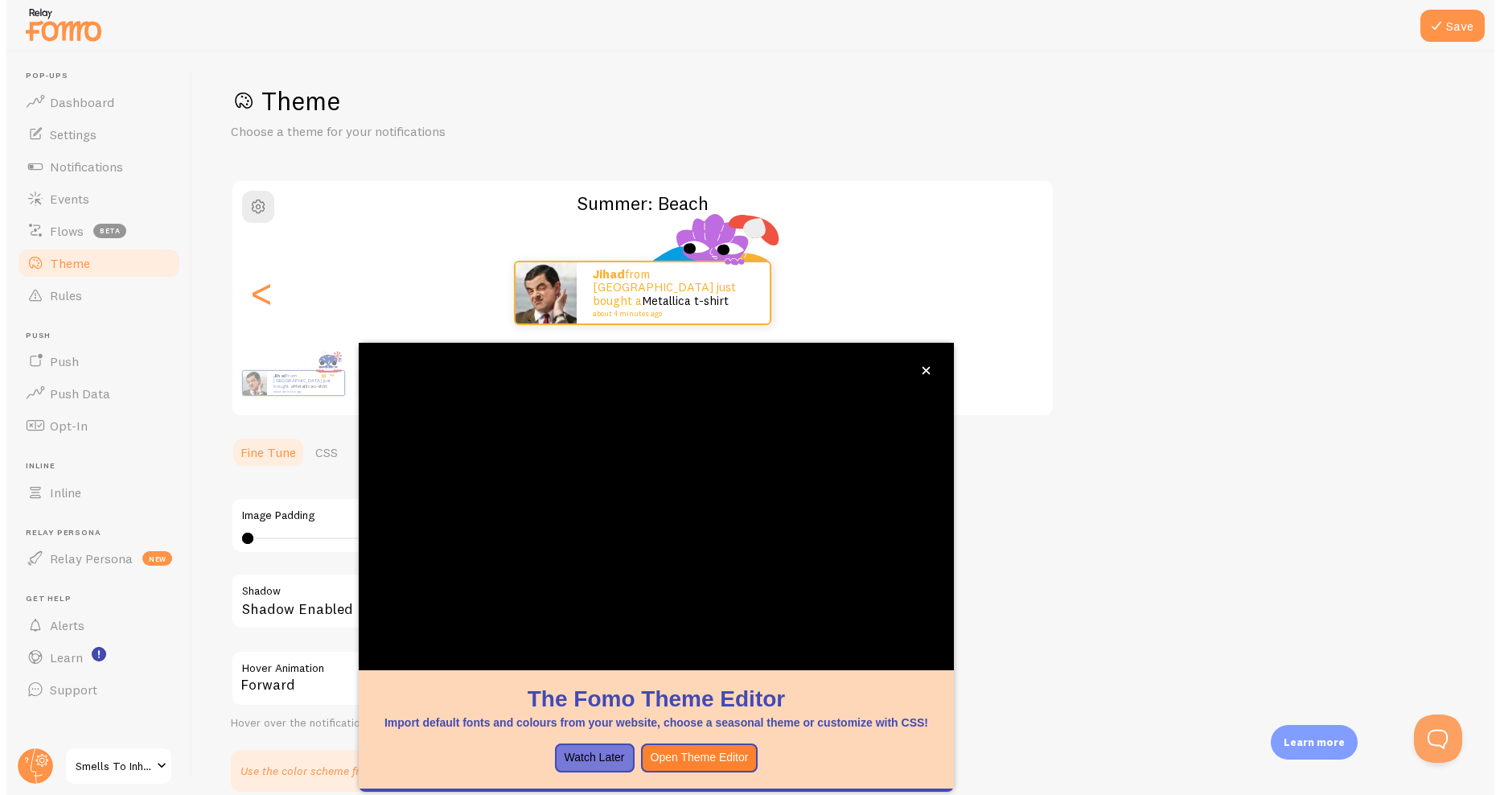
scroll to position [80, 0]
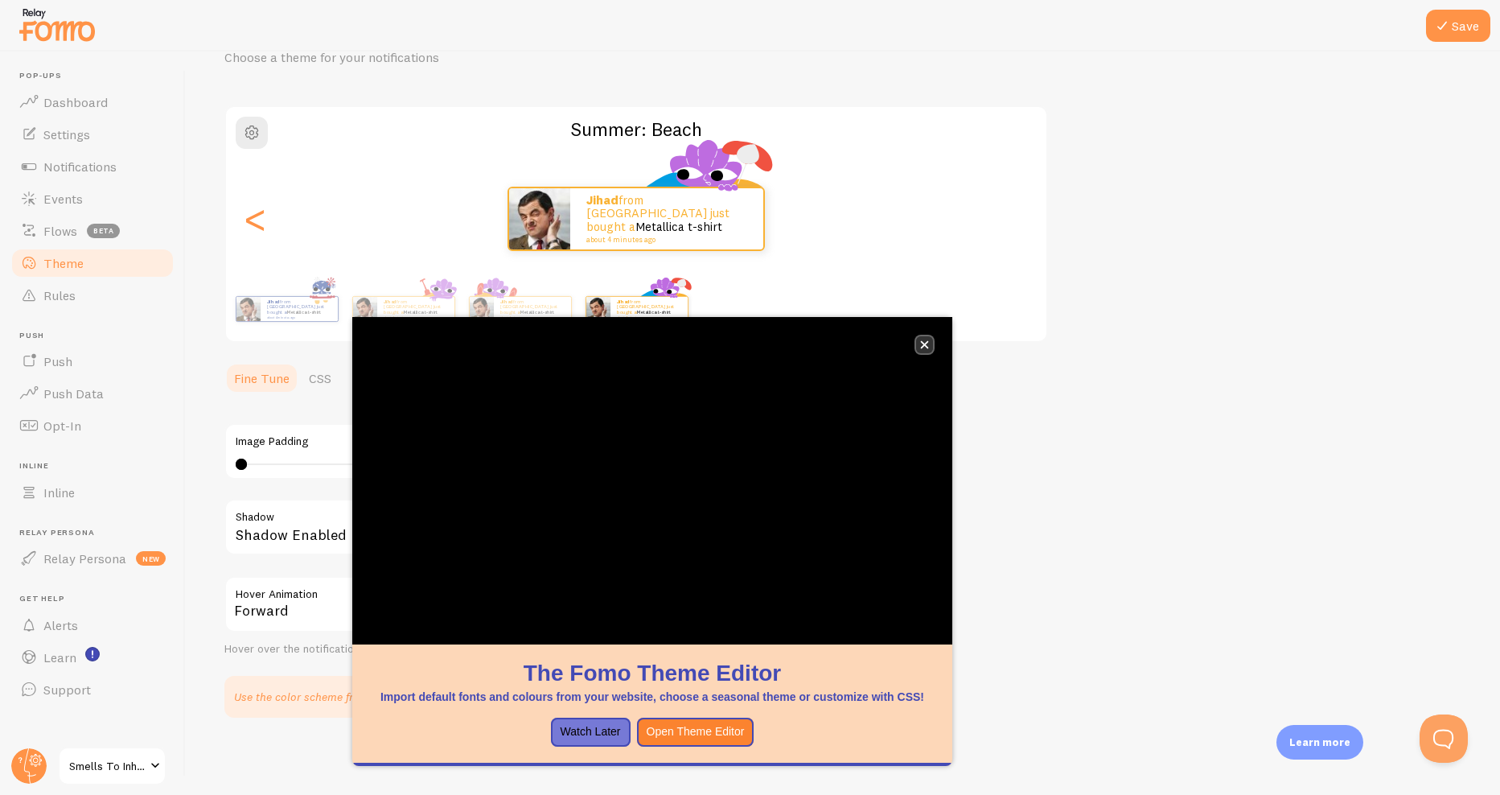
click at [925, 340] on icon "close," at bounding box center [924, 344] width 9 height 9
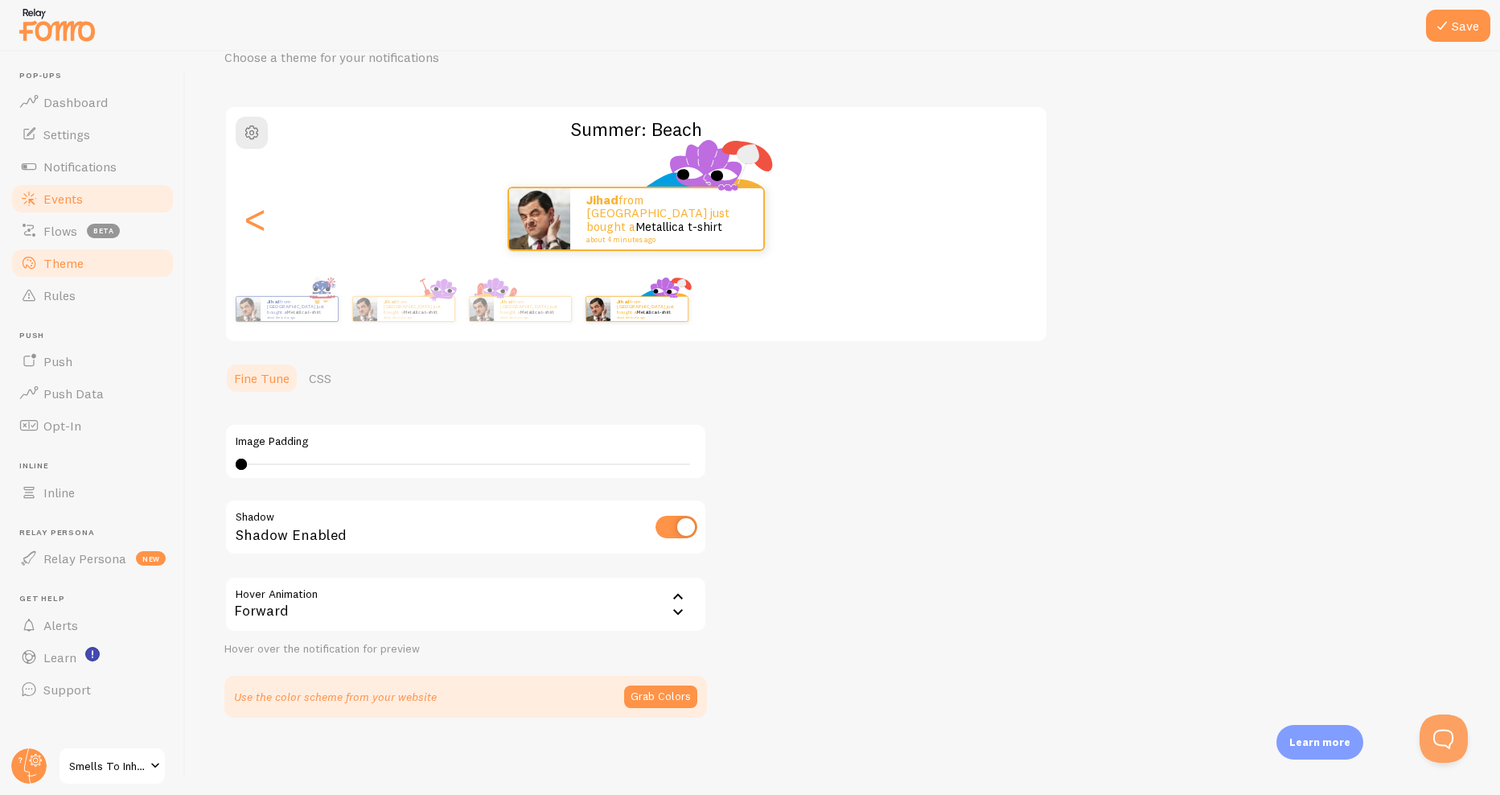
click at [43, 192] on link "Events" at bounding box center [93, 199] width 166 height 32
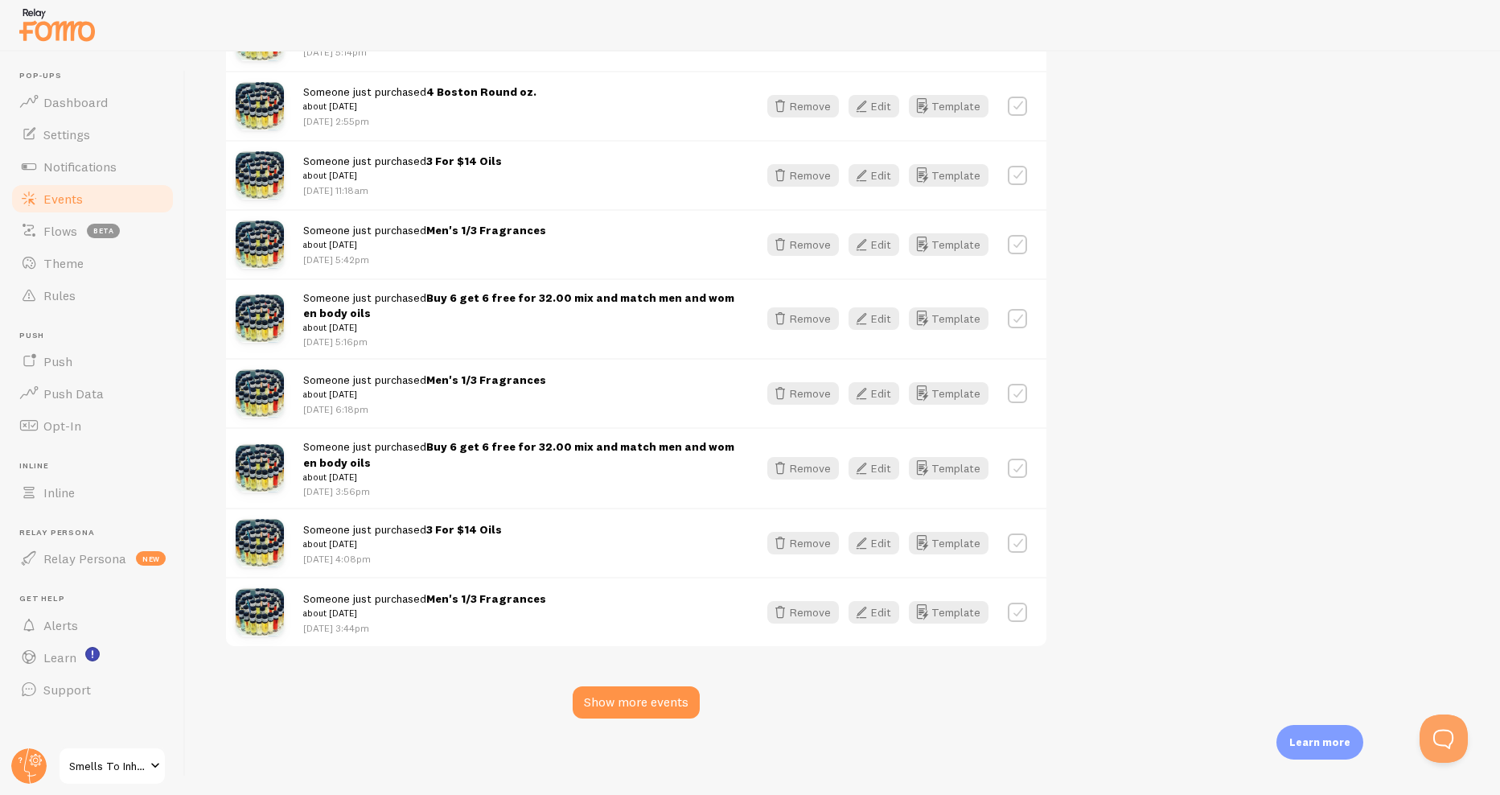
scroll to position [1987, 0]
click at [592, 696] on div "Show more events" at bounding box center [636, 701] width 127 height 32
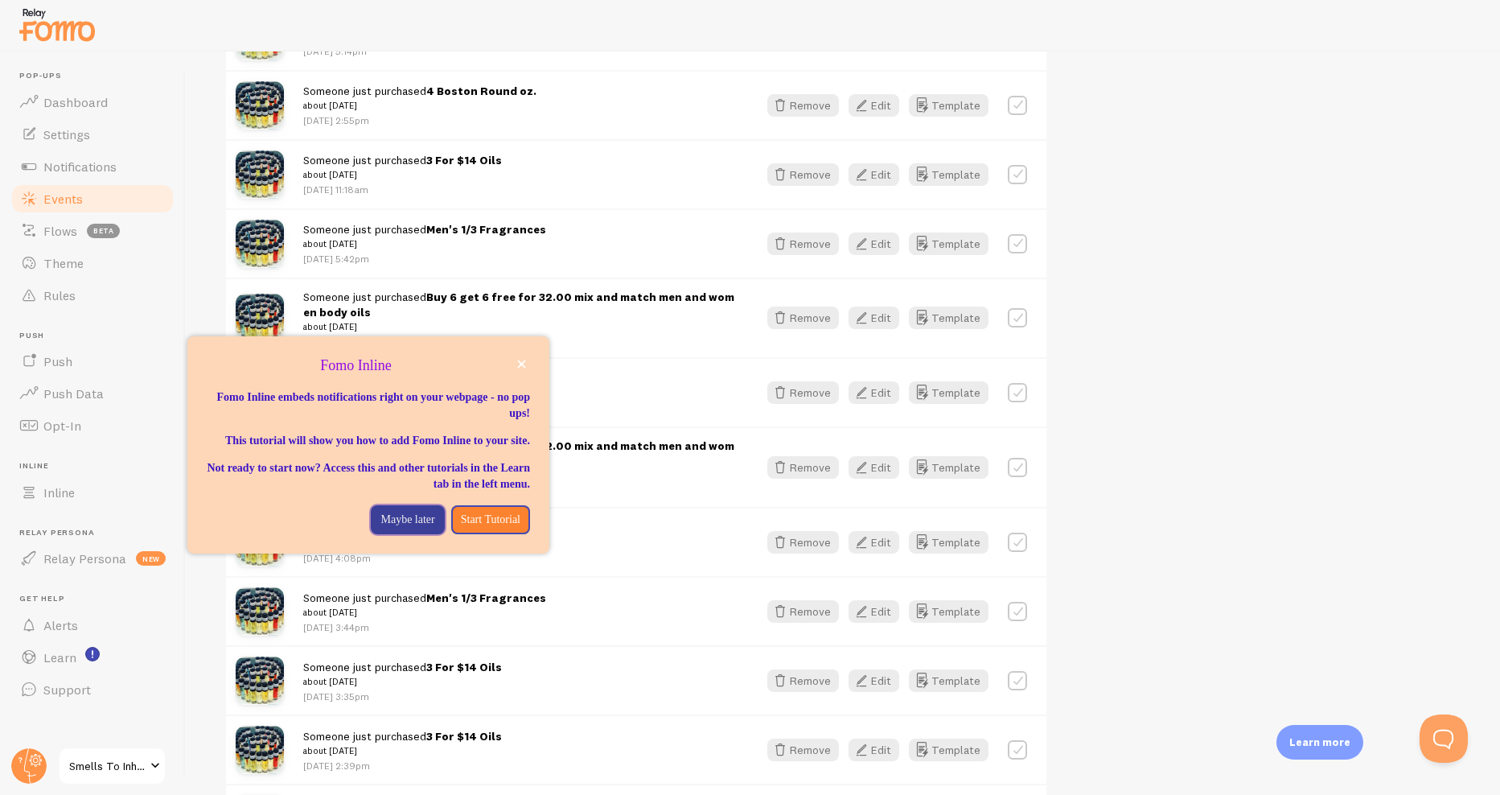
click at [402, 528] on p "Maybe later" at bounding box center [408, 520] width 54 height 16
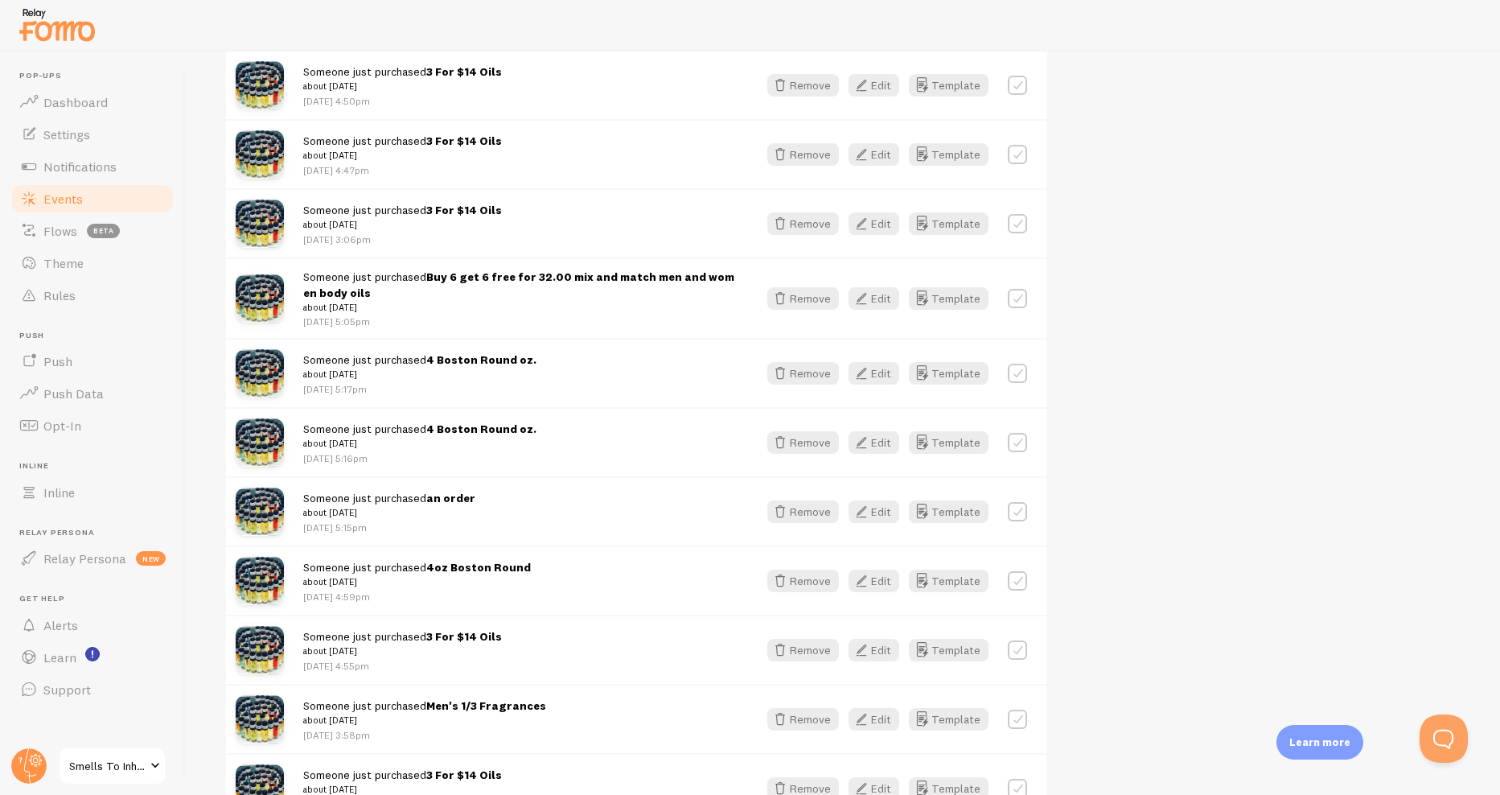
scroll to position [4107, 0]
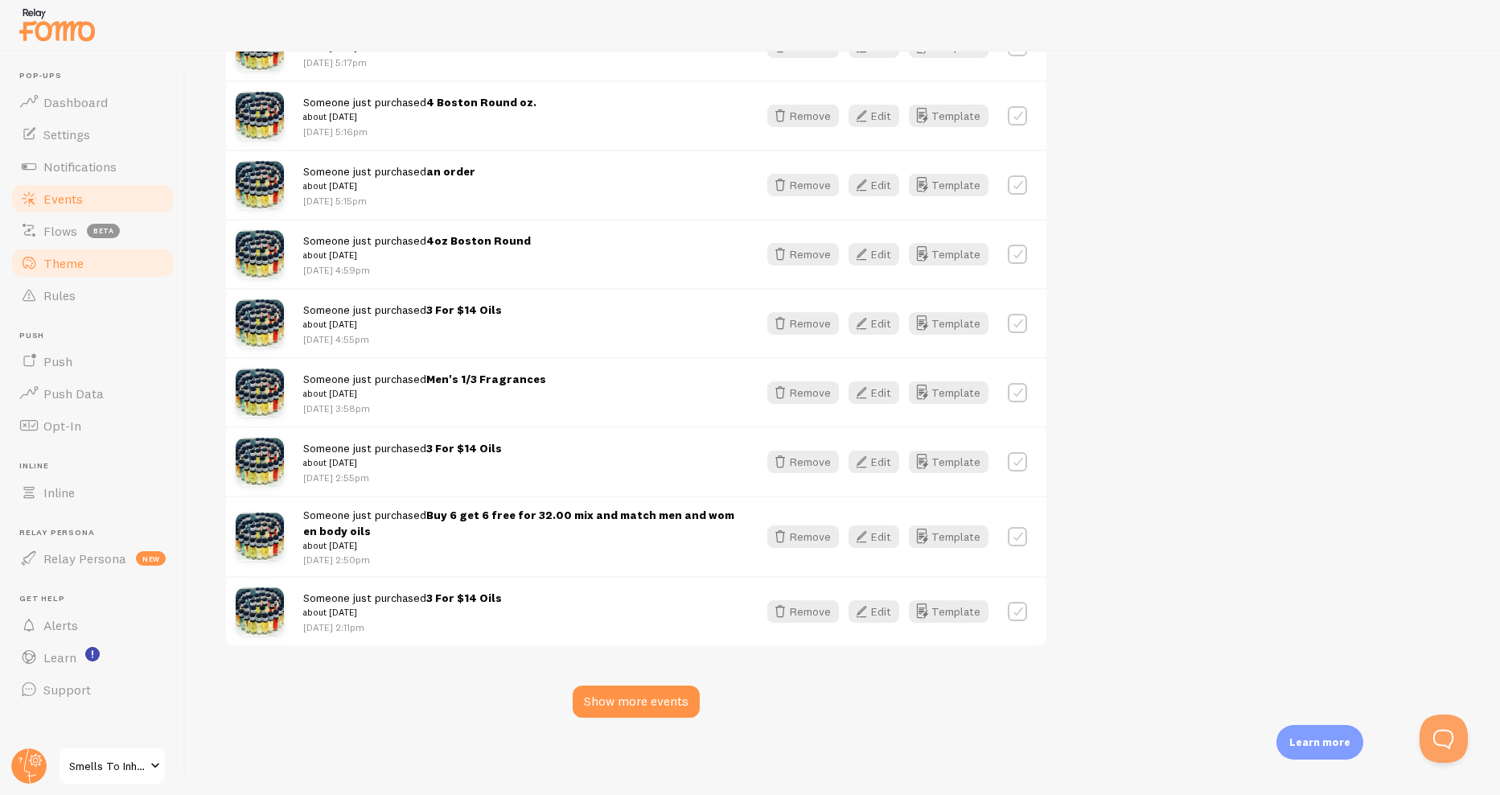
click at [62, 261] on span "Theme" at bounding box center [63, 263] width 40 height 16
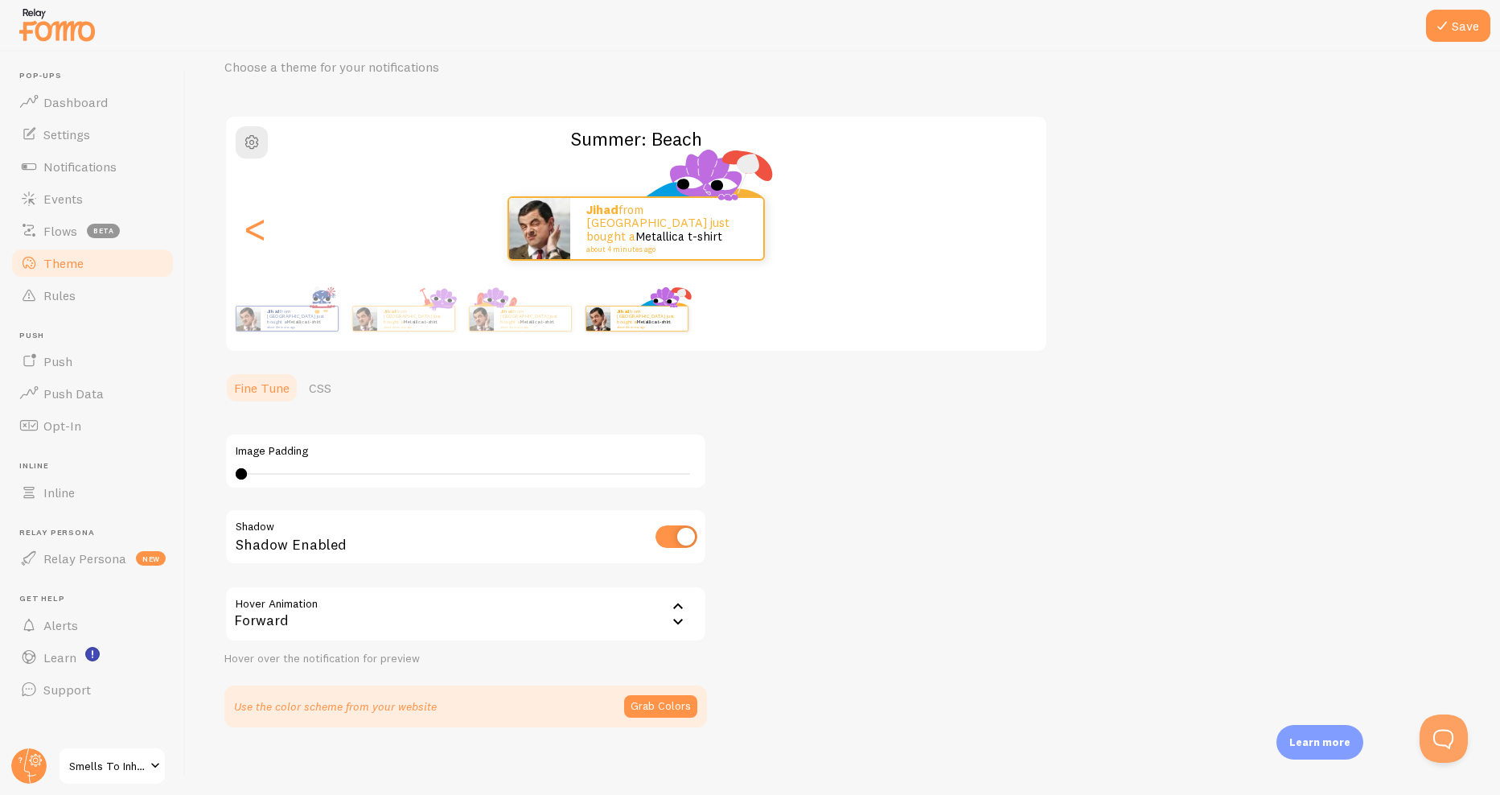
scroll to position [80, 0]
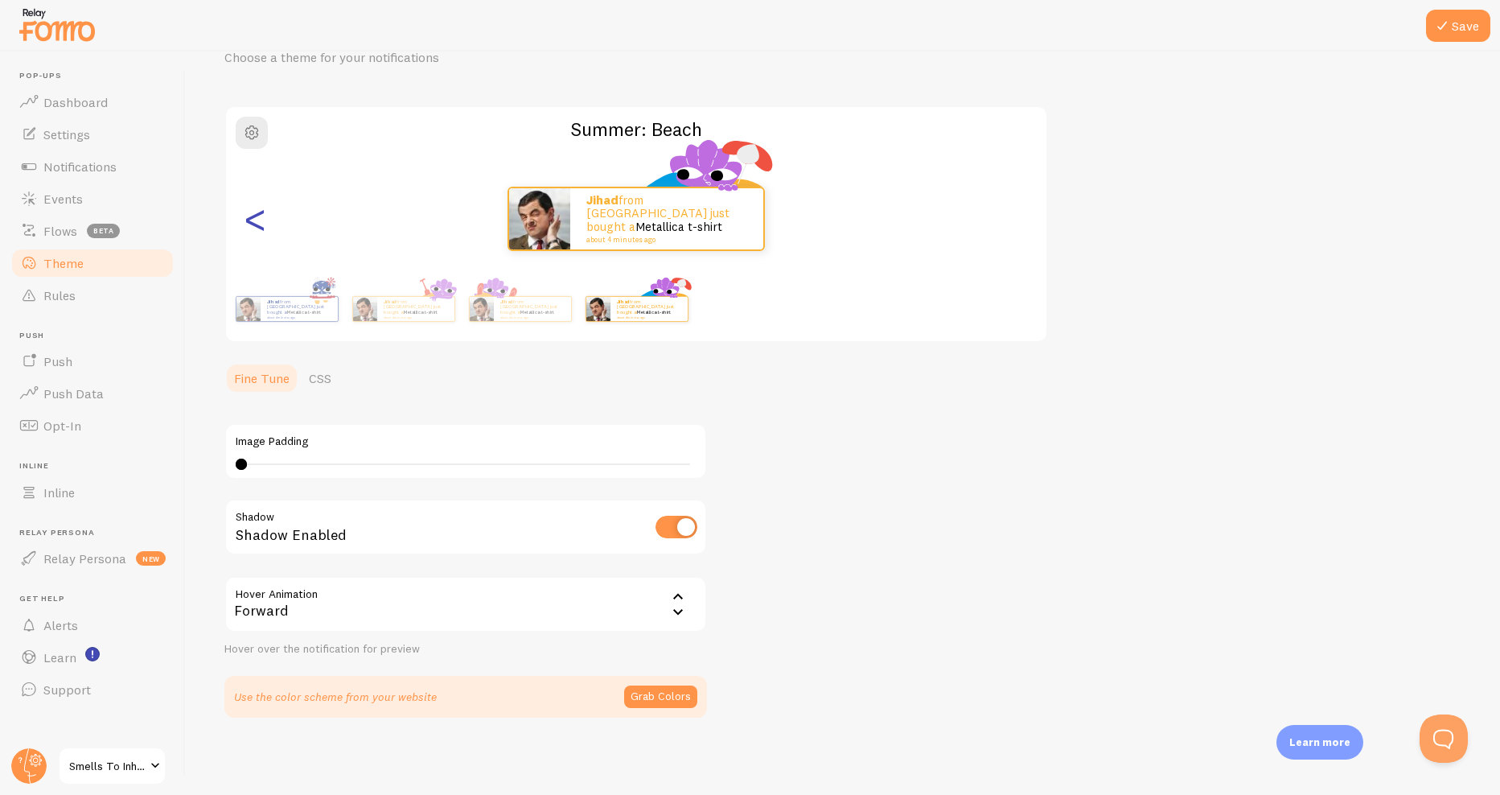
click at [256, 224] on div "<" at bounding box center [254, 219] width 19 height 116
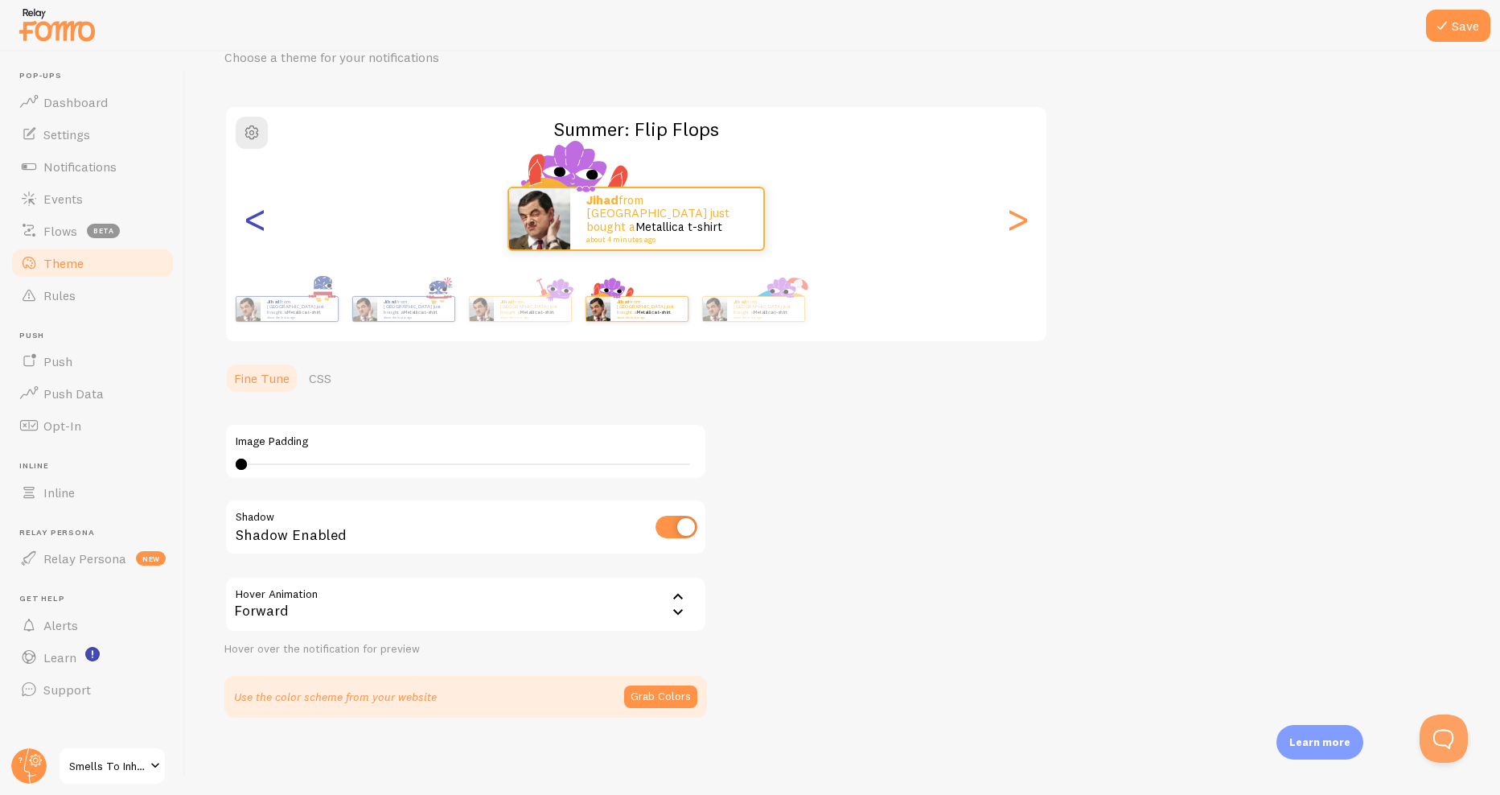
click at [256, 224] on div "<" at bounding box center [254, 219] width 19 height 116
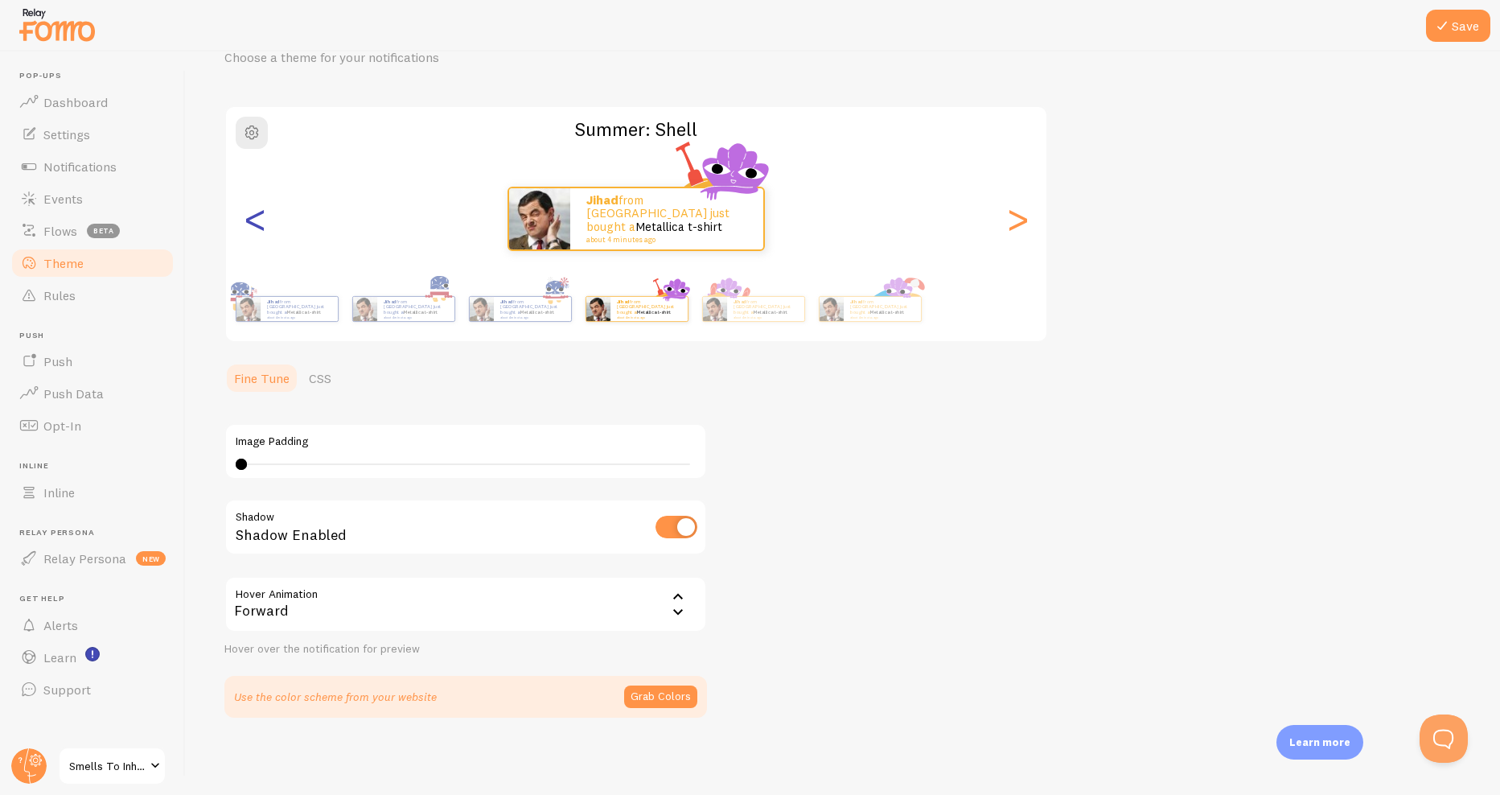
click at [256, 224] on div "<" at bounding box center [254, 219] width 19 height 116
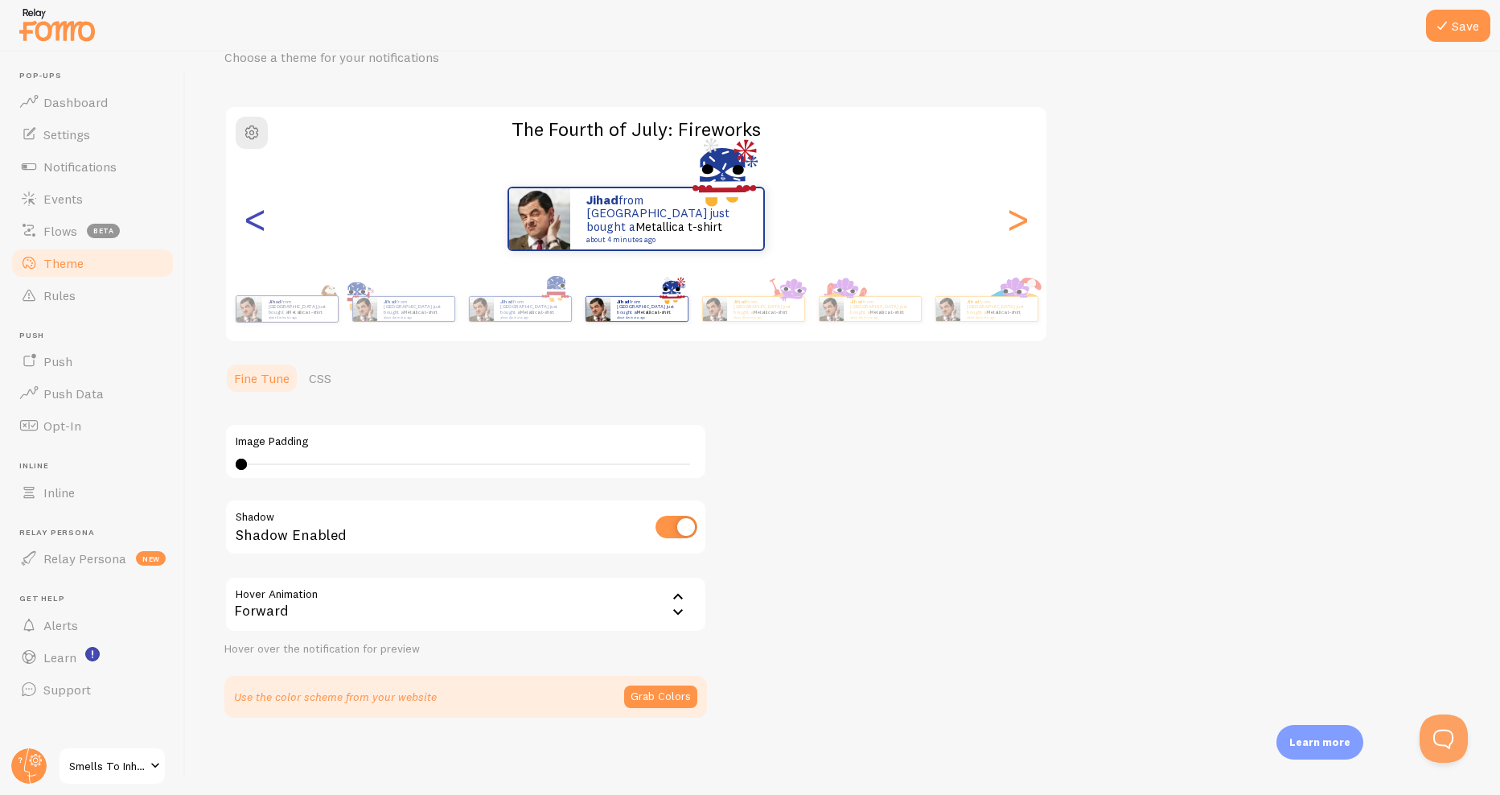
click at [256, 224] on div "<" at bounding box center [254, 219] width 19 height 116
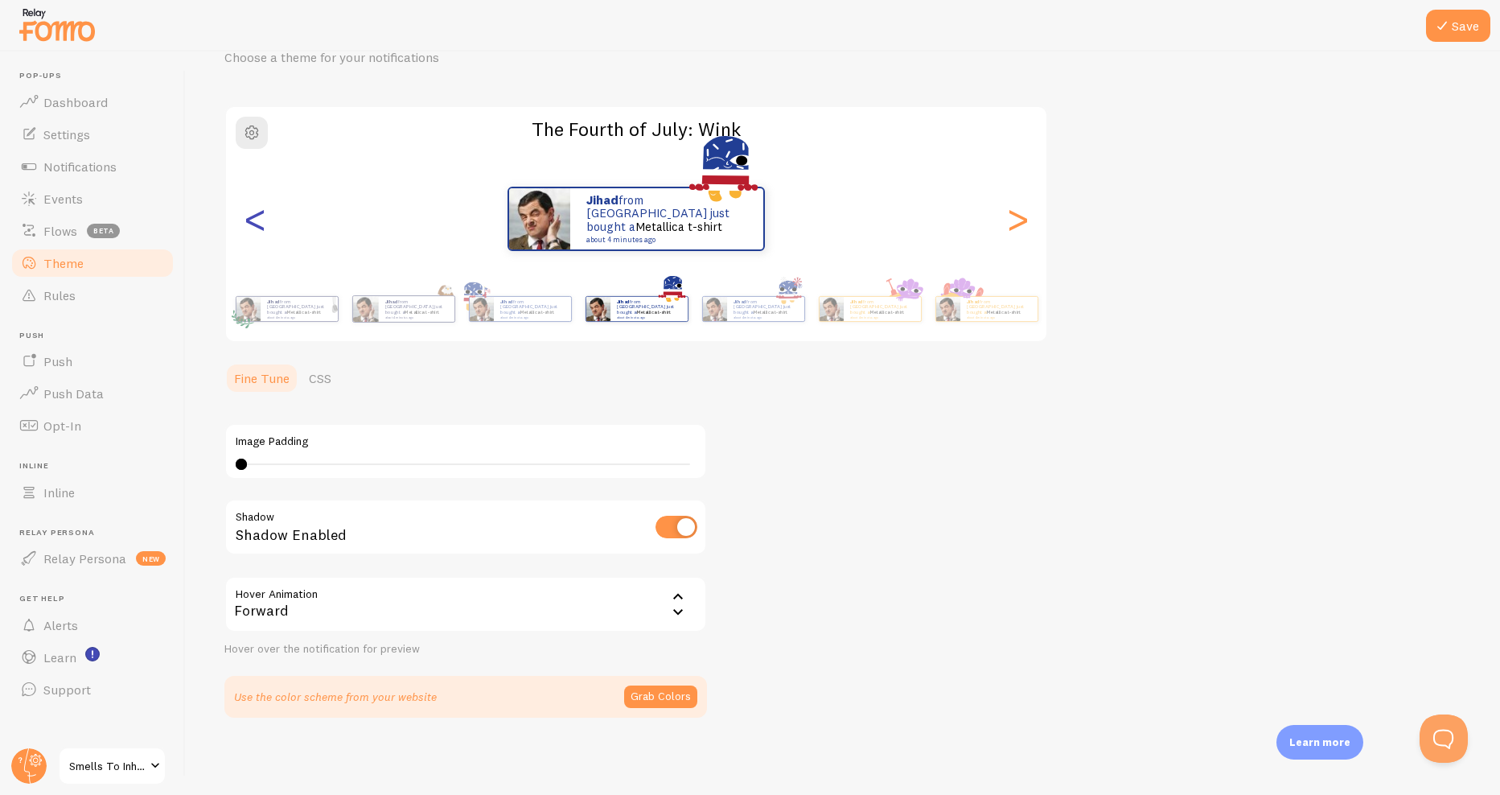
click at [256, 224] on div "<" at bounding box center [254, 219] width 19 height 116
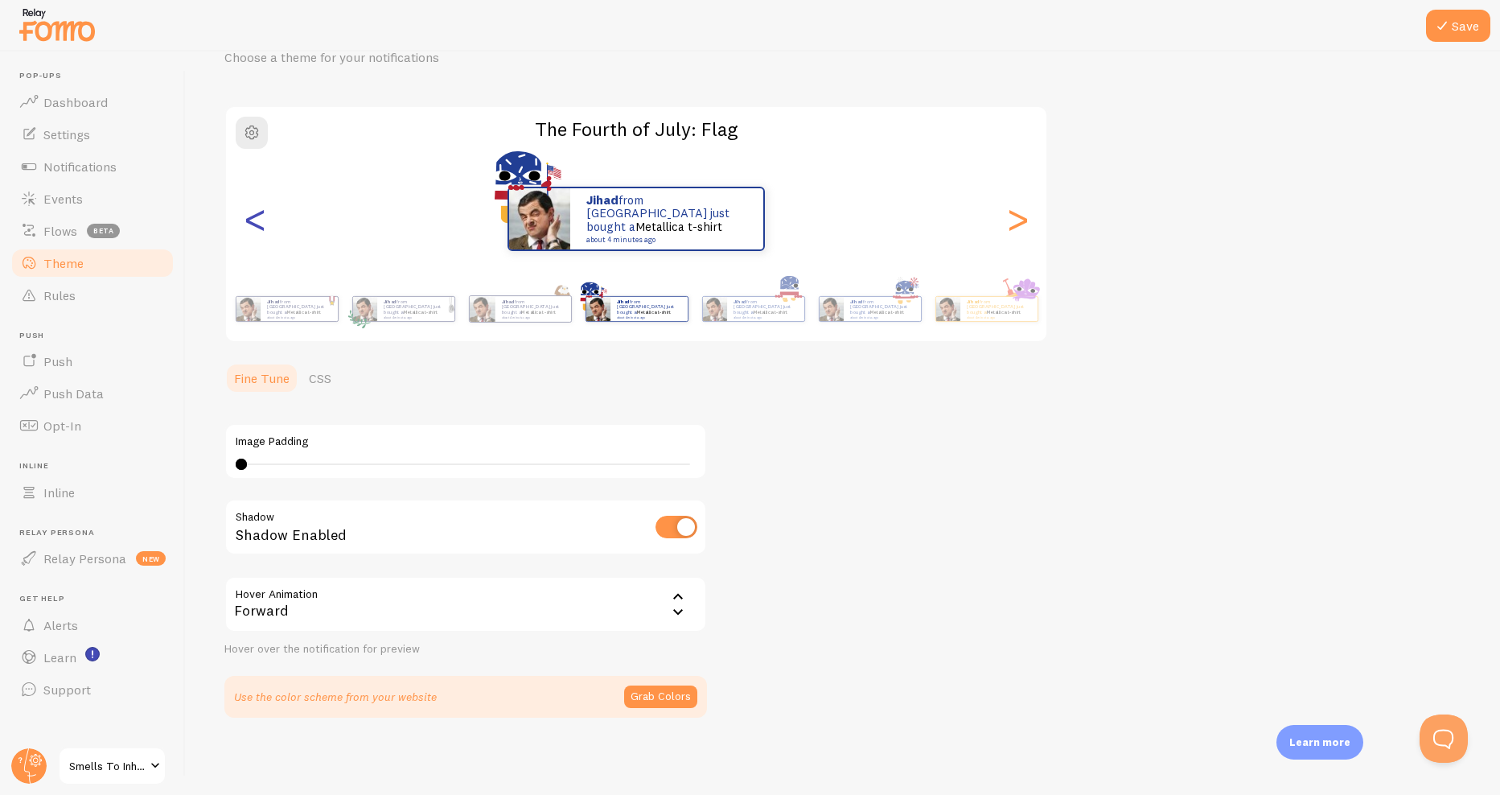
click at [256, 224] on div "<" at bounding box center [254, 219] width 19 height 116
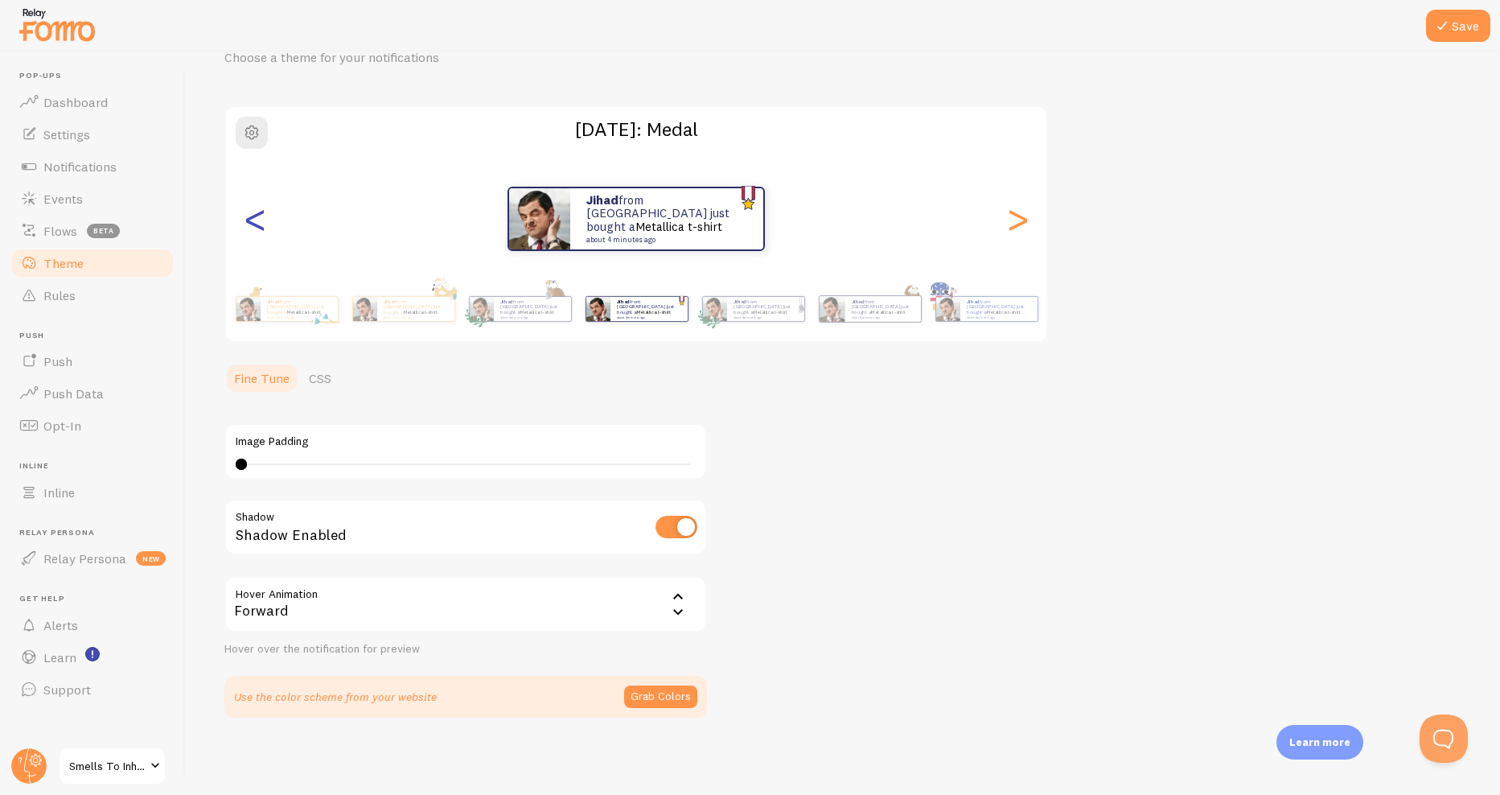
click at [256, 224] on div "<" at bounding box center [254, 219] width 19 height 116
click at [254, 224] on div "<" at bounding box center [254, 219] width 19 height 116
click at [253, 224] on div "<" at bounding box center [254, 219] width 19 height 116
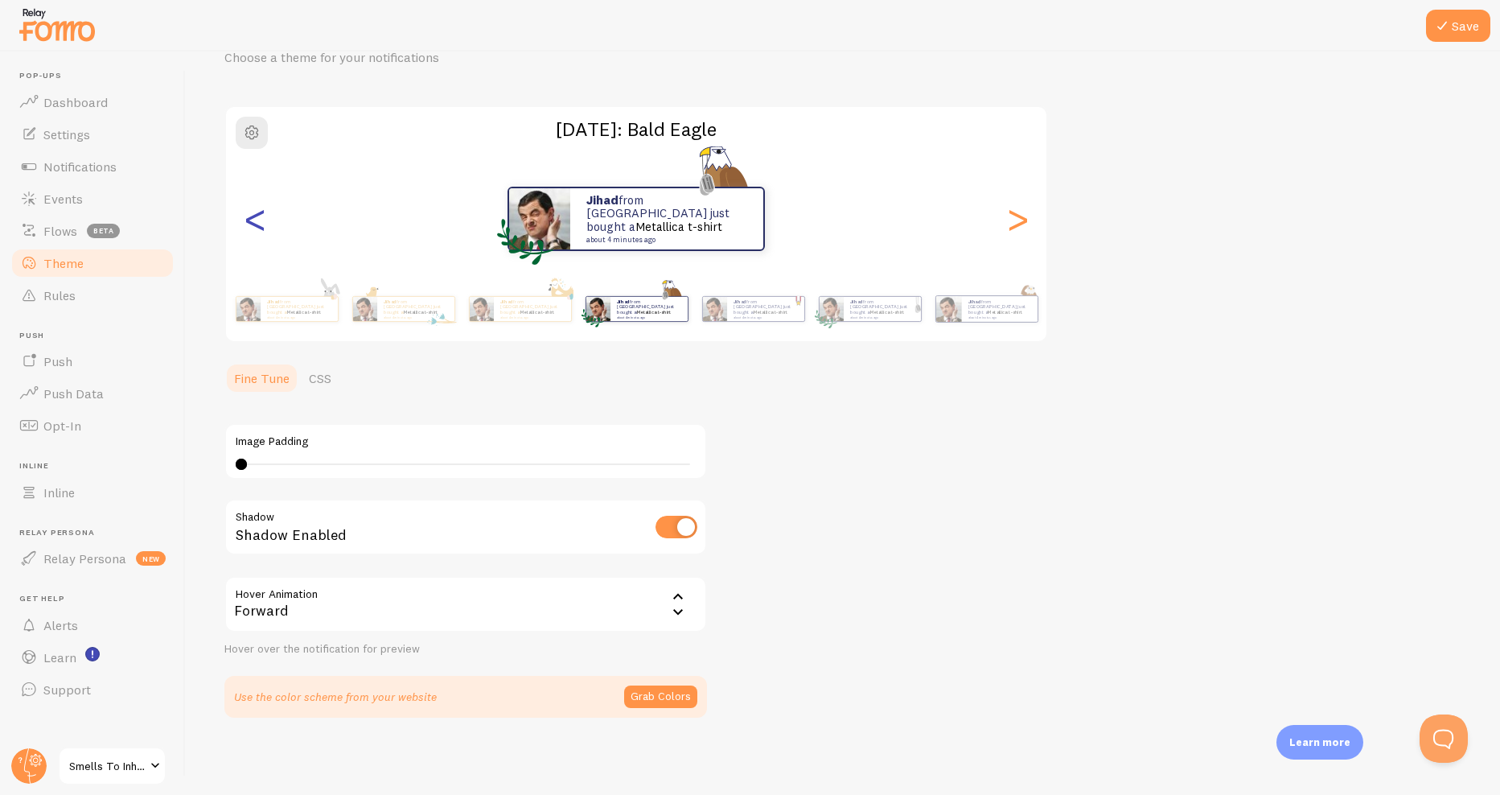
click at [253, 224] on div "<" at bounding box center [254, 219] width 19 height 116
click at [252, 224] on div "<" at bounding box center [254, 219] width 19 height 116
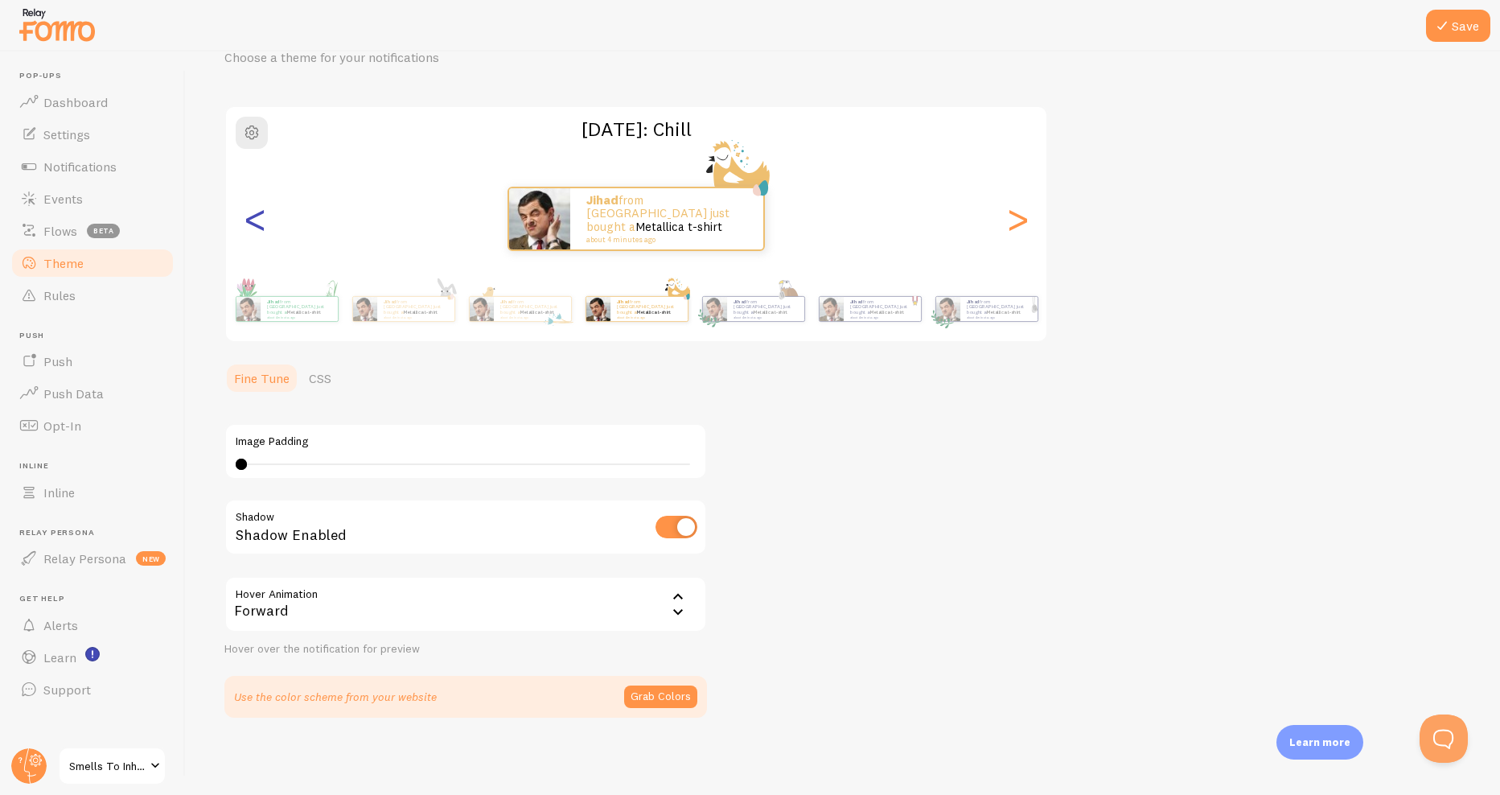
click at [252, 224] on div "<" at bounding box center [254, 219] width 19 height 116
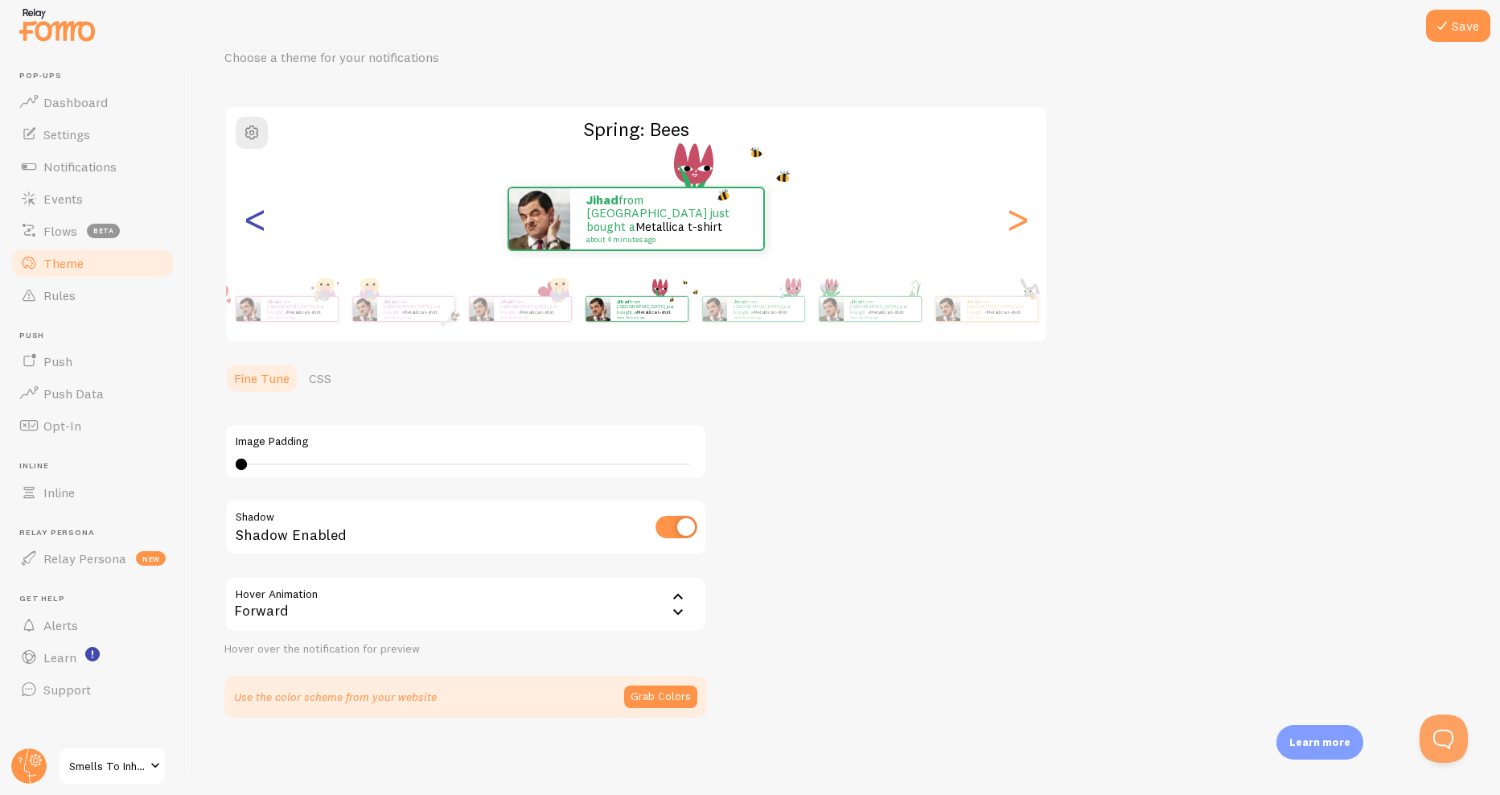
click at [252, 224] on div "<" at bounding box center [254, 219] width 19 height 116
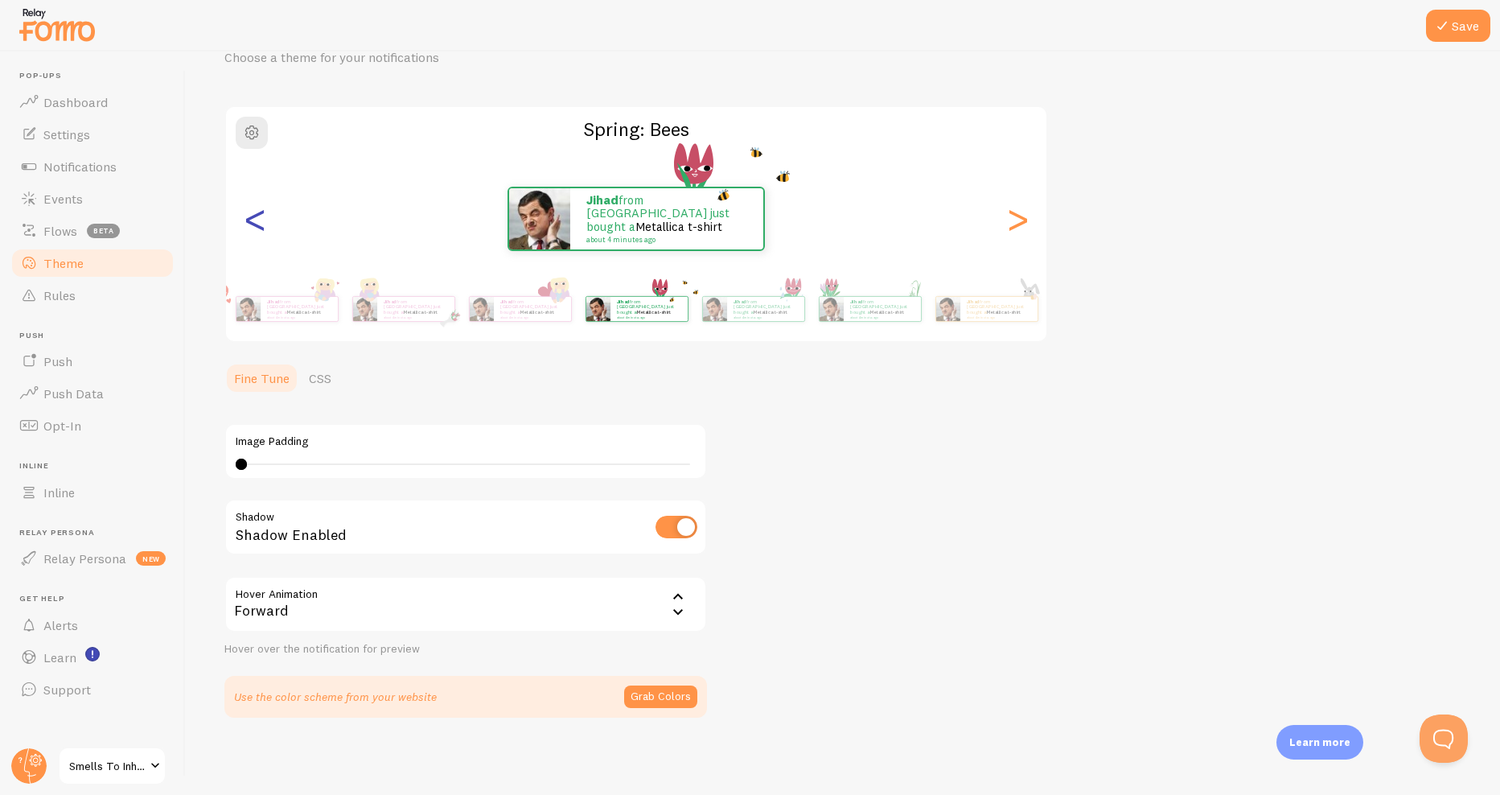
click at [252, 224] on div "<" at bounding box center [254, 219] width 19 height 116
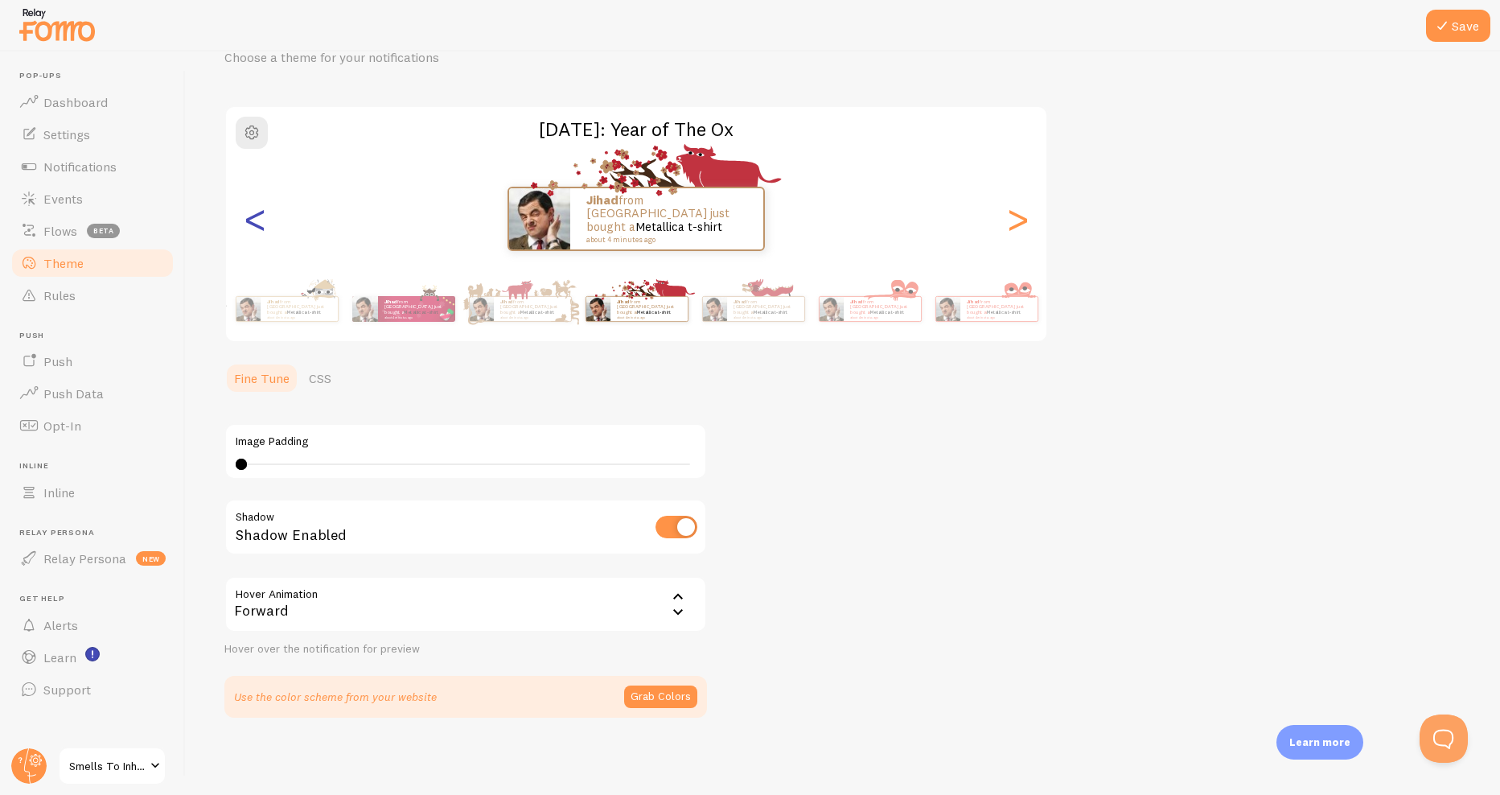
click at [252, 224] on div "<" at bounding box center [254, 219] width 19 height 116
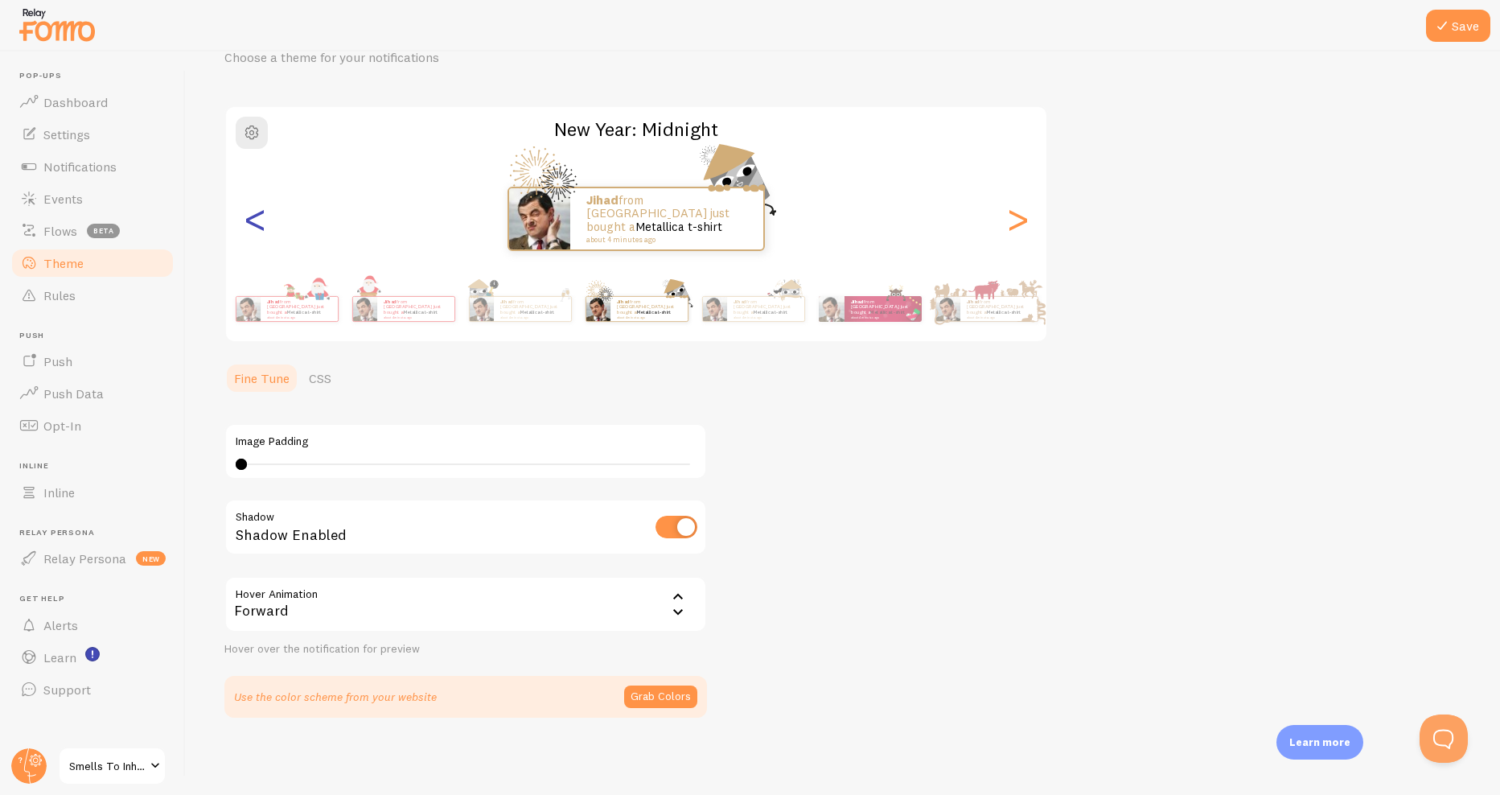
click at [257, 212] on div "<" at bounding box center [254, 219] width 19 height 116
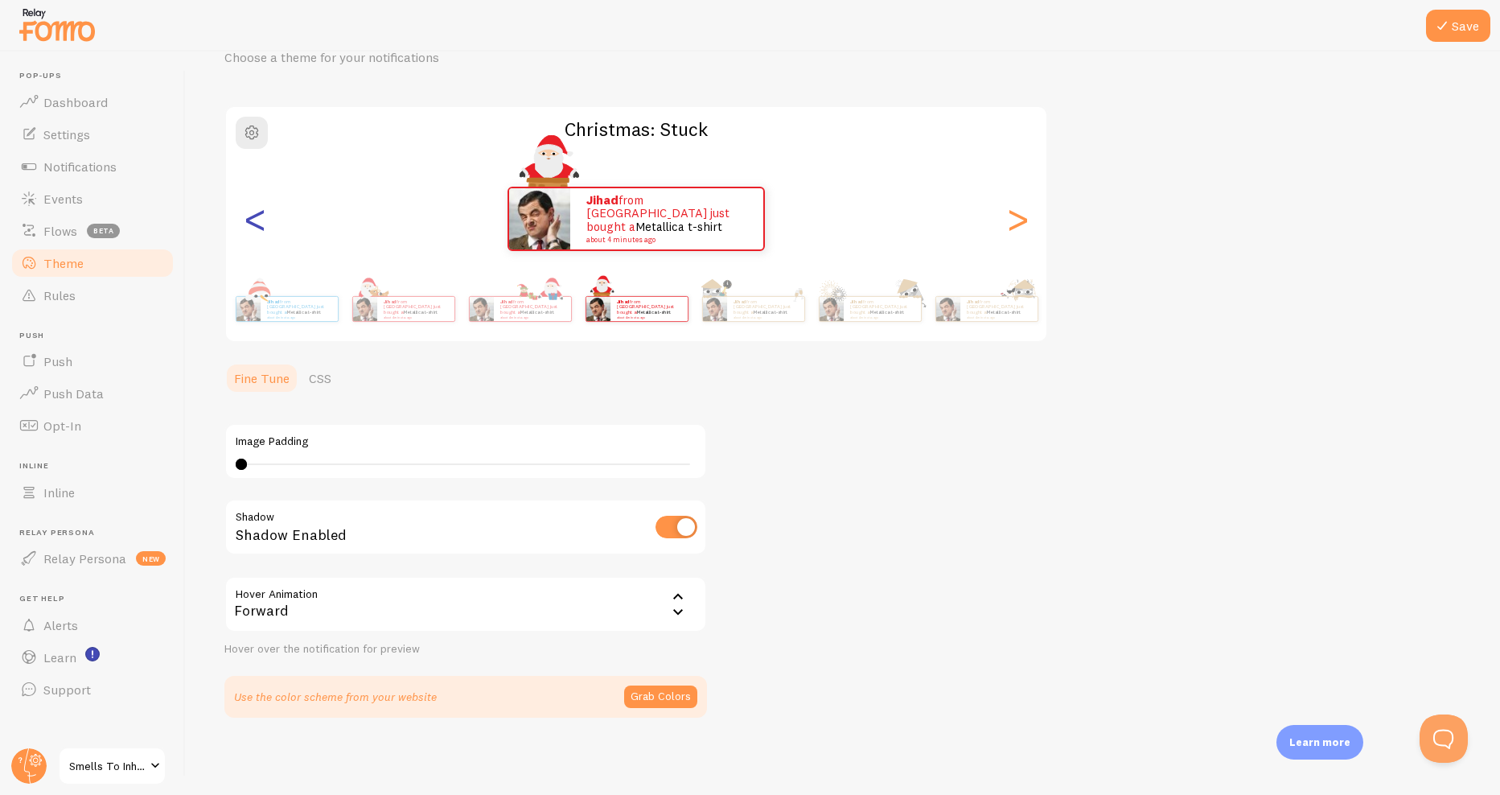
click at [257, 212] on div "<" at bounding box center [254, 219] width 19 height 116
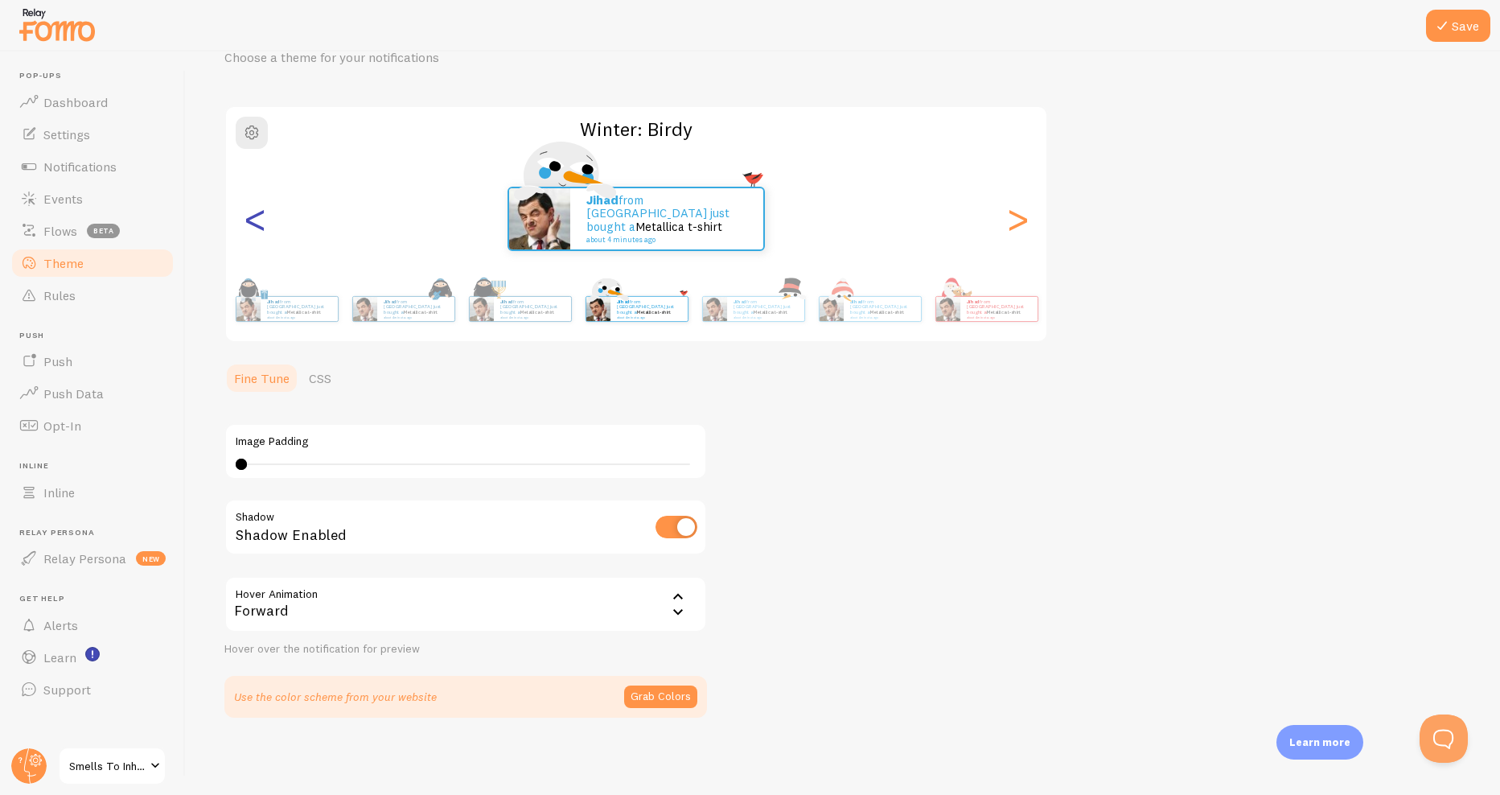
click at [257, 212] on div "<" at bounding box center [254, 219] width 19 height 116
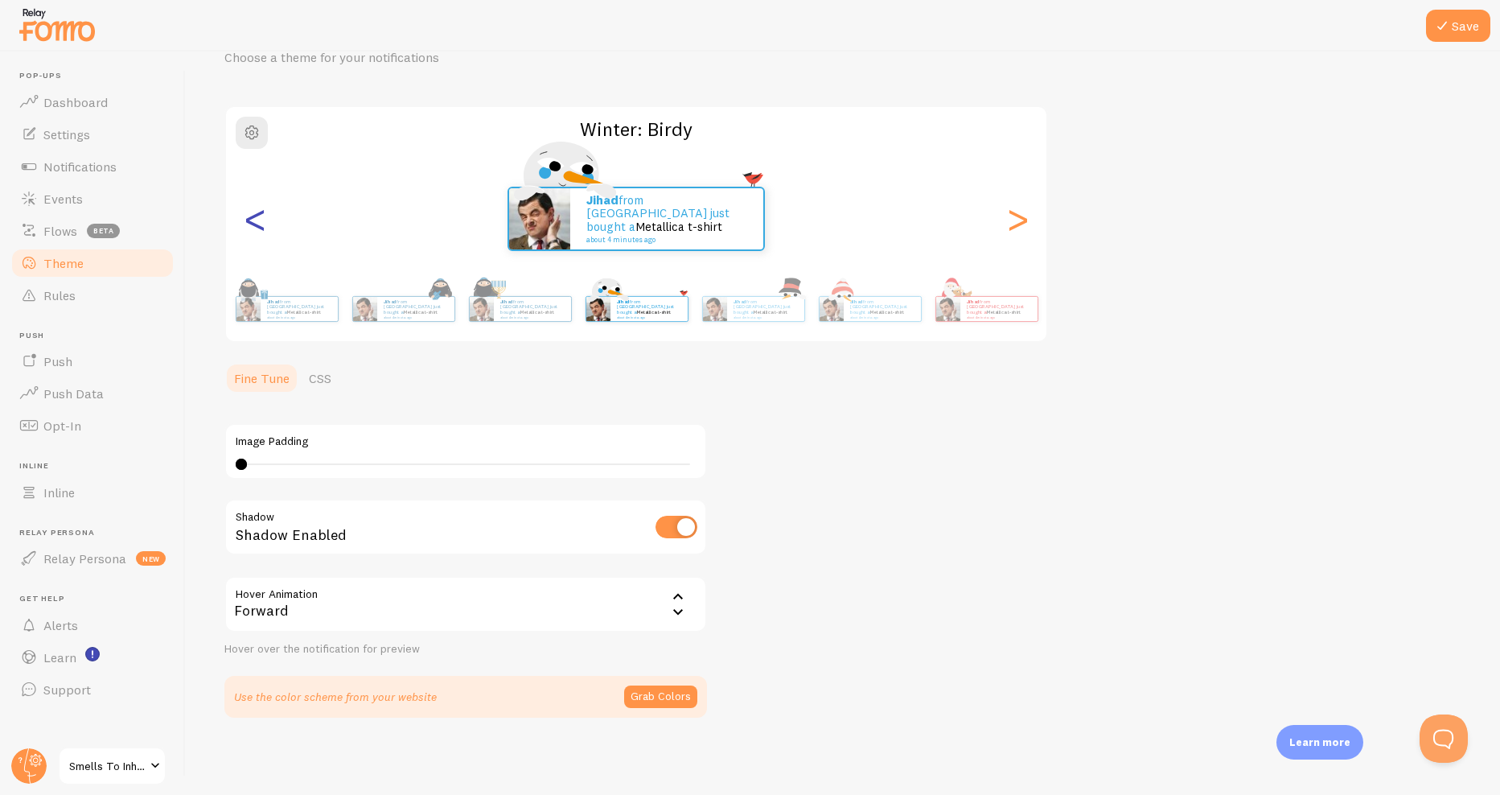
click at [257, 212] on div "<" at bounding box center [254, 219] width 19 height 116
click at [257, 221] on div "<" at bounding box center [254, 219] width 19 height 116
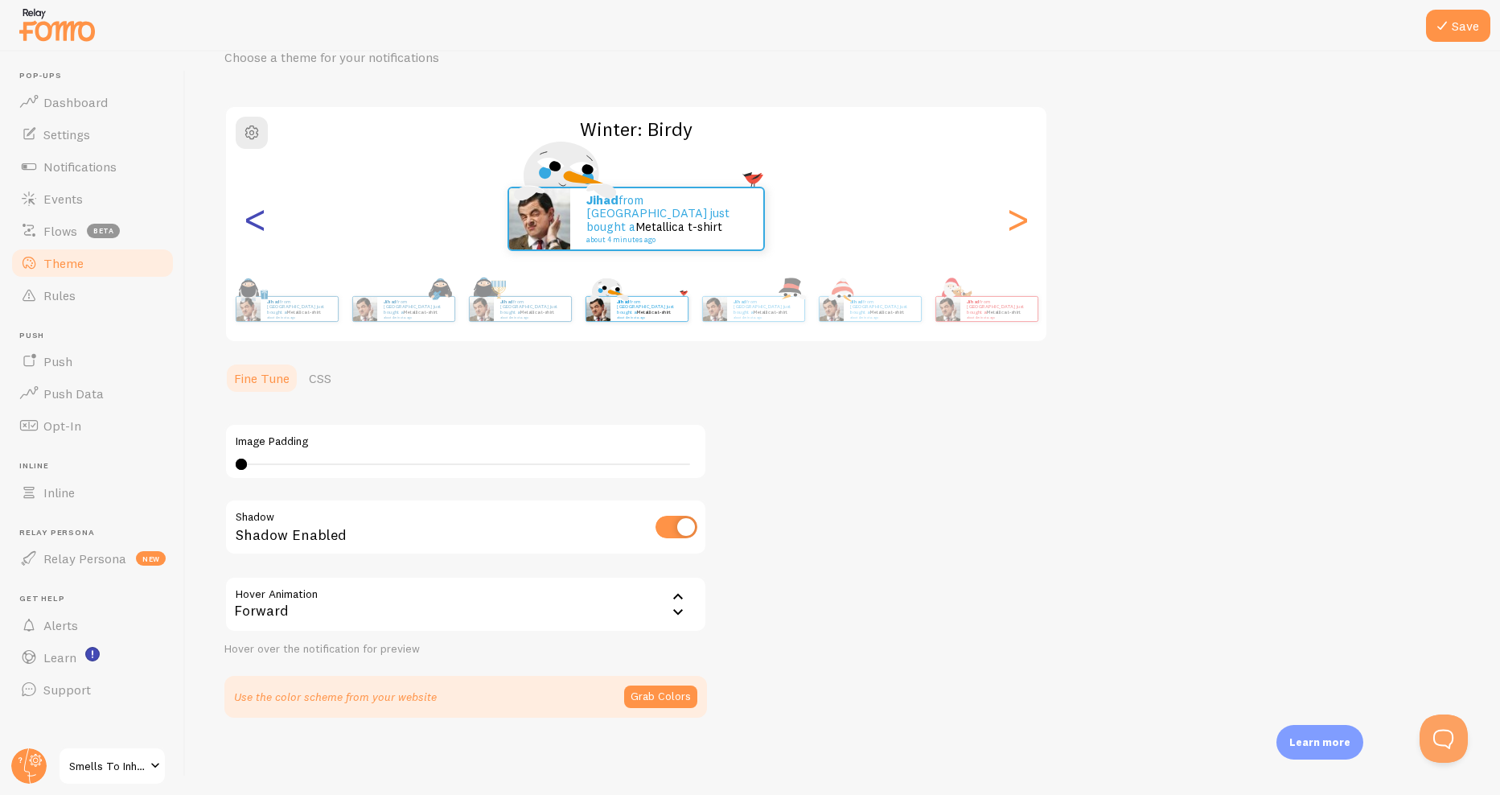
click at [261, 216] on div "<" at bounding box center [254, 219] width 19 height 116
click at [261, 210] on div "<" at bounding box center [254, 219] width 19 height 116
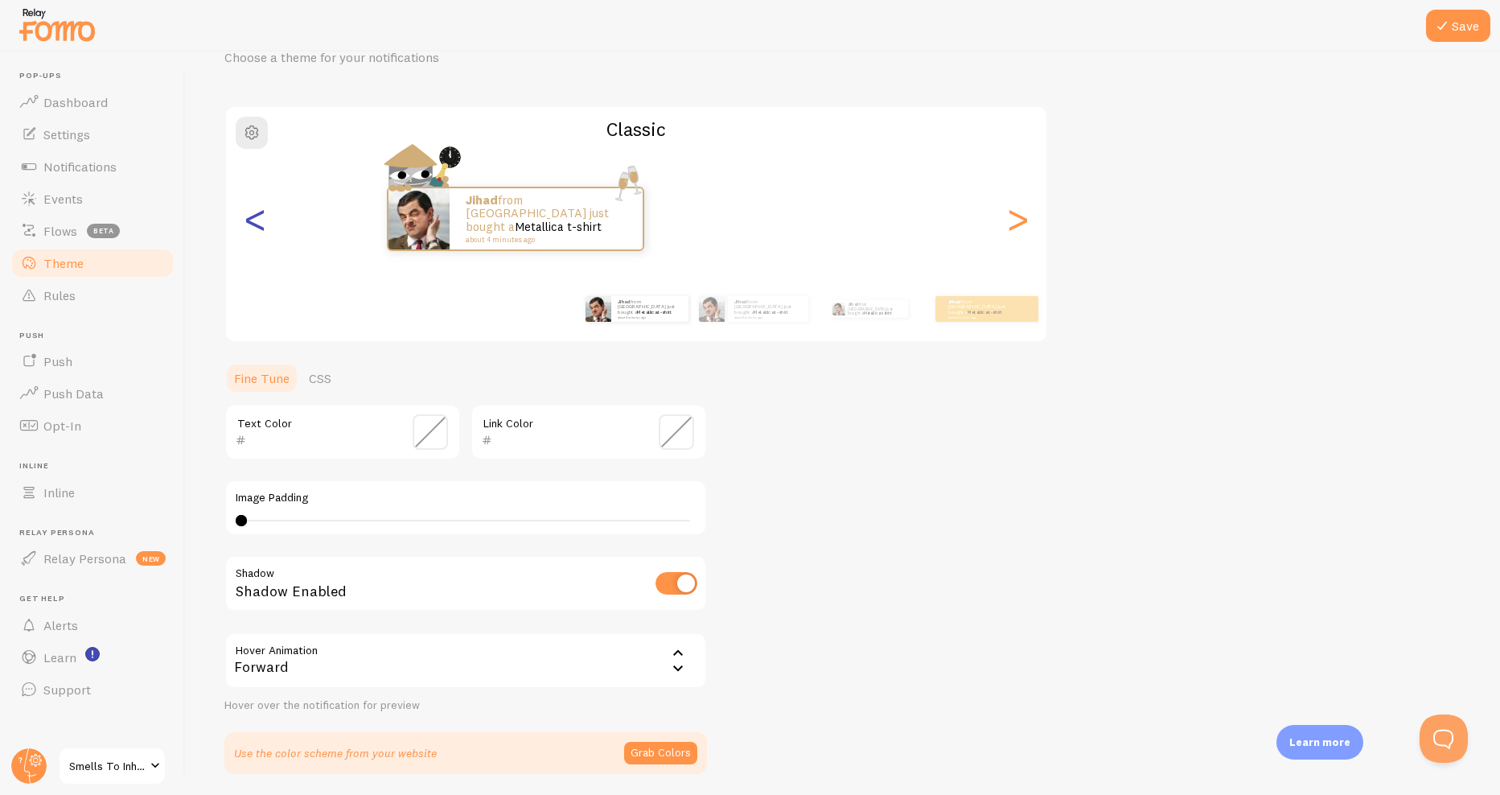
click at [261, 210] on div "<" at bounding box center [254, 219] width 19 height 116
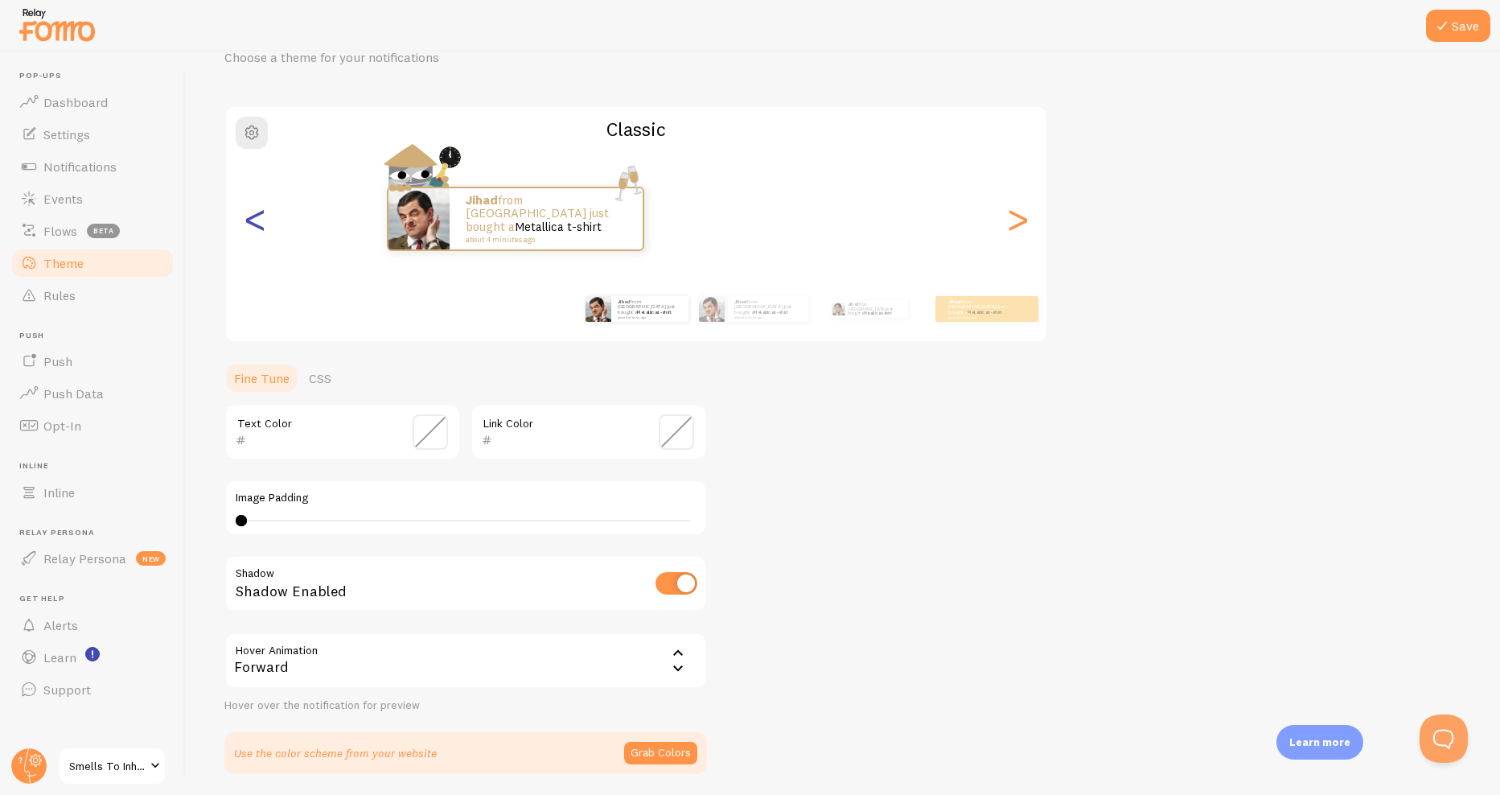
click at [261, 210] on div "<" at bounding box center [254, 219] width 19 height 116
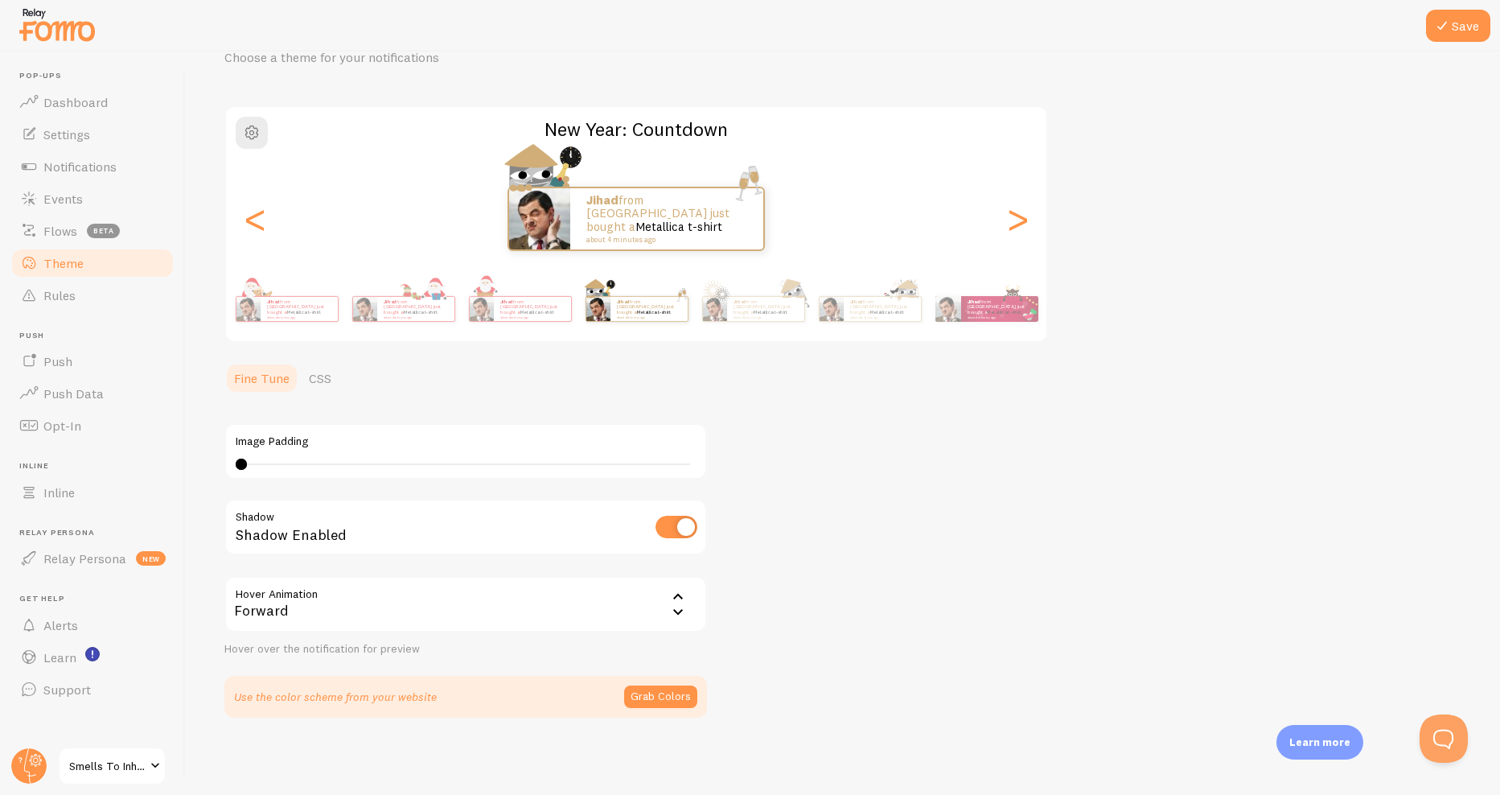
click at [1306, 80] on div "Theme Choose a theme for your notifications New Year: Countdown Jihad from [GEO…" at bounding box center [842, 363] width 1237 height 707
click at [1020, 224] on div ">" at bounding box center [1017, 219] width 19 height 116
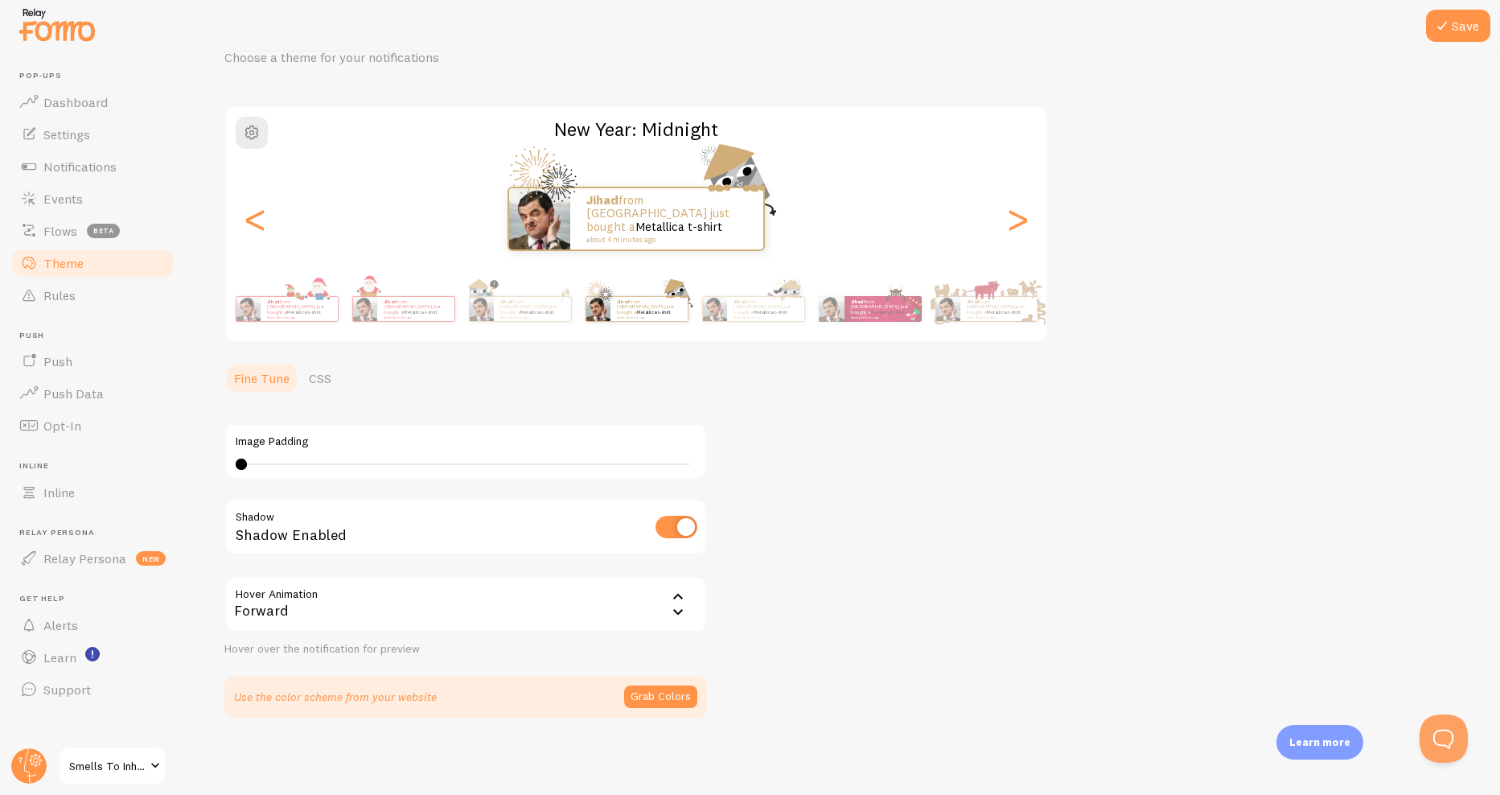
click at [998, 132] on h2 "New Year: Midnight" at bounding box center [636, 129] width 821 height 25
click at [1006, 145] on div "New Year: Midnight Jihad from [GEOGRAPHIC_DATA] just bought a Metallica t-shirt…" at bounding box center [636, 223] width 824 height 237
click at [1006, 147] on div "New Year: Midnight Jihad from [GEOGRAPHIC_DATA] just bought a Metallica t-shirt…" at bounding box center [636, 223] width 824 height 237
click at [1005, 149] on div "New Year: Midnight Jihad from [GEOGRAPHIC_DATA] just bought a Metallica t-shirt…" at bounding box center [636, 223] width 824 height 237
click at [1011, 228] on div ">" at bounding box center [1017, 219] width 19 height 116
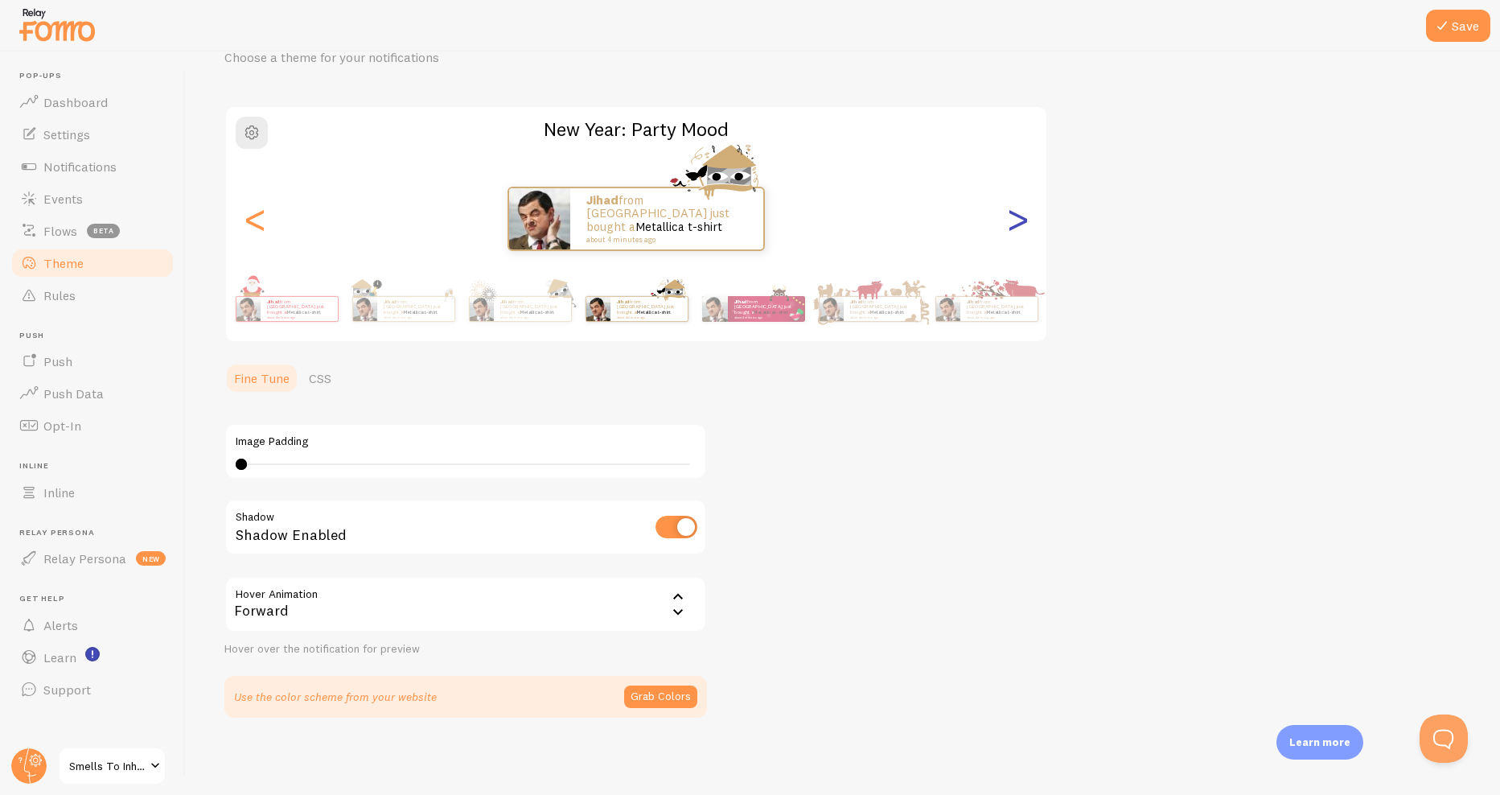
click at [1014, 208] on div ">" at bounding box center [1017, 219] width 19 height 116
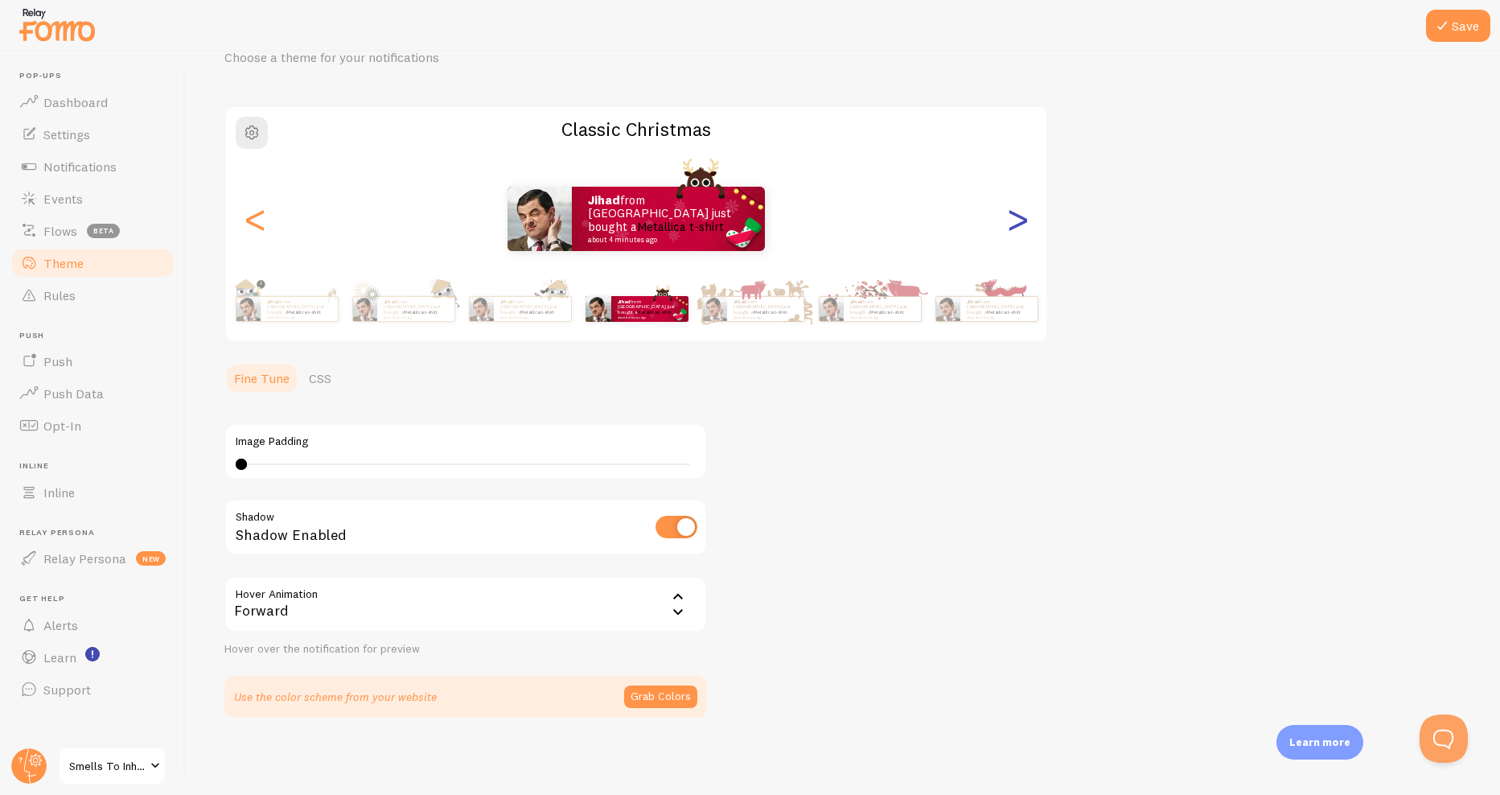
click at [1017, 217] on div ">" at bounding box center [1017, 219] width 19 height 116
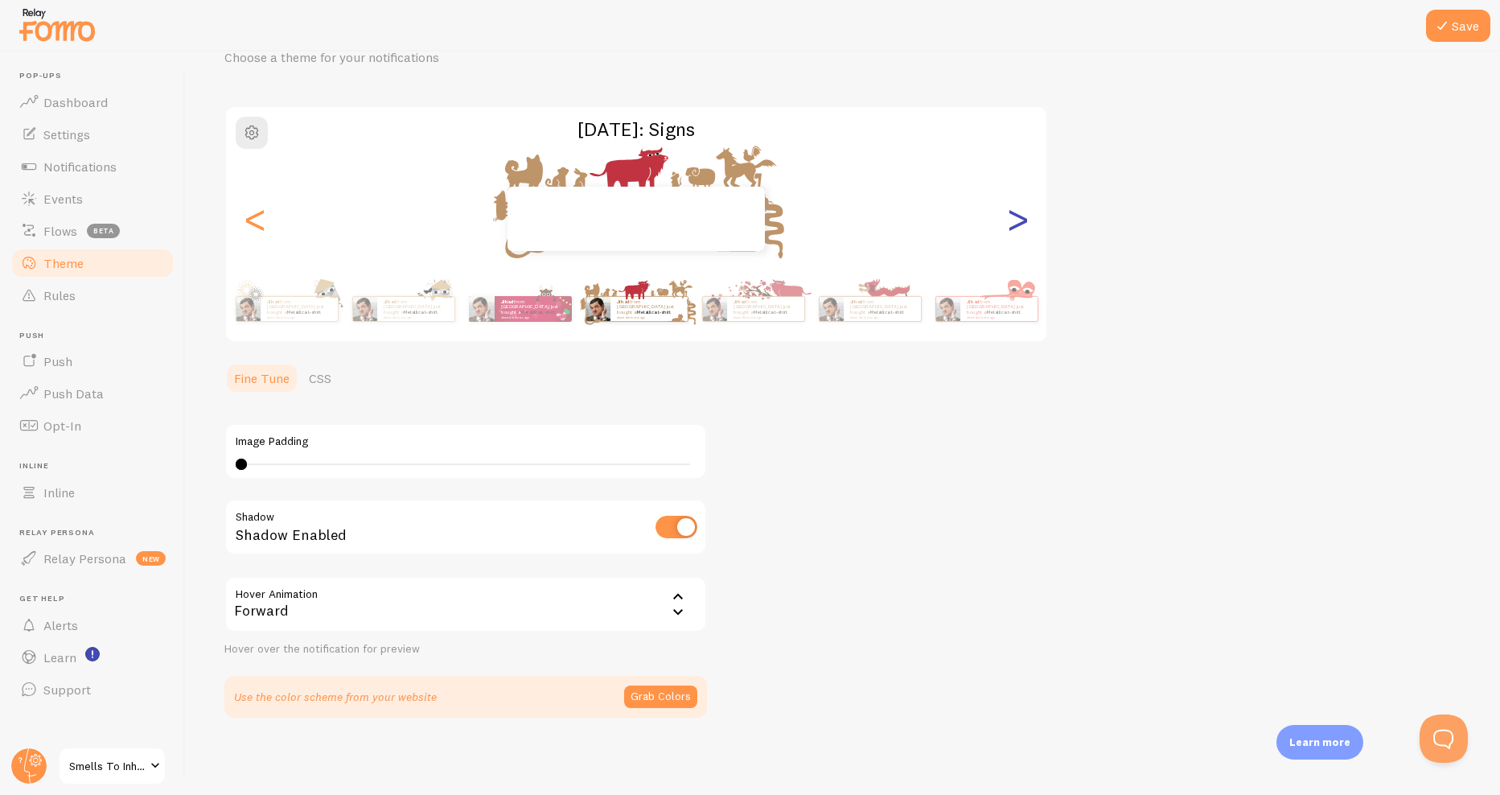
click at [1017, 217] on div ">" at bounding box center [1017, 219] width 19 height 116
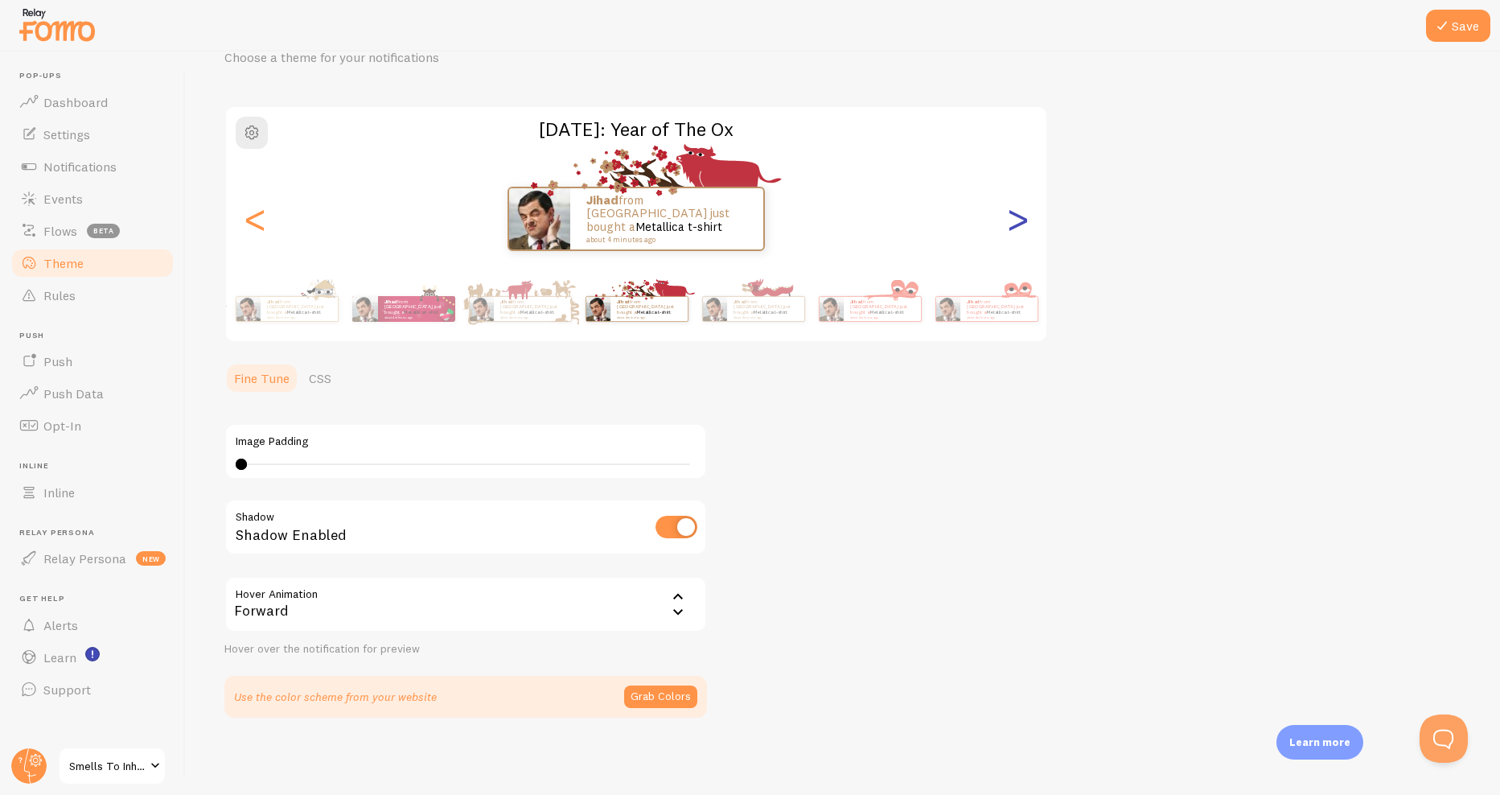
click at [1017, 217] on div ">" at bounding box center [1017, 219] width 19 height 116
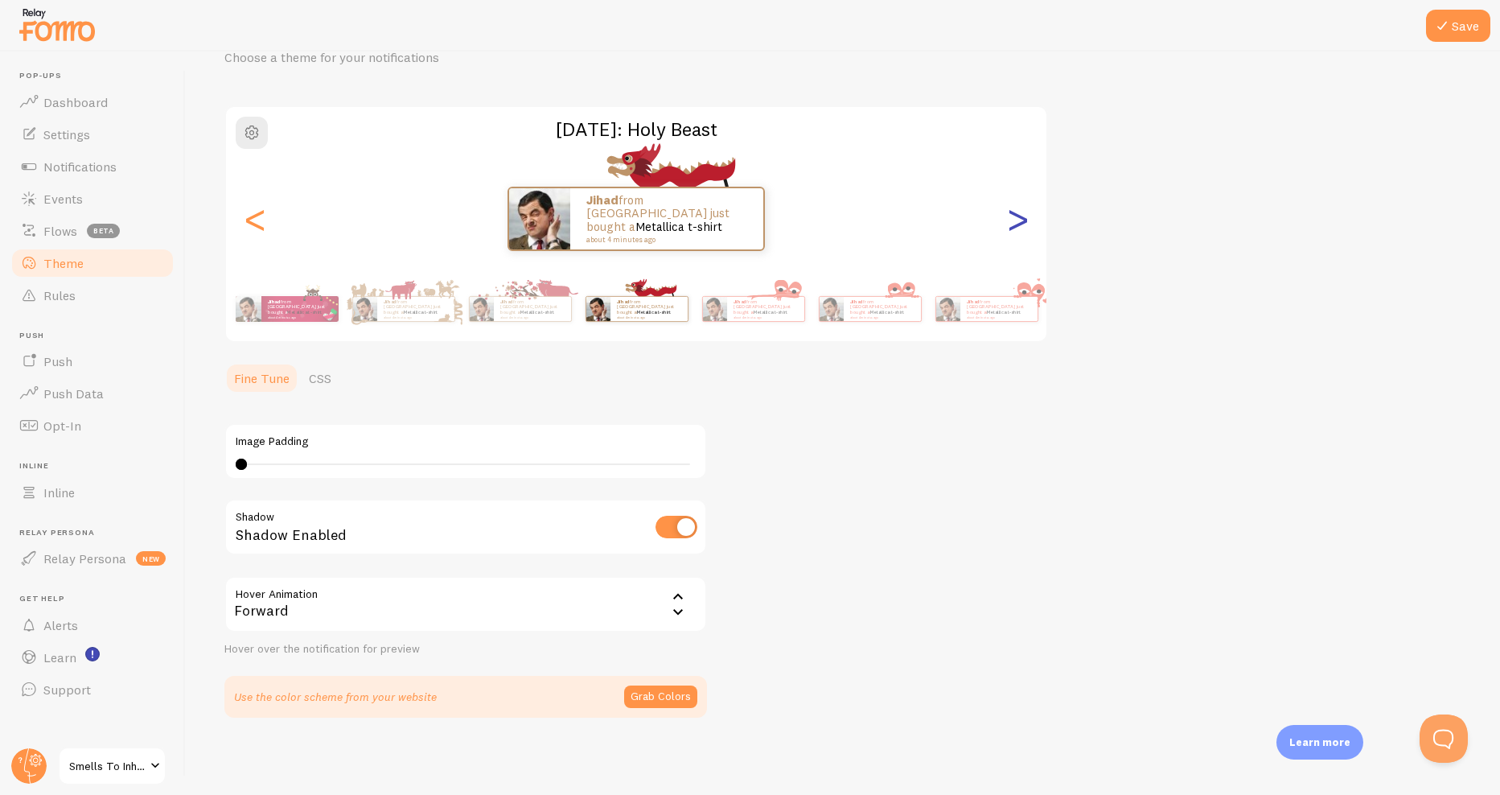
click at [1017, 224] on div ">" at bounding box center [1017, 219] width 19 height 116
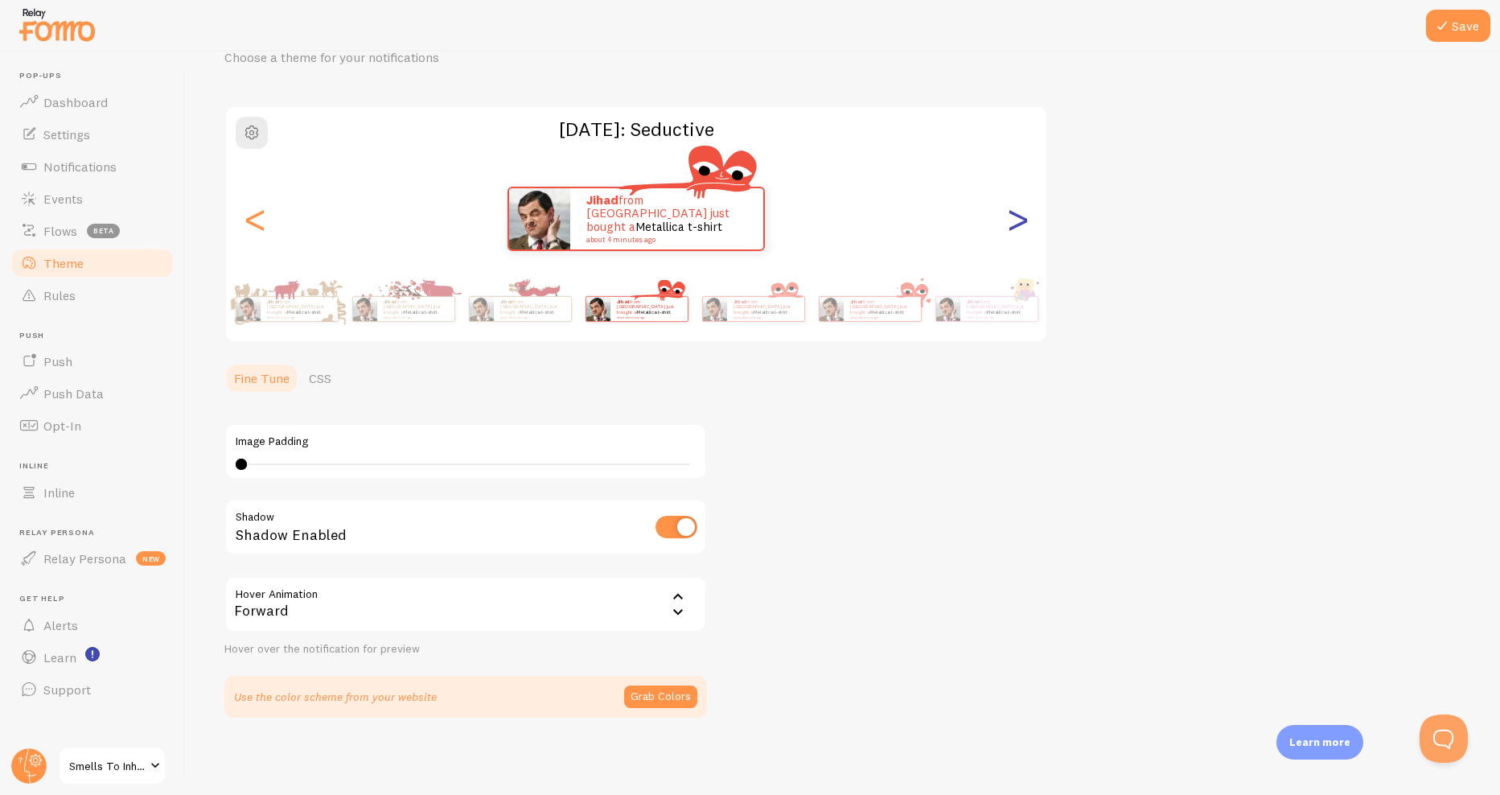
click at [1021, 225] on div ">" at bounding box center [1017, 219] width 19 height 116
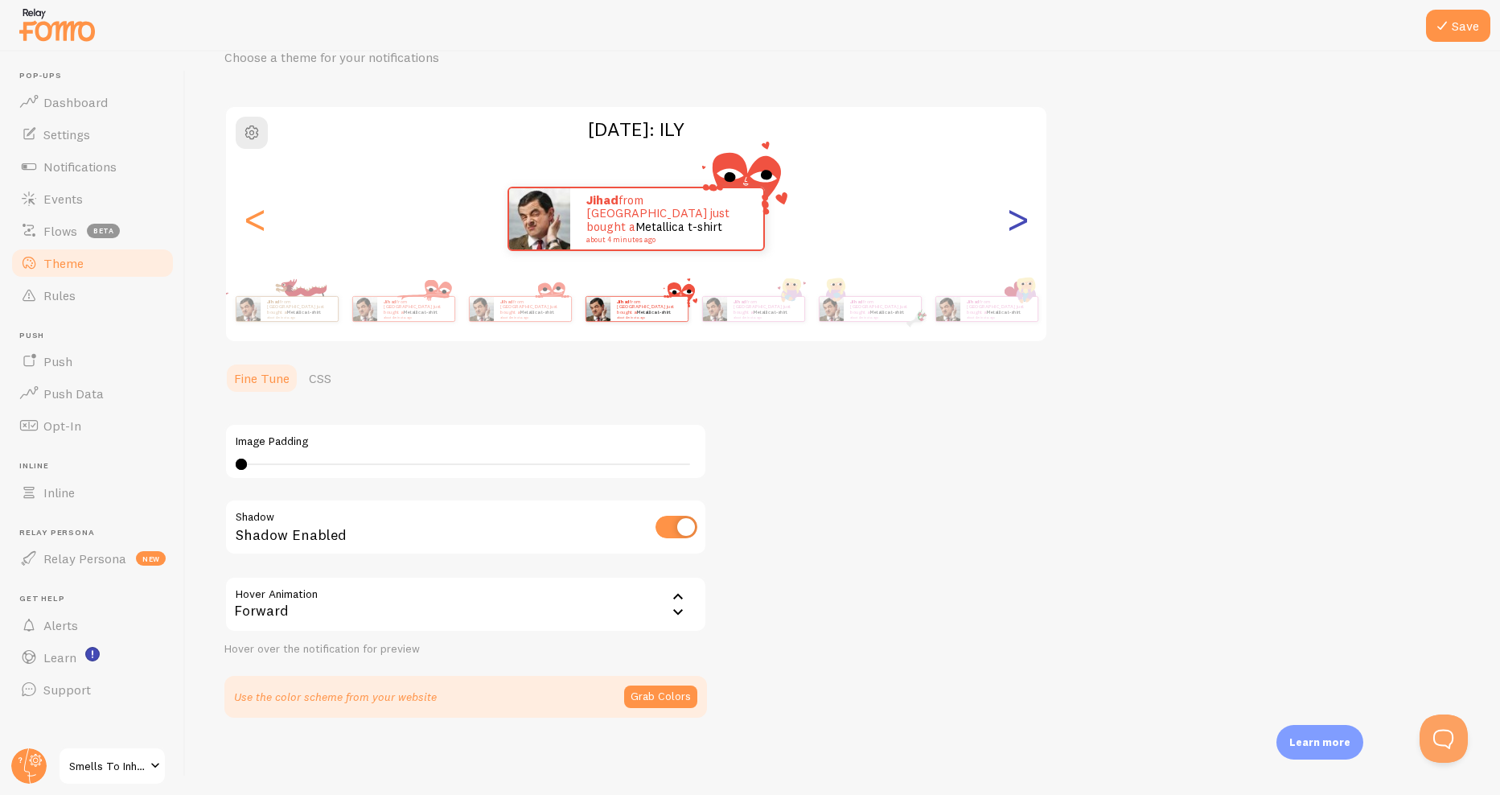
click at [1021, 225] on div ">" at bounding box center [1017, 219] width 19 height 116
click at [1015, 239] on div ">" at bounding box center [1017, 219] width 19 height 116
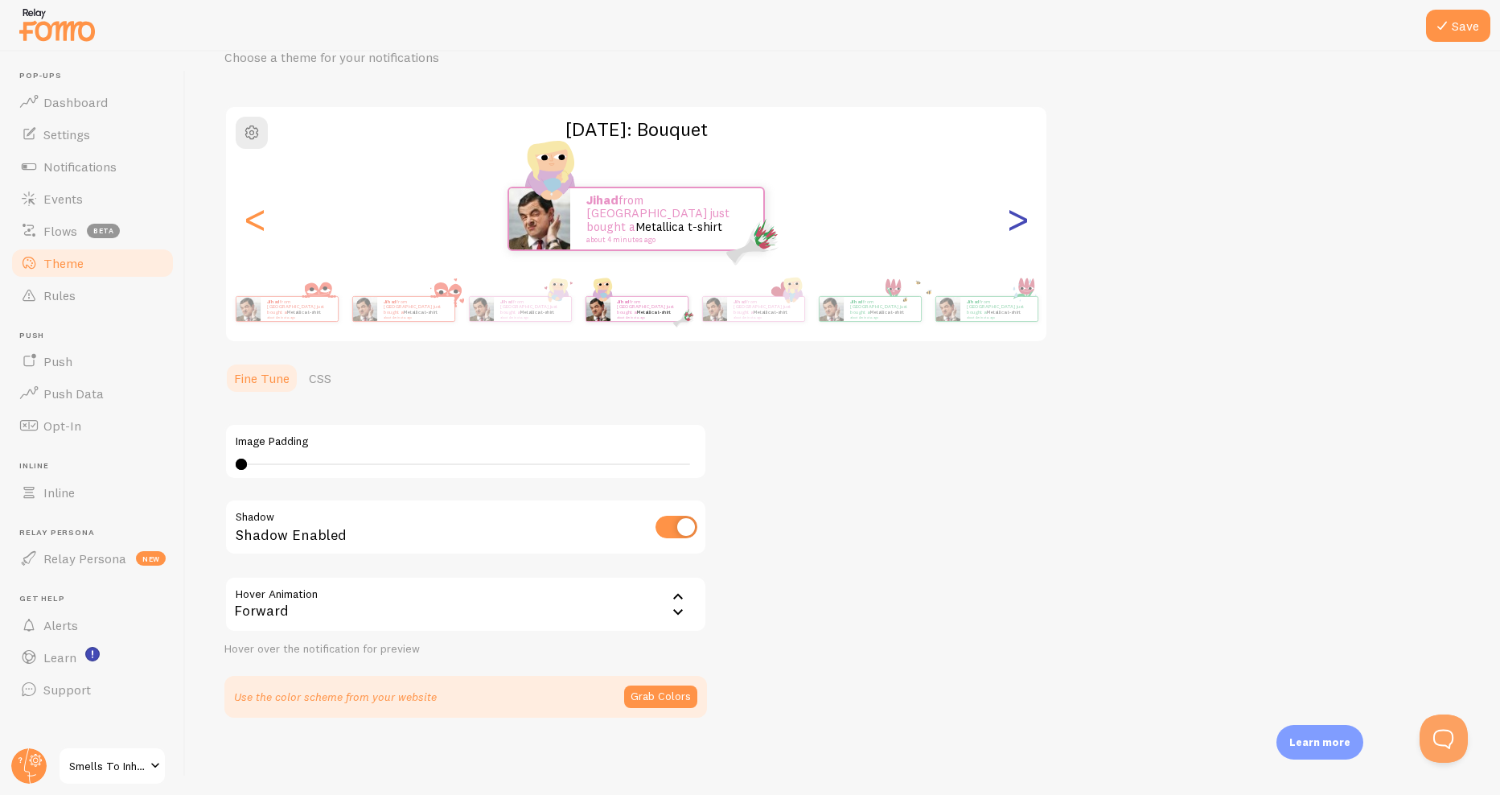
click at [1014, 235] on div ">" at bounding box center [1017, 219] width 19 height 116
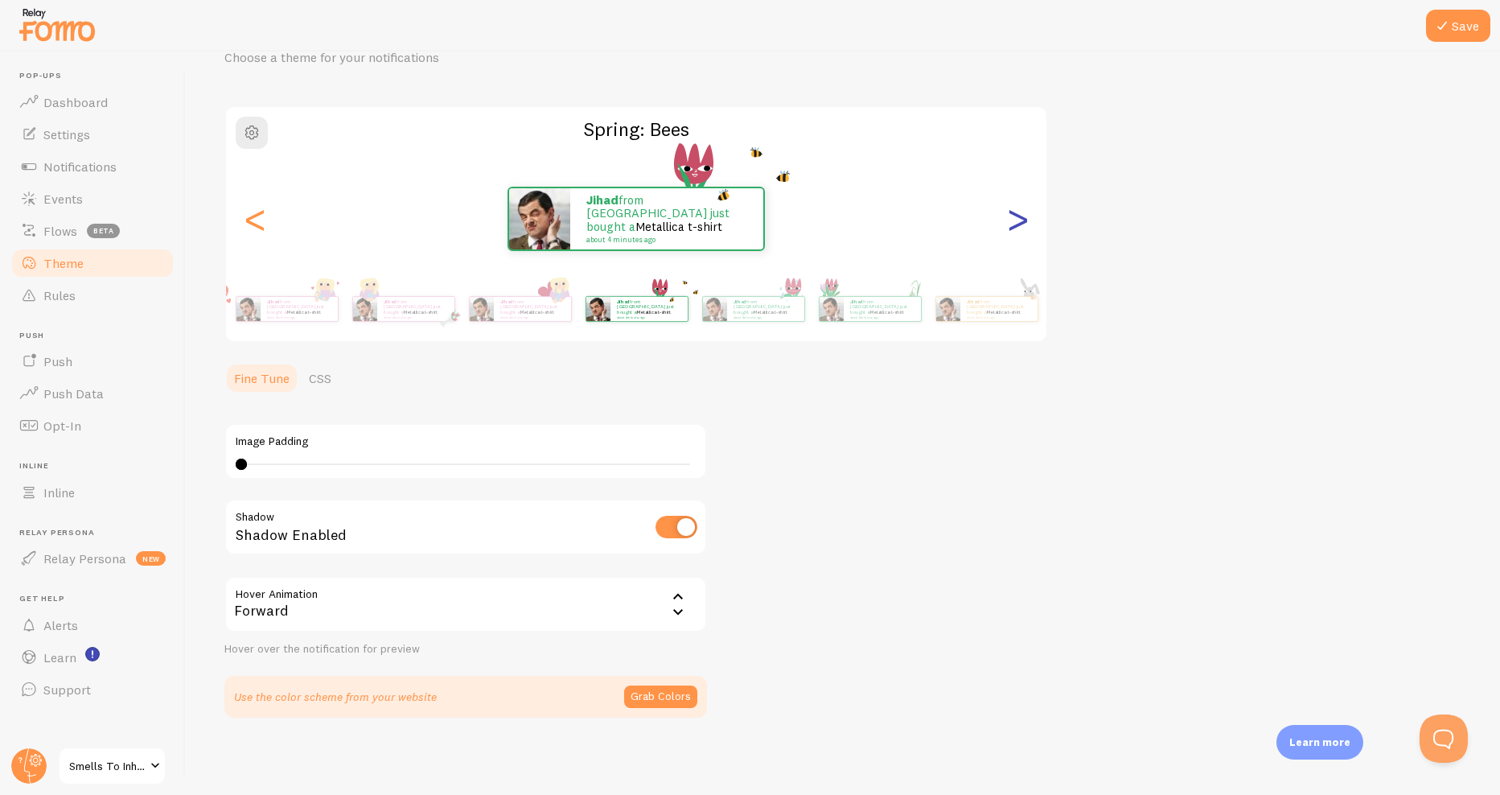
click at [1010, 240] on div ">" at bounding box center [1017, 219] width 19 height 116
click at [920, 170] on div "Jihad from [GEOGRAPHIC_DATA] just bought a Metallica t-shirt about 4 minutes ag…" at bounding box center [636, 219] width 821 height 116
click at [1033, 227] on div "Jihad from [GEOGRAPHIC_DATA] just bought a Metallica t-shirt about 4 minutes ago" at bounding box center [636, 219] width 821 height 64
click at [1020, 232] on div ">" at bounding box center [1017, 219] width 19 height 116
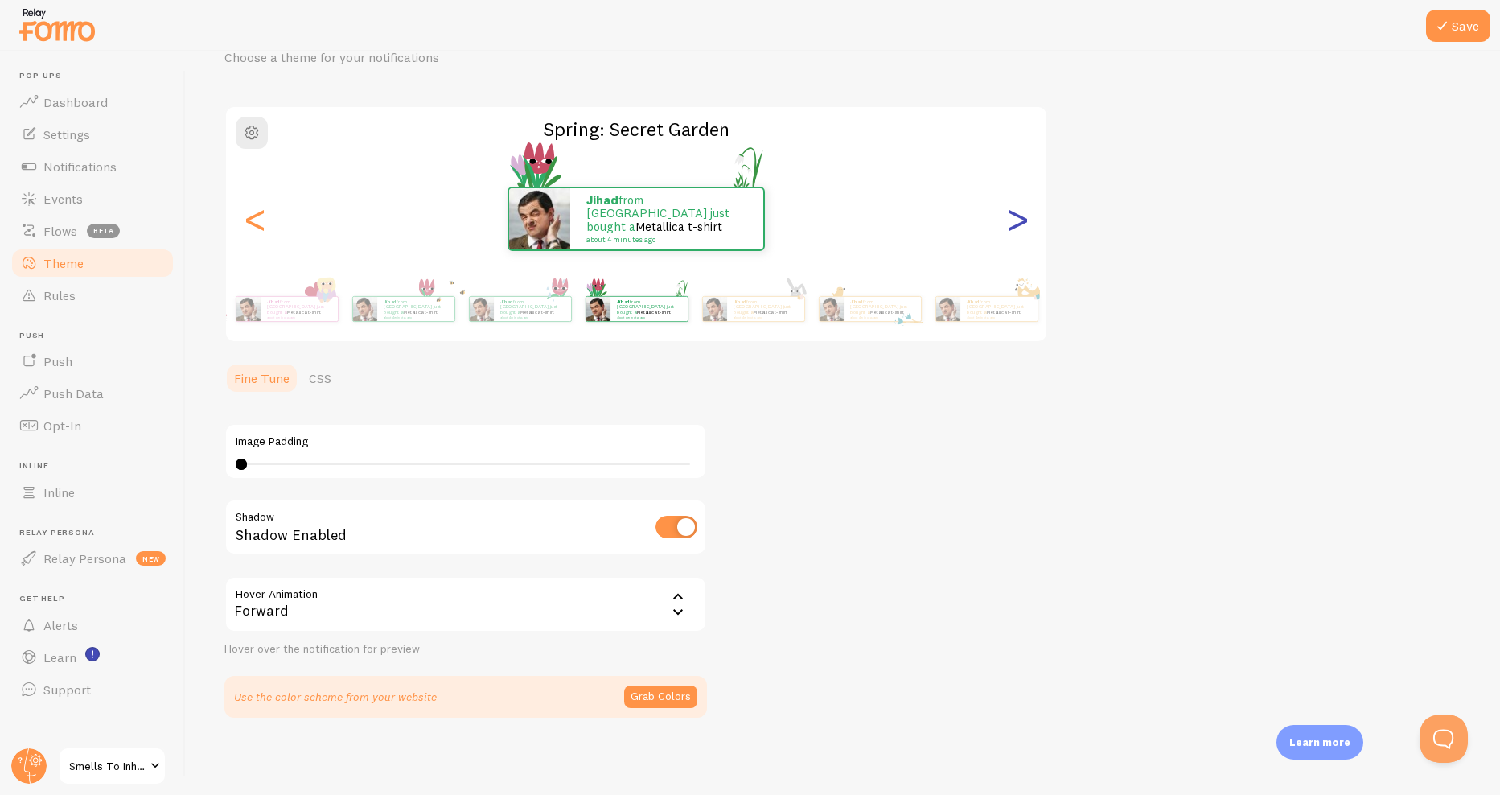
click at [1018, 232] on div ">" at bounding box center [1017, 219] width 19 height 116
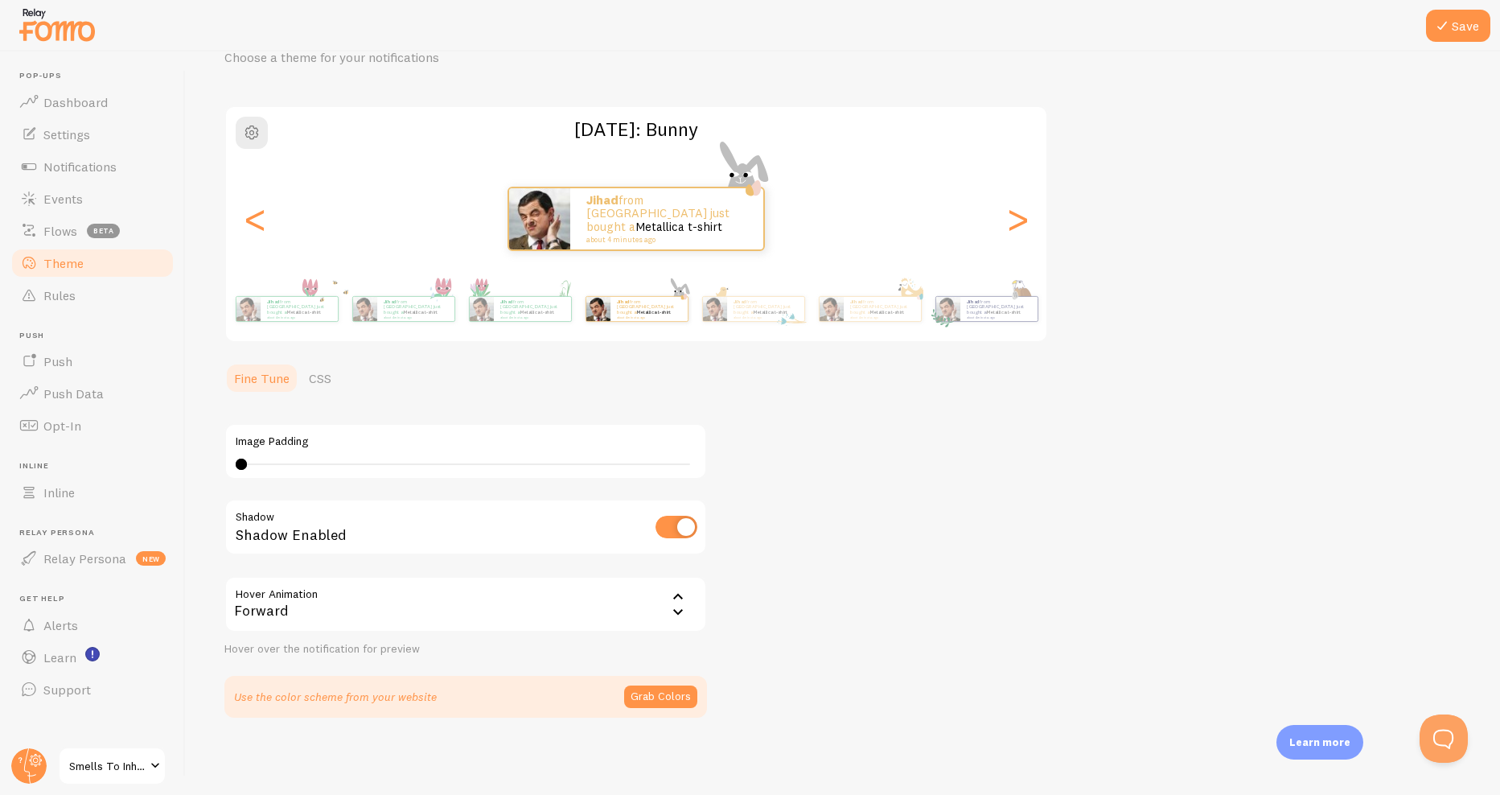
drag, startPoint x: 1039, startPoint y: 191, endPoint x: 1030, endPoint y: 106, distance: 85.7
click at [1030, 106] on div "[DATE]: [PERSON_NAME] from [GEOGRAPHIC_DATA] just bought a Metallica t-shirt ab…" at bounding box center [636, 223] width 824 height 237
click at [1023, 212] on div ">" at bounding box center [1017, 219] width 19 height 116
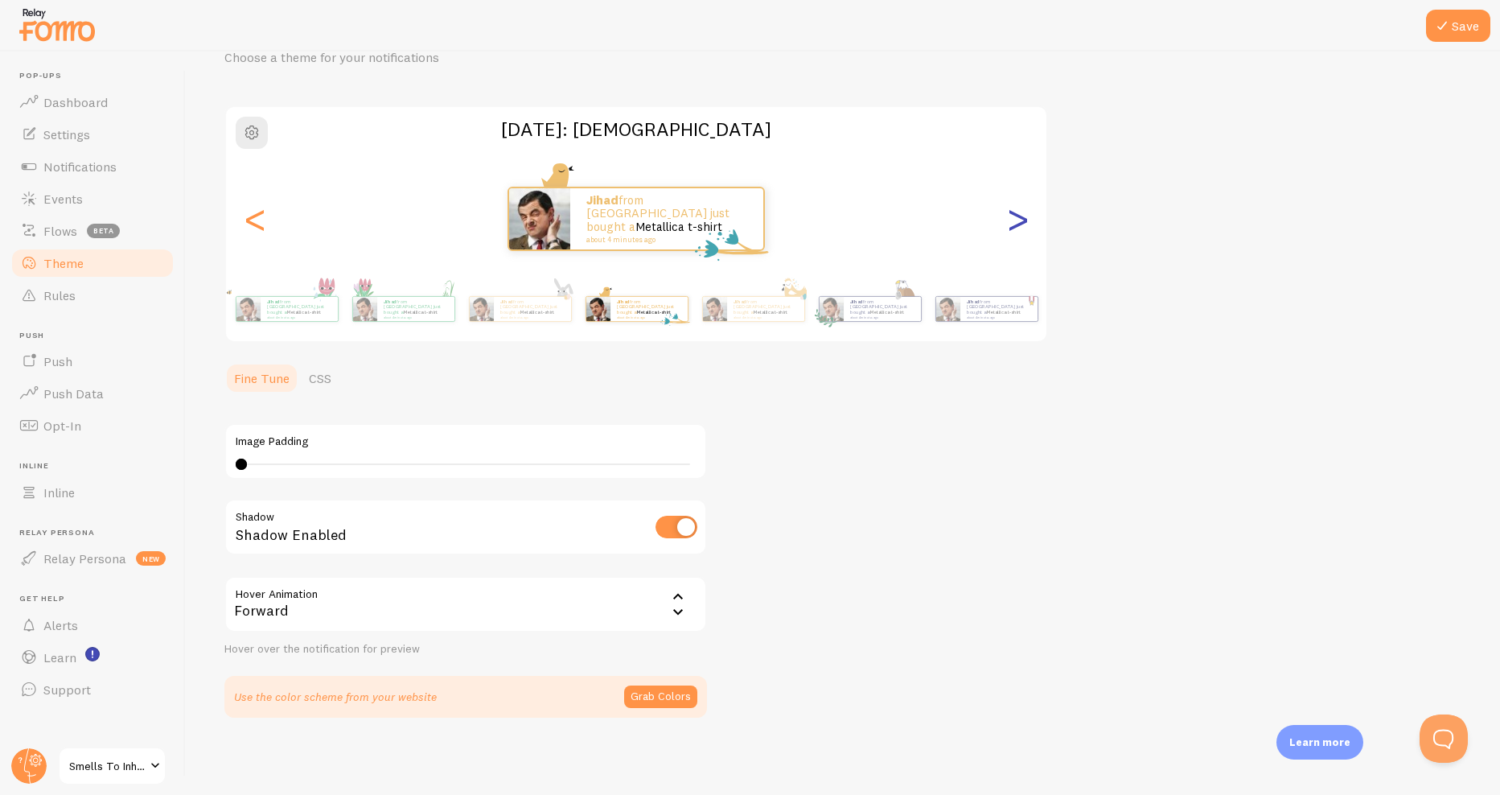
click at [1017, 210] on div ">" at bounding box center [1017, 219] width 19 height 116
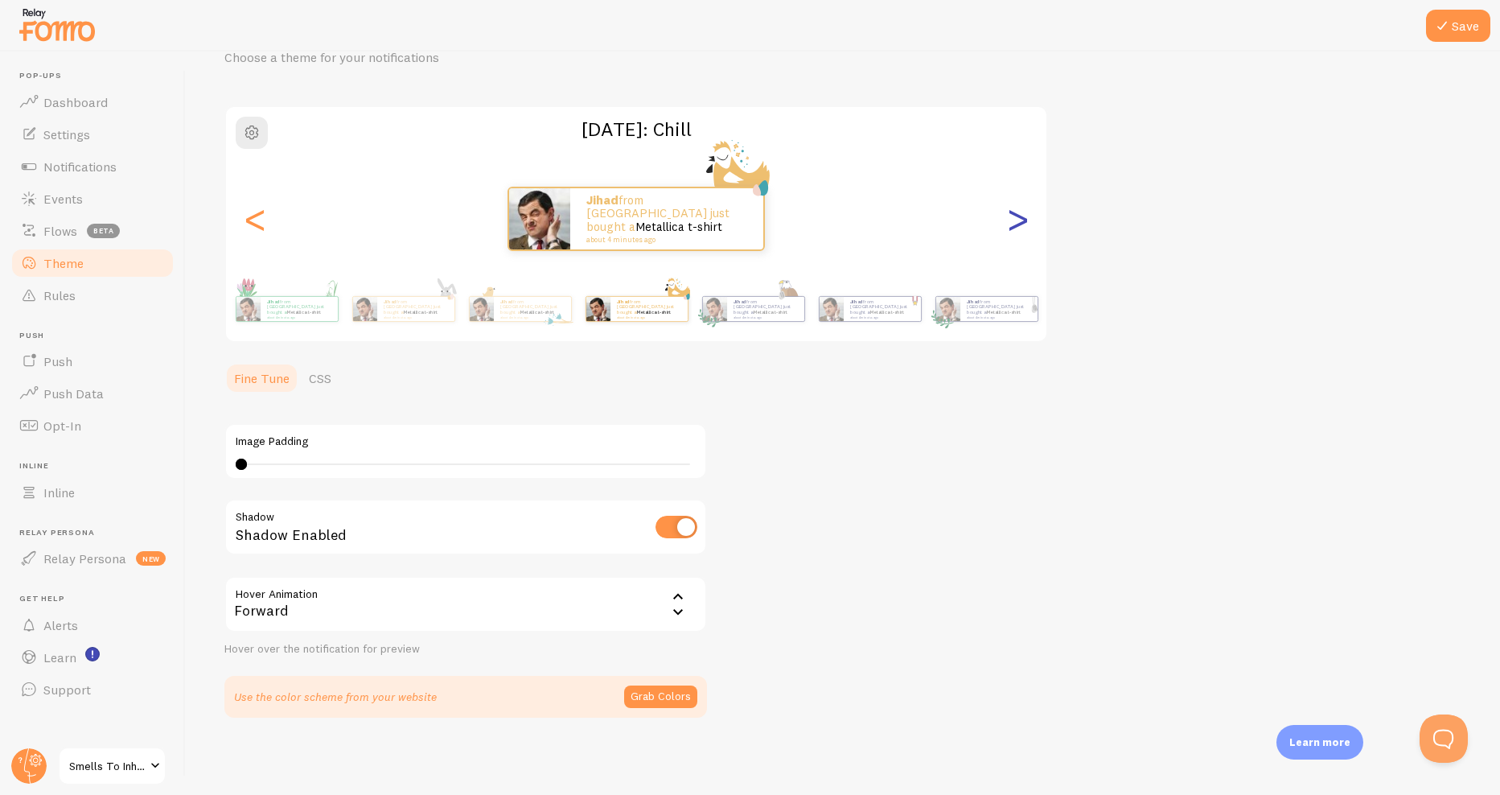
click at [1016, 207] on div ">" at bounding box center [1017, 219] width 19 height 116
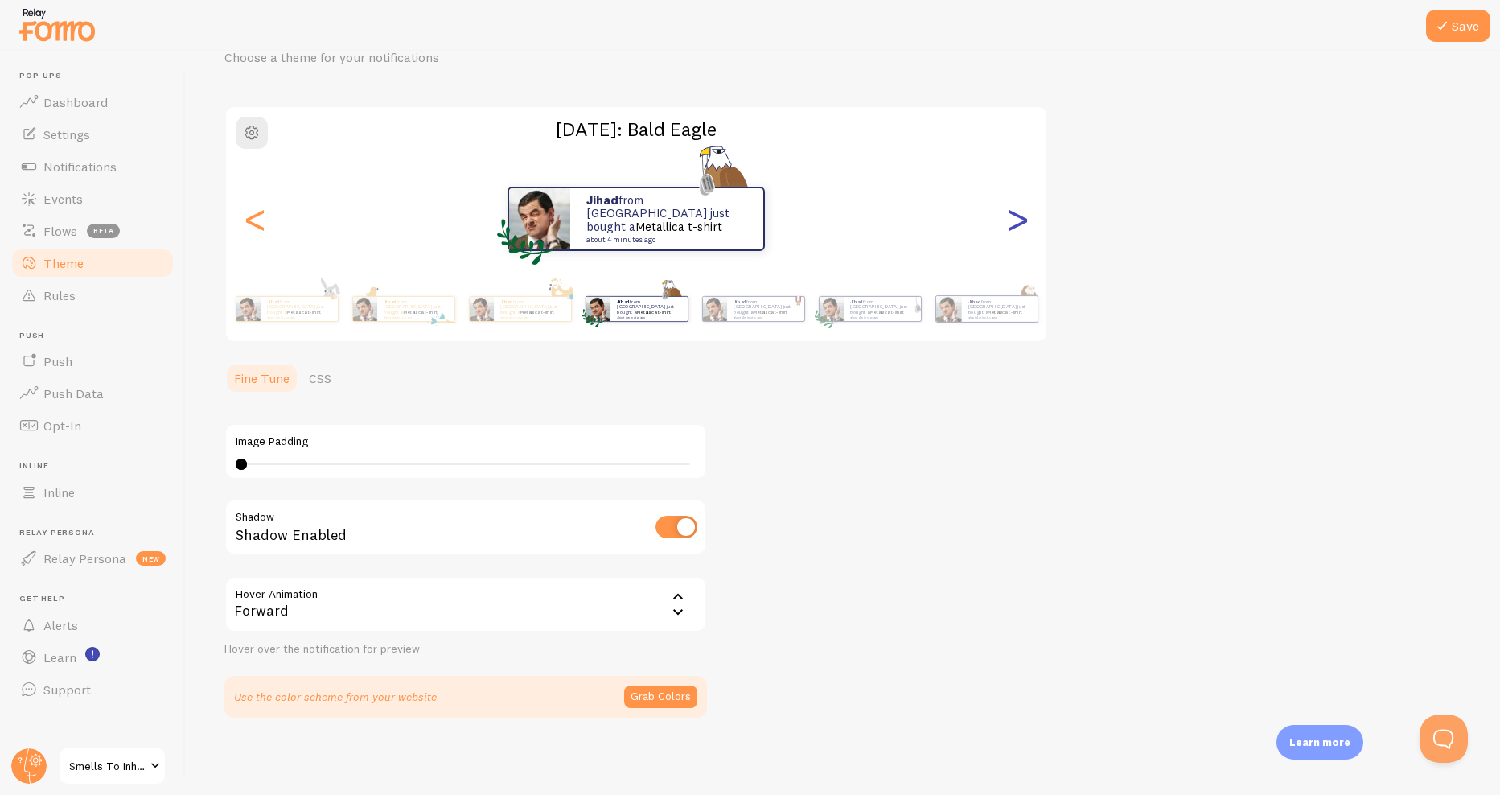
click at [1017, 223] on div ">" at bounding box center [1017, 219] width 19 height 116
click at [1001, 224] on div "Jihad from [GEOGRAPHIC_DATA] just bought a Metallica t-shirt about 4 minutes ago" at bounding box center [636, 219] width 821 height 64
click at [261, 224] on div "<" at bounding box center [254, 219] width 19 height 116
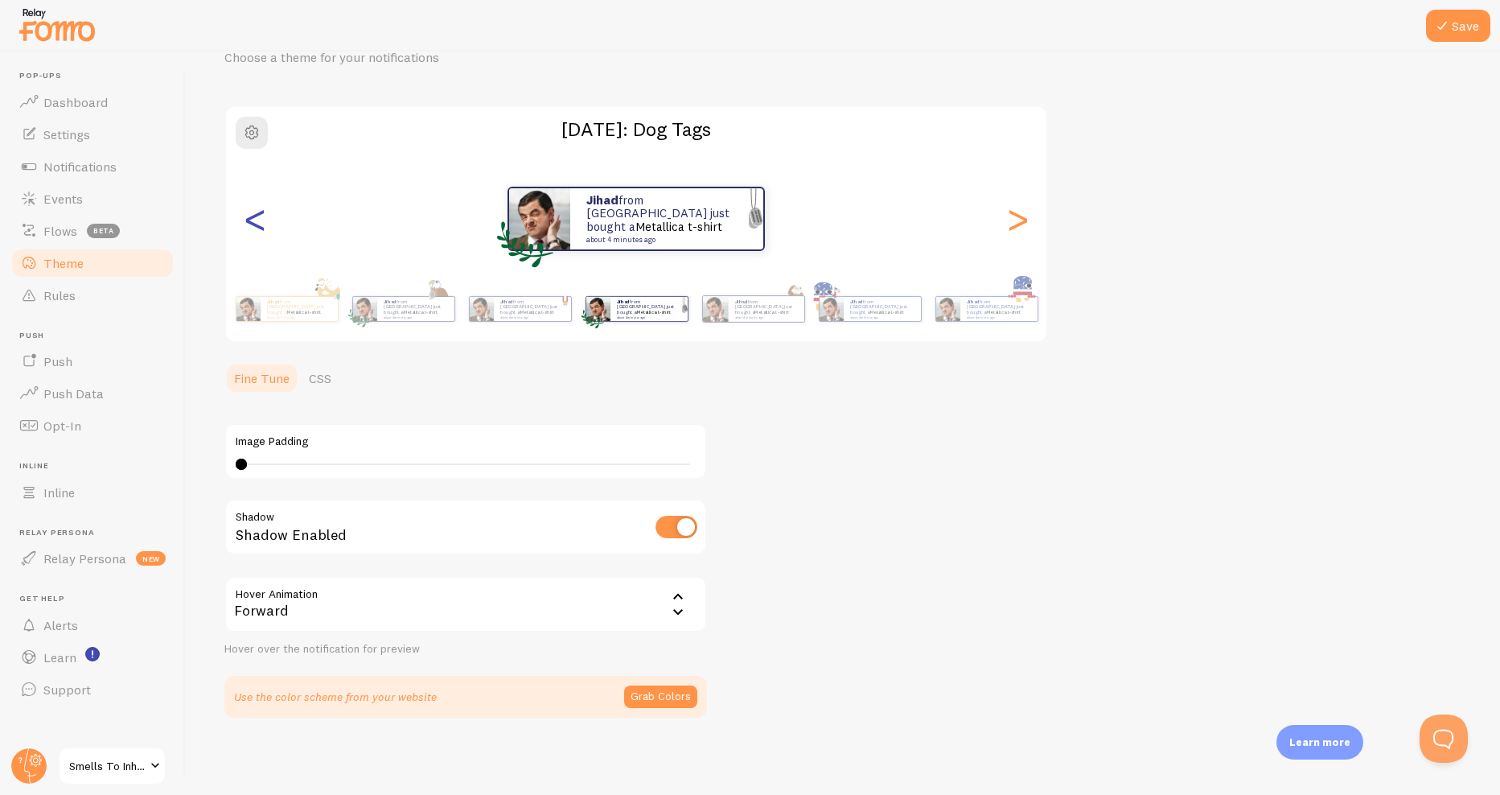
click at [261, 224] on div "<" at bounding box center [254, 219] width 19 height 116
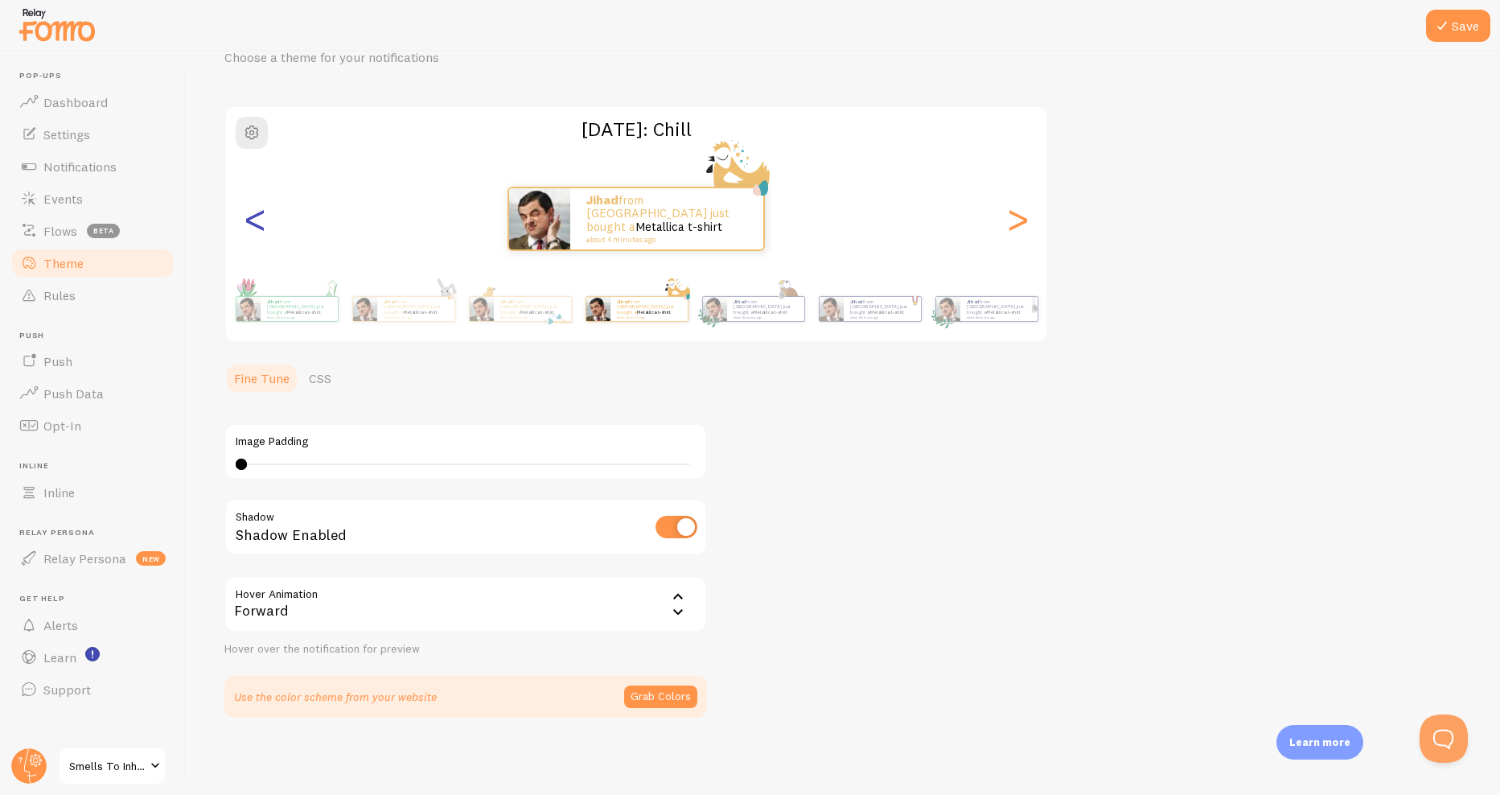
click at [261, 224] on div "<" at bounding box center [254, 219] width 19 height 116
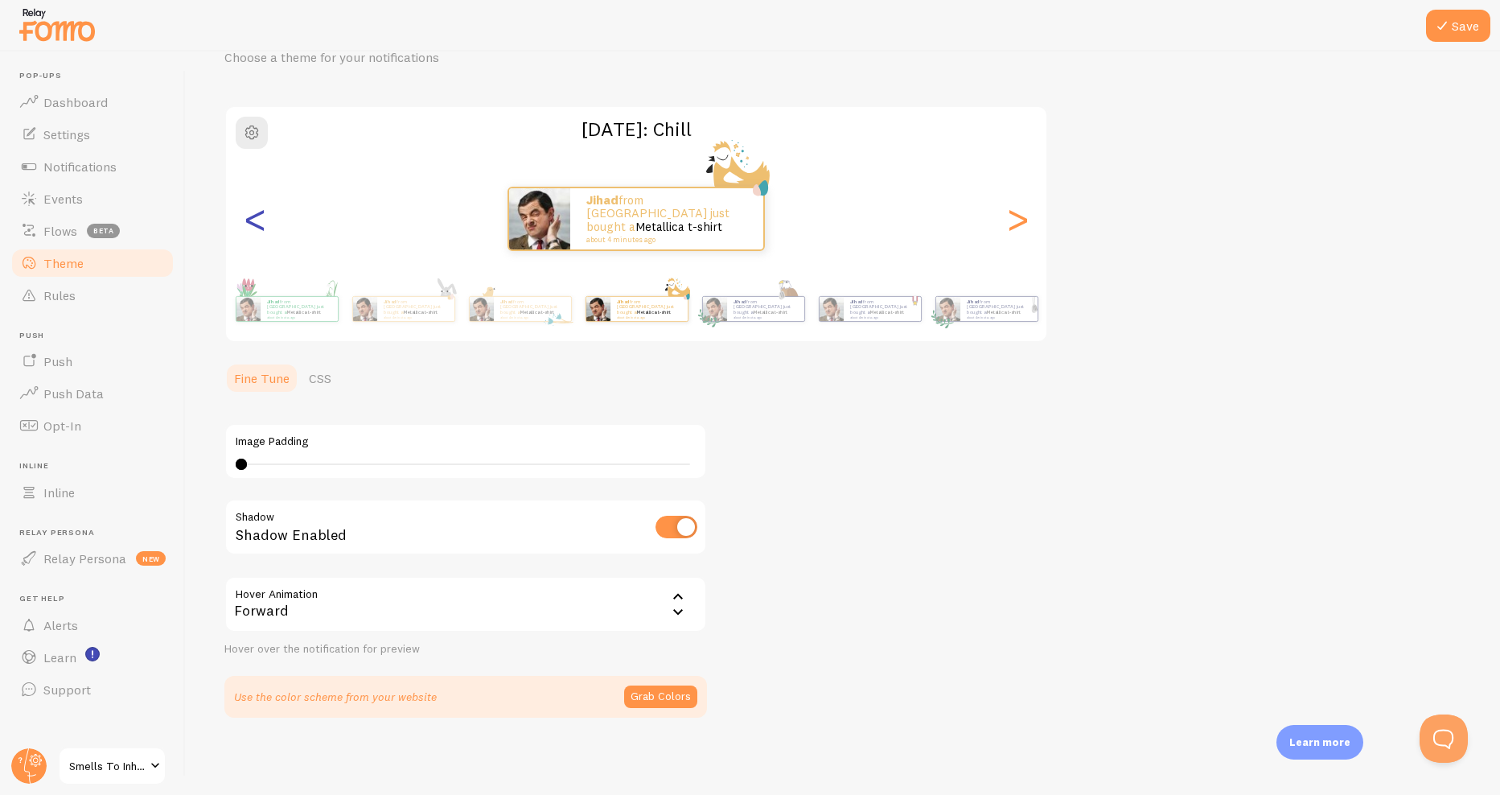
click at [261, 224] on div "<" at bounding box center [254, 219] width 19 height 116
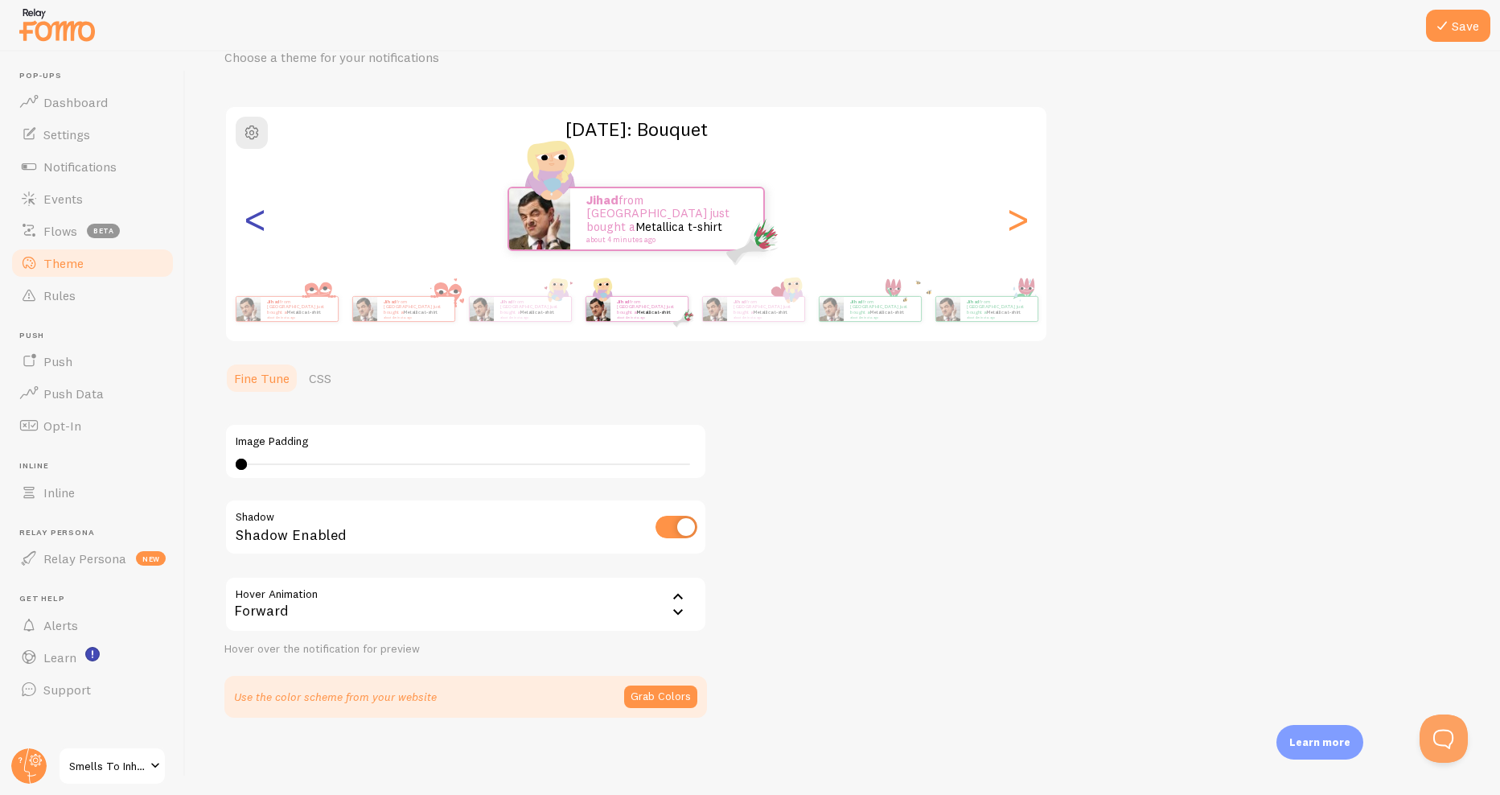
click at [252, 217] on div "<" at bounding box center [254, 219] width 19 height 116
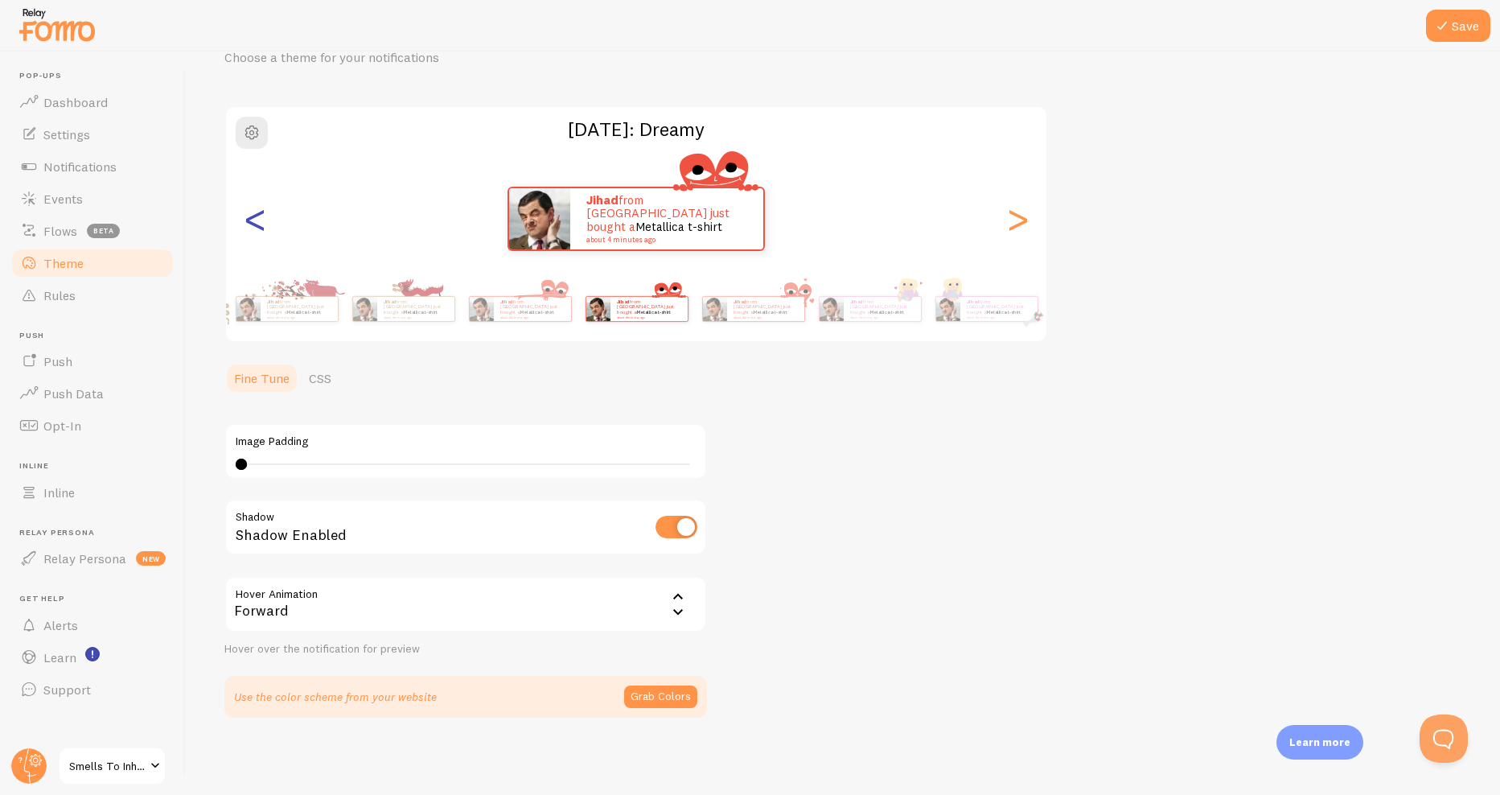
click at [252, 217] on div "<" at bounding box center [254, 219] width 19 height 116
click at [296, 174] on div "Save Theme Choose a theme for your notifications [DATE]: Dreamy Jihad from [GEO…" at bounding box center [843, 422] width 1314 height 743
click at [257, 235] on div "<" at bounding box center [254, 219] width 19 height 116
click at [257, 232] on div "<" at bounding box center [254, 219] width 19 height 116
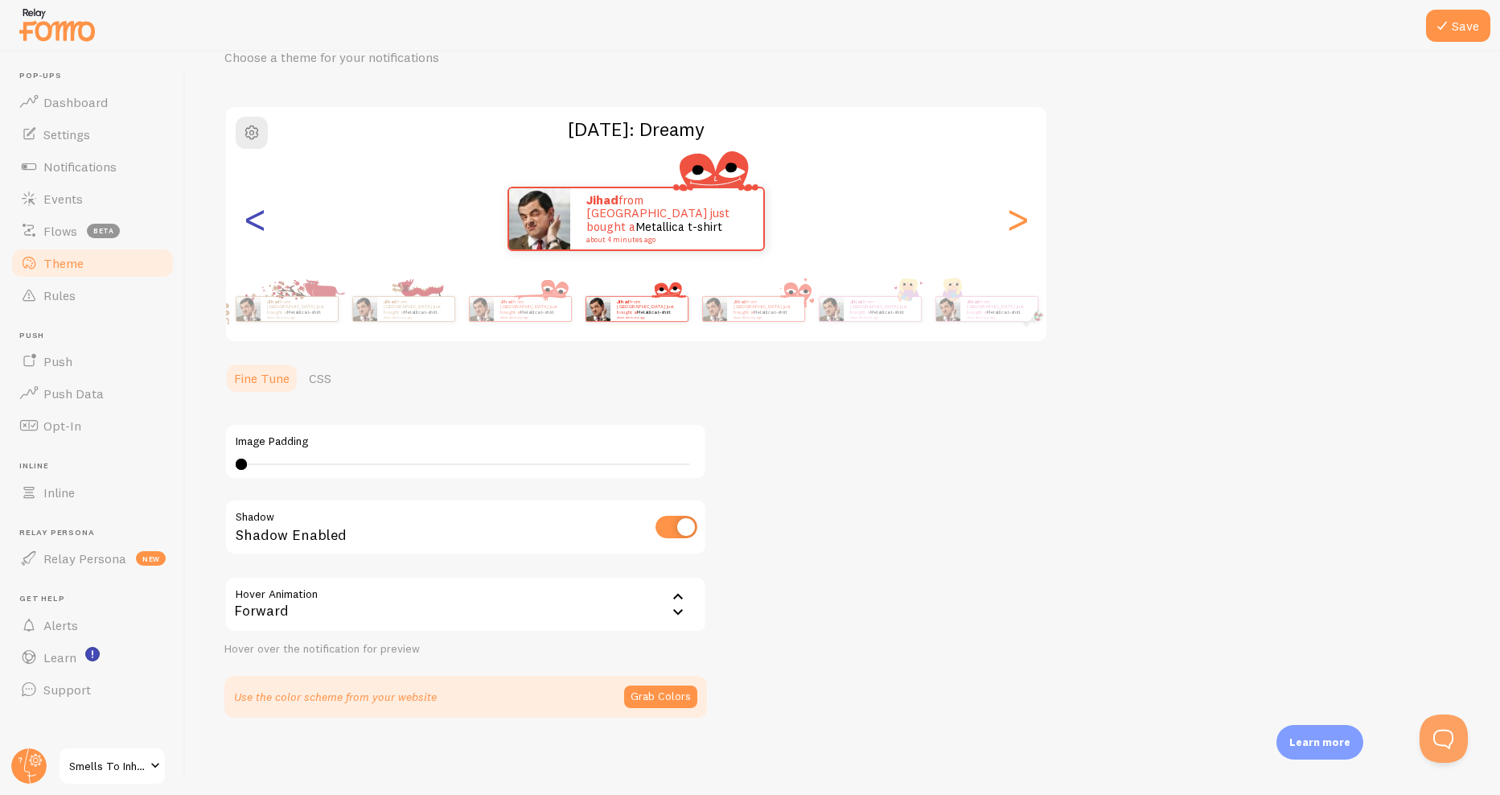
click at [254, 227] on div "<" at bounding box center [254, 219] width 19 height 116
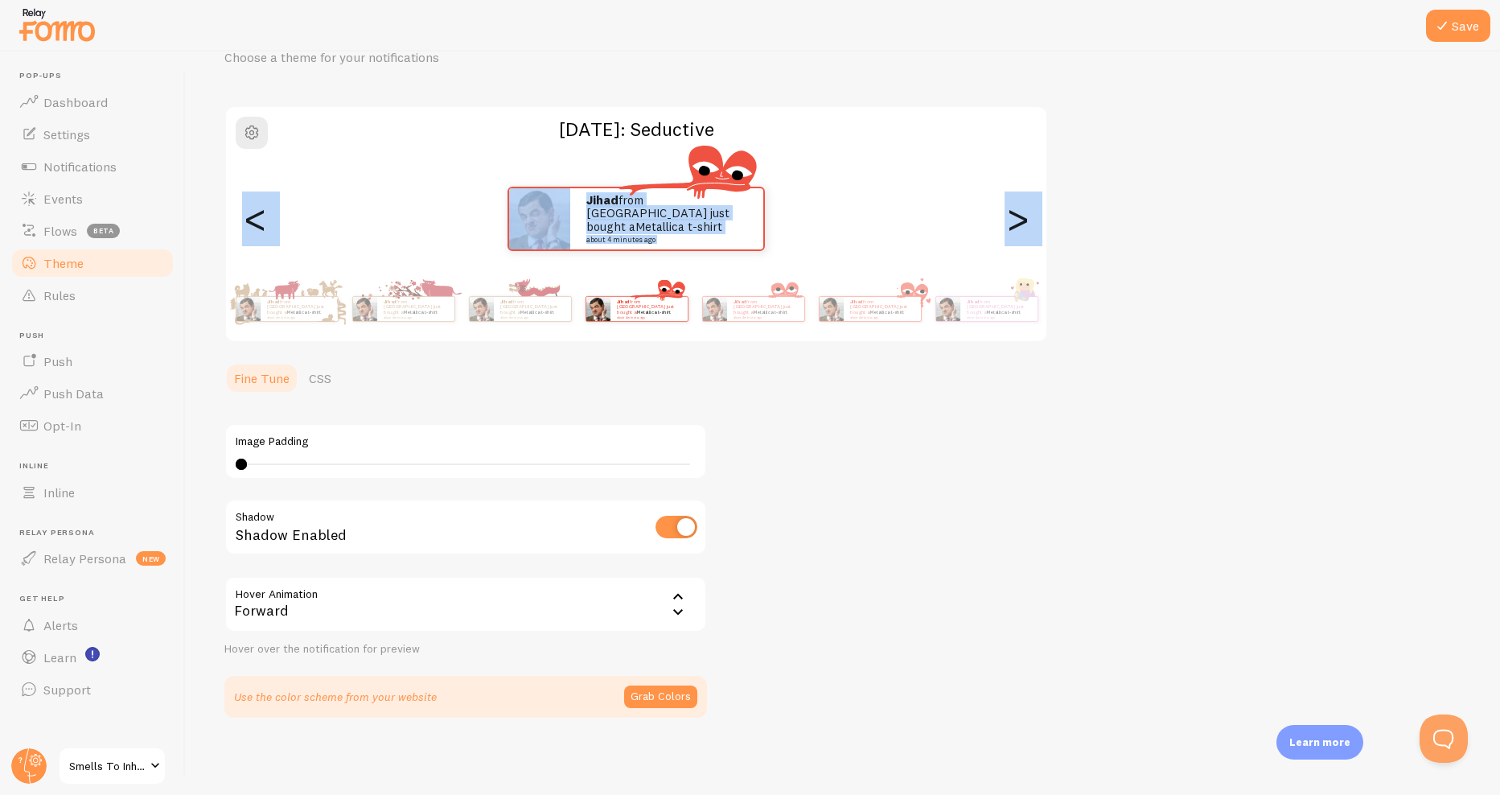
click at [1020, 221] on div ">" at bounding box center [1017, 219] width 19 height 116
click at [1014, 211] on div ">" at bounding box center [1017, 219] width 19 height 116
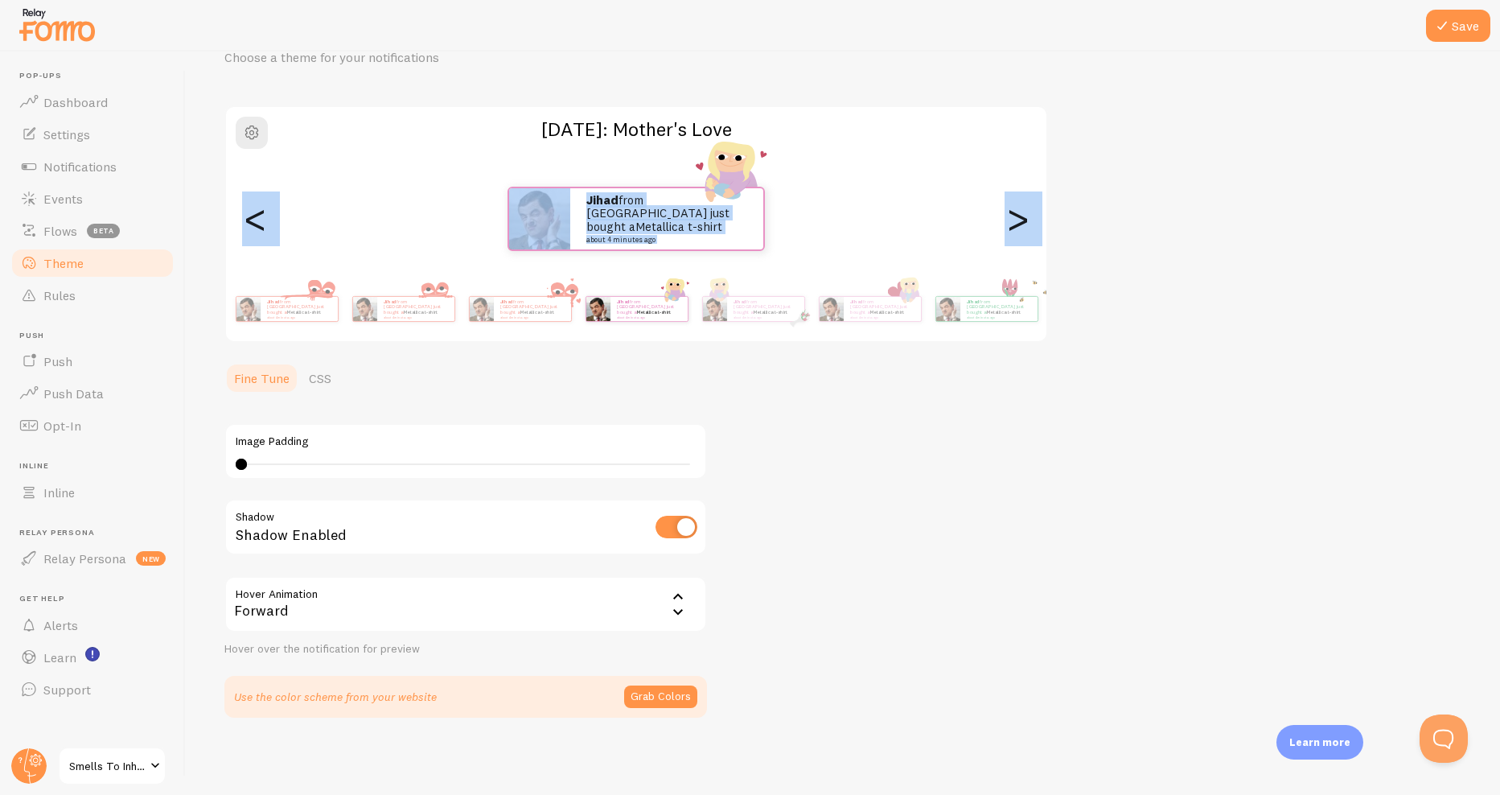
click at [1014, 211] on div ">" at bounding box center [1017, 219] width 19 height 116
click at [1008, 216] on div ">" at bounding box center [1017, 219] width 19 height 116
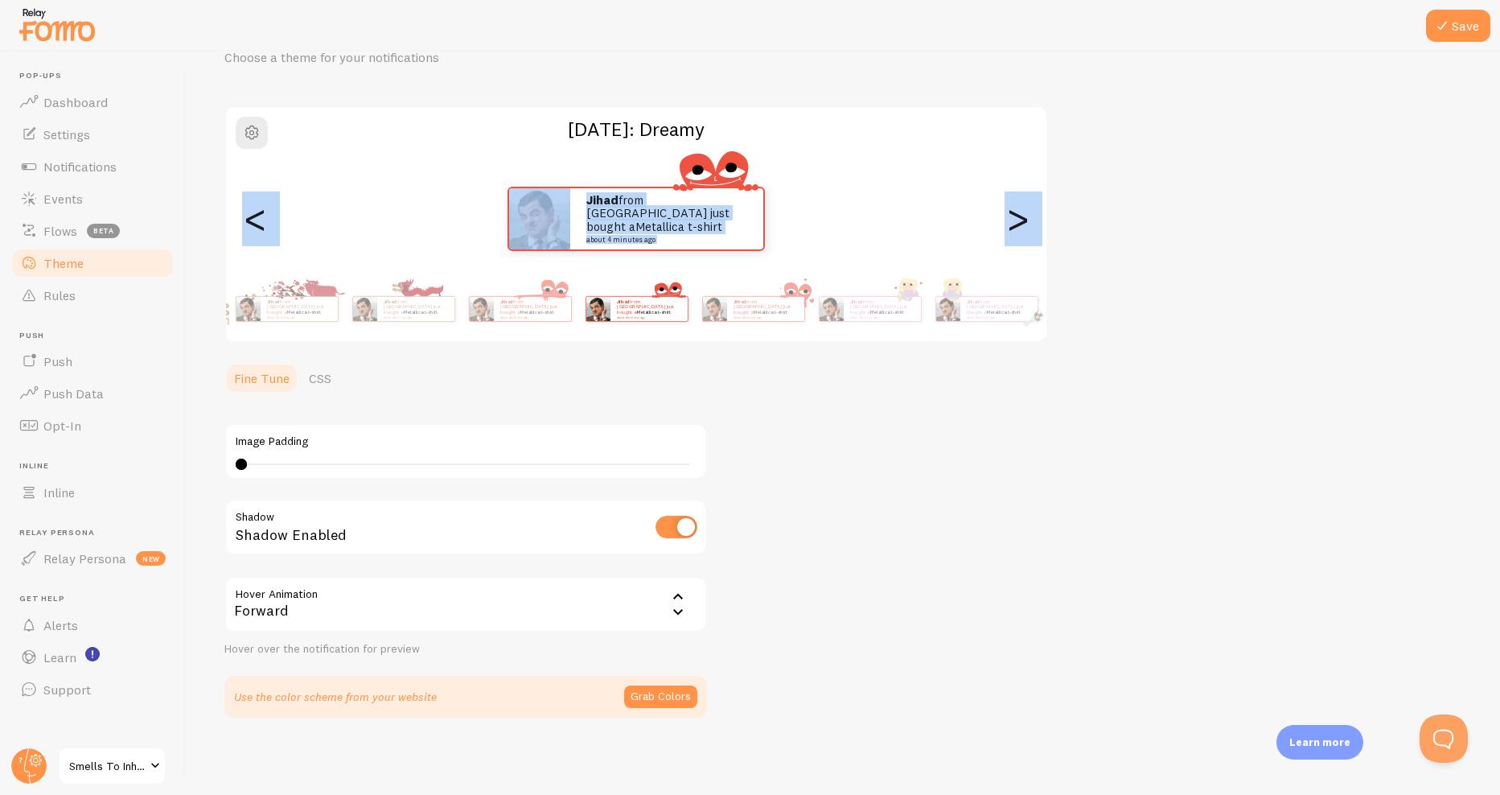
click at [978, 237] on div "Jihad from [GEOGRAPHIC_DATA] just bought a Metallica t-shirt about 4 minutes ago" at bounding box center [636, 219] width 821 height 64
click at [1008, 236] on div ">" at bounding box center [1017, 219] width 19 height 116
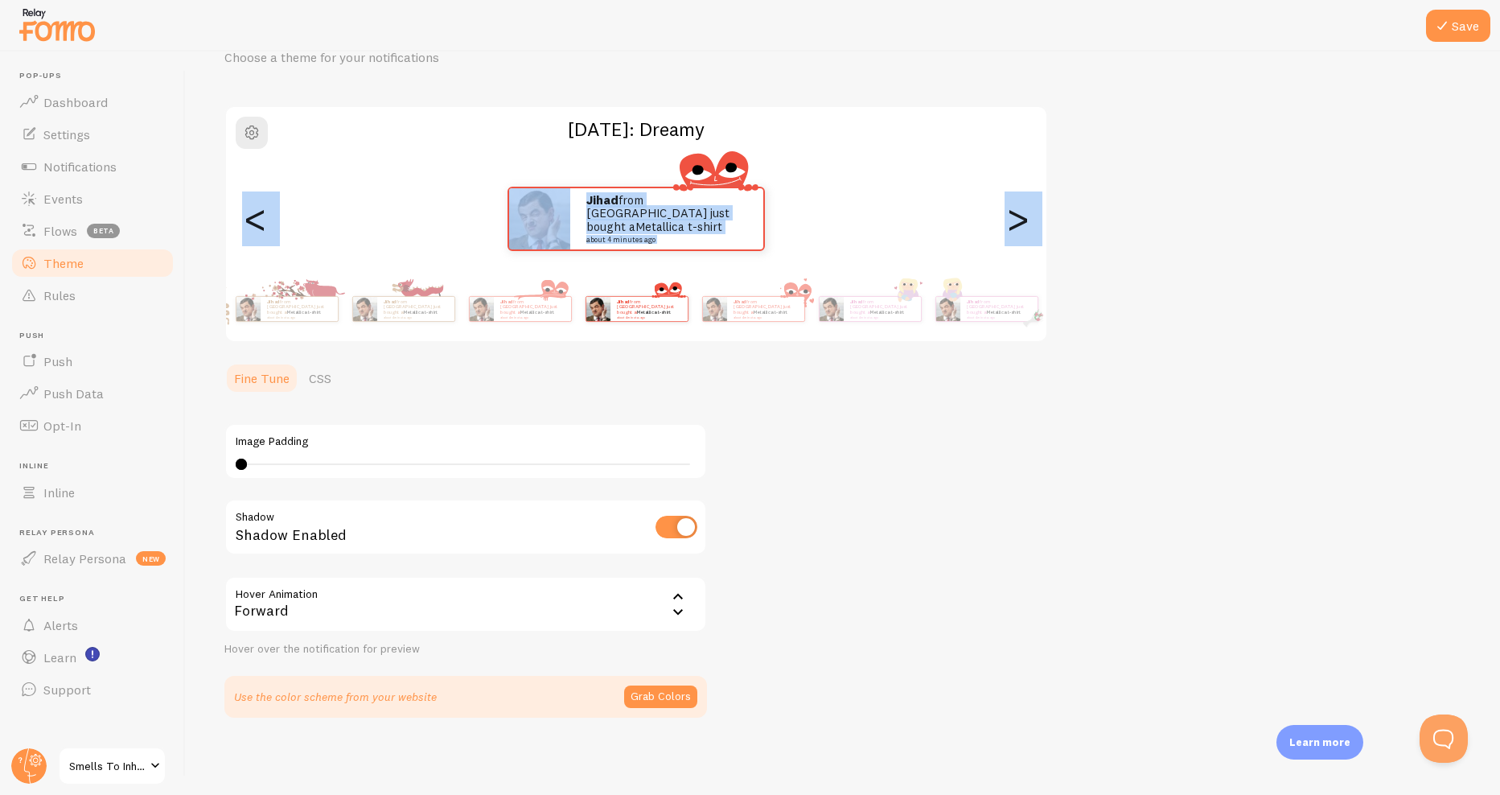
click at [1008, 236] on div ">" at bounding box center [1017, 219] width 19 height 116
click at [1019, 229] on div ">" at bounding box center [1017, 219] width 19 height 116
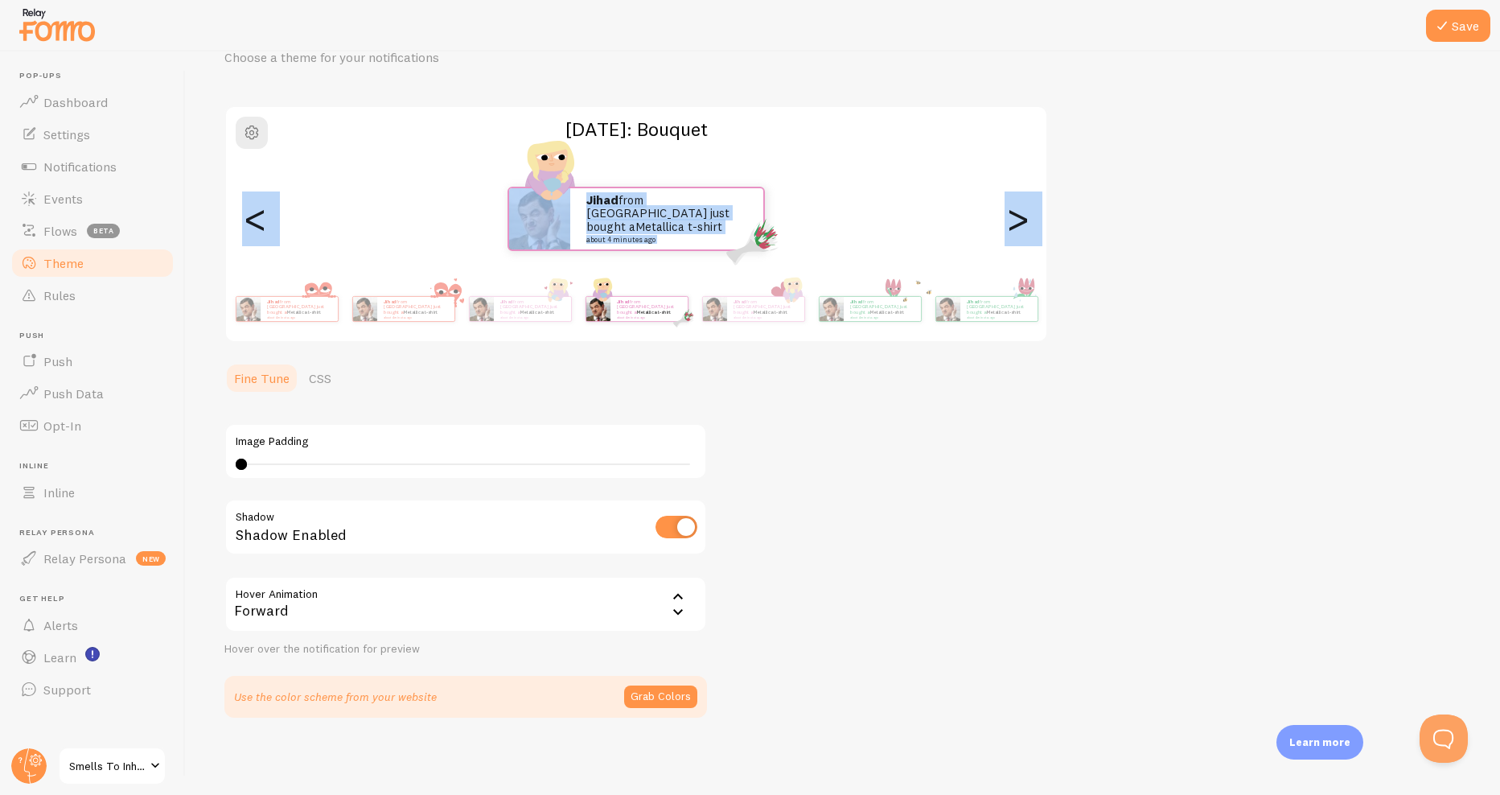
click at [1019, 229] on div ">" at bounding box center [1017, 219] width 19 height 116
click at [1018, 224] on div ">" at bounding box center [1017, 219] width 19 height 116
click at [1016, 224] on div ">" at bounding box center [1017, 219] width 19 height 116
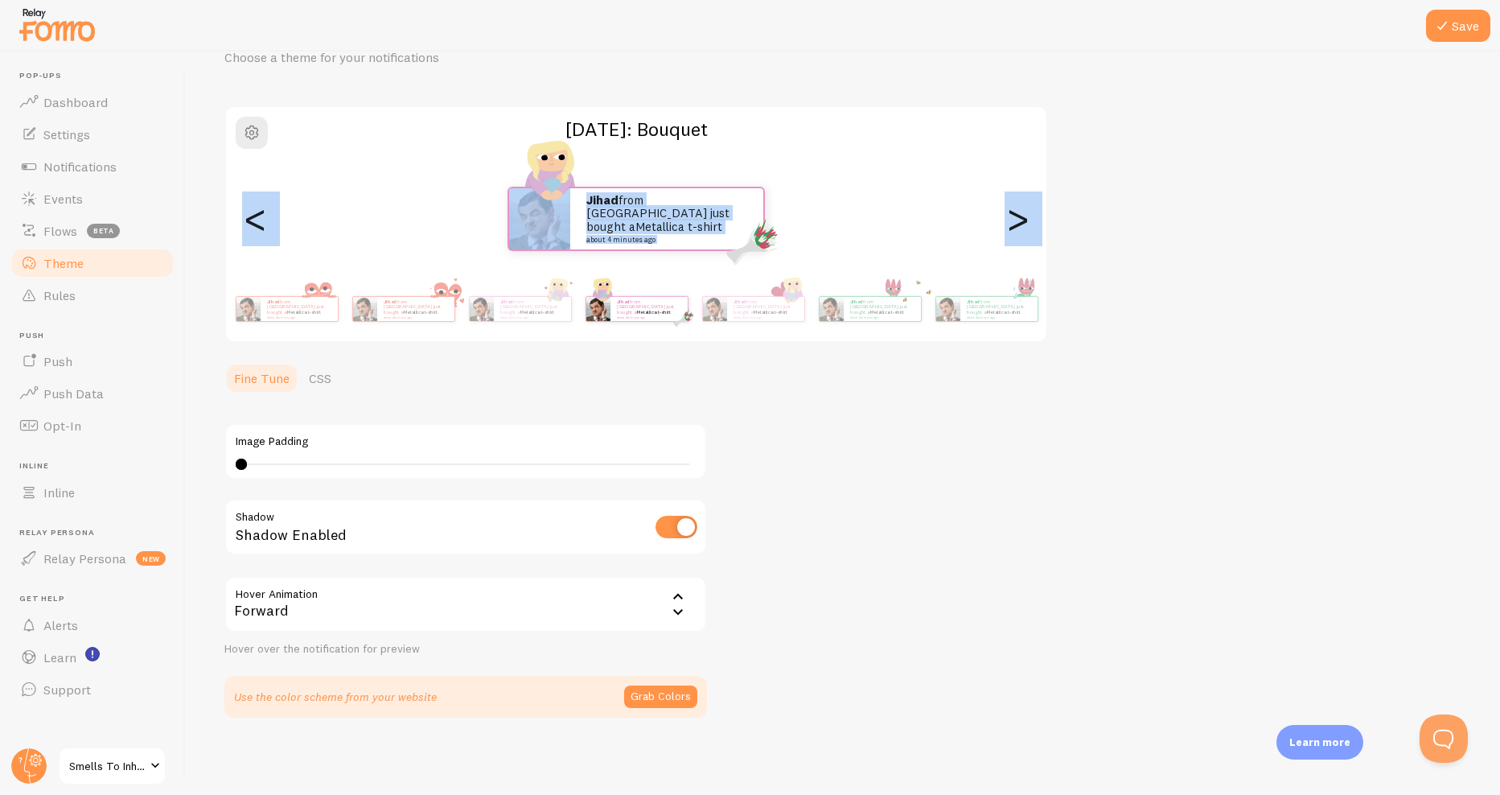
click at [1016, 224] on div ">" at bounding box center [1017, 219] width 19 height 116
click at [1015, 224] on div ">" at bounding box center [1017, 219] width 19 height 116
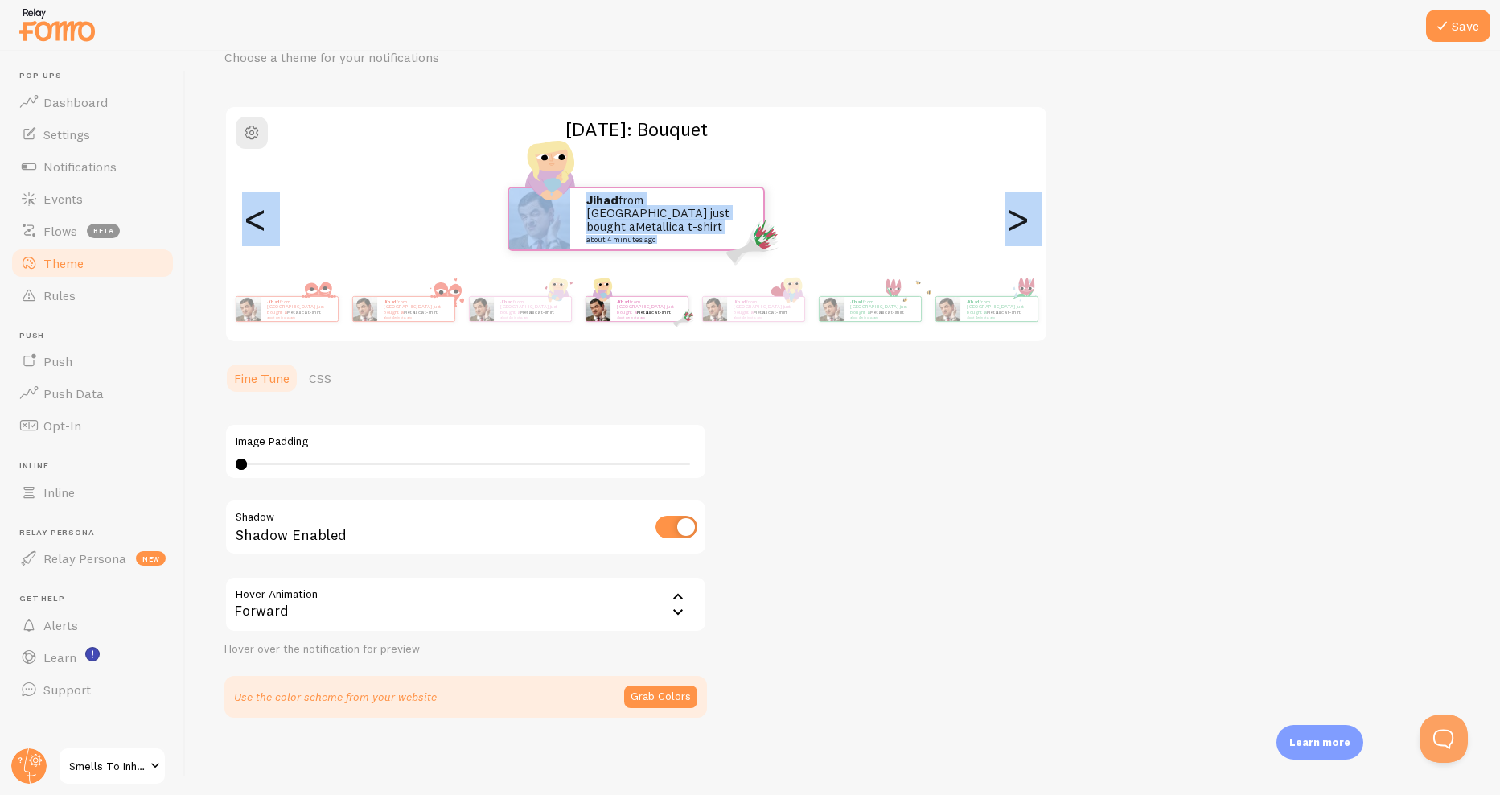
click at [1021, 219] on div ">" at bounding box center [1017, 219] width 19 height 116
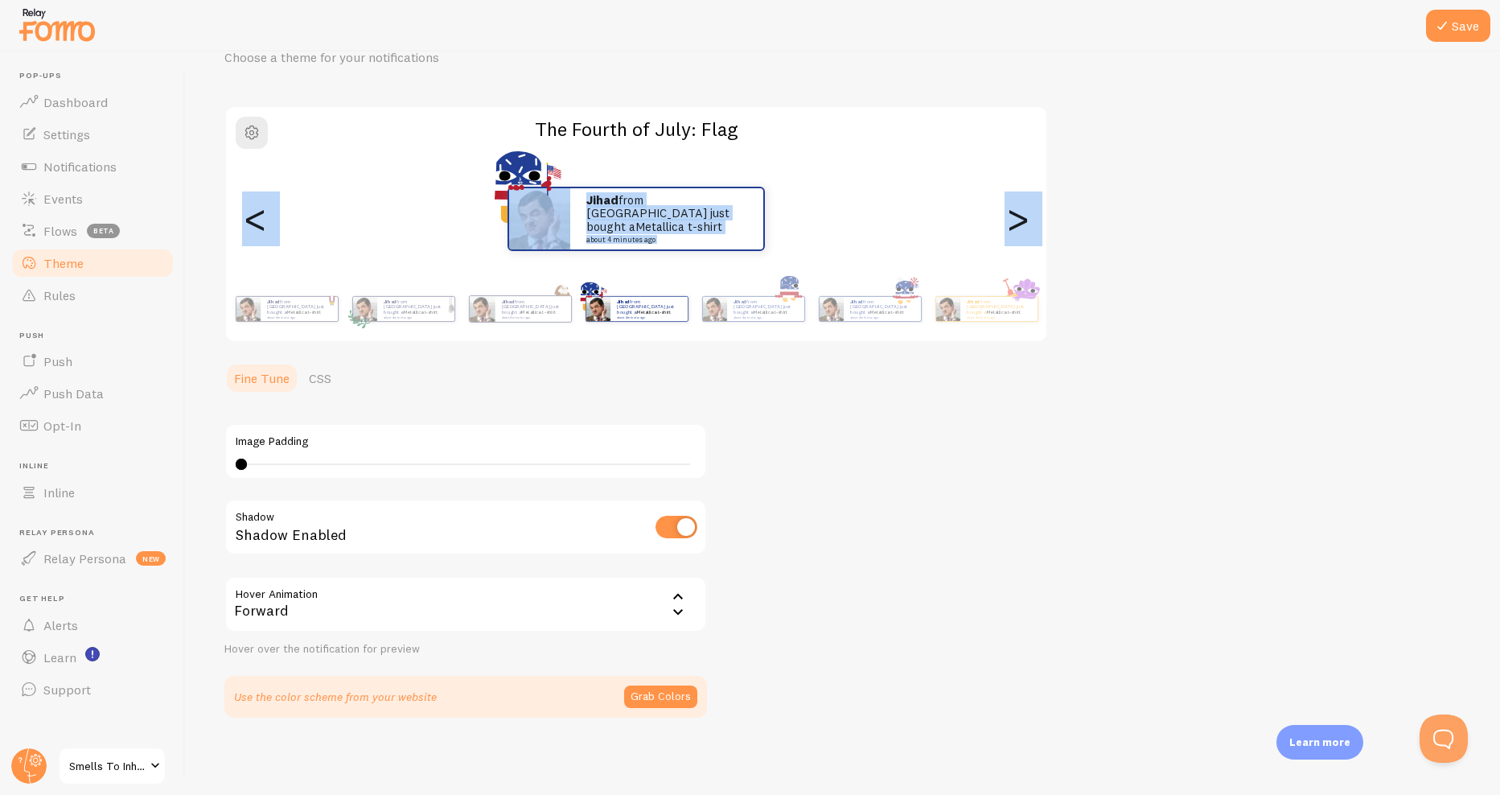
click at [1021, 219] on div ">" at bounding box center [1017, 219] width 19 height 116
click at [1014, 209] on div ">" at bounding box center [1017, 219] width 19 height 116
click at [1010, 208] on div ">" at bounding box center [1017, 219] width 19 height 116
click at [1022, 222] on div ">" at bounding box center [1017, 219] width 19 height 116
click at [1021, 222] on div ">" at bounding box center [1017, 219] width 19 height 116
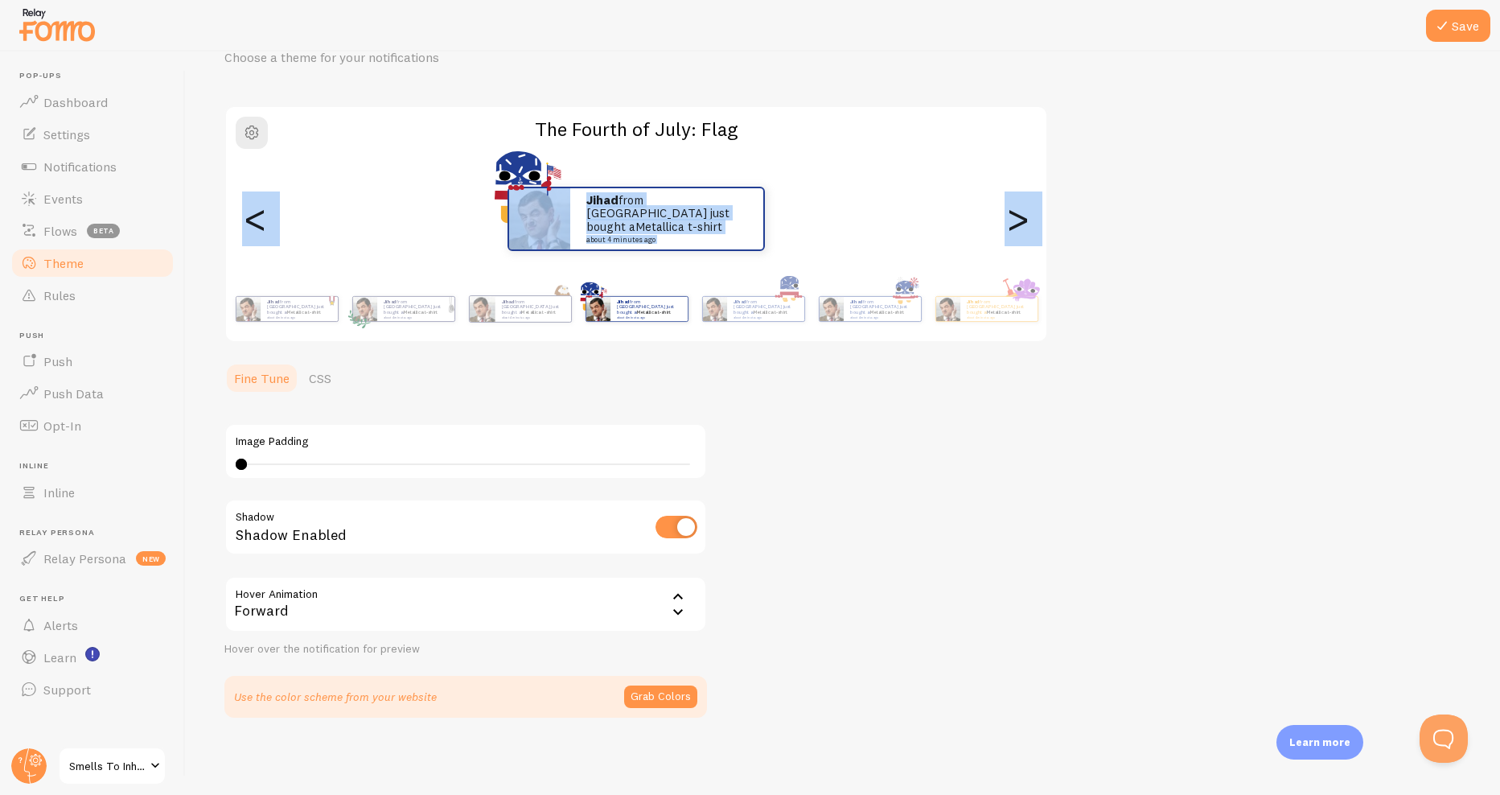
click at [1021, 222] on div ">" at bounding box center [1017, 219] width 19 height 116
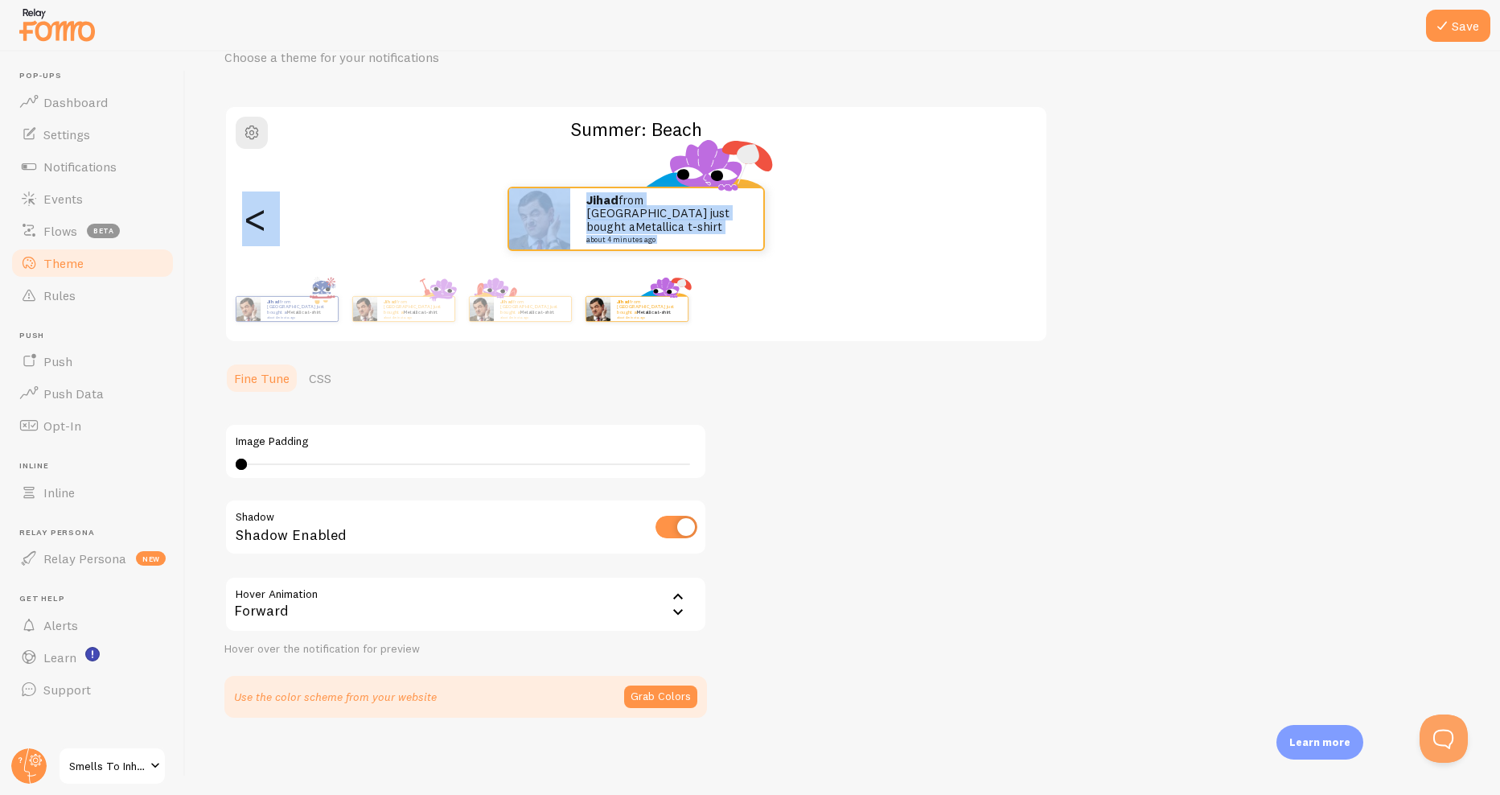
click at [1019, 214] on div ">" at bounding box center [1017, 219] width 19 height 116
click at [259, 226] on div "<" at bounding box center [254, 219] width 19 height 116
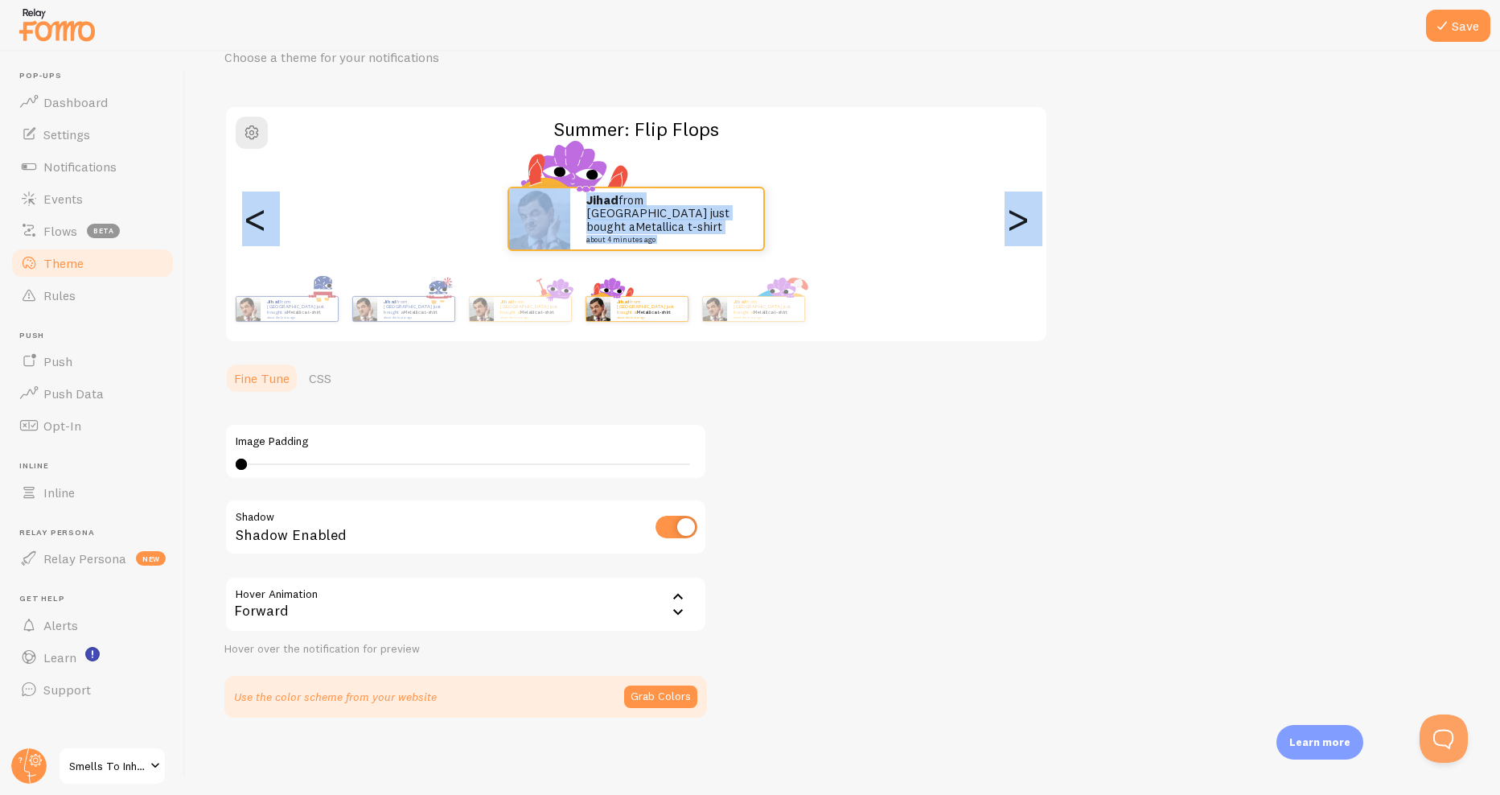
click at [259, 226] on div "<" at bounding box center [254, 219] width 19 height 116
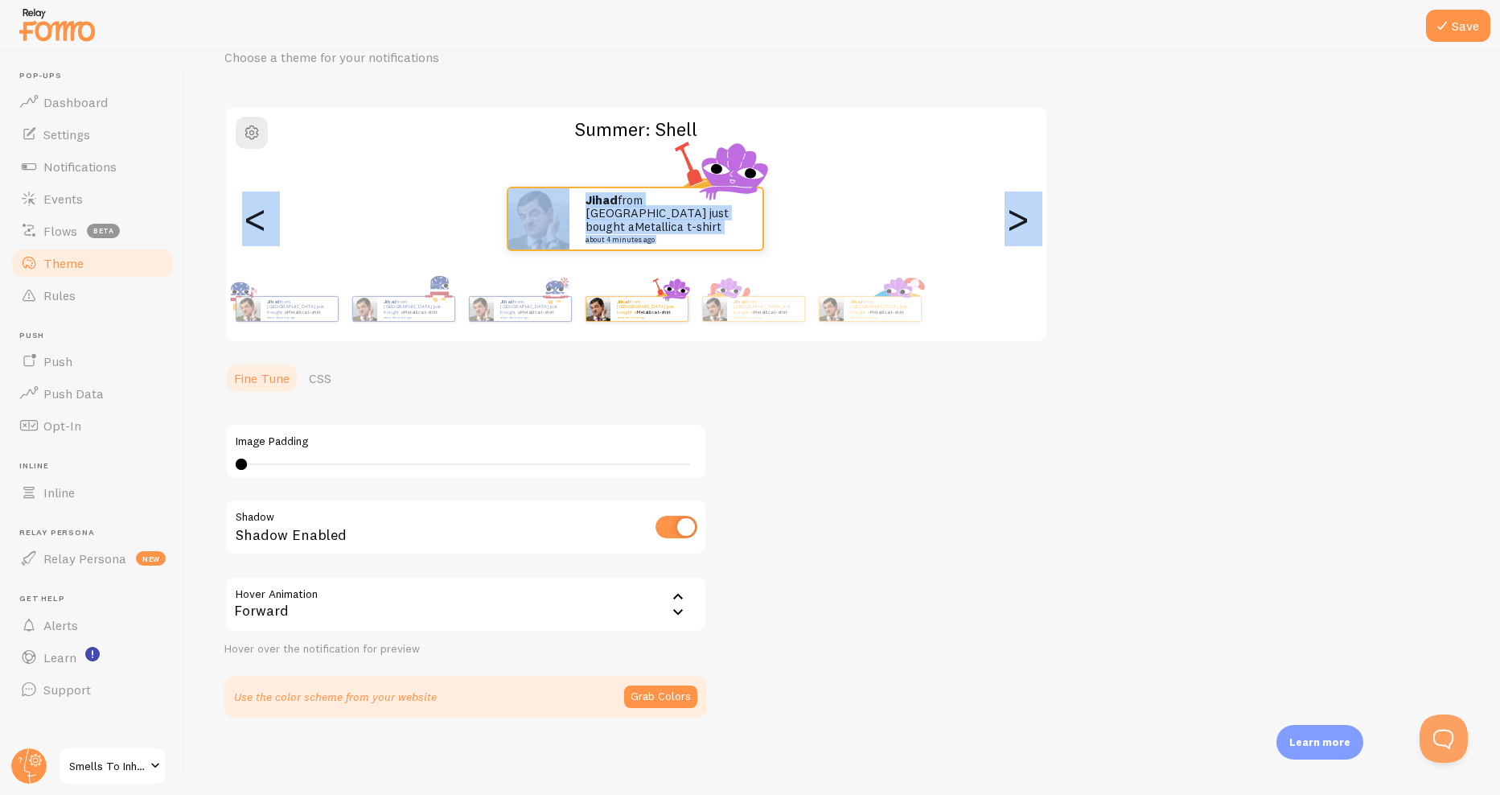
click at [256, 208] on div "<" at bounding box center [254, 219] width 19 height 116
click at [255, 207] on div "<" at bounding box center [254, 219] width 19 height 116
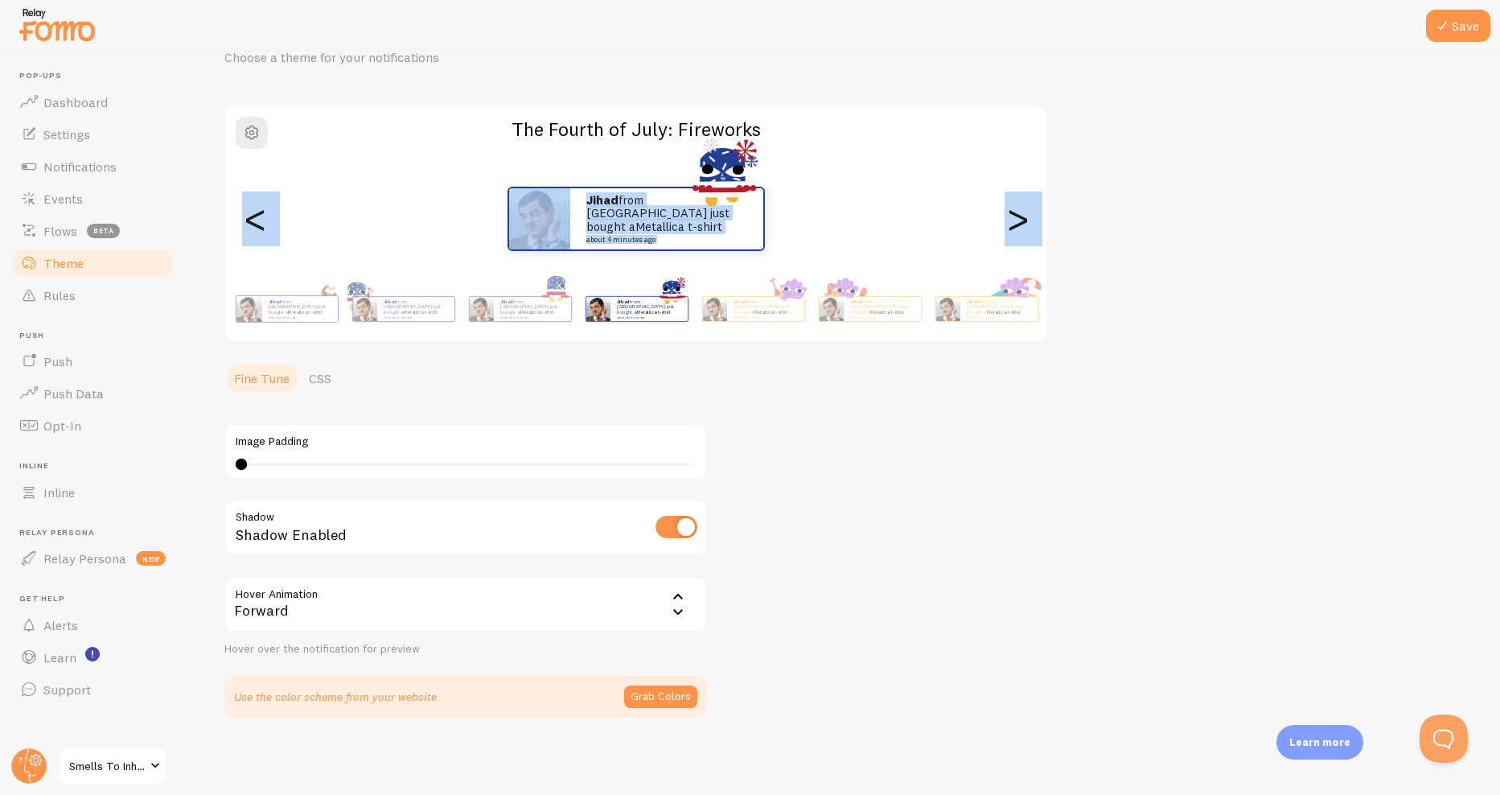
click at [255, 207] on div "<" at bounding box center [254, 219] width 19 height 116
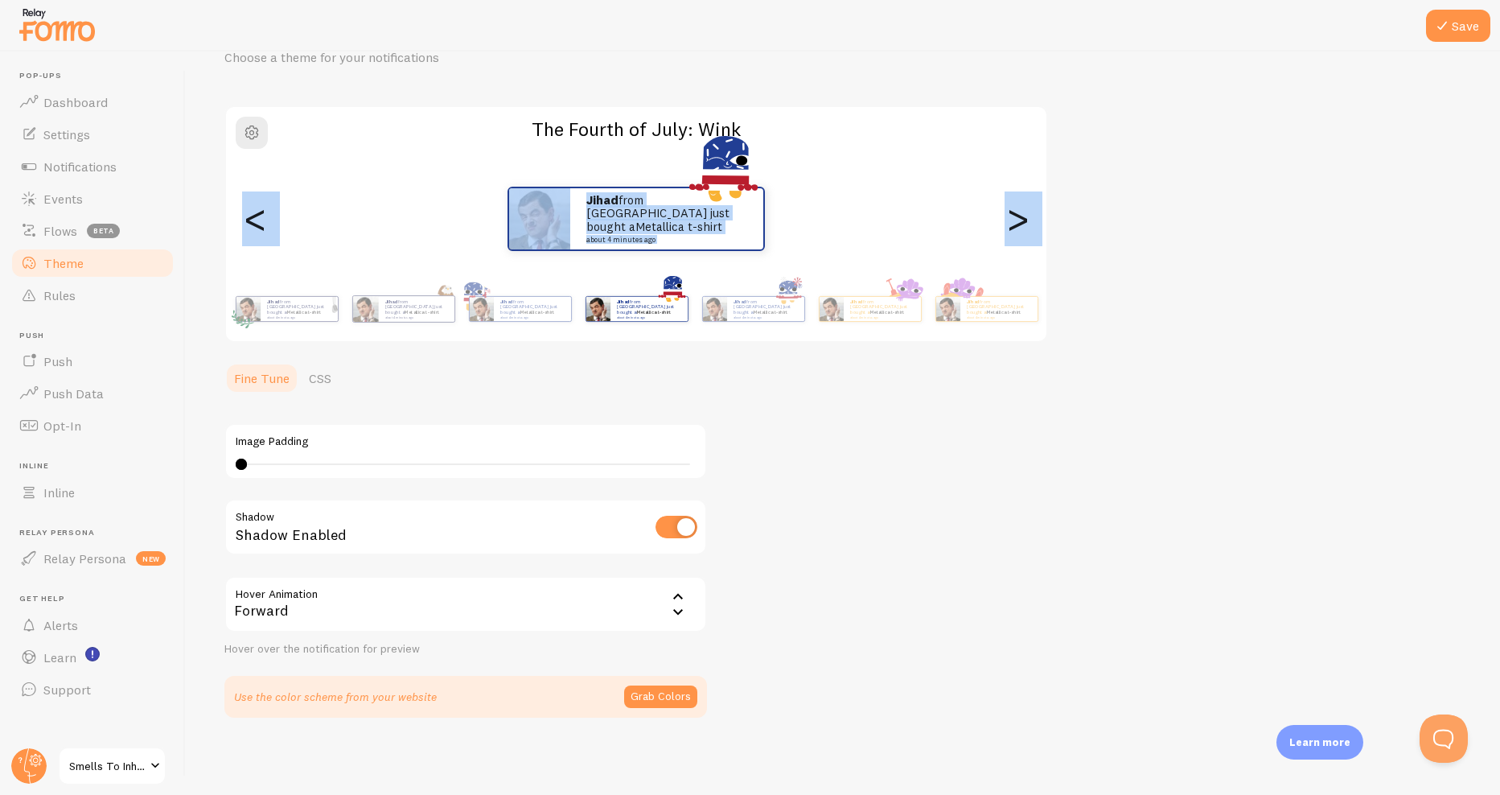
click at [255, 207] on div "<" at bounding box center [254, 219] width 19 height 116
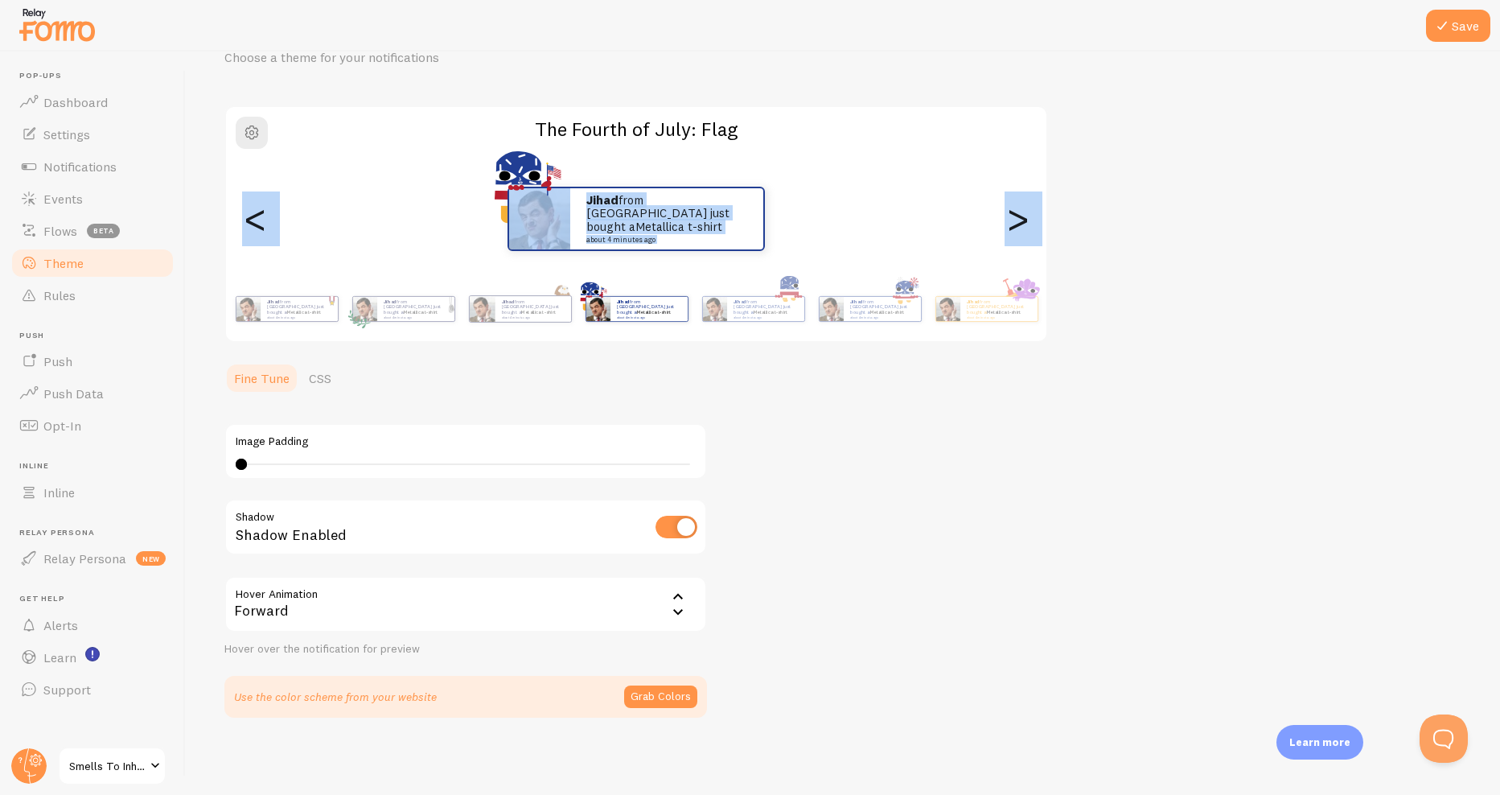
click at [255, 207] on div "<" at bounding box center [254, 219] width 19 height 116
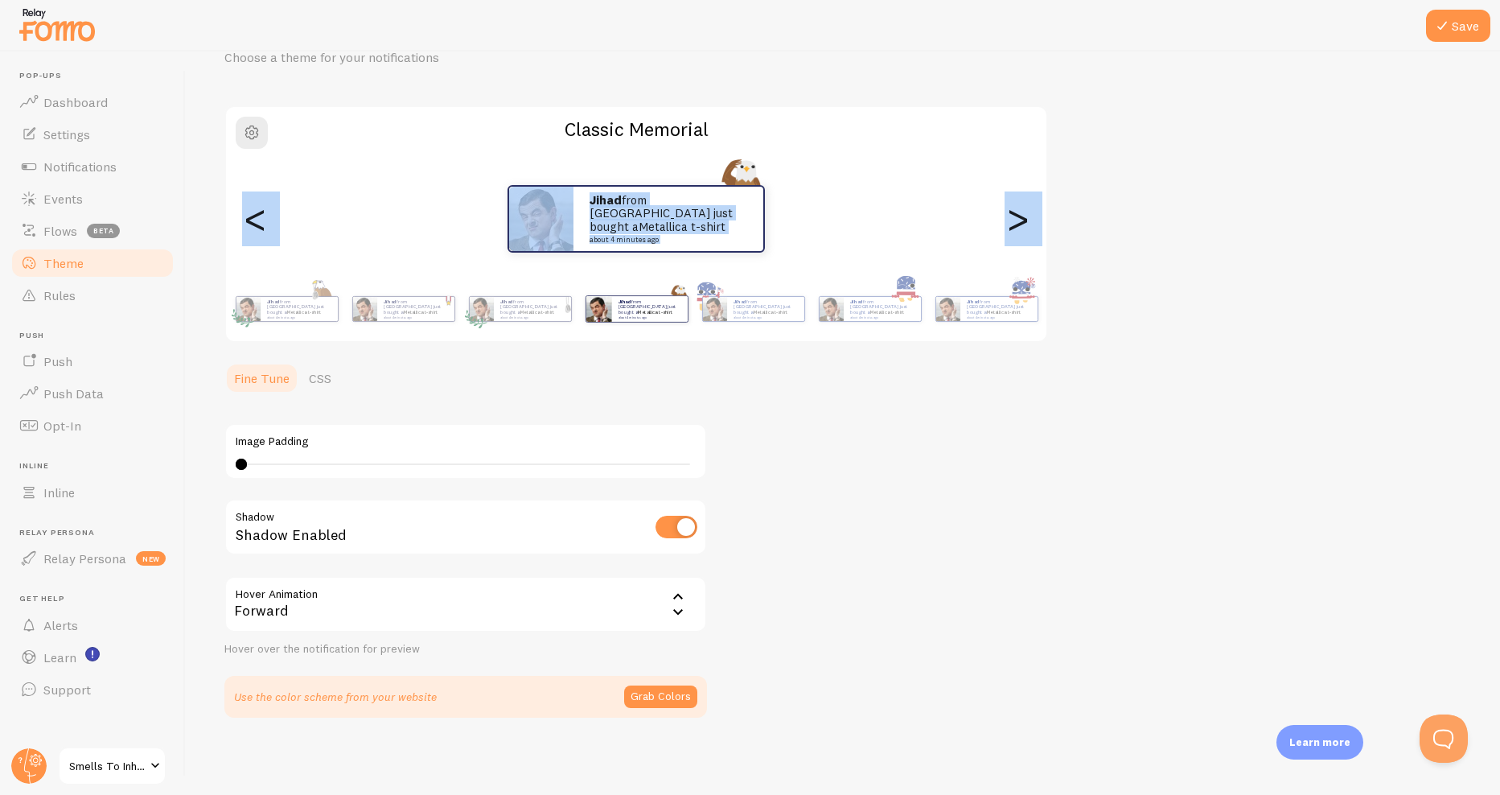
click at [255, 207] on div "<" at bounding box center [254, 219] width 19 height 116
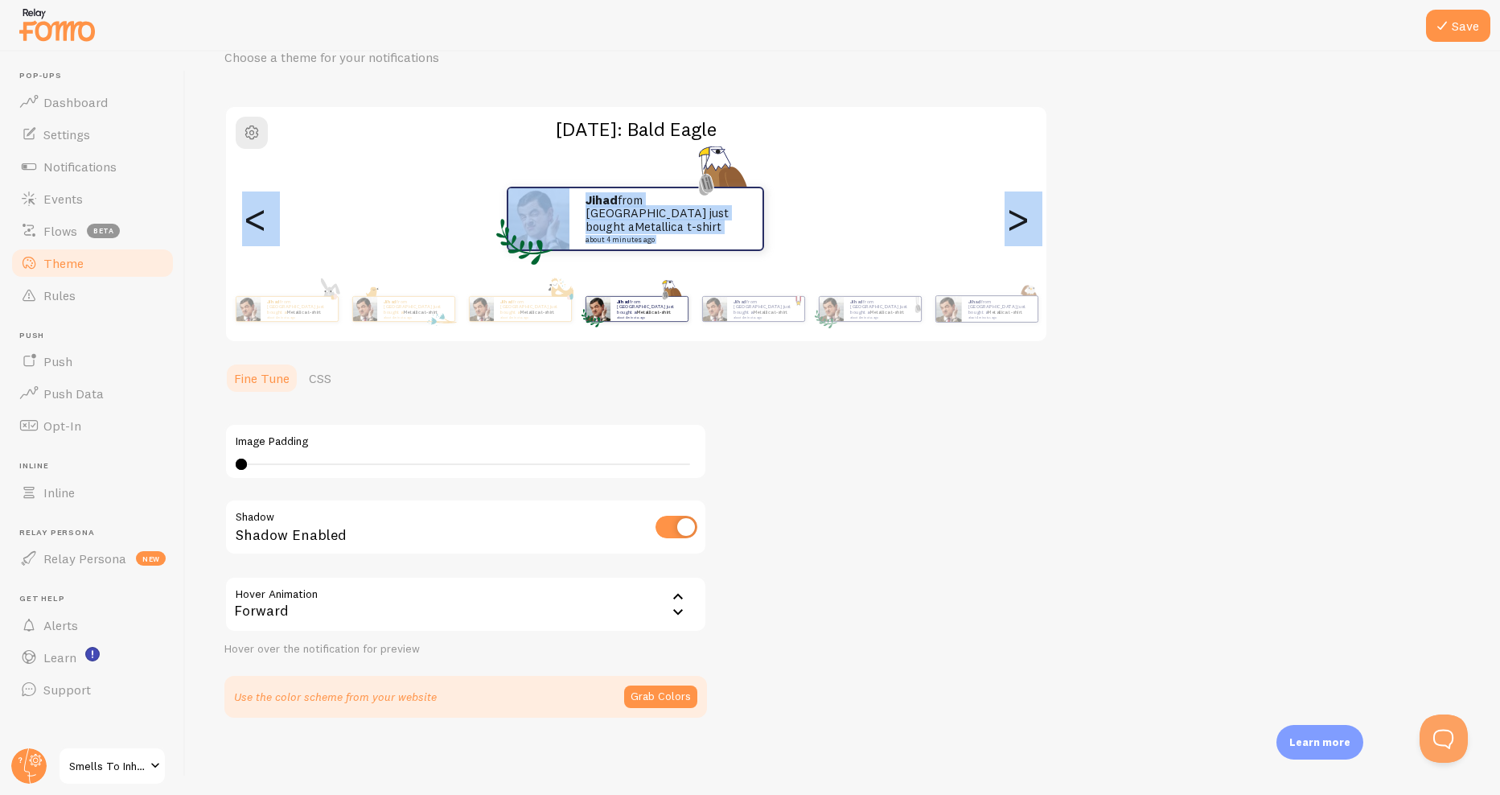
click at [253, 209] on div "<" at bounding box center [254, 219] width 19 height 116
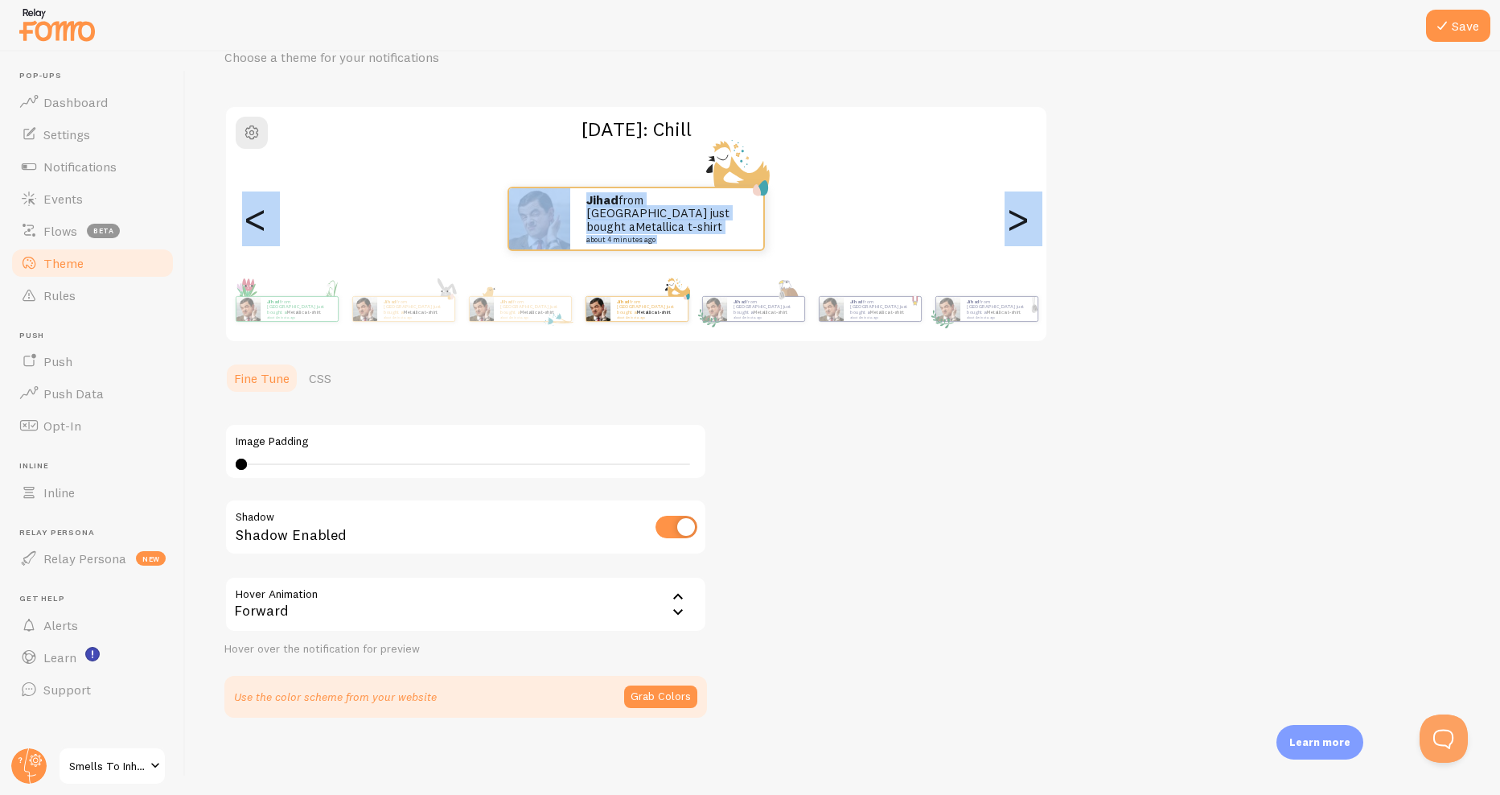
click at [253, 209] on div "<" at bounding box center [254, 219] width 19 height 116
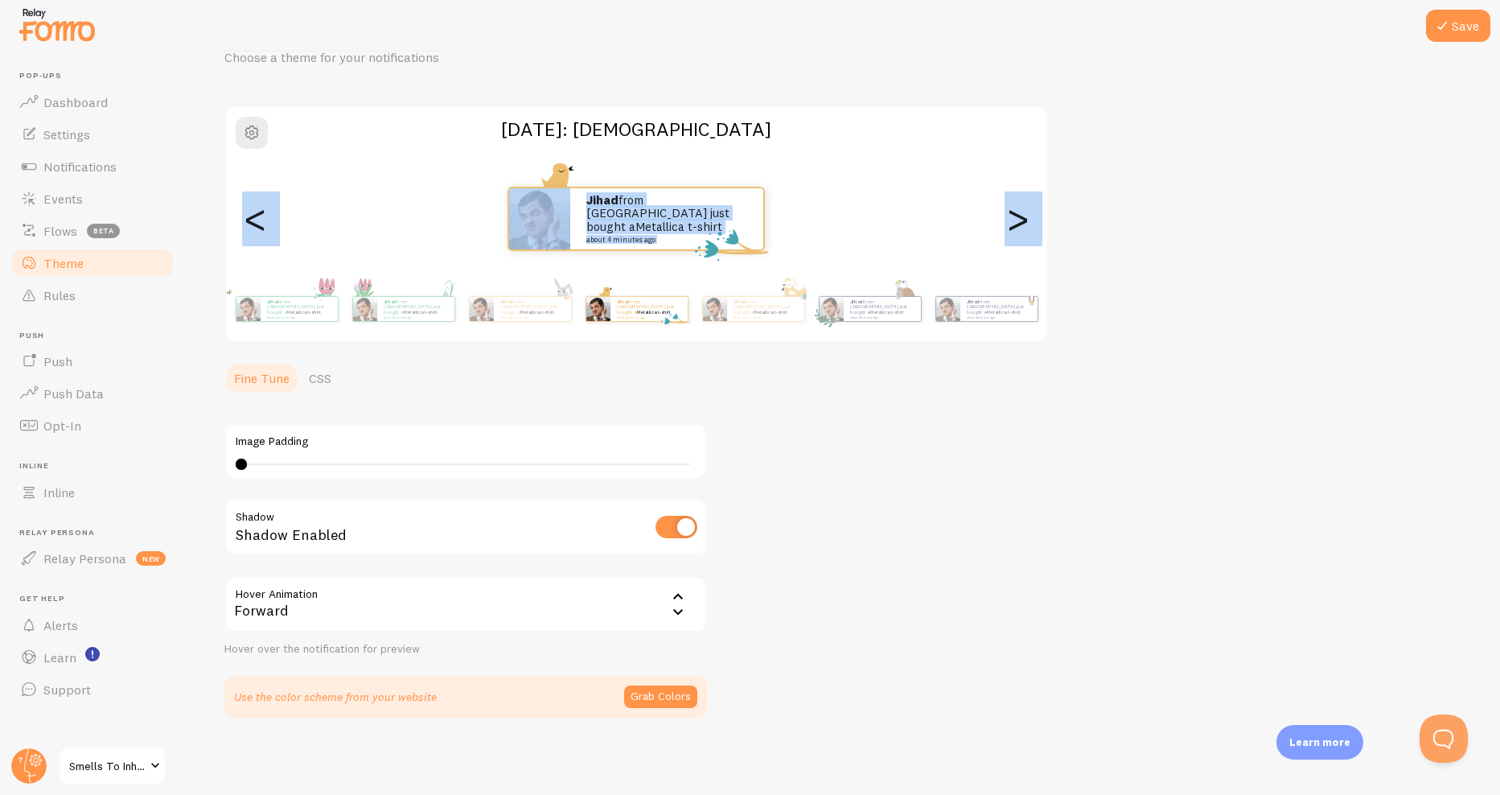
click at [253, 209] on div "<" at bounding box center [254, 219] width 19 height 116
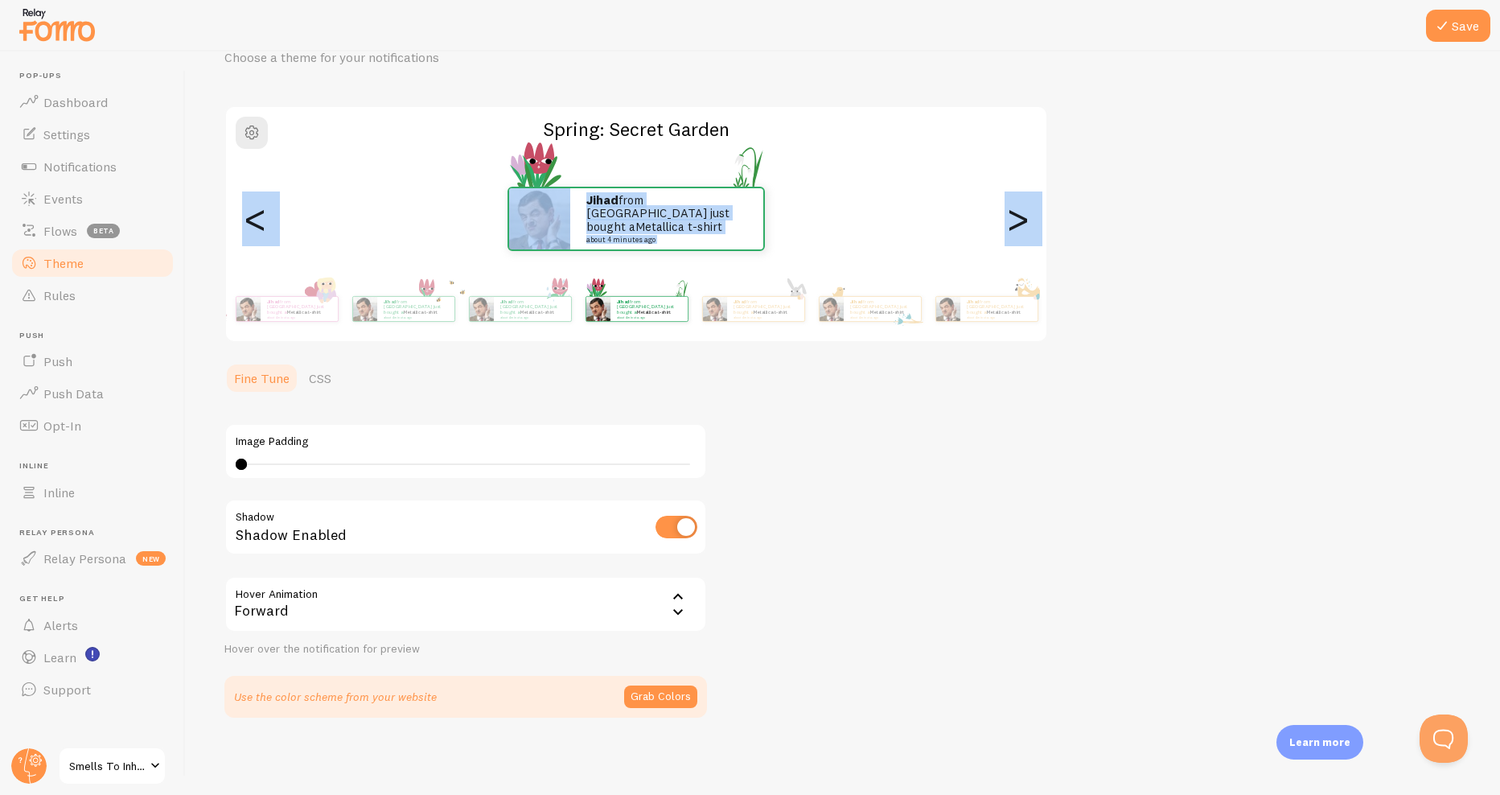
click at [253, 210] on div "<" at bounding box center [254, 219] width 19 height 116
click at [250, 214] on div "<" at bounding box center [254, 219] width 19 height 116
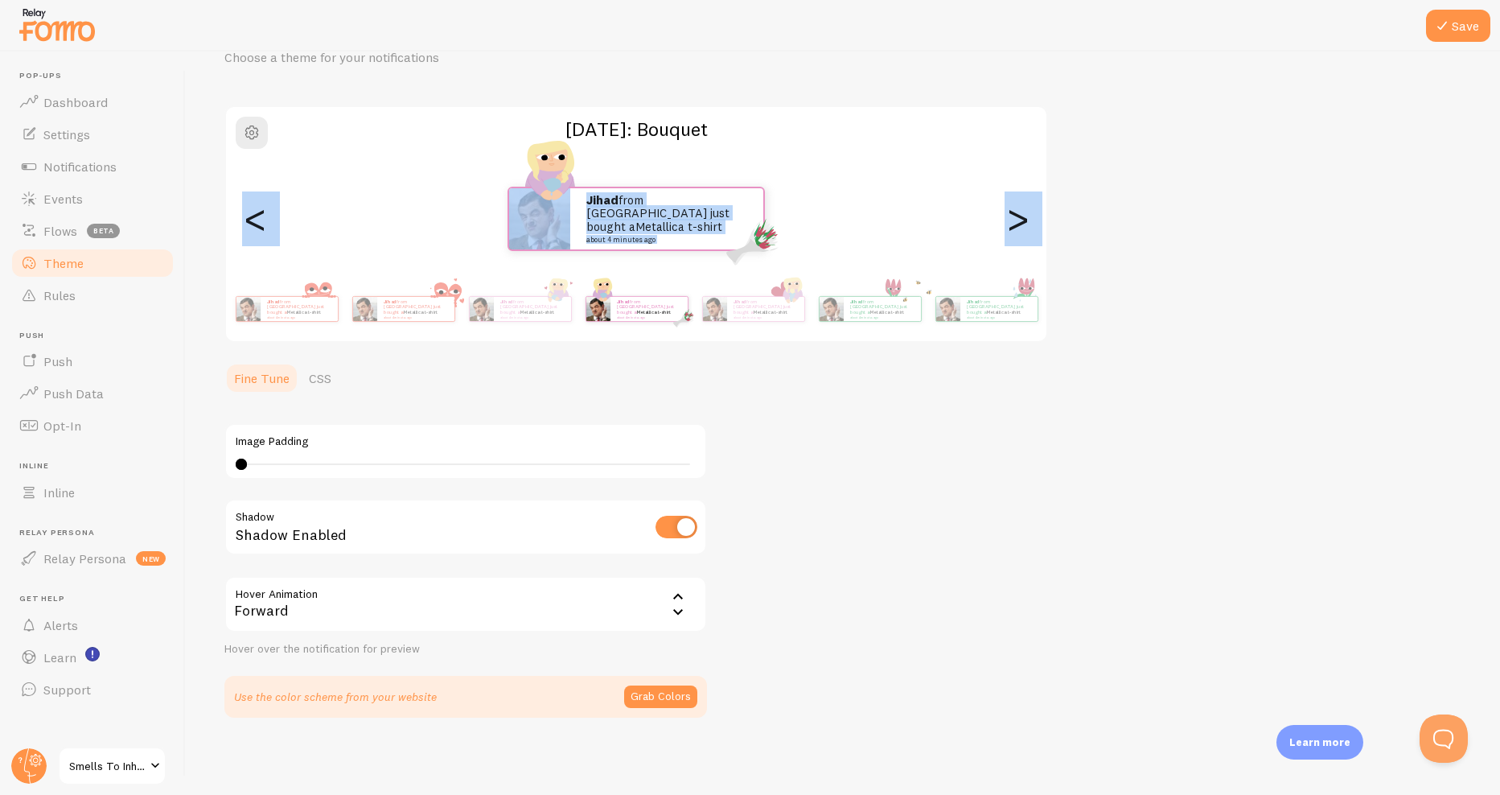
click at [250, 214] on div "<" at bounding box center [254, 219] width 19 height 116
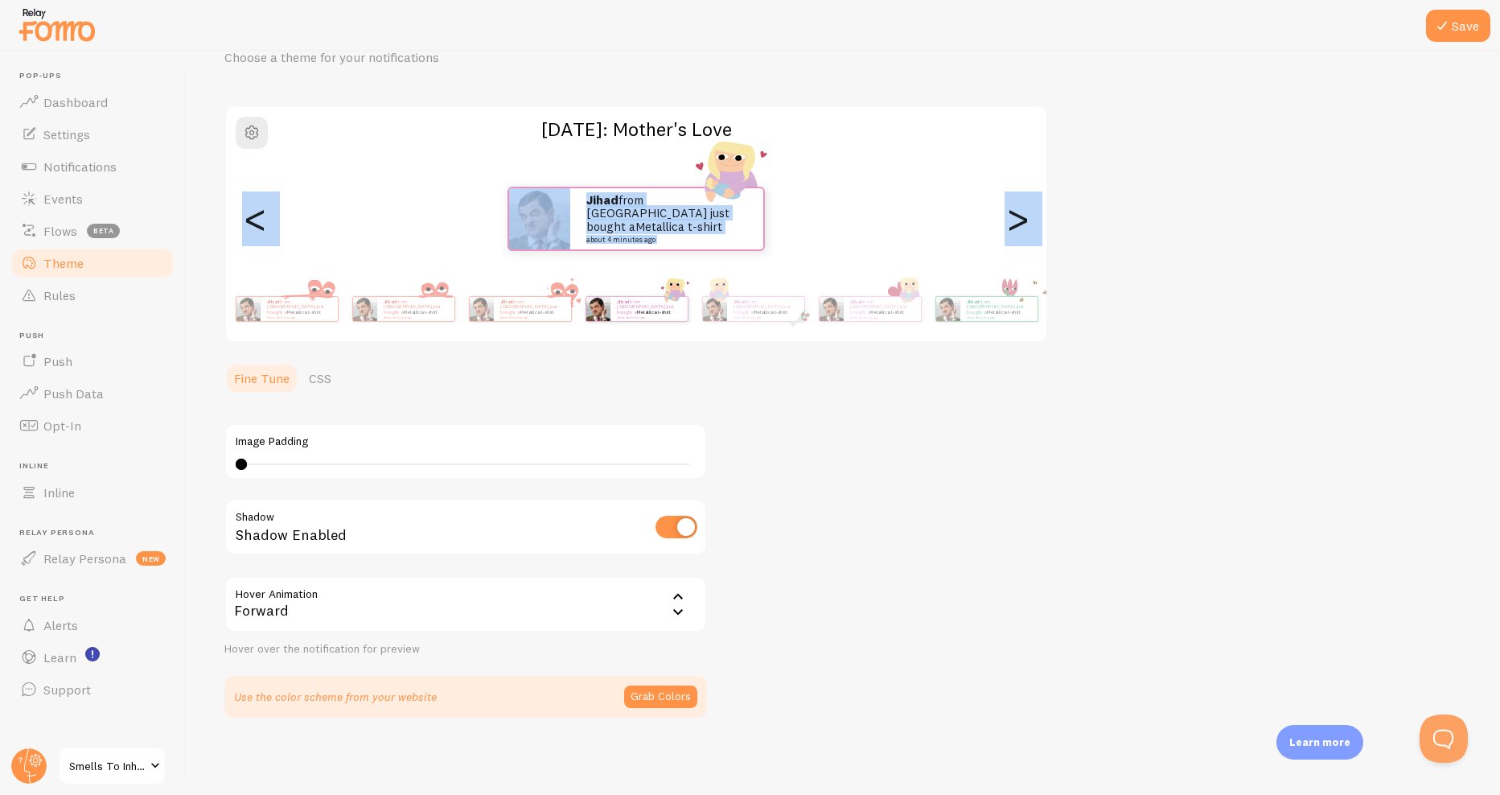
click at [265, 208] on div "<" at bounding box center [254, 219] width 19 height 116
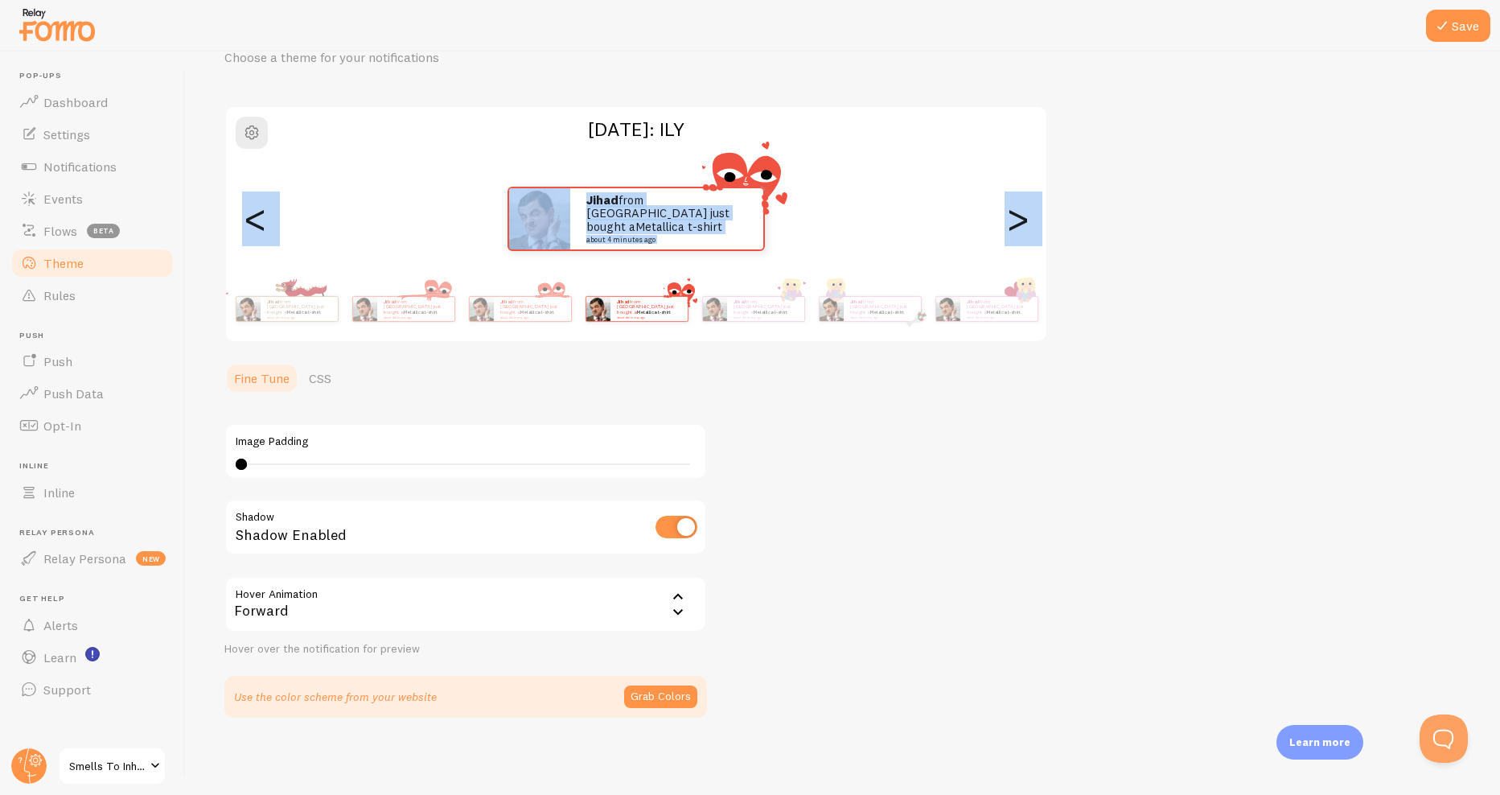
click at [265, 208] on div "<" at bounding box center [254, 219] width 19 height 116
click at [1047, 238] on div "Jihad from [GEOGRAPHIC_DATA] just bought a Metallica t-shirt about 4 minutes ago" at bounding box center [1457, 219] width 821 height 64
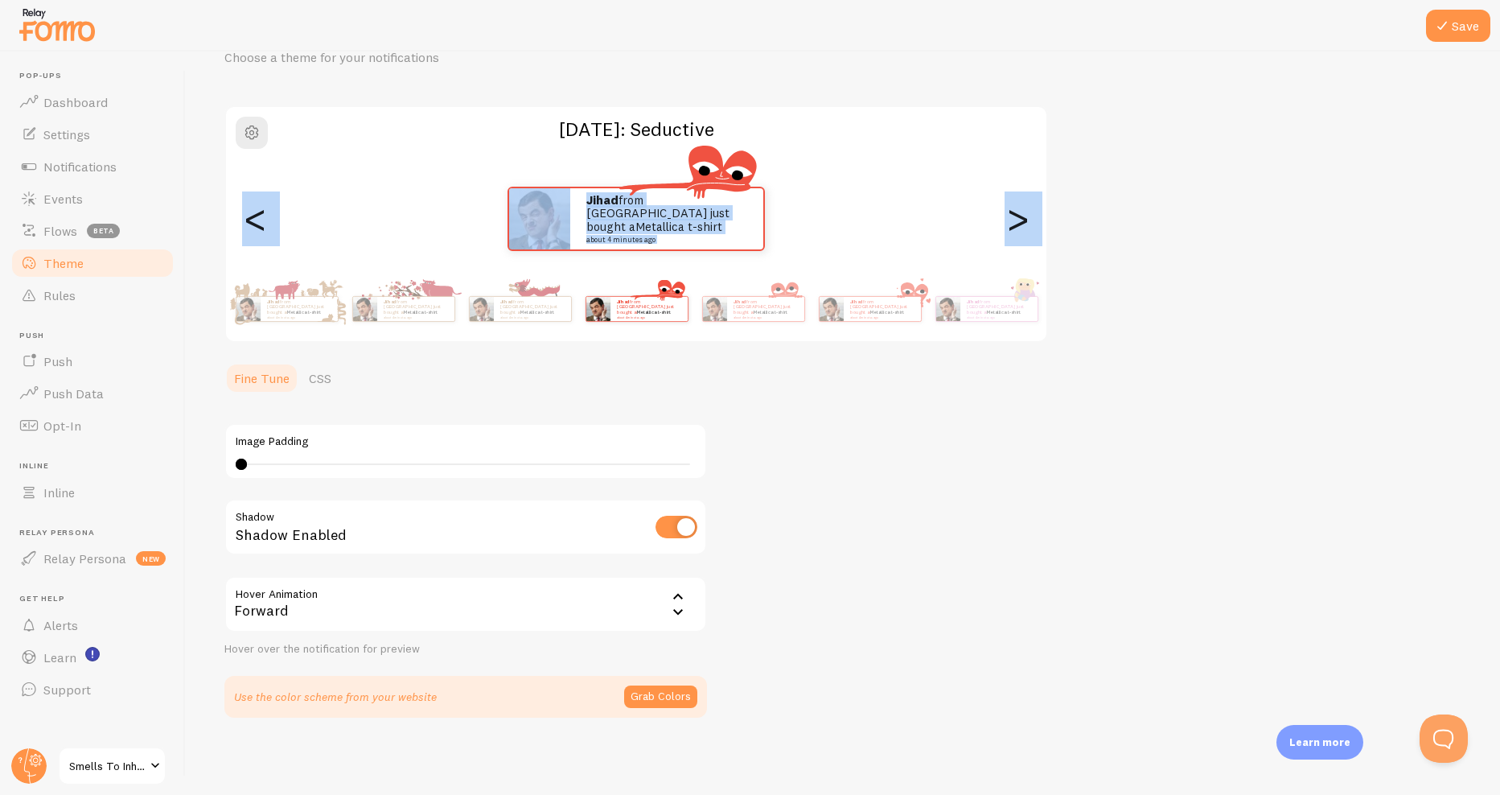
click at [269, 239] on div "Jihad from [GEOGRAPHIC_DATA] just bought a Metallica t-shirt about 4 minutes ago" at bounding box center [636, 219] width 821 height 64
click at [1000, 216] on div "Jihad from [GEOGRAPHIC_DATA] just bought a Metallica t-shirt about 4 minutes ago" at bounding box center [636, 219] width 821 height 64
click at [1027, 217] on div ">" at bounding box center [1017, 219] width 19 height 116
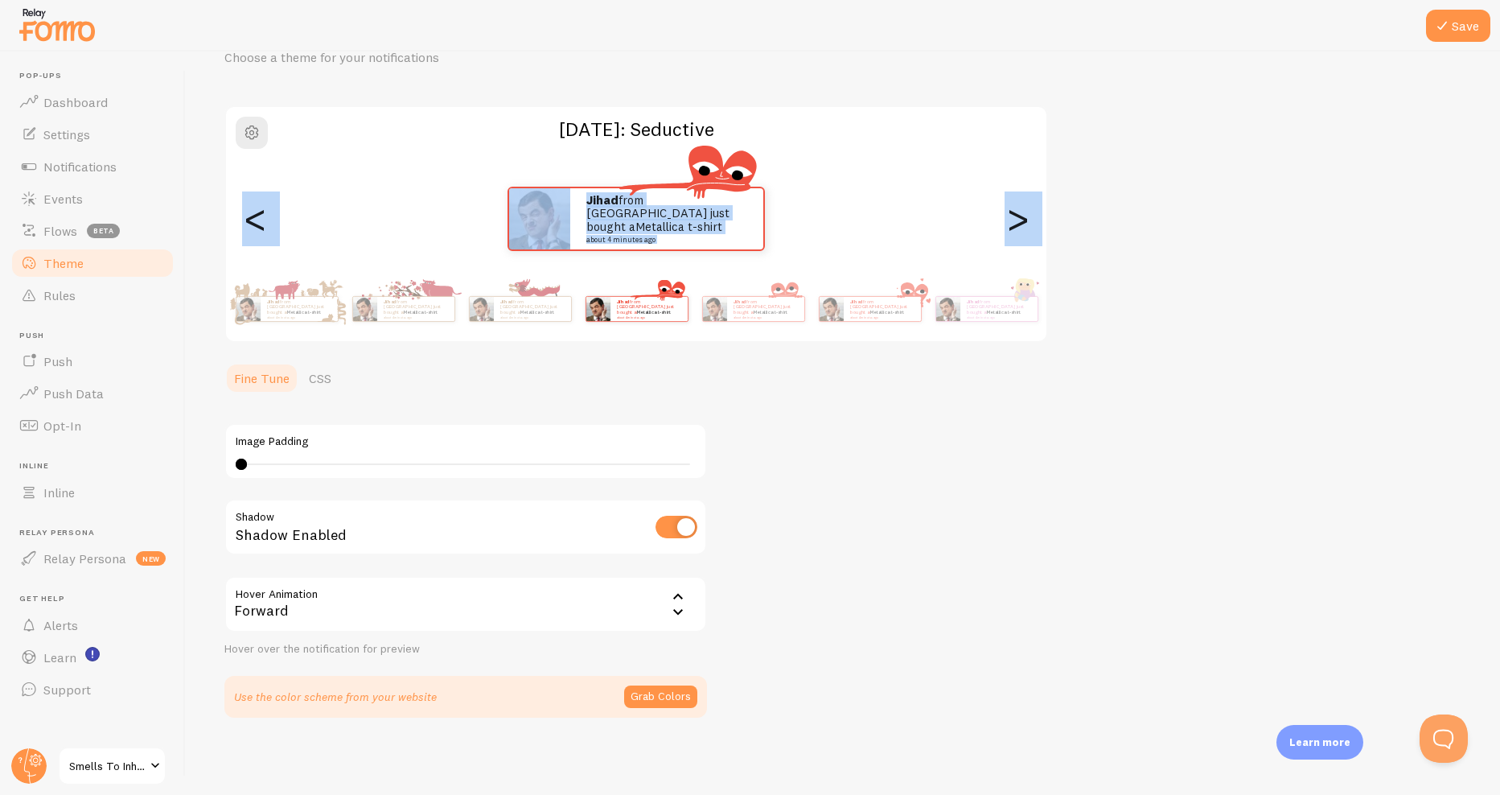
click at [1027, 217] on div ">" at bounding box center [1017, 219] width 19 height 116
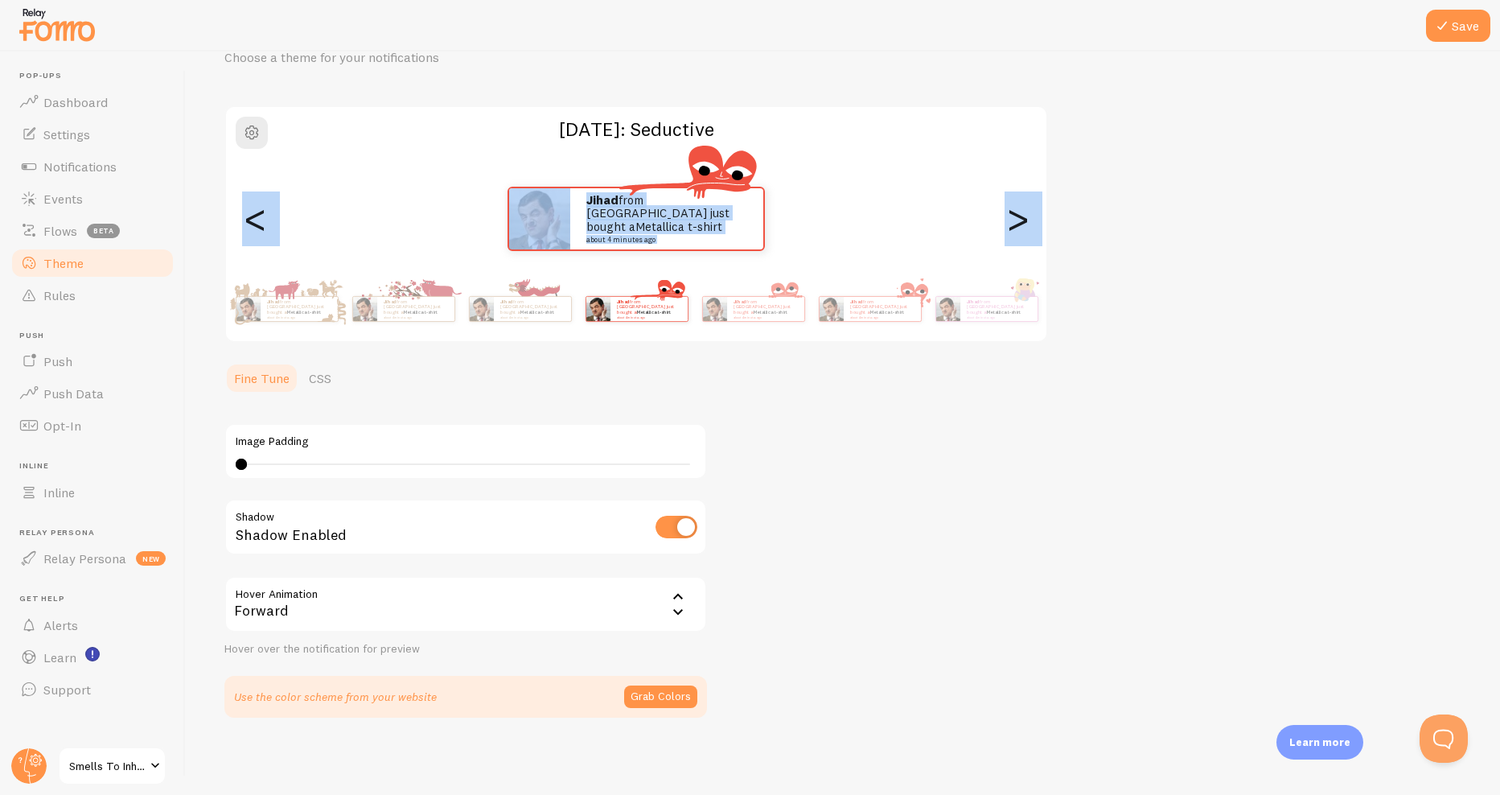
click at [1027, 217] on div ">" at bounding box center [1017, 219] width 19 height 116
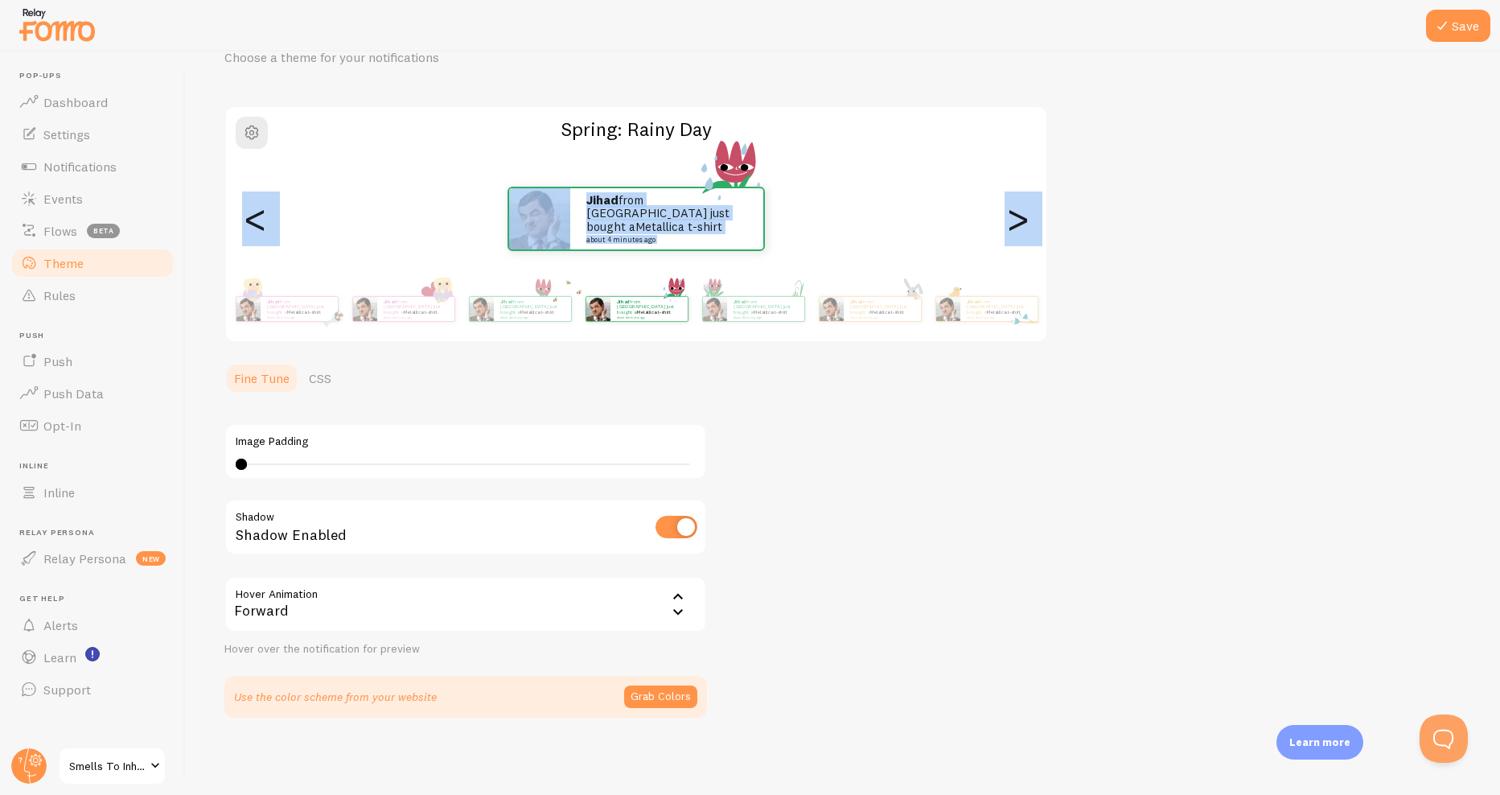
click at [1026, 206] on div ">" at bounding box center [1017, 219] width 19 height 116
click at [1022, 218] on div ">" at bounding box center [1017, 219] width 19 height 116
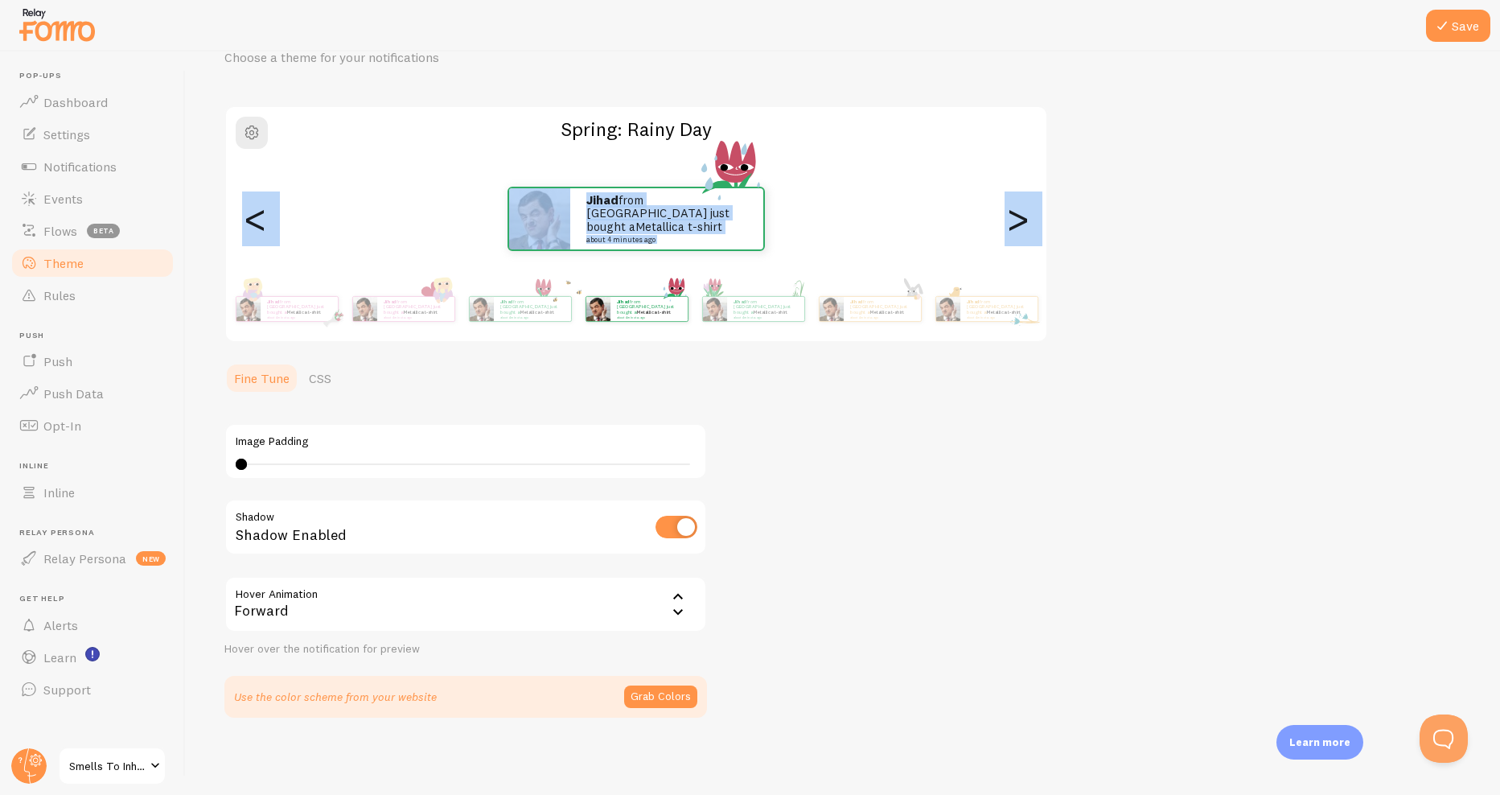
click at [1022, 218] on div ">" at bounding box center [1017, 219] width 19 height 116
click at [1020, 213] on div ">" at bounding box center [1017, 219] width 19 height 116
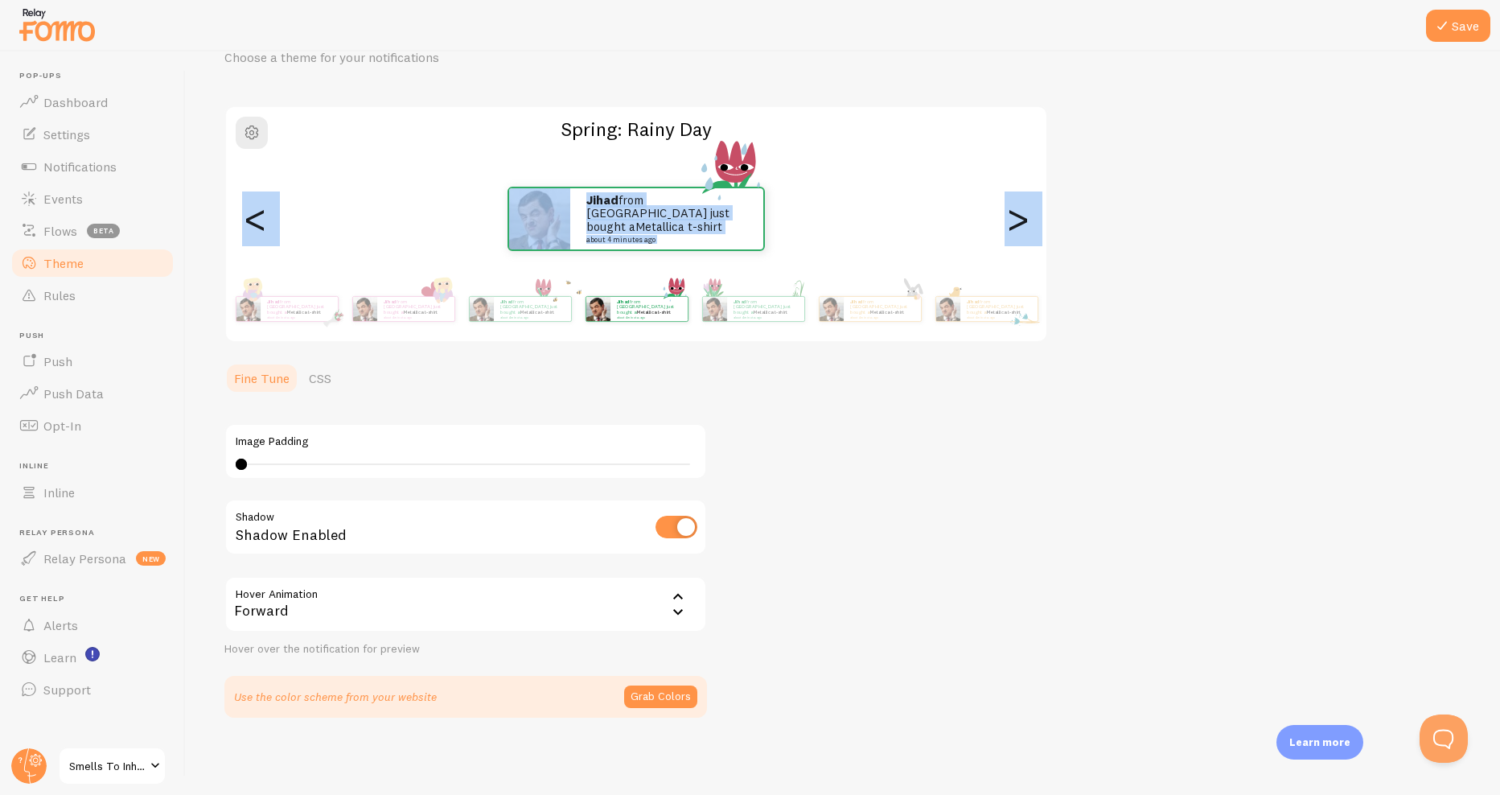
click at [1020, 213] on div ">" at bounding box center [1017, 219] width 19 height 116
click at [1019, 200] on div ">" at bounding box center [1017, 219] width 19 height 116
click at [1019, 201] on div ">" at bounding box center [1017, 219] width 19 height 116
click at [1014, 208] on div ">" at bounding box center [1017, 219] width 19 height 116
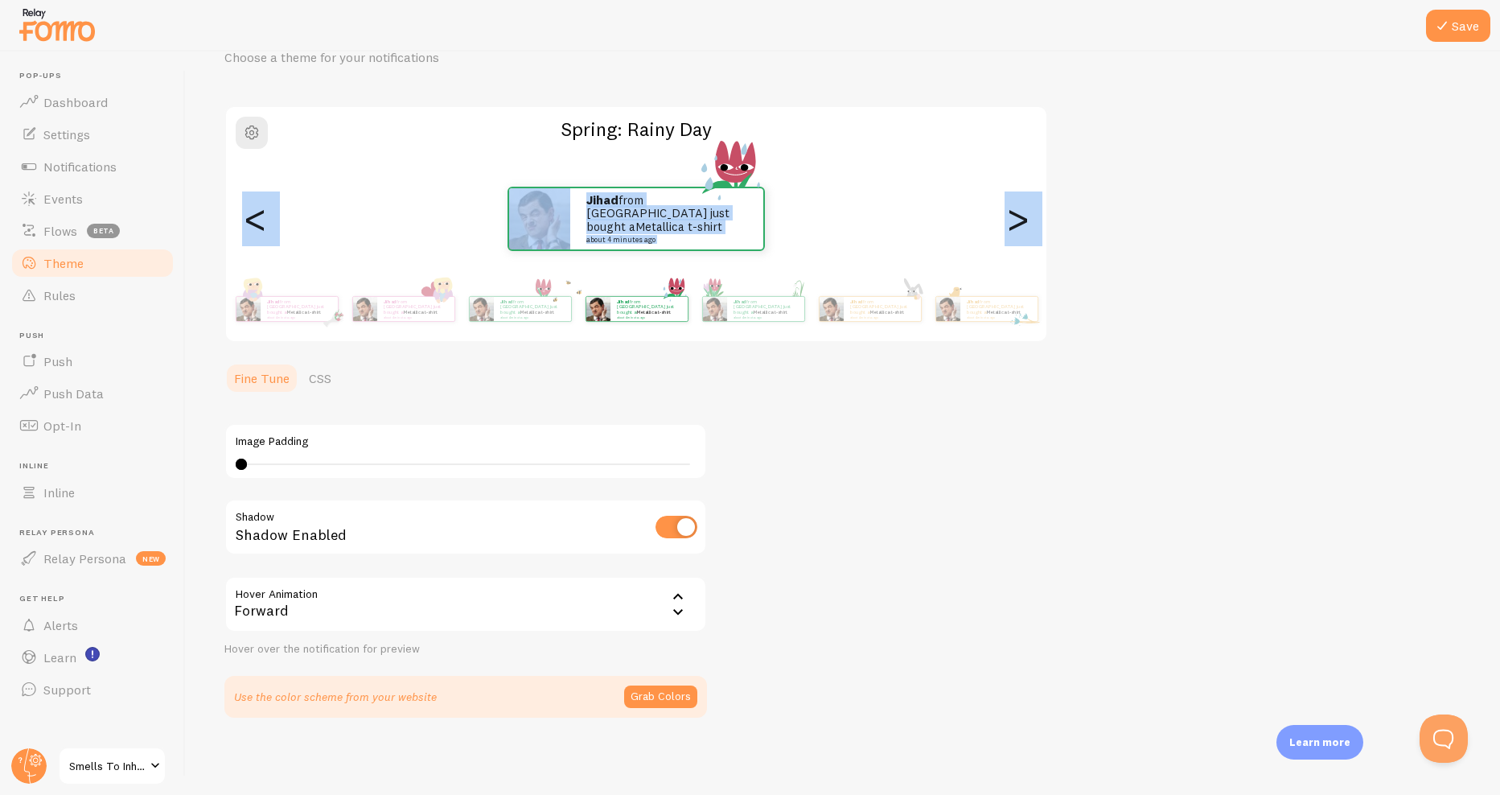
click at [1014, 208] on div ">" at bounding box center [1017, 219] width 19 height 116
click at [1014, 212] on div ">" at bounding box center [1017, 219] width 19 height 116
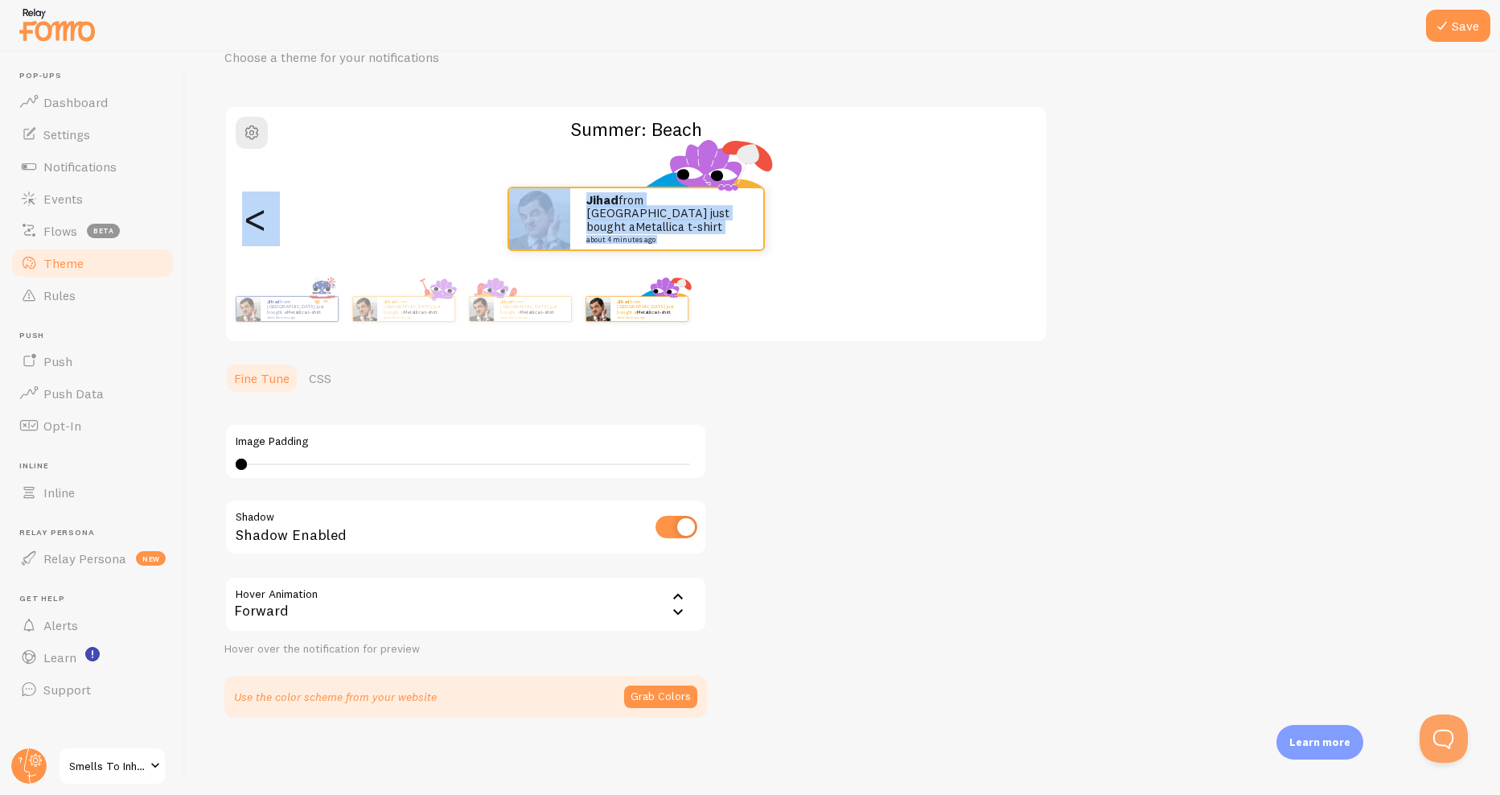
click at [1021, 227] on div ">" at bounding box center [1017, 219] width 19 height 116
click at [1021, 228] on div ">" at bounding box center [1017, 219] width 19 height 116
click at [1027, 228] on div "Jihad from [GEOGRAPHIC_DATA] just bought a Metallica t-shirt about 4 minutes ag…" at bounding box center [636, 219] width 821 height 116
click at [111, 104] on link "Dashboard" at bounding box center [93, 102] width 166 height 32
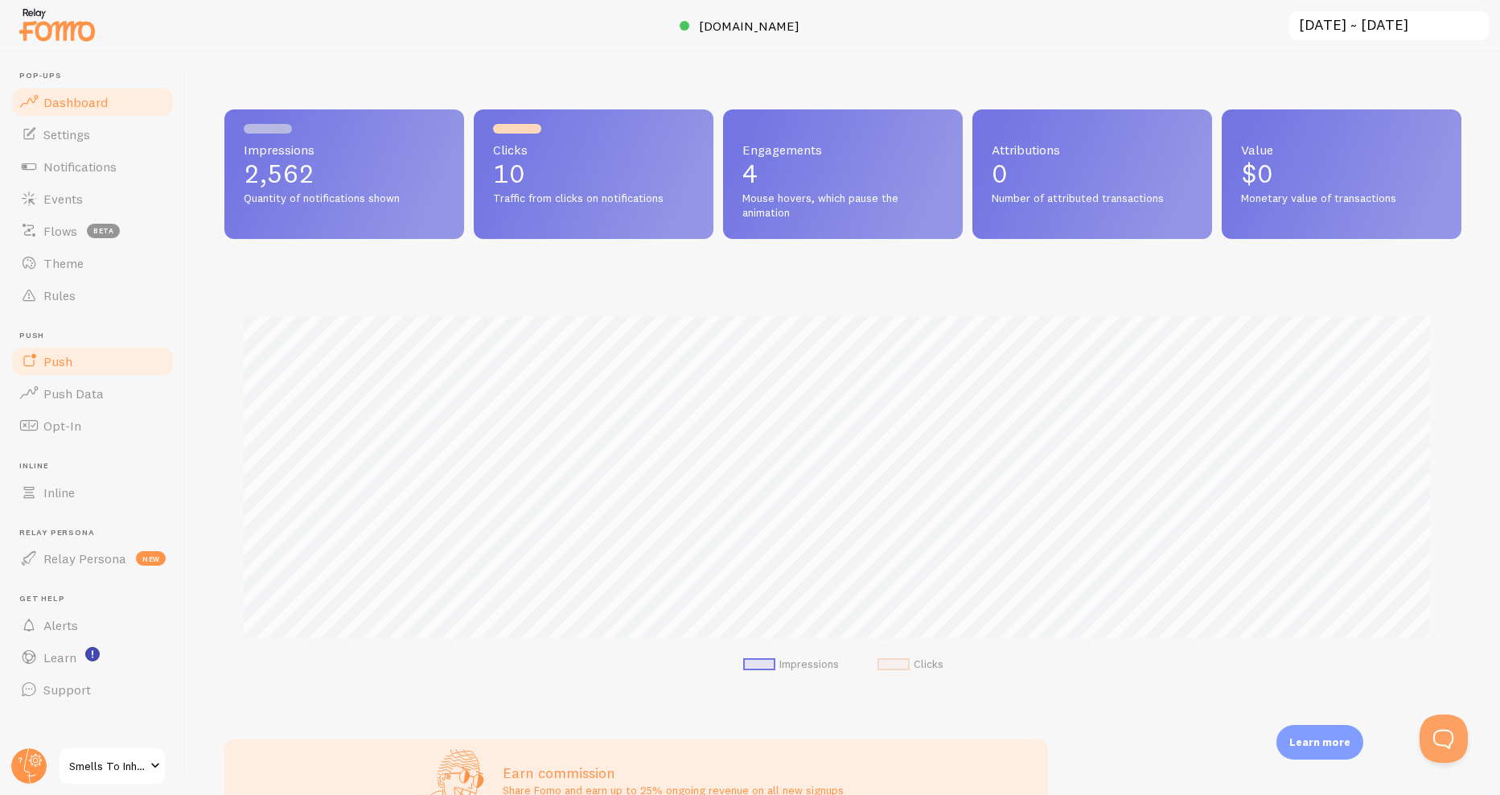
scroll to position [422, 1225]
click at [84, 113] on link "Dashboard" at bounding box center [93, 102] width 166 height 32
click at [80, 142] on link "Settings" at bounding box center [93, 134] width 166 height 32
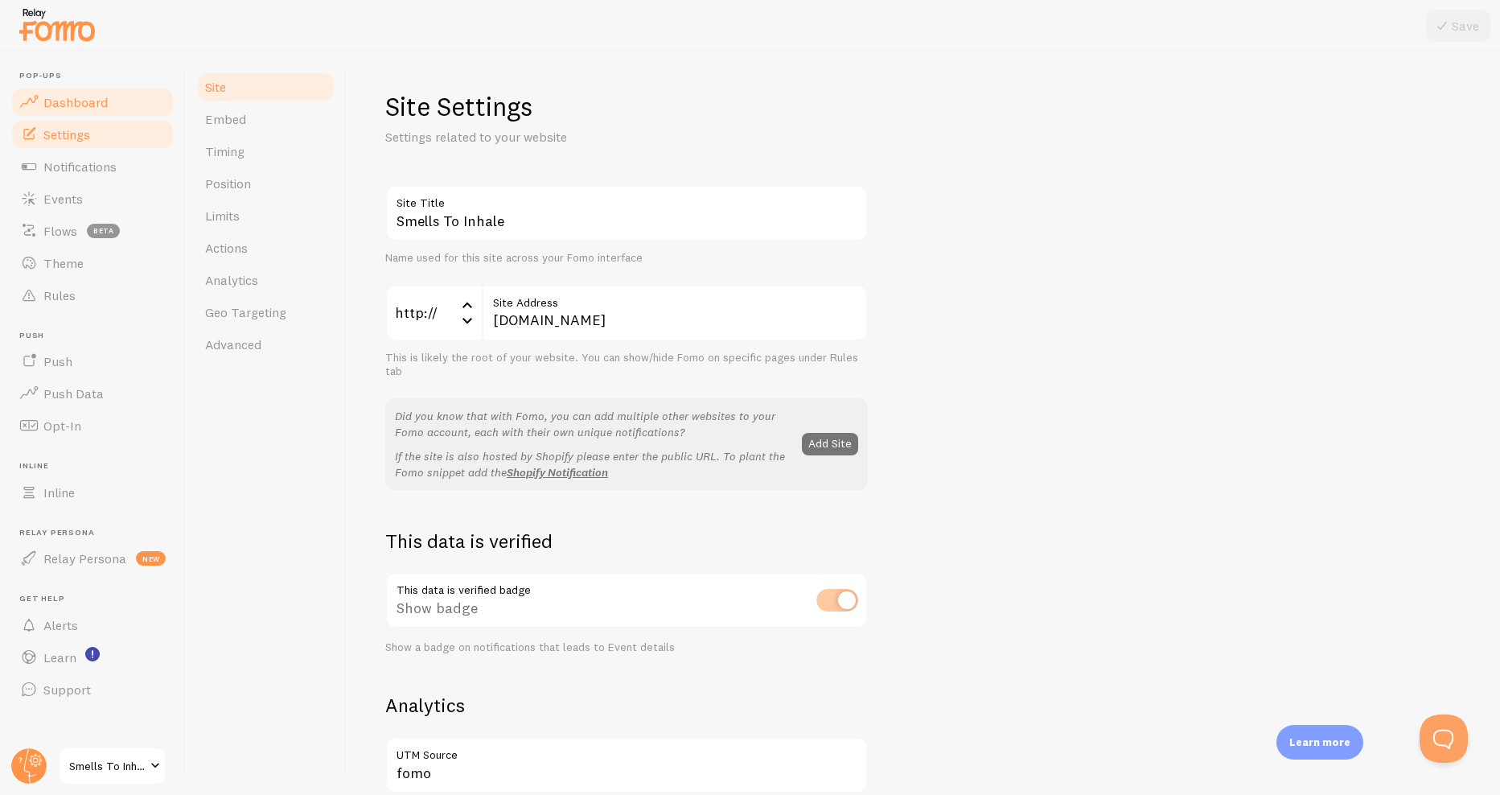
click at [94, 90] on link "Dashboard" at bounding box center [93, 102] width 166 height 32
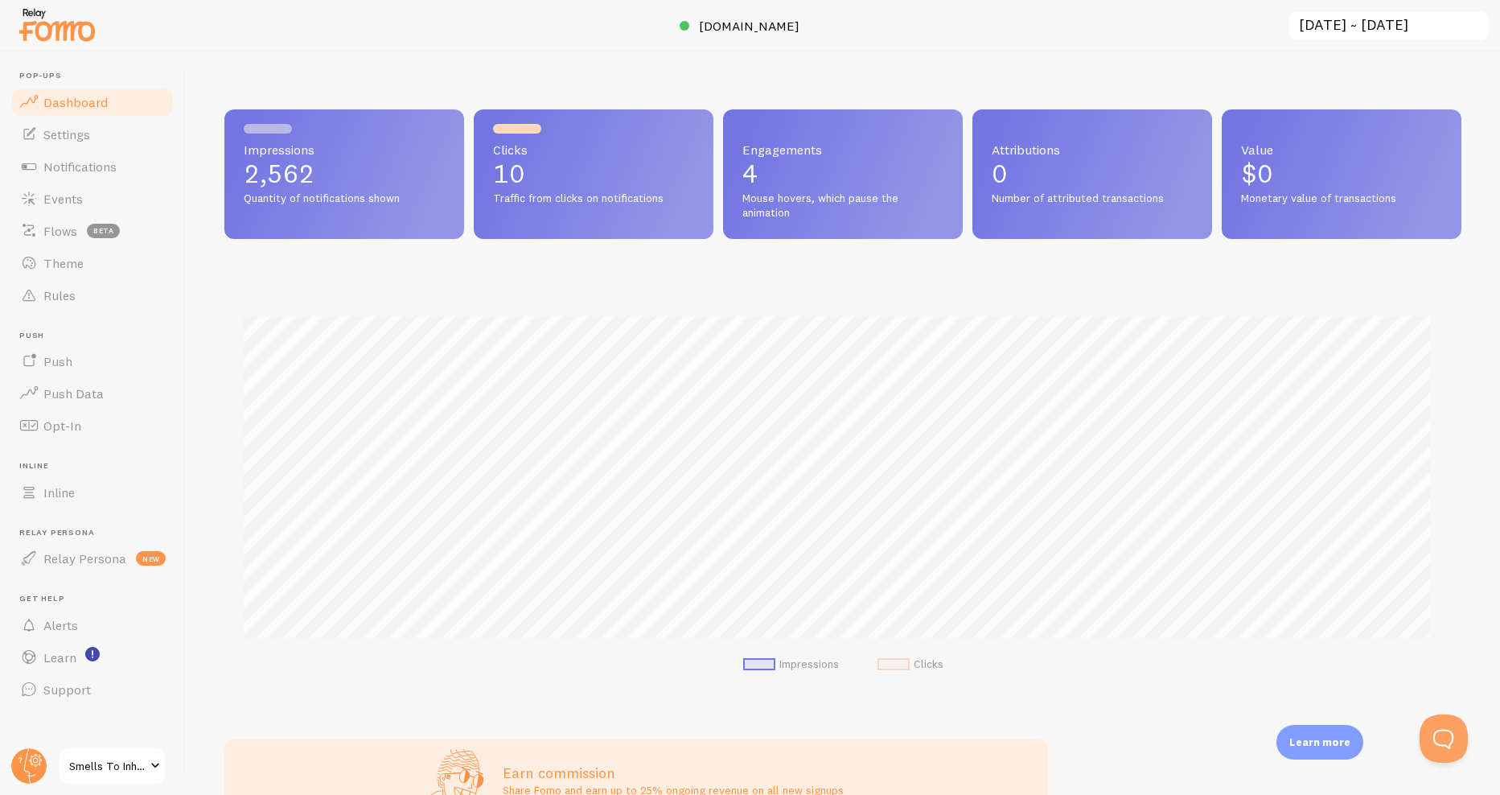
scroll to position [422, 1225]
